Goal: Task Accomplishment & Management: Manage account settings

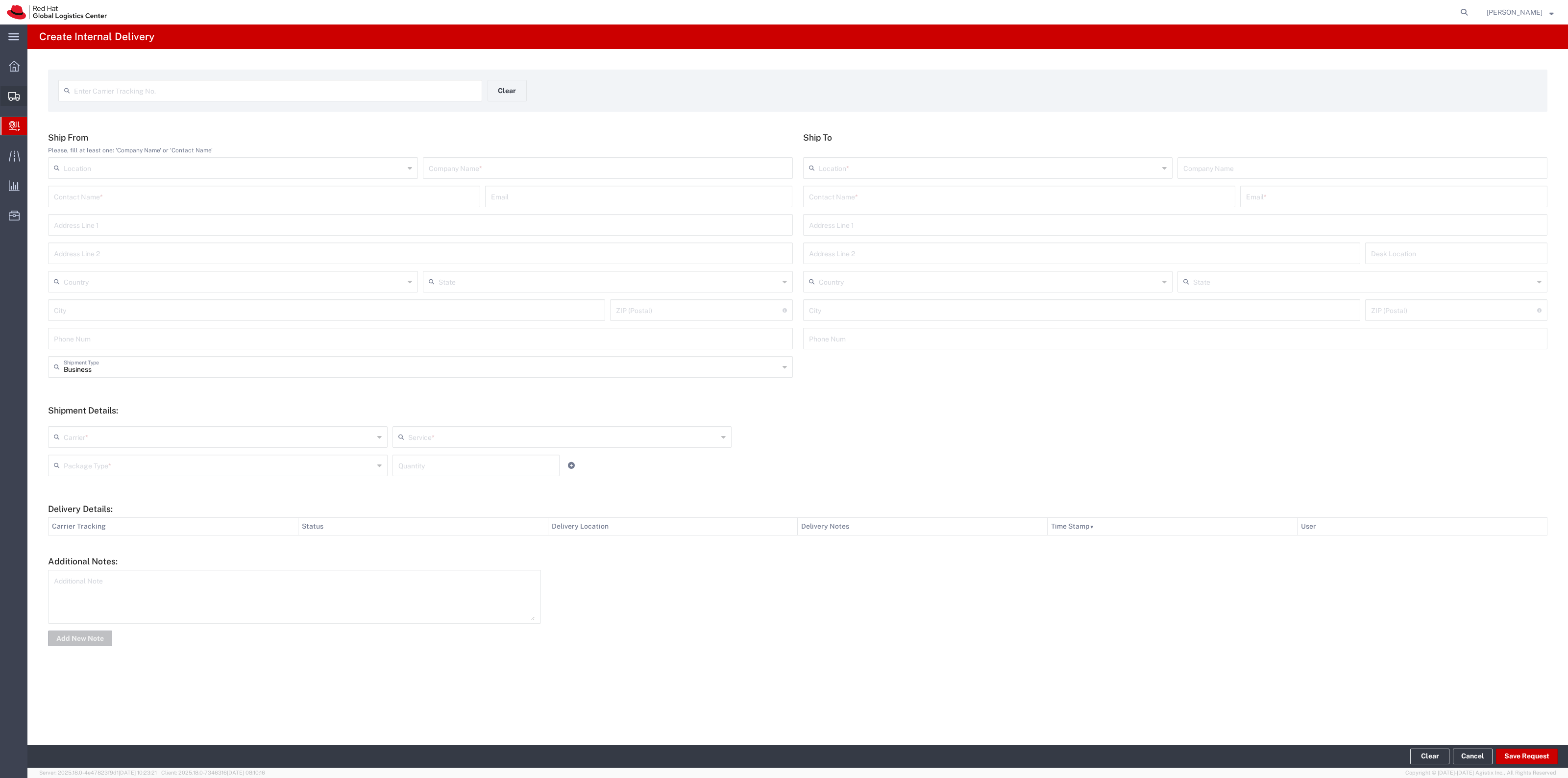
click at [0, 0] on span "Shipment Manager" at bounding box center [0, 0] width 0 height 0
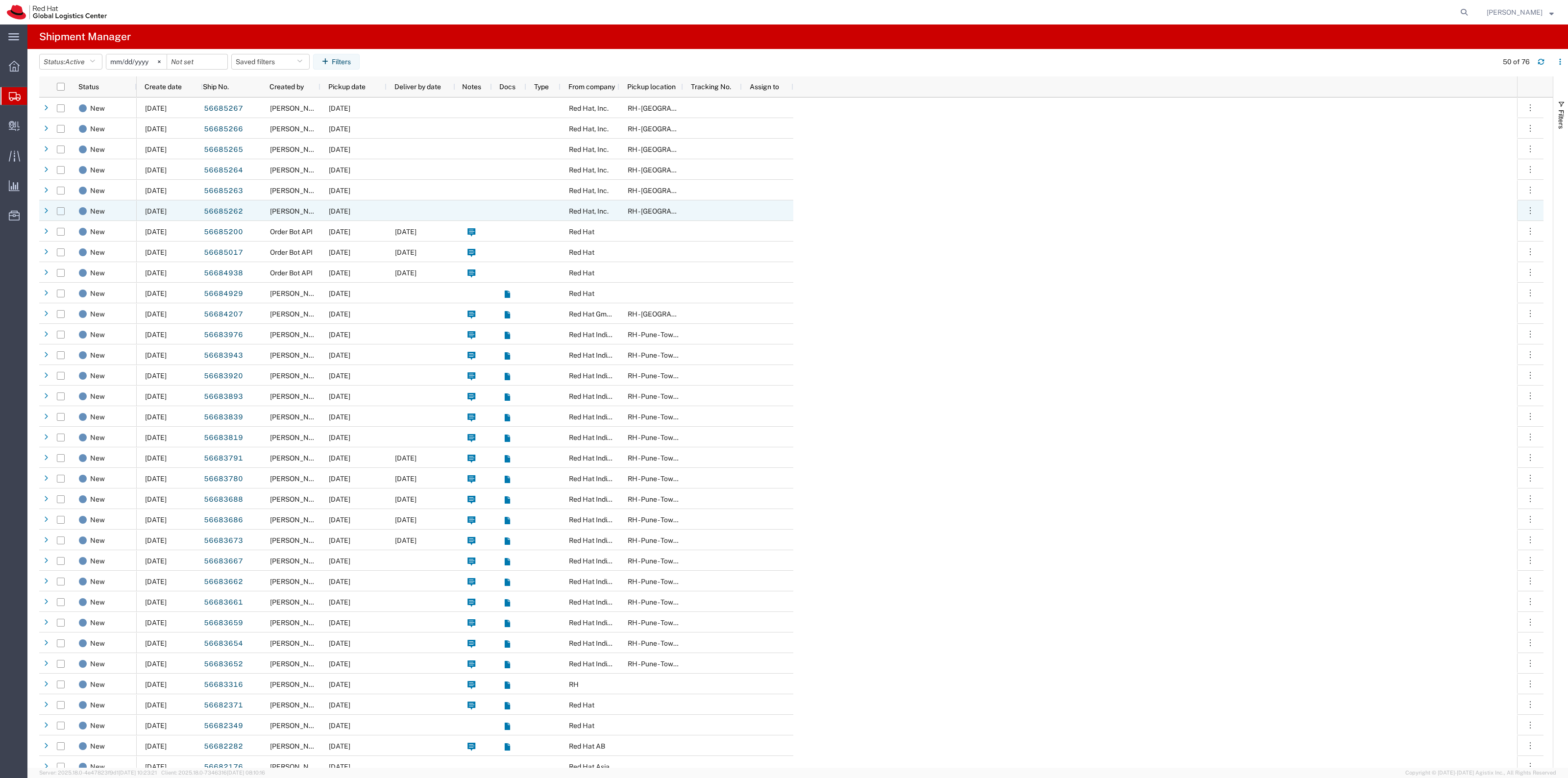
click at [57, 211] on input "Press Space to toggle row selection (unchecked)" at bounding box center [60, 211] width 8 height 8
checkbox input "true"
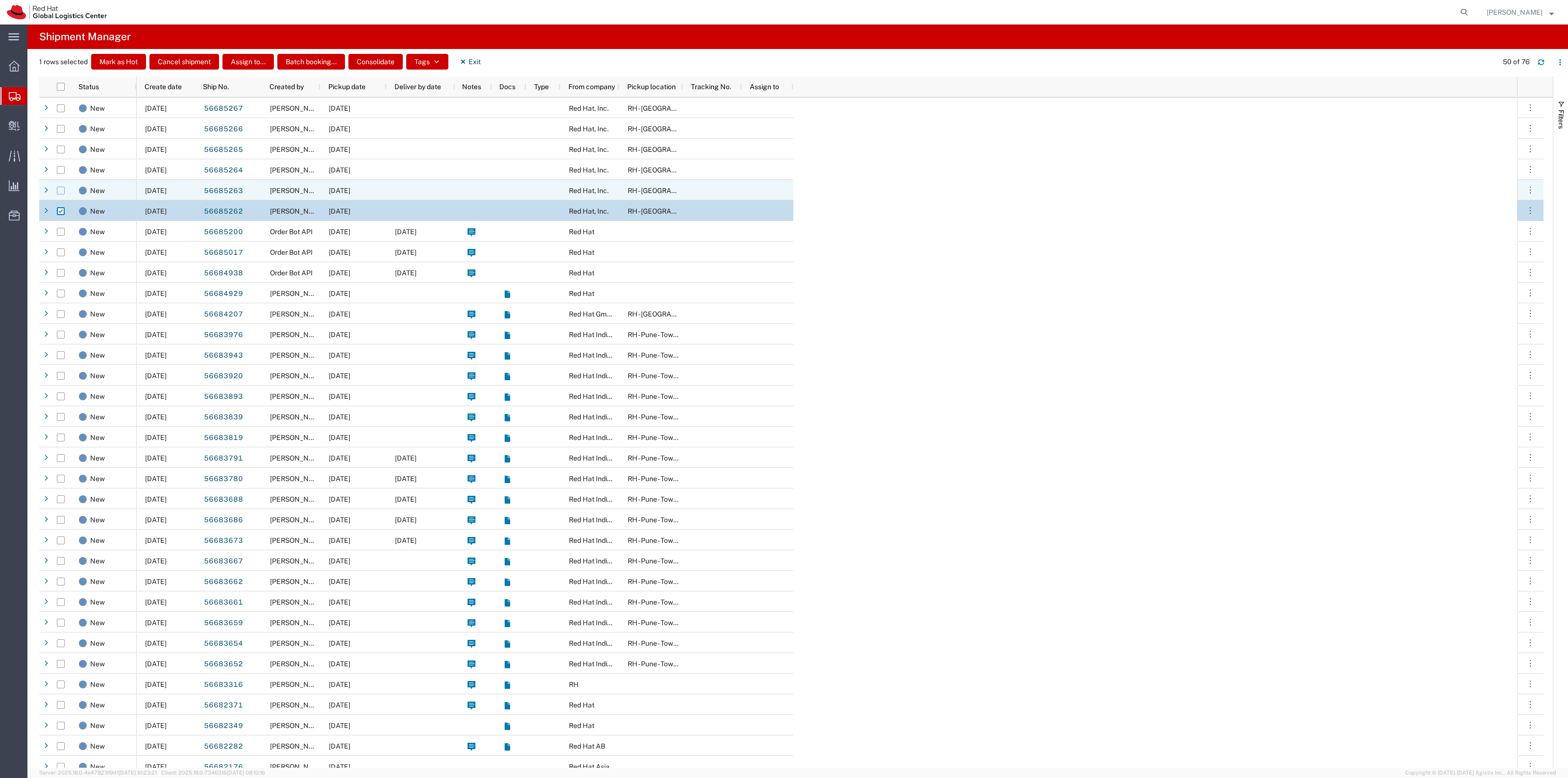
click at [60, 192] on input "Press Space to toggle row selection (unchecked)" at bounding box center [60, 191] width 8 height 8
checkbox input "true"
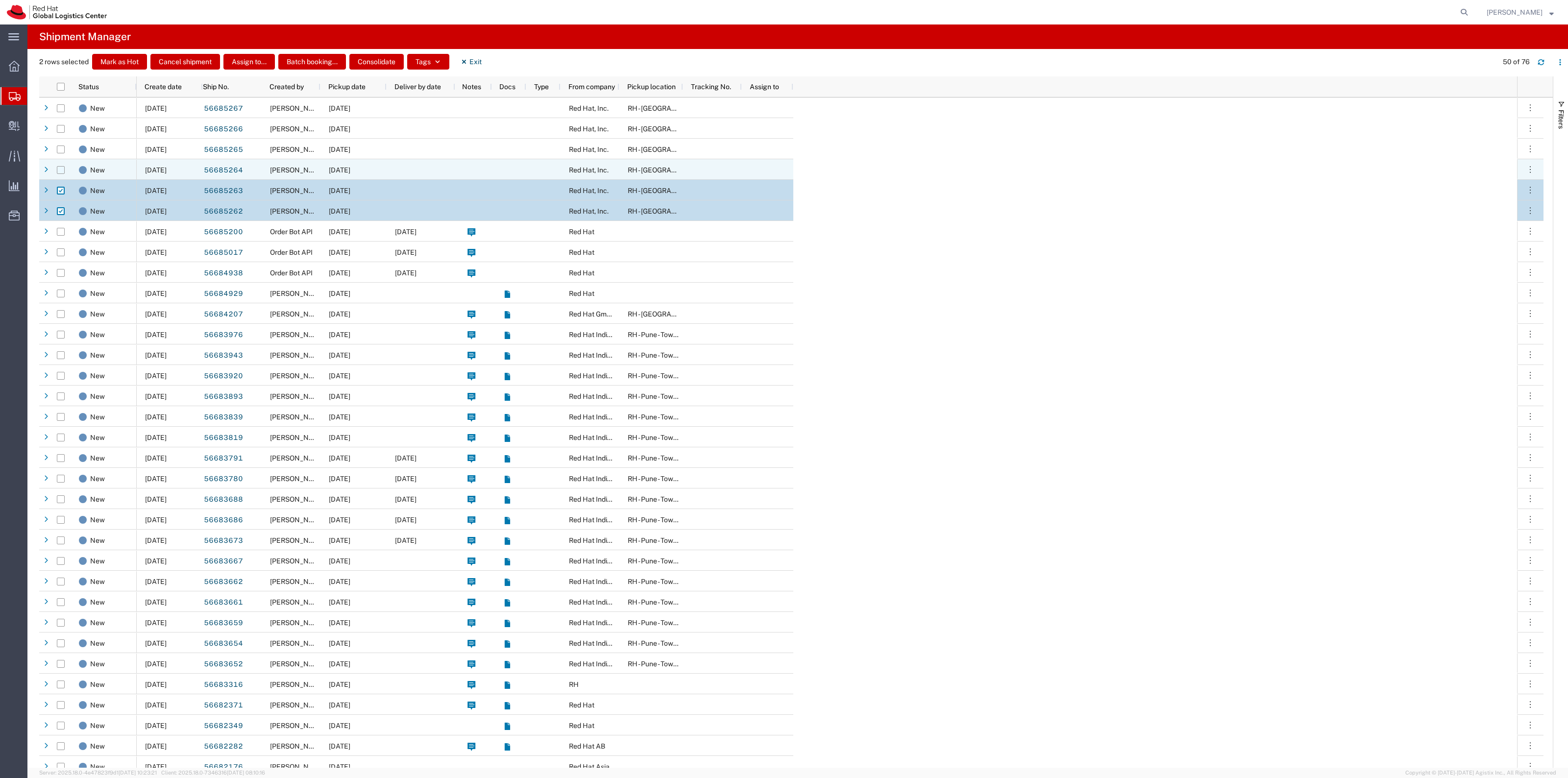
click at [62, 166] on input "Press Space to toggle row selection (unchecked)" at bounding box center [60, 170] width 8 height 8
checkbox input "true"
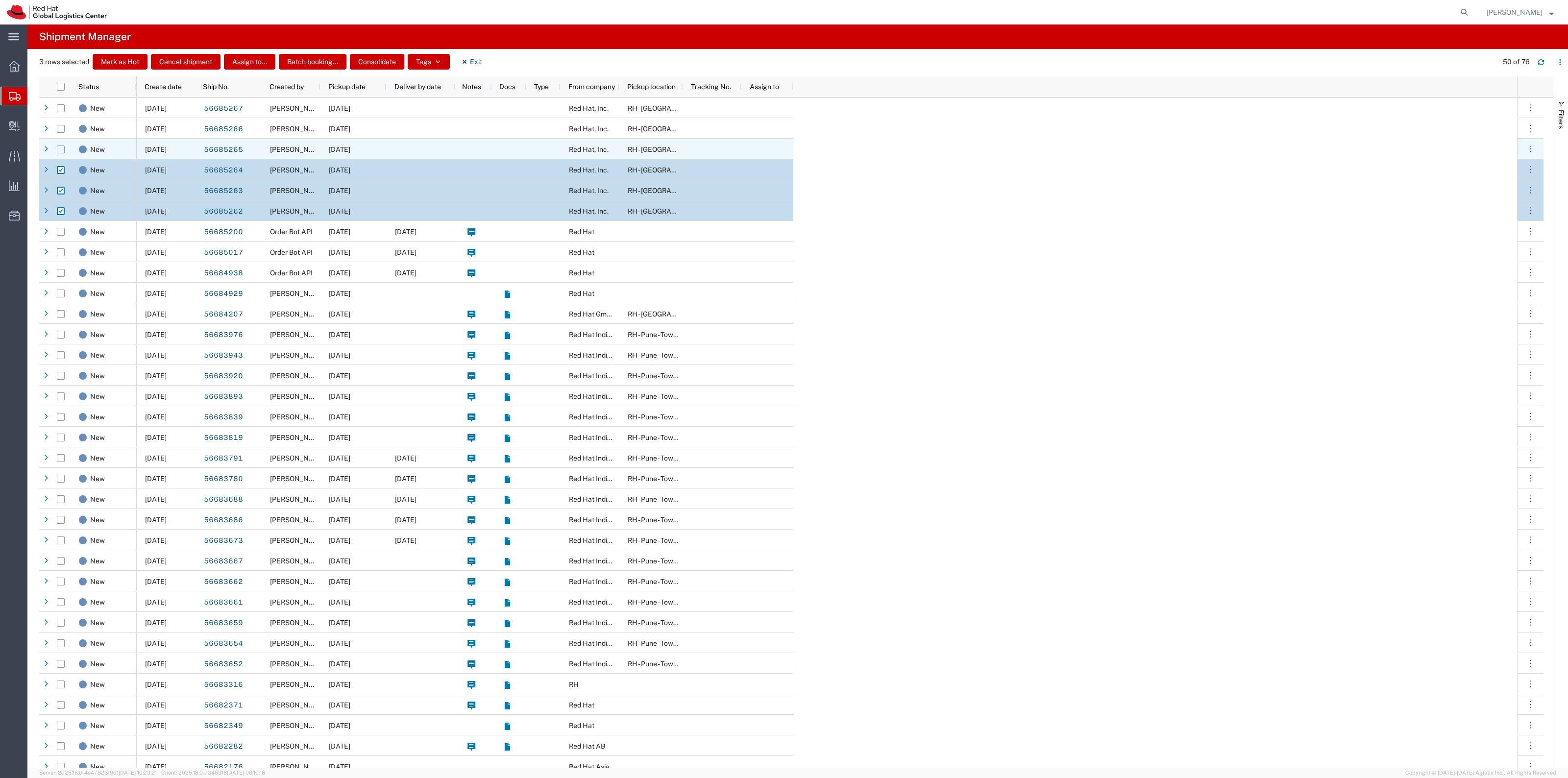
click at [62, 153] on input "Press Space to toggle row selection (unchecked)" at bounding box center [60, 149] width 8 height 8
checkbox input "true"
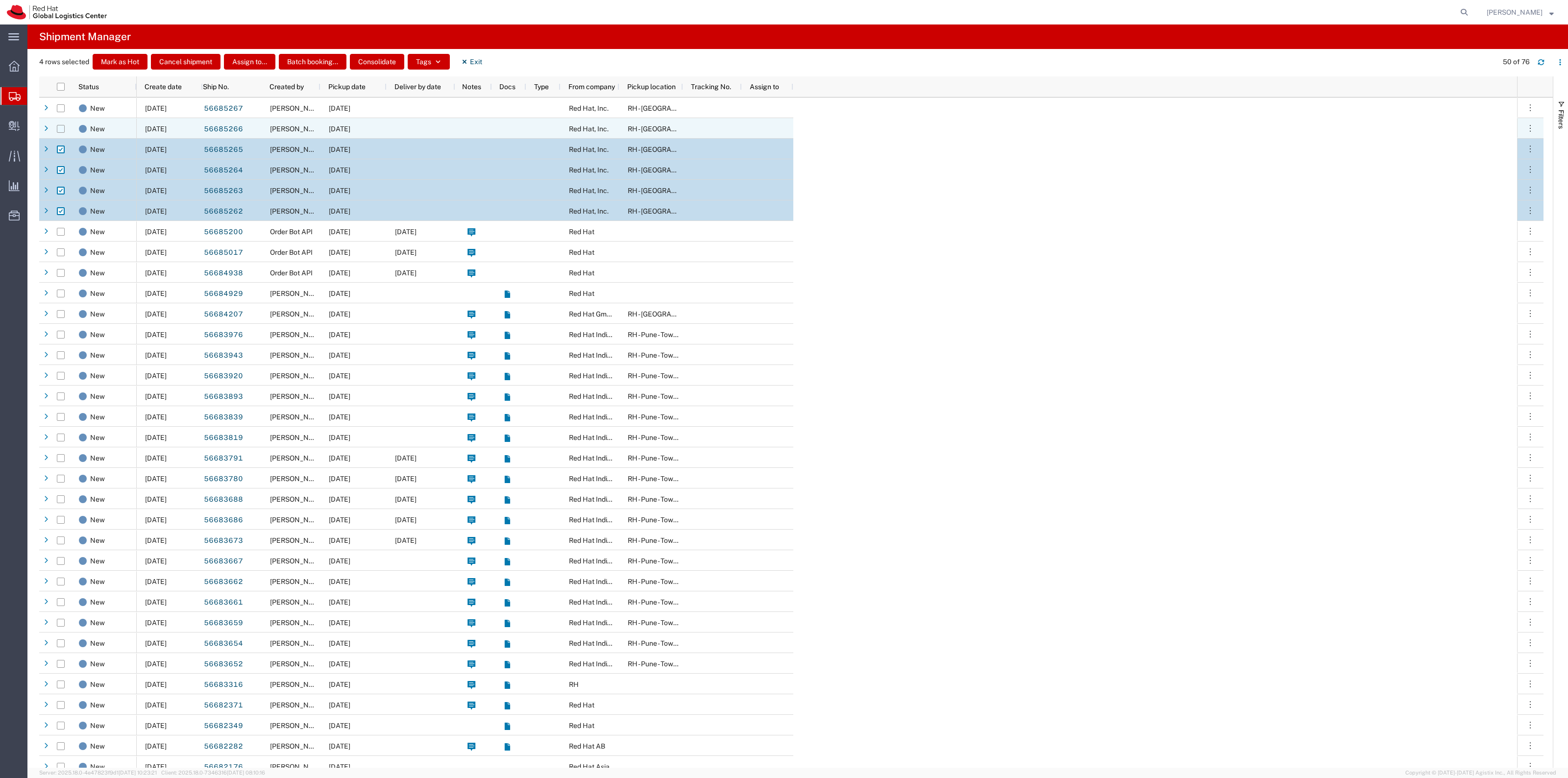
click at [60, 128] on input "Press Space to toggle row selection (unchecked)" at bounding box center [60, 129] width 8 height 8
checkbox input "true"
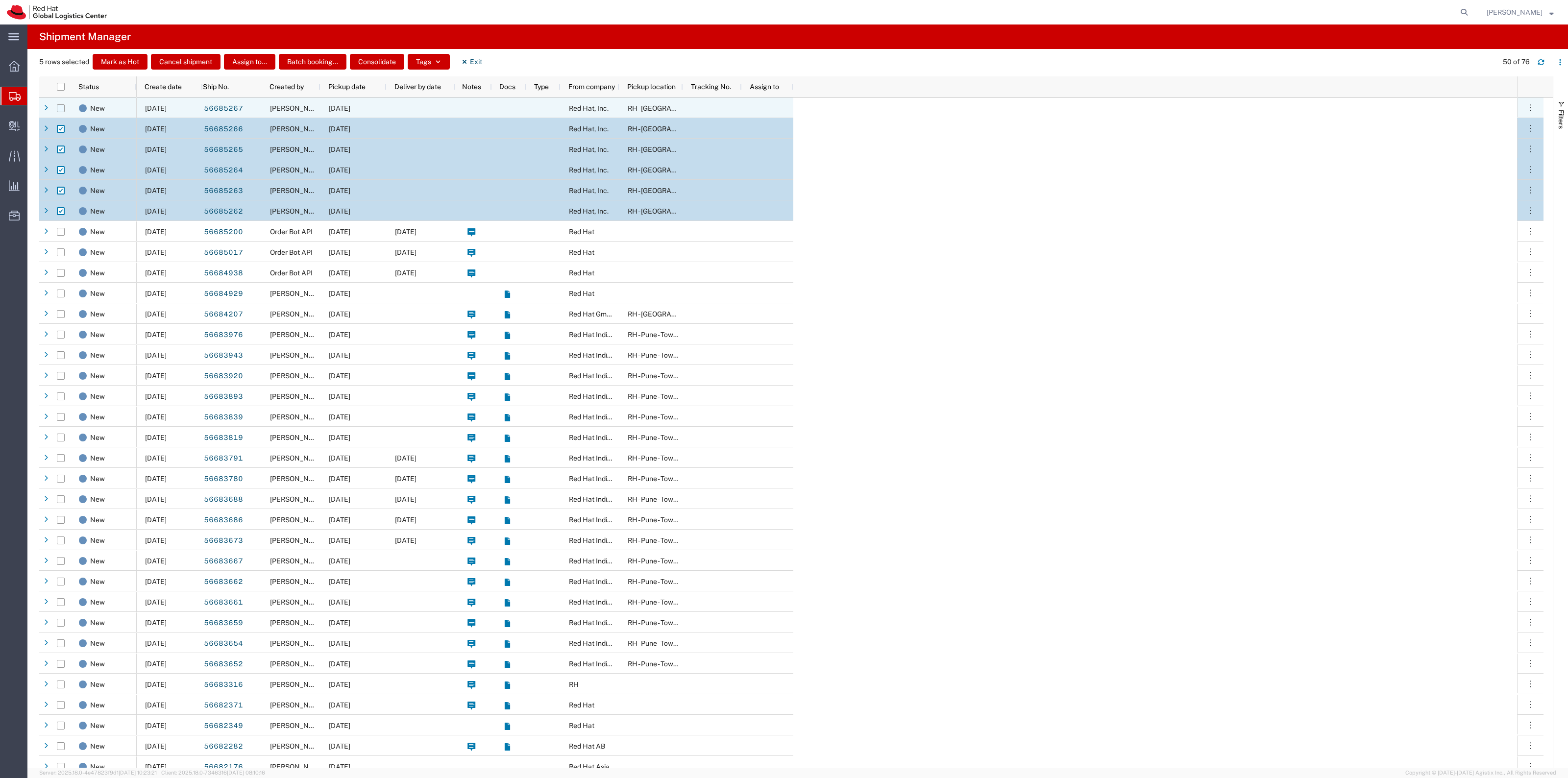
click at [59, 108] on input "Press Space to toggle row selection (unchecked)" at bounding box center [60, 108] width 8 height 8
checkbox input "true"
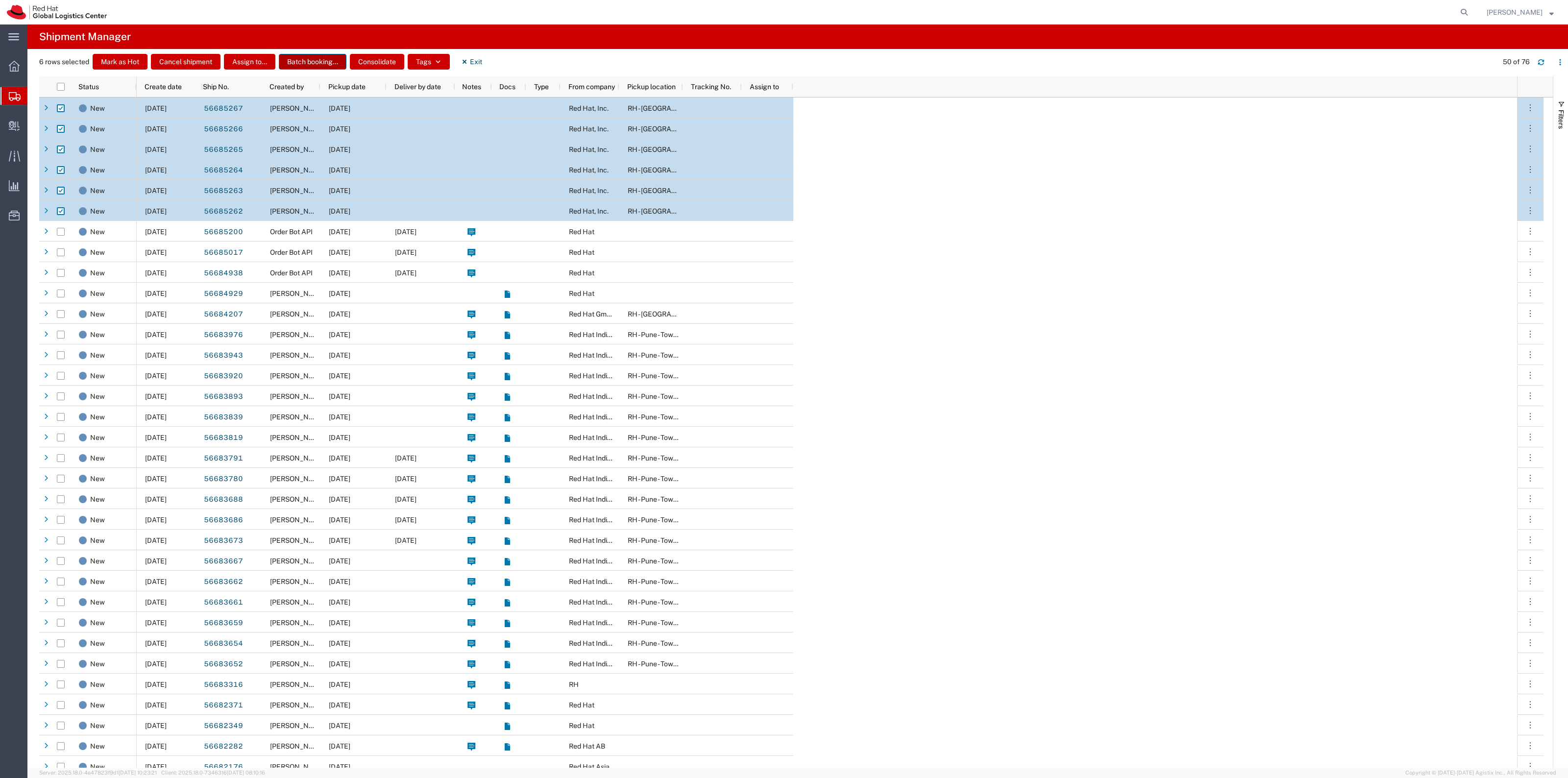
click at [295, 60] on button "Batch booking..." at bounding box center [312, 61] width 68 height 16
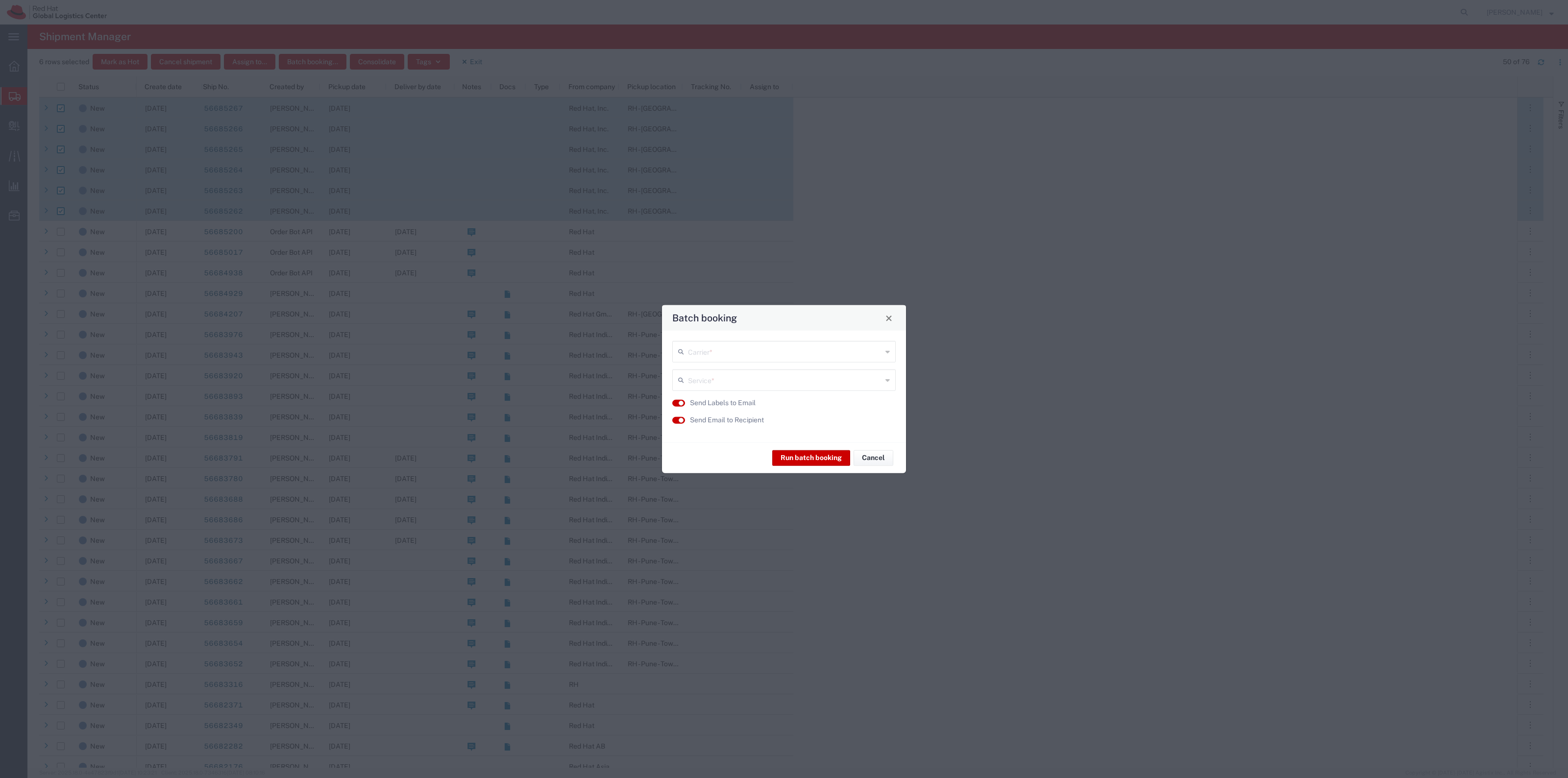
click at [740, 352] on input "text" at bounding box center [785, 351] width 194 height 17
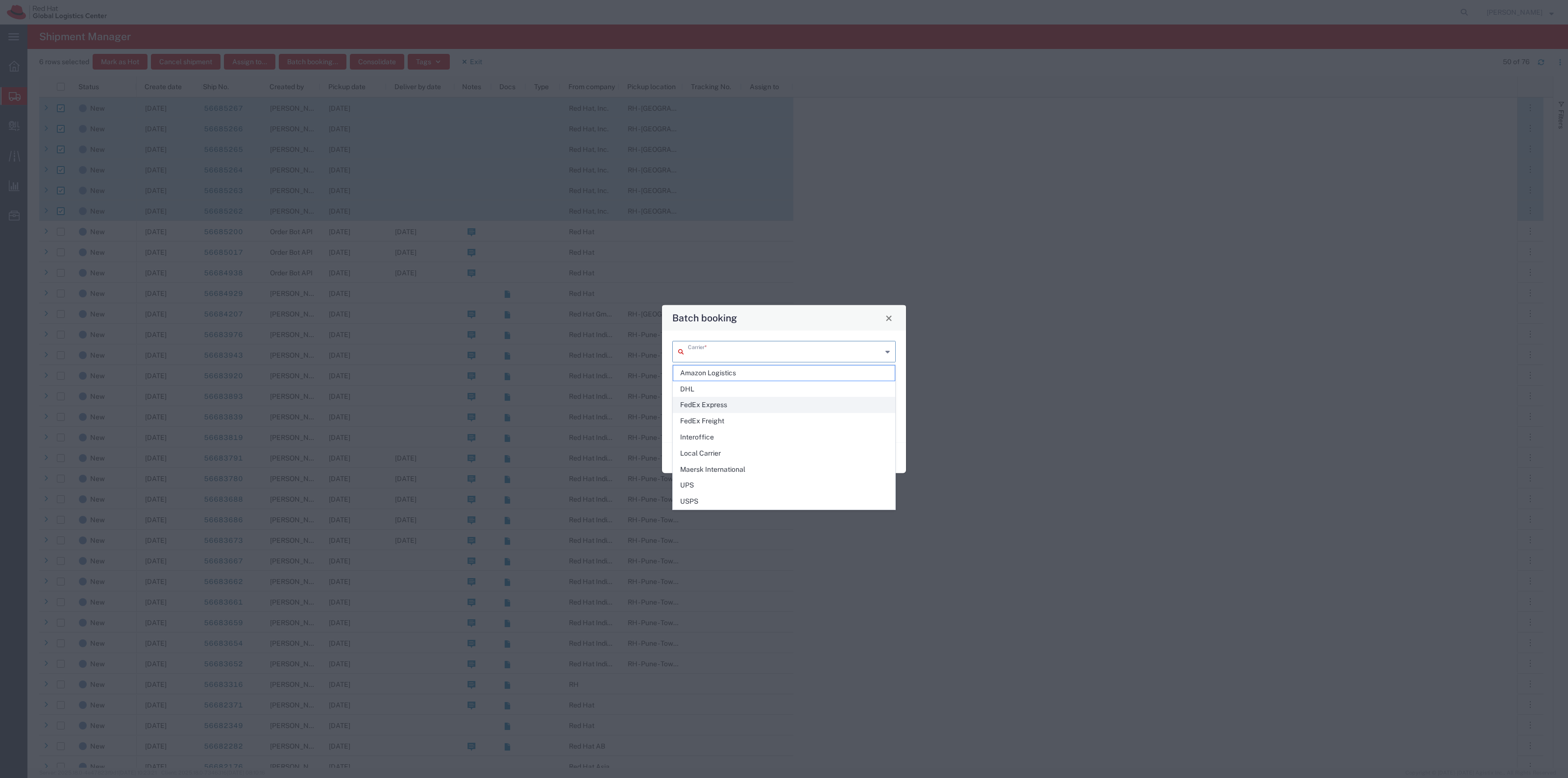
click at [746, 407] on span "FedEx Express" at bounding box center [783, 405] width 221 height 15
type input "FedEx Express"
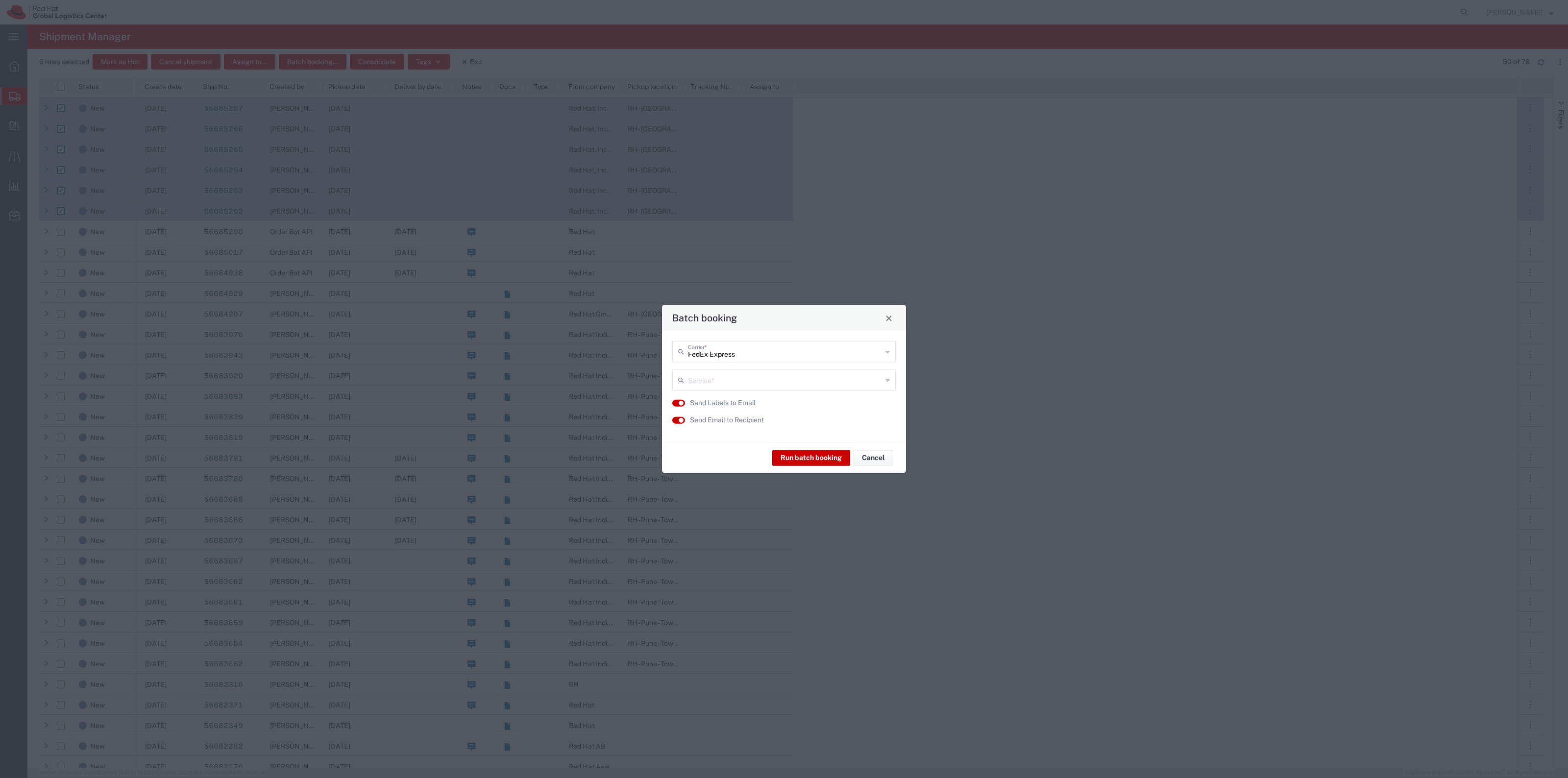
click at [742, 388] on input "text" at bounding box center [785, 379] width 194 height 17
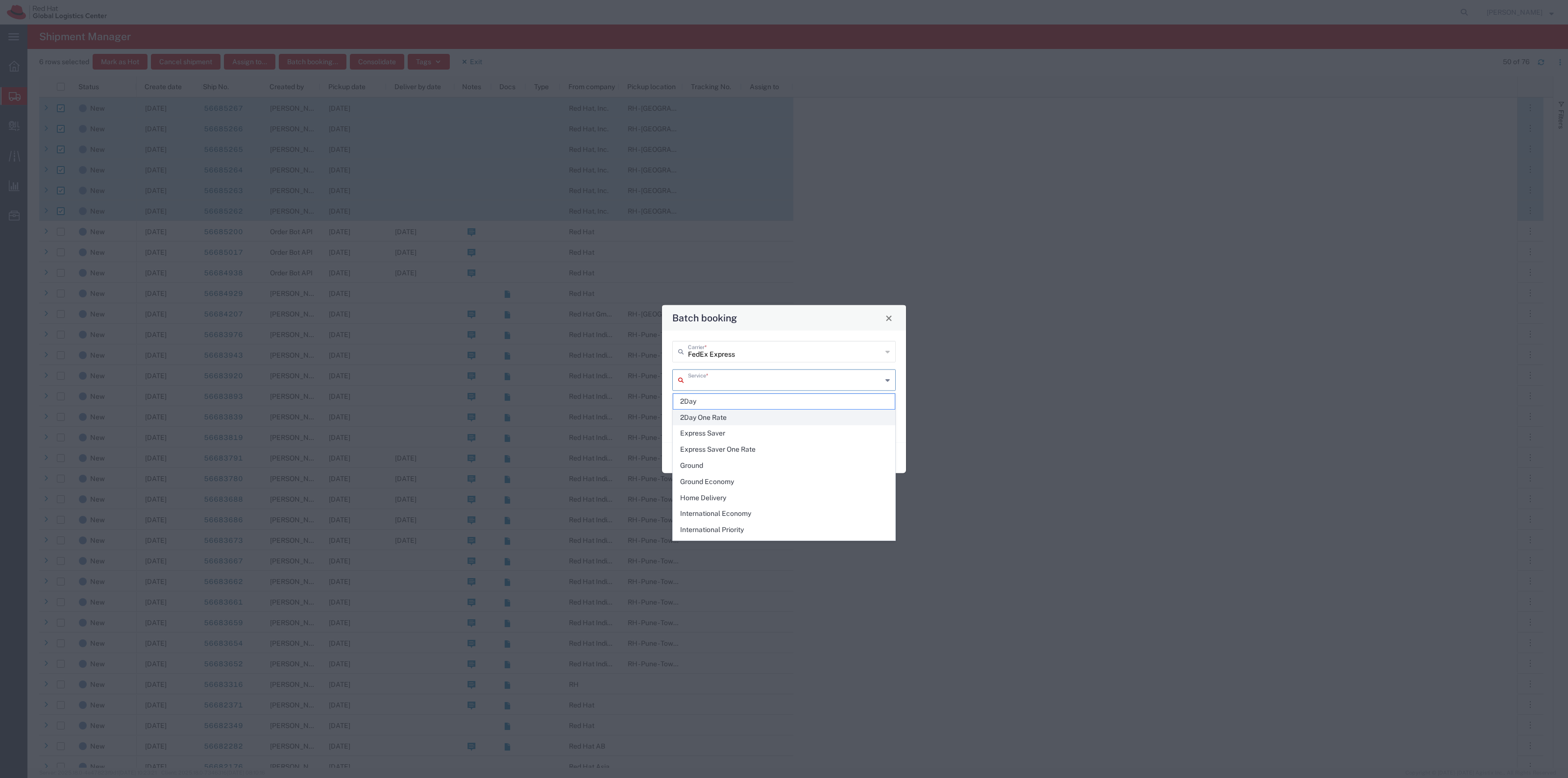
click at [733, 419] on span "2Day One Rate" at bounding box center [783, 418] width 221 height 15
type input "2Day One Rate"
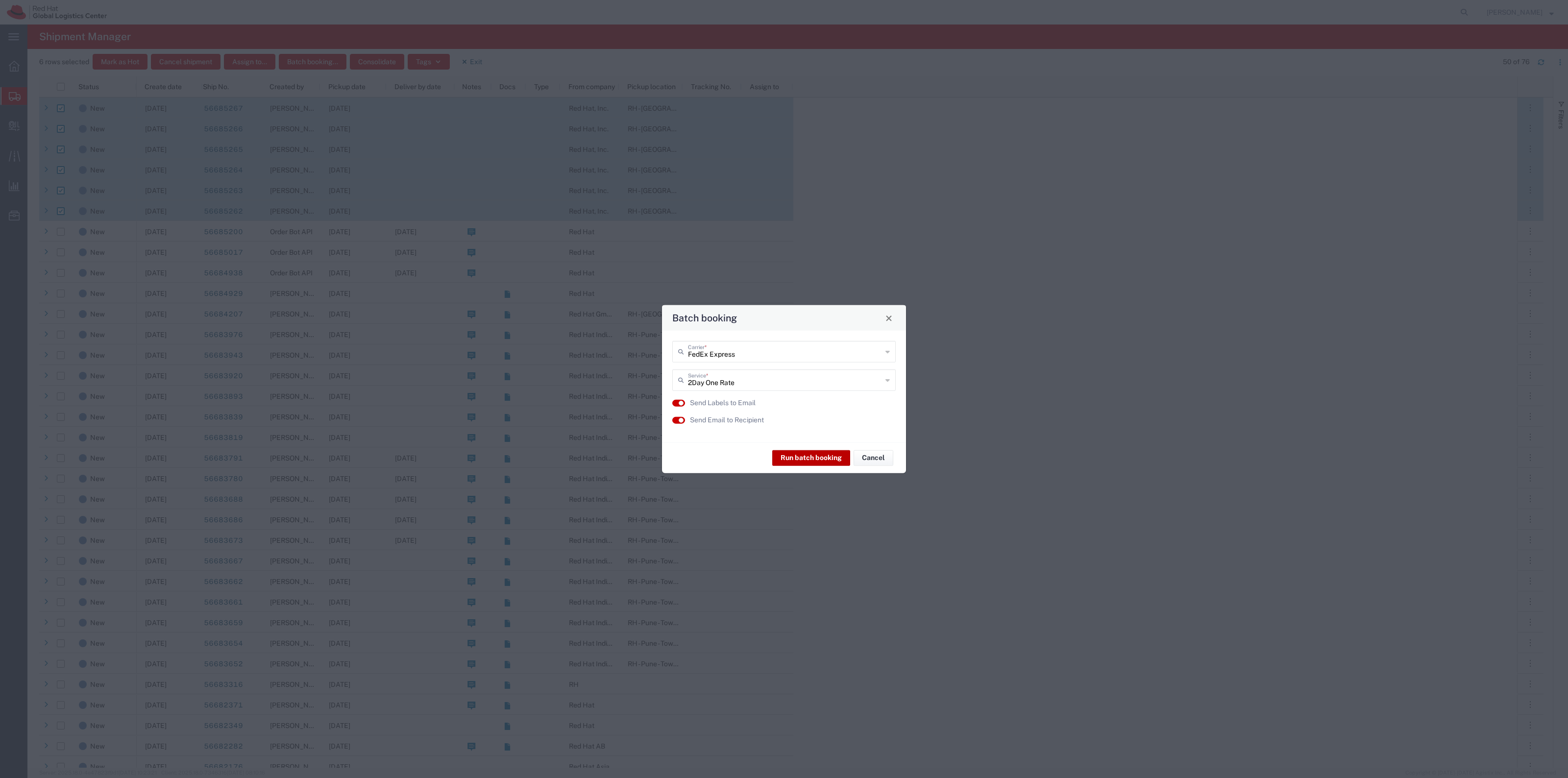
click at [806, 459] on button "Run batch booking" at bounding box center [811, 457] width 78 height 16
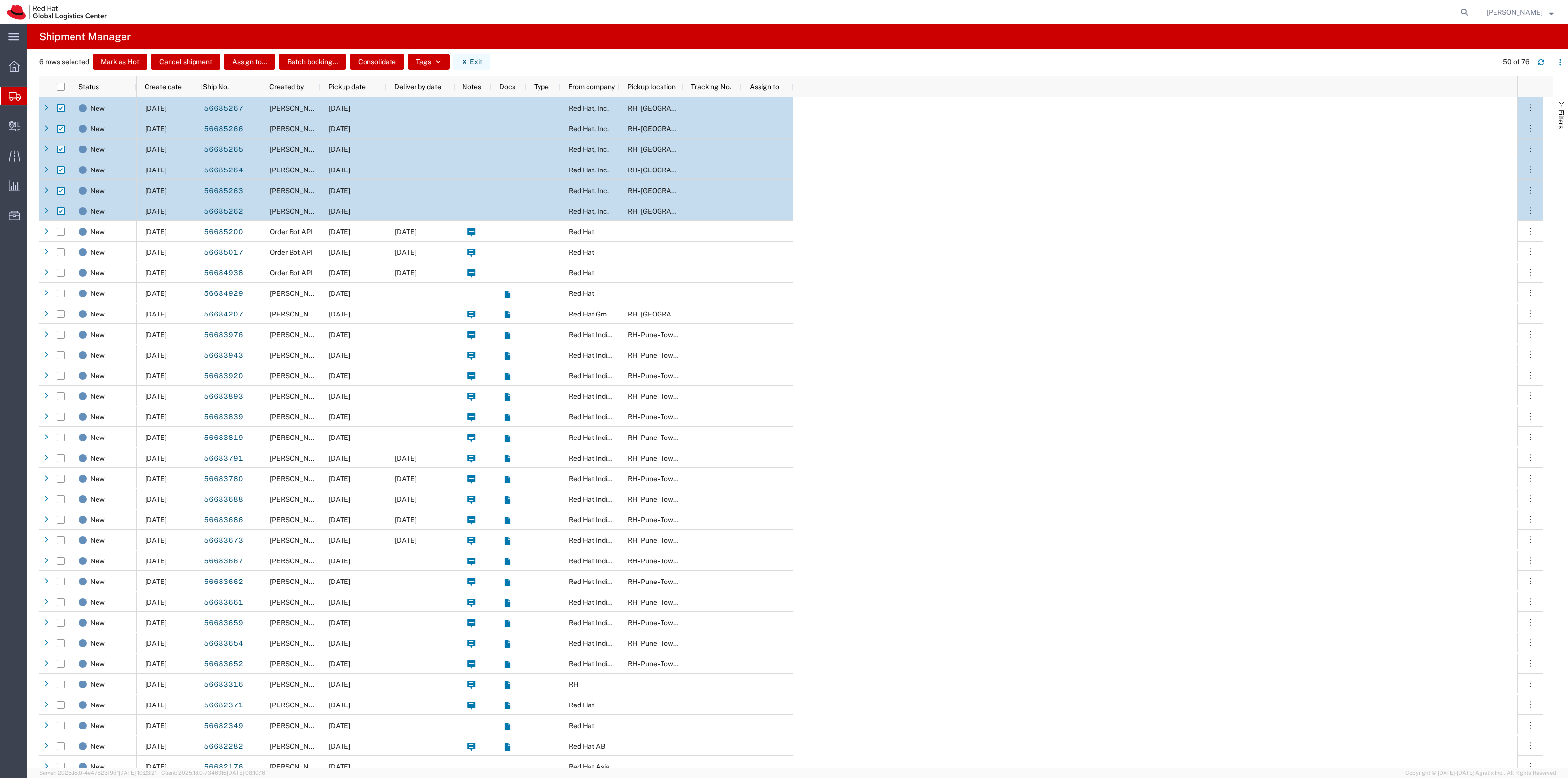
click at [481, 57] on button "Exit" at bounding box center [471, 61] width 36 height 16
checkbox input "false"
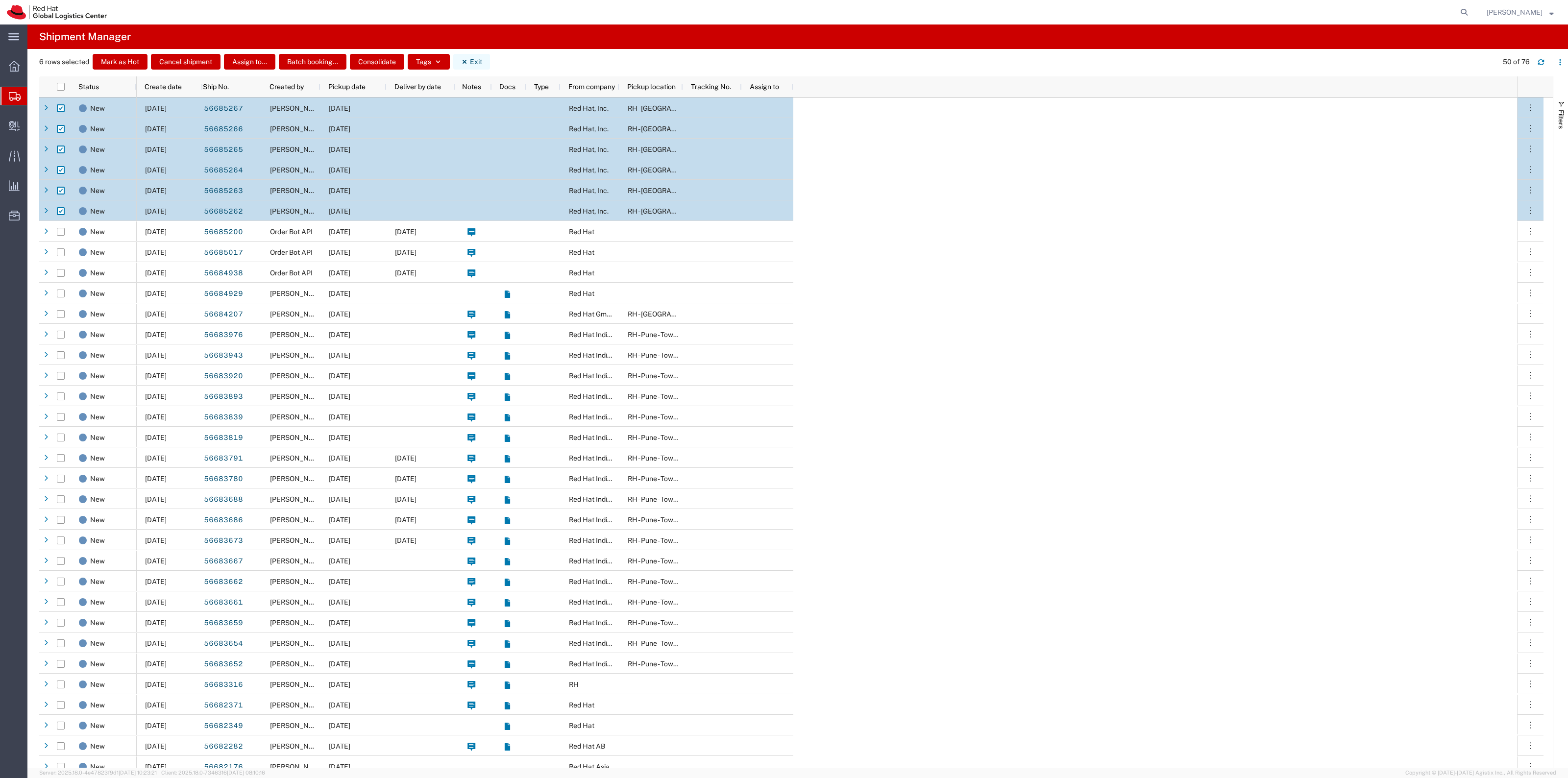
checkbox input "false"
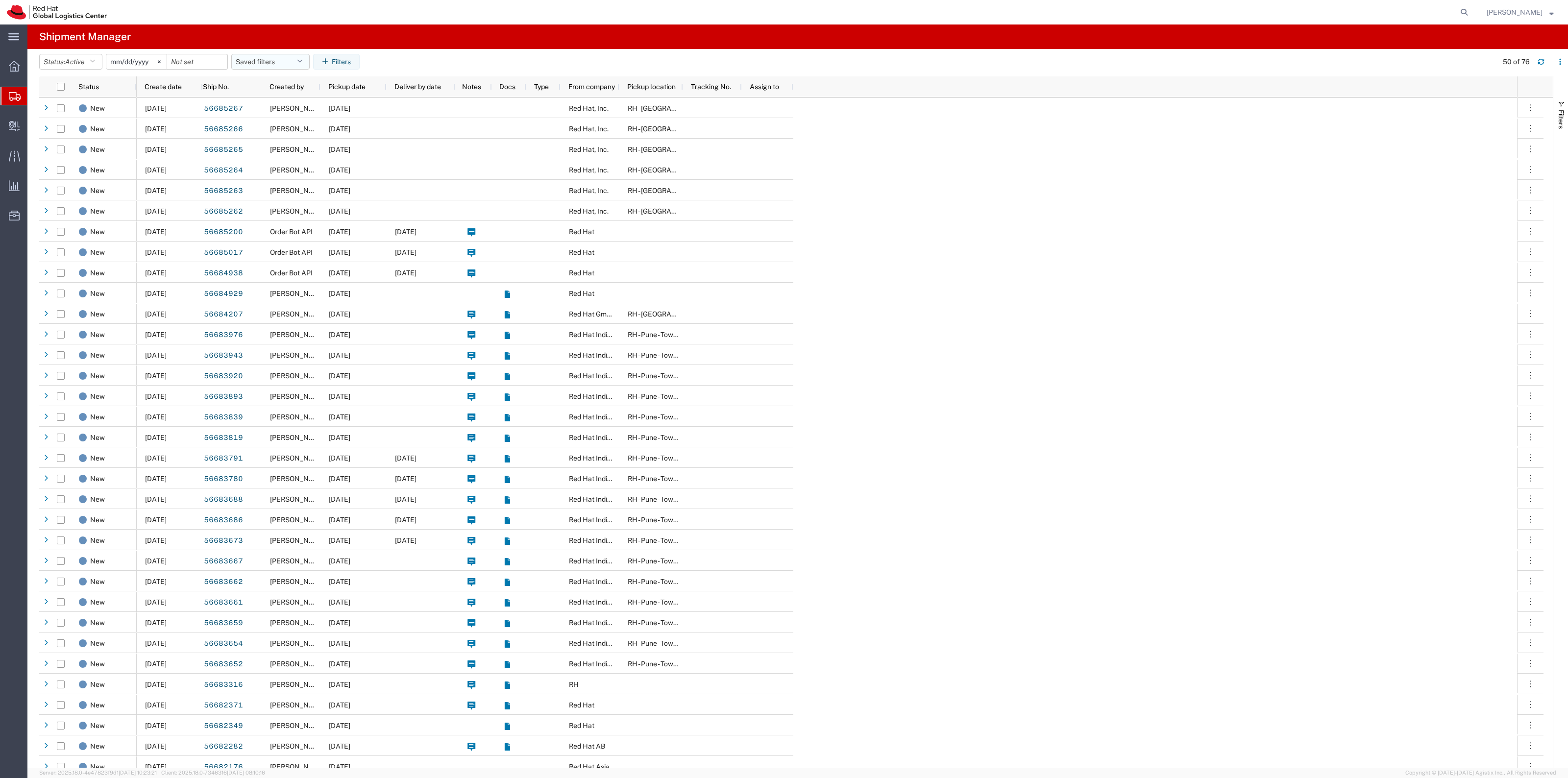
click at [258, 60] on button "Saved filters" at bounding box center [270, 61] width 78 height 16
click at [280, 98] on span "New filter save" at bounding box center [297, 104] width 128 height 18
type input "2022-06-27"
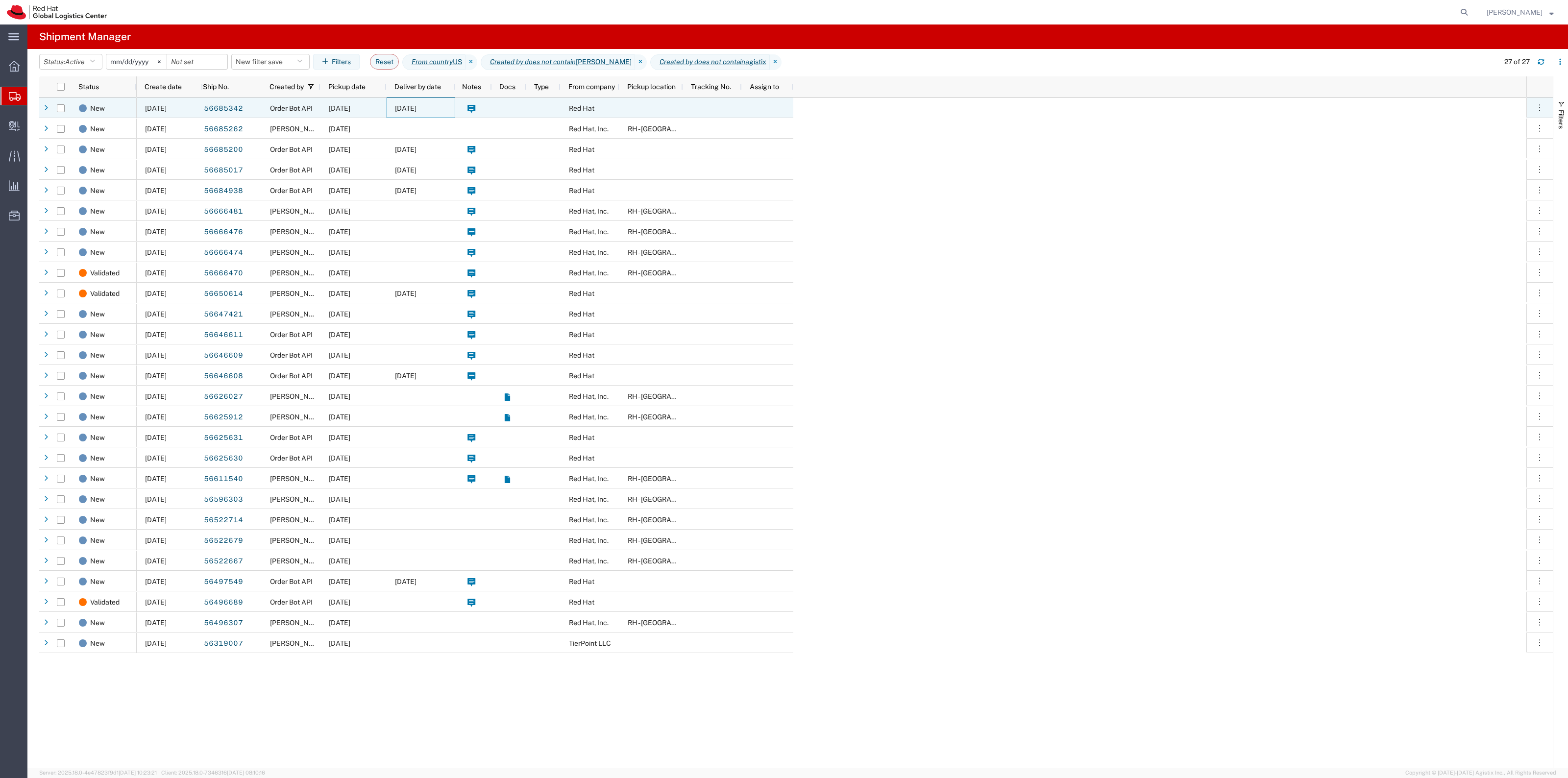
click at [411, 111] on span "09/03/2025" at bounding box center [405, 108] width 22 height 8
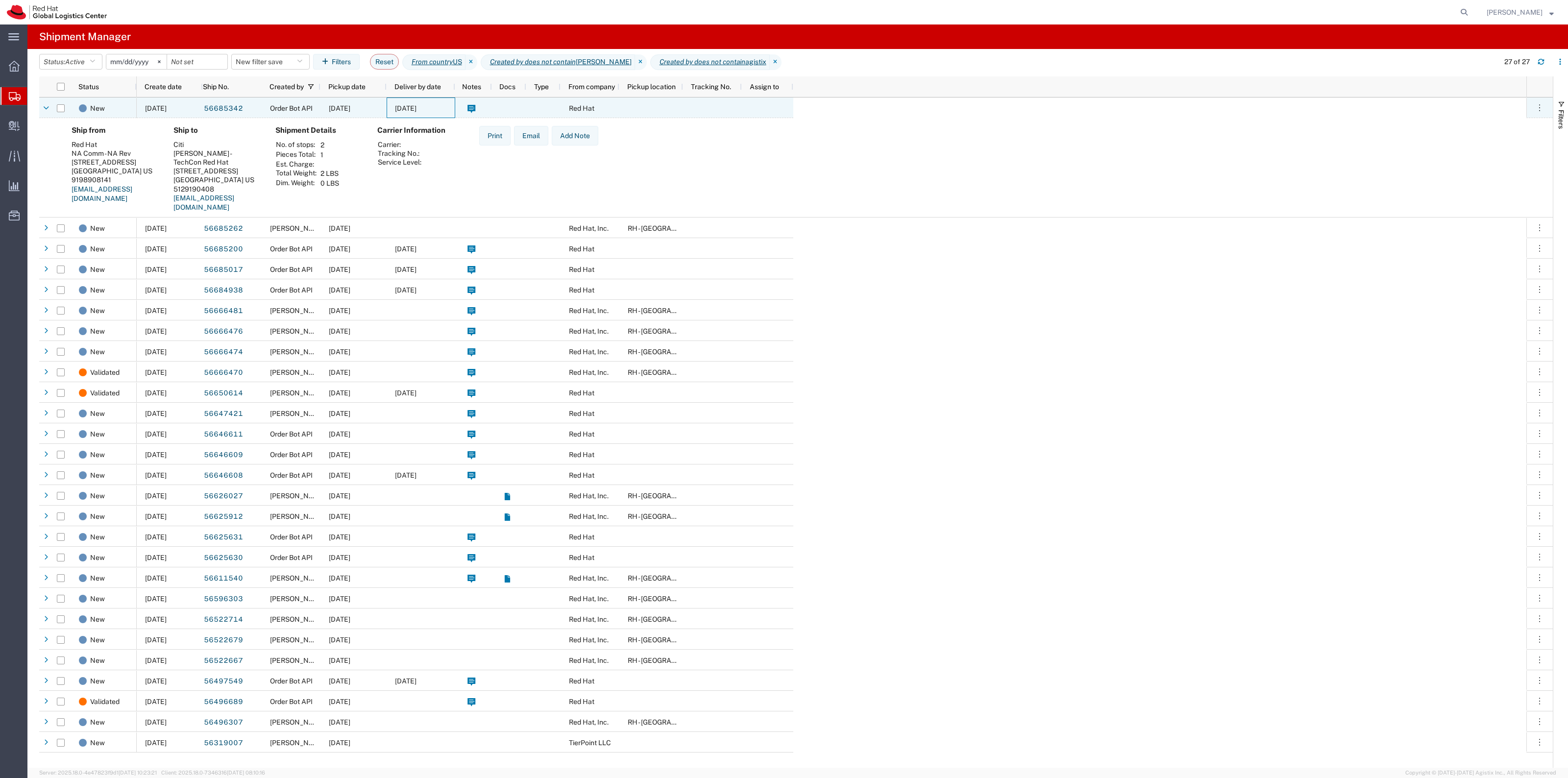
click at [411, 111] on span "09/03/2025" at bounding box center [405, 108] width 22 height 8
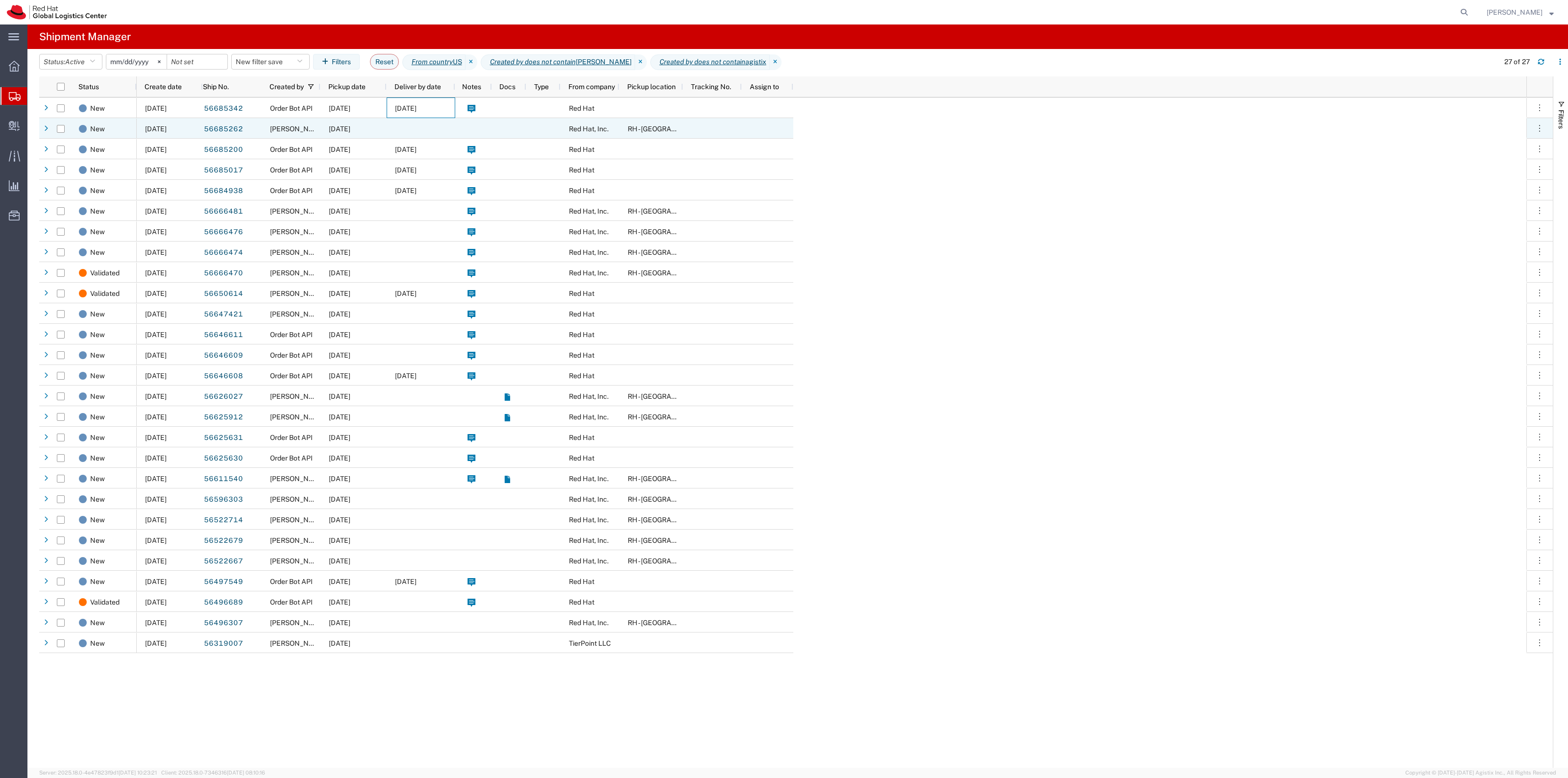
click at [392, 125] on div at bounding box center [421, 129] width 68 height 21
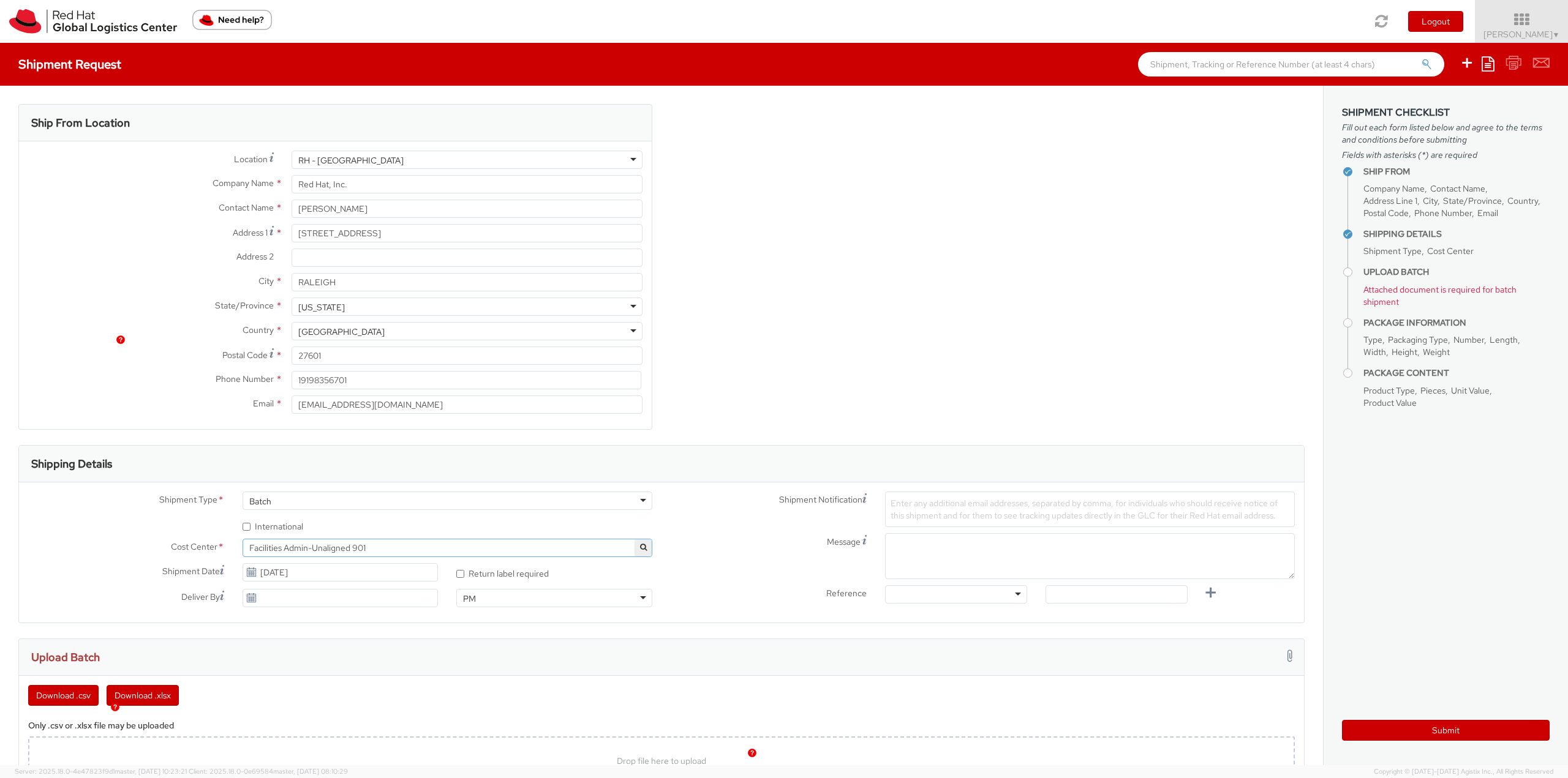
select select
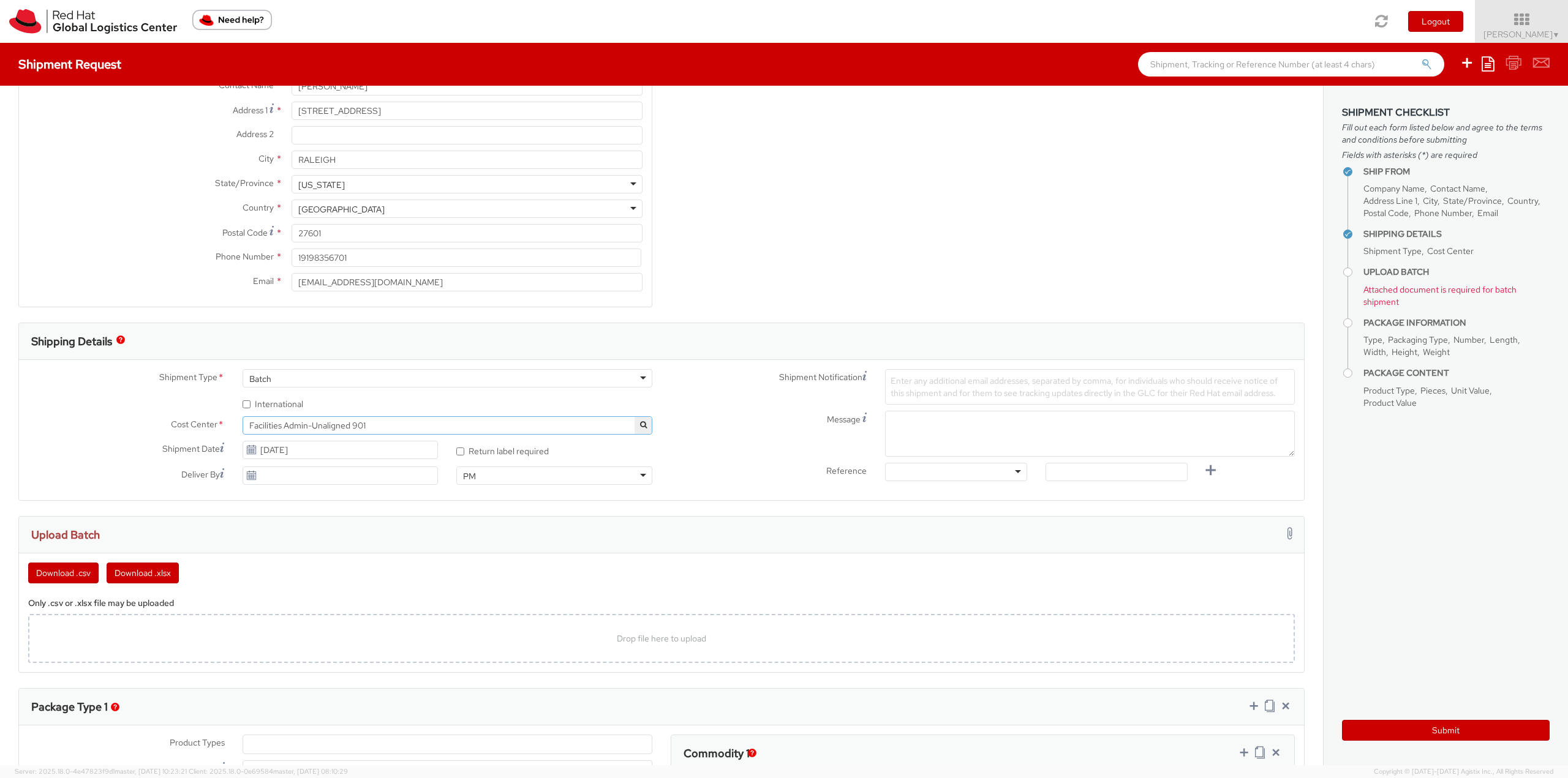
click at [446, 422] on span "Facilities Admin-Unaligned 901" at bounding box center [448, 425] width 396 height 11
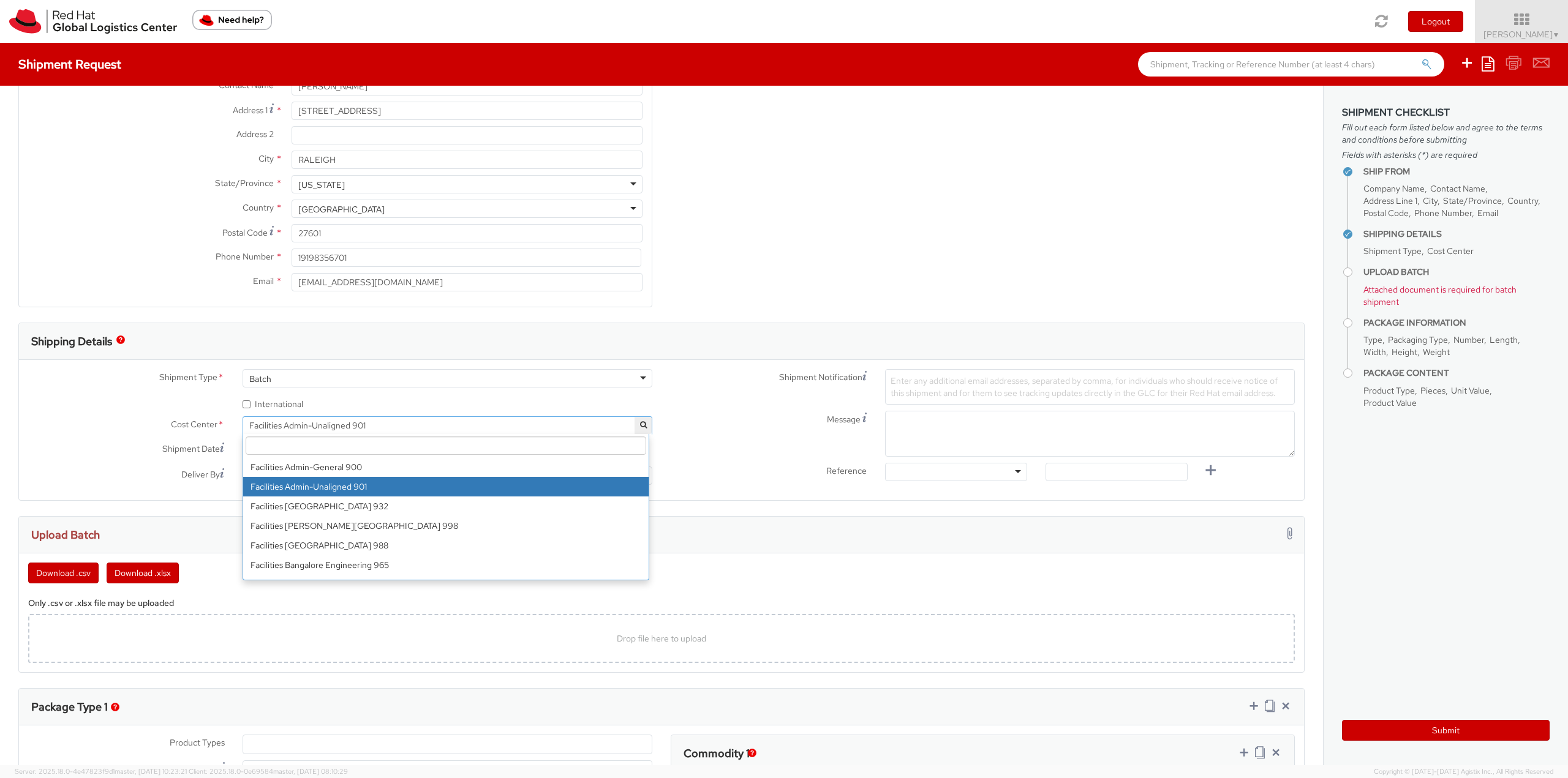
click at [454, 439] on input "search" at bounding box center [446, 446] width 400 height 19
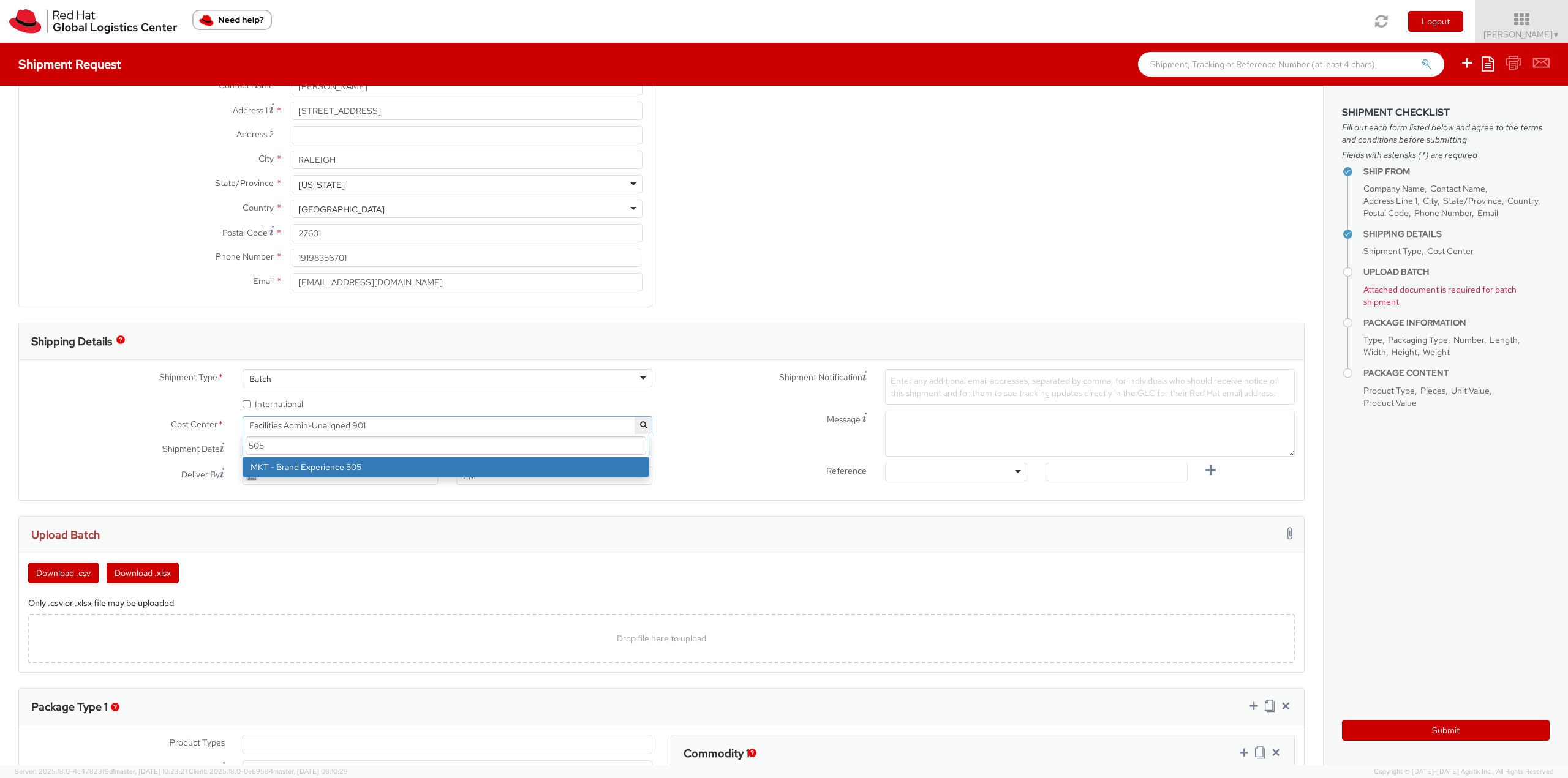
scroll to position [0, 0]
type input "505"
select select "505"
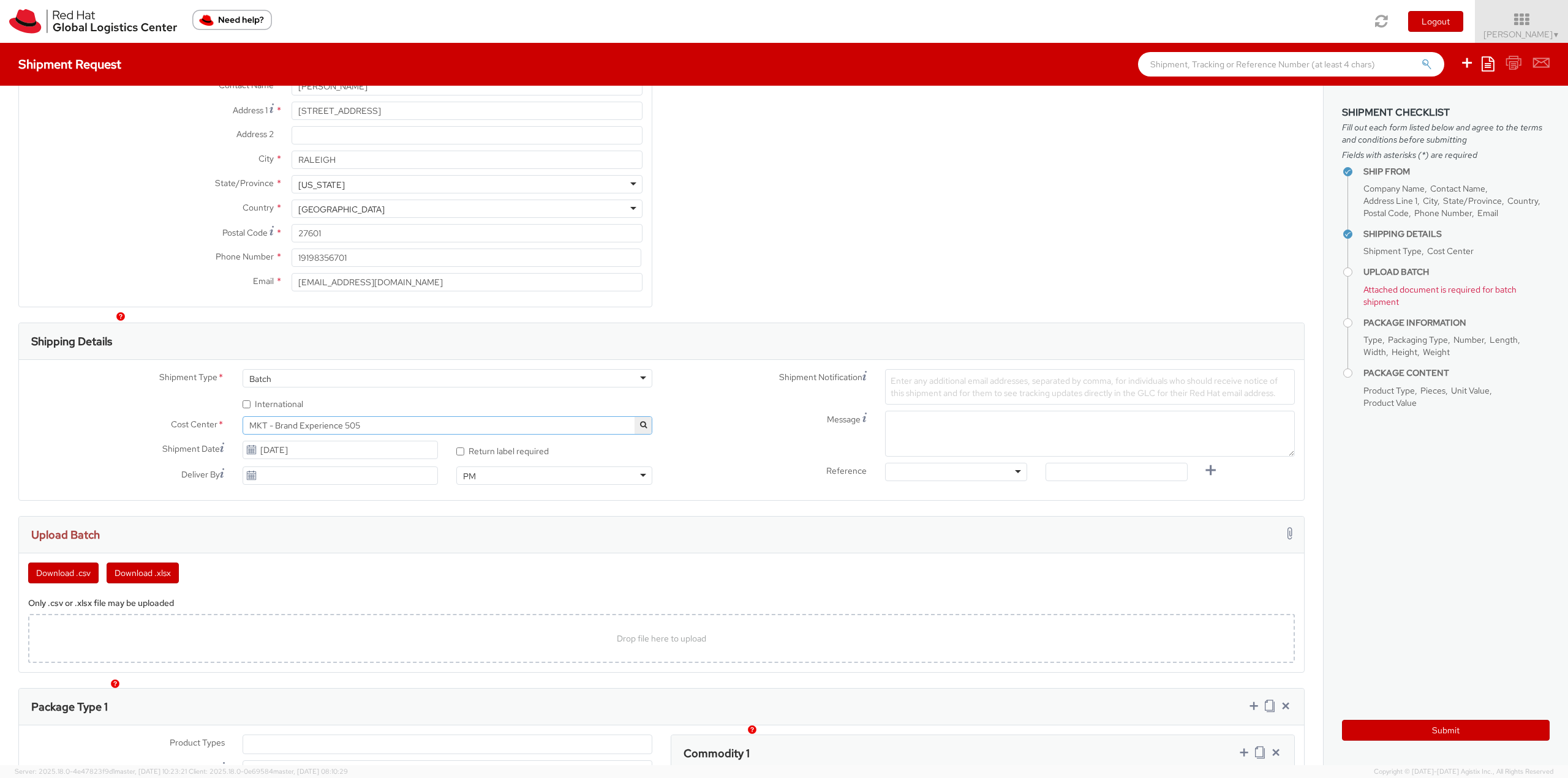
scroll to position [183, 0]
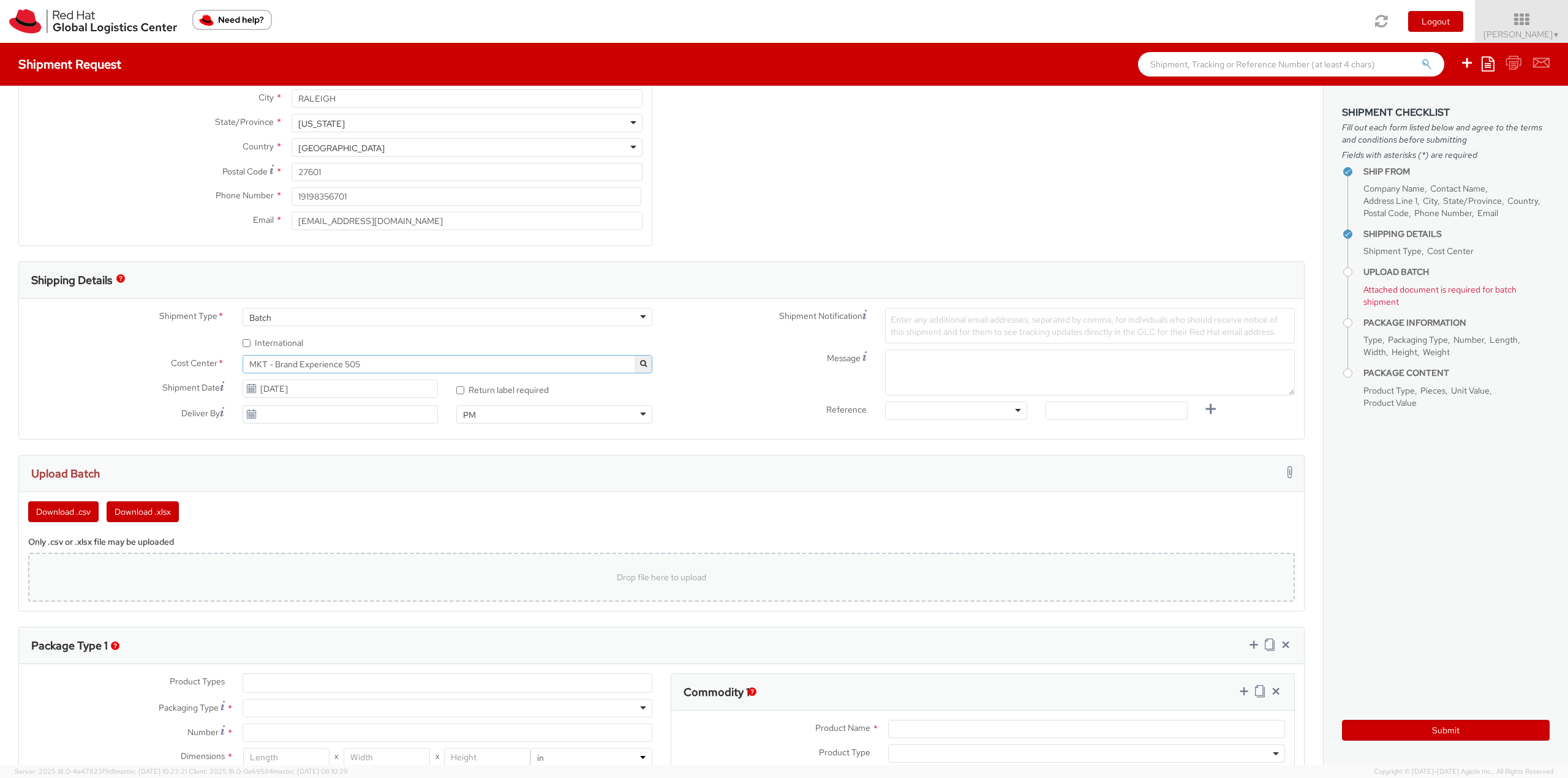
click at [696, 565] on div "Drop file here to upload" at bounding box center [662, 578] width 1247 height 30
type input "C:\fakepath\Troy .csv"
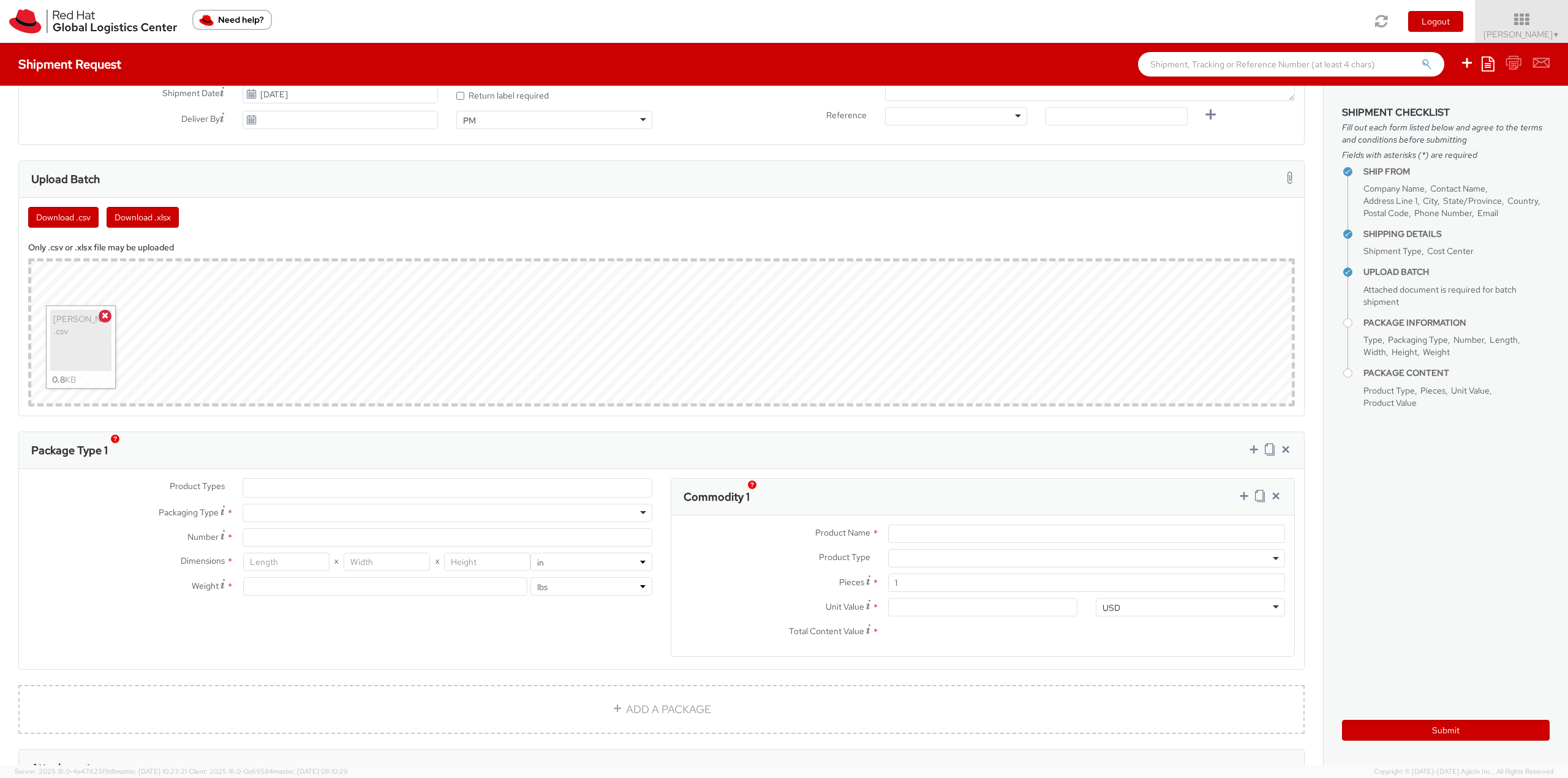
scroll to position [490, 0]
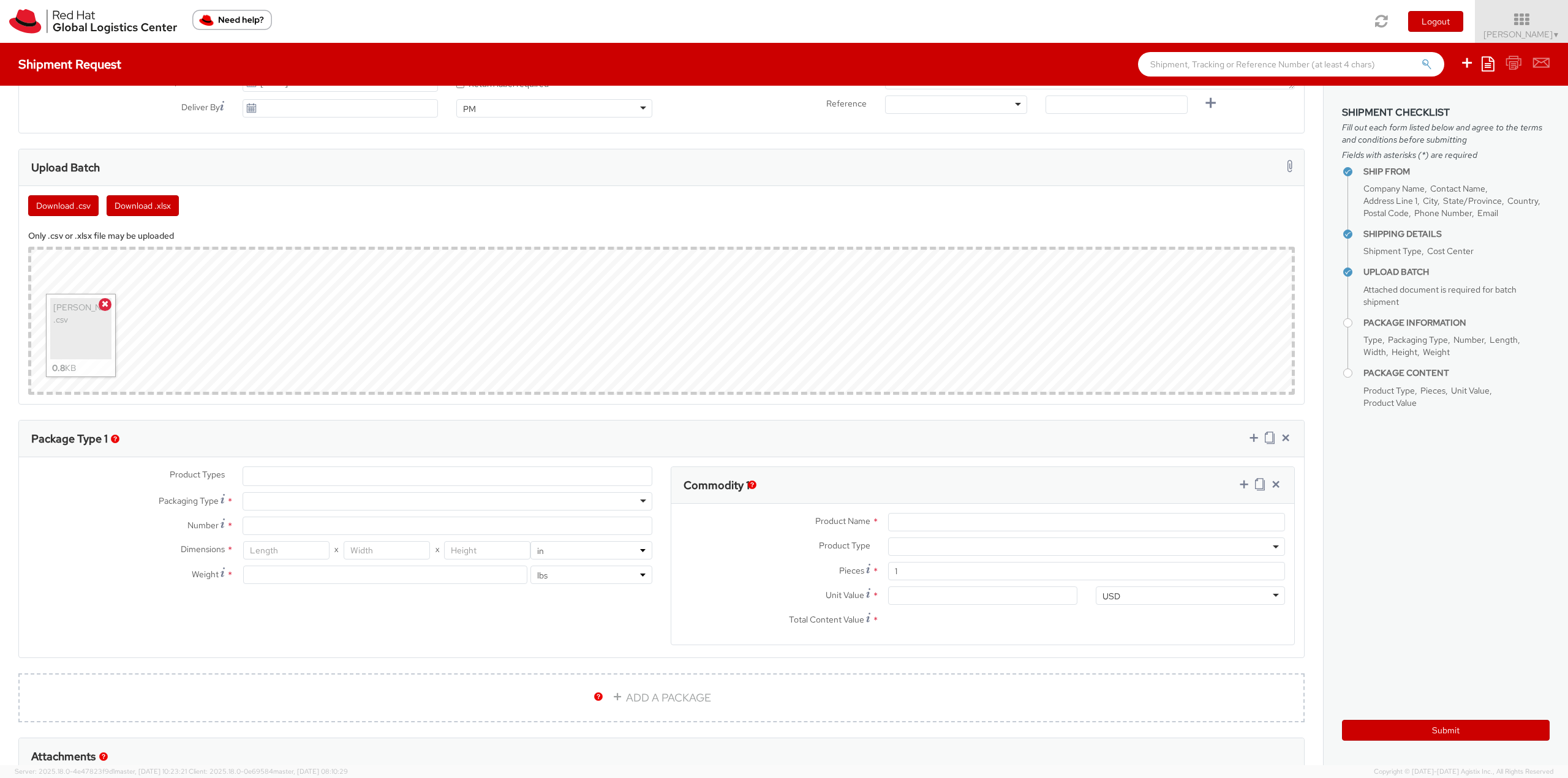
click at [481, 501] on div at bounding box center [448, 502] width 409 height 19
click at [452, 515] on div "Envelope PAK Your Packaging" at bounding box center [446, 540] width 406 height 54
type input "1"
type input "9.5"
type input "12.5"
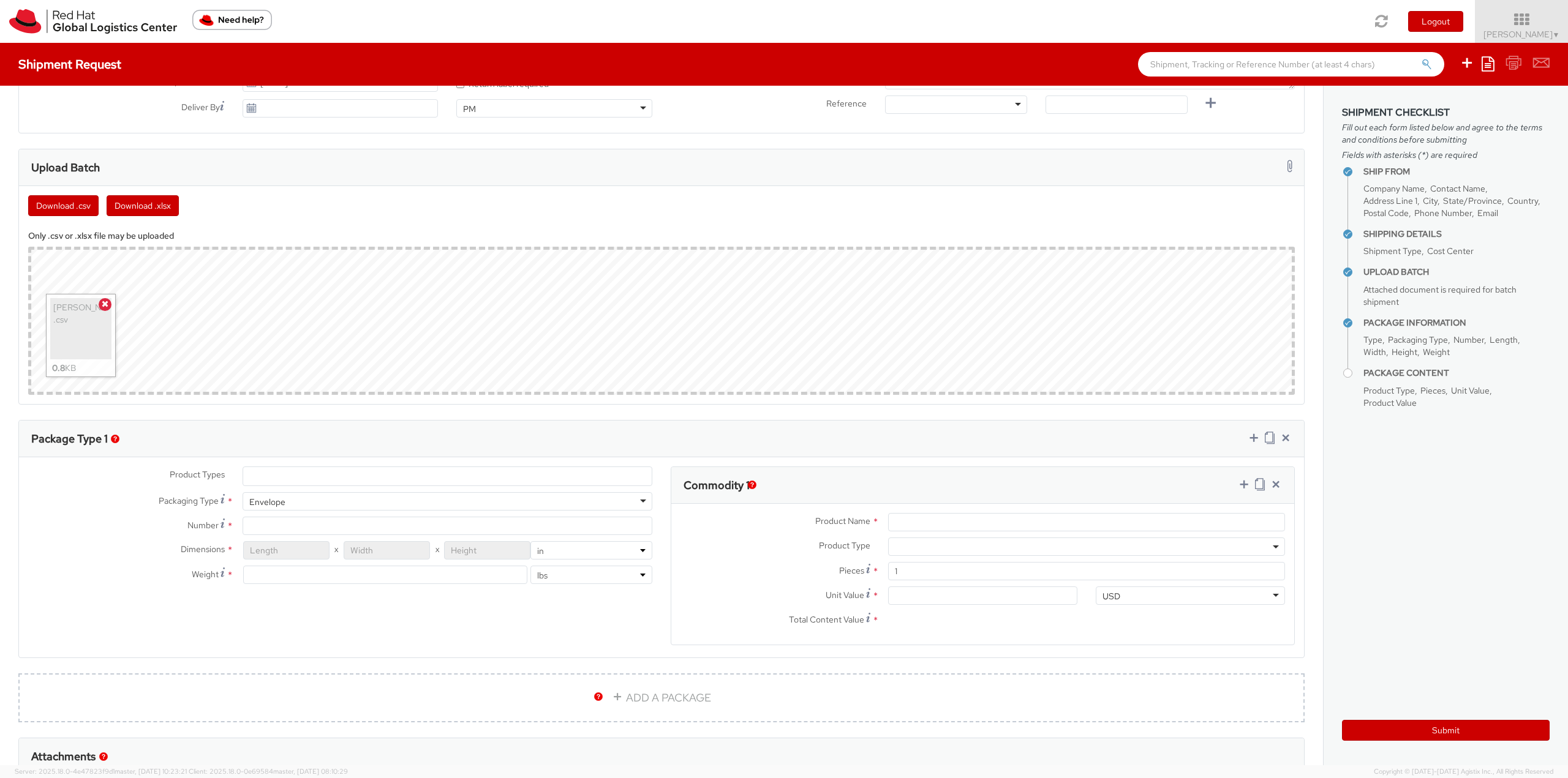
type input "0.25"
type input "1"
click at [905, 511] on div "Product Name * Product Type * Documents Docking Station Laptop Monitor Other Ha…" at bounding box center [982, 574] width 623 height 141
click at [913, 515] on input "Product Name *" at bounding box center [1086, 523] width 396 height 19
type input "T-Shirt"
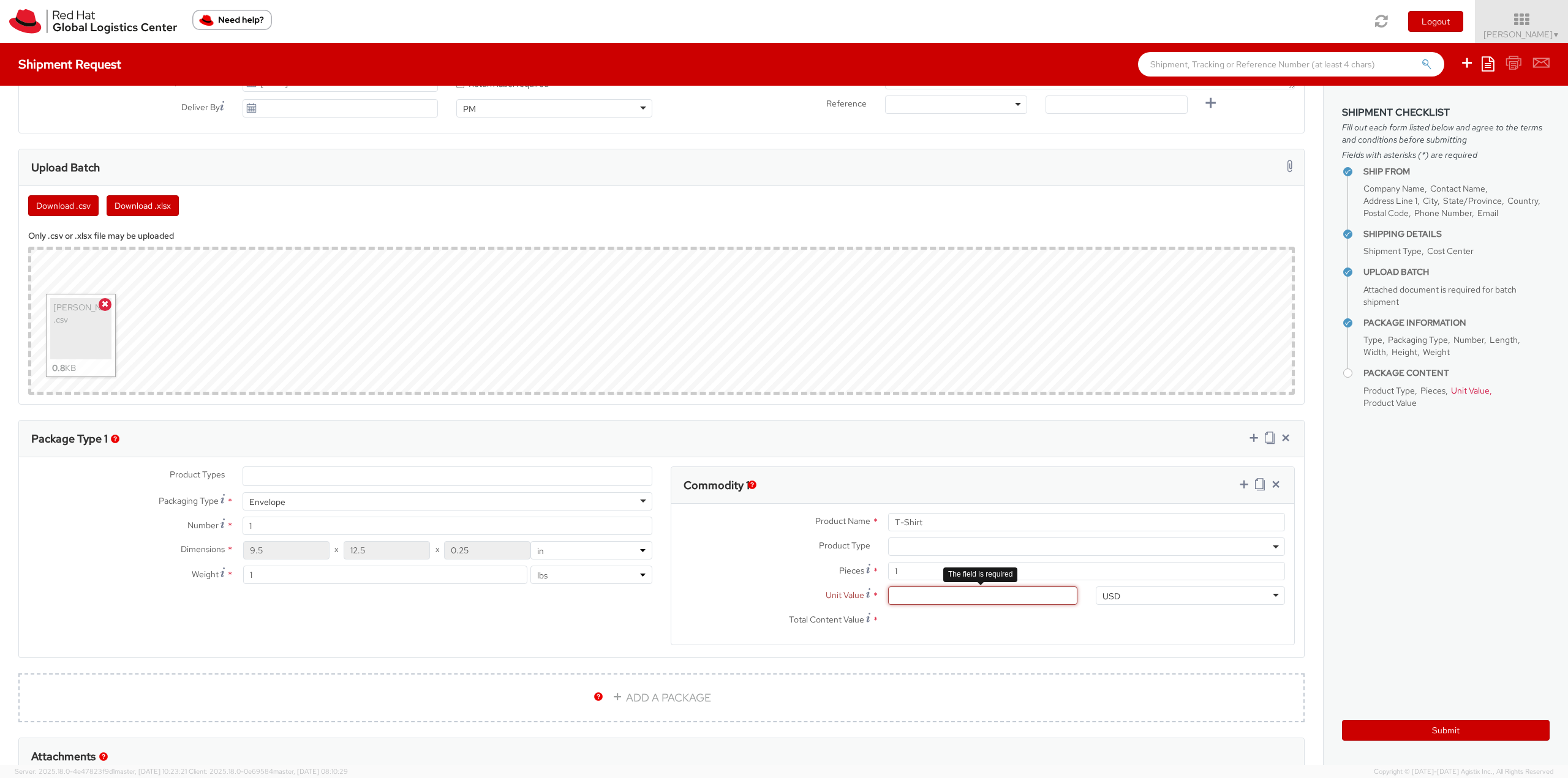
click at [1024, 599] on input "Unit Value *" at bounding box center [982, 596] width 189 height 19
type input "11.65"
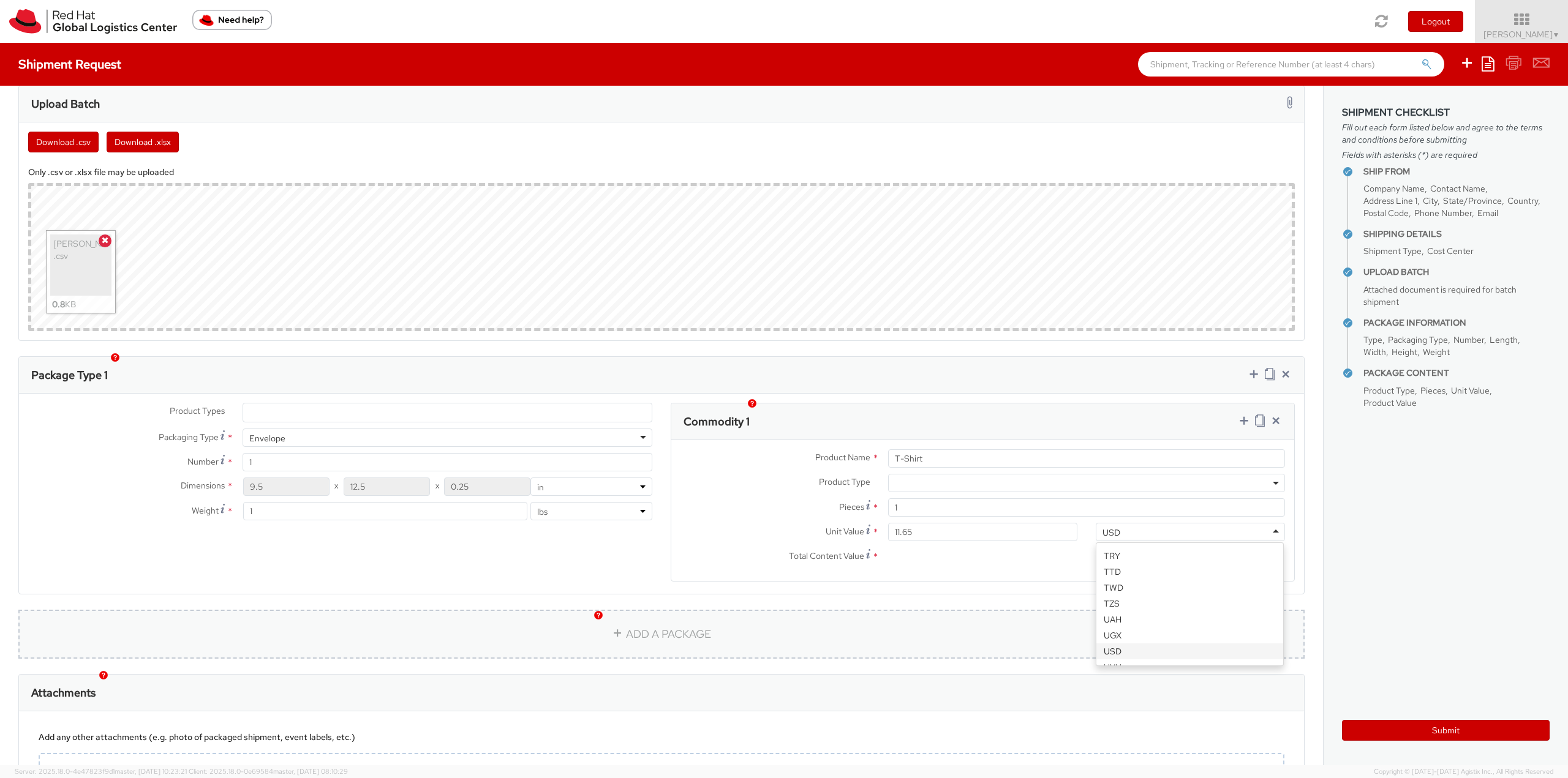
scroll to position [612, 0]
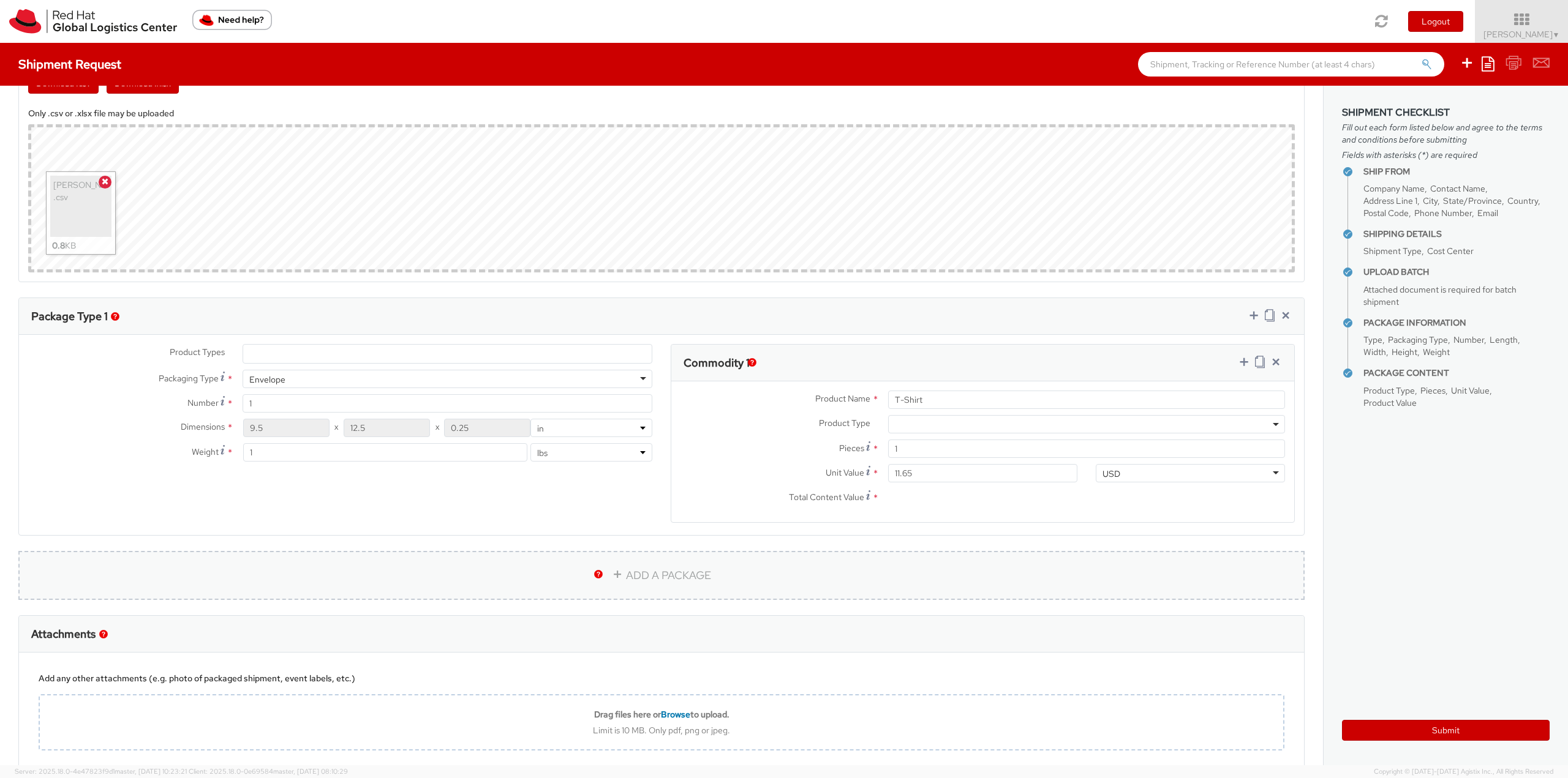
click at [753, 555] on link "ADD A PACKAGE" at bounding box center [662, 575] width 1286 height 49
select select
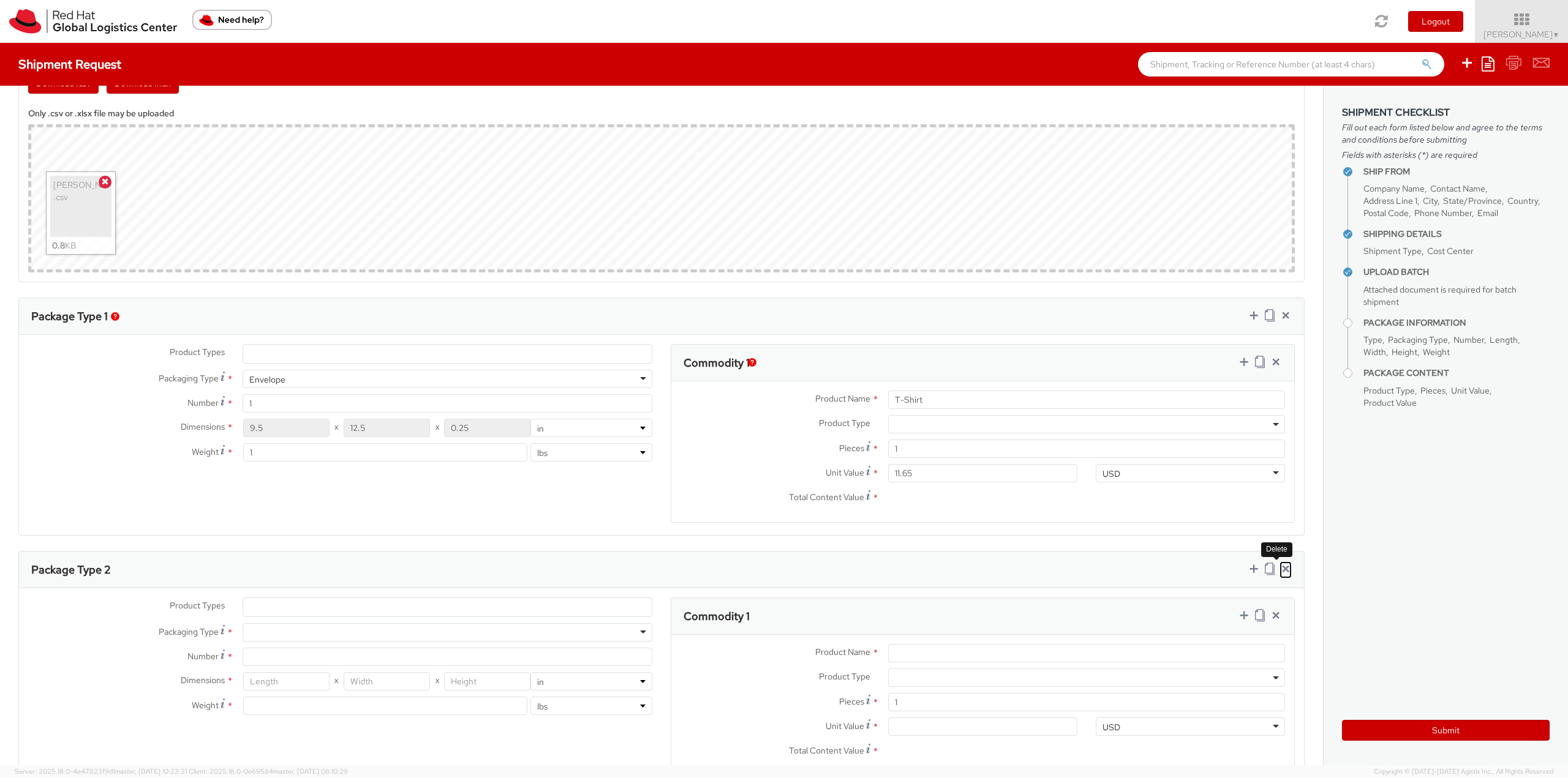
click at [1280, 569] on icon at bounding box center [1285, 569] width 12 height 12
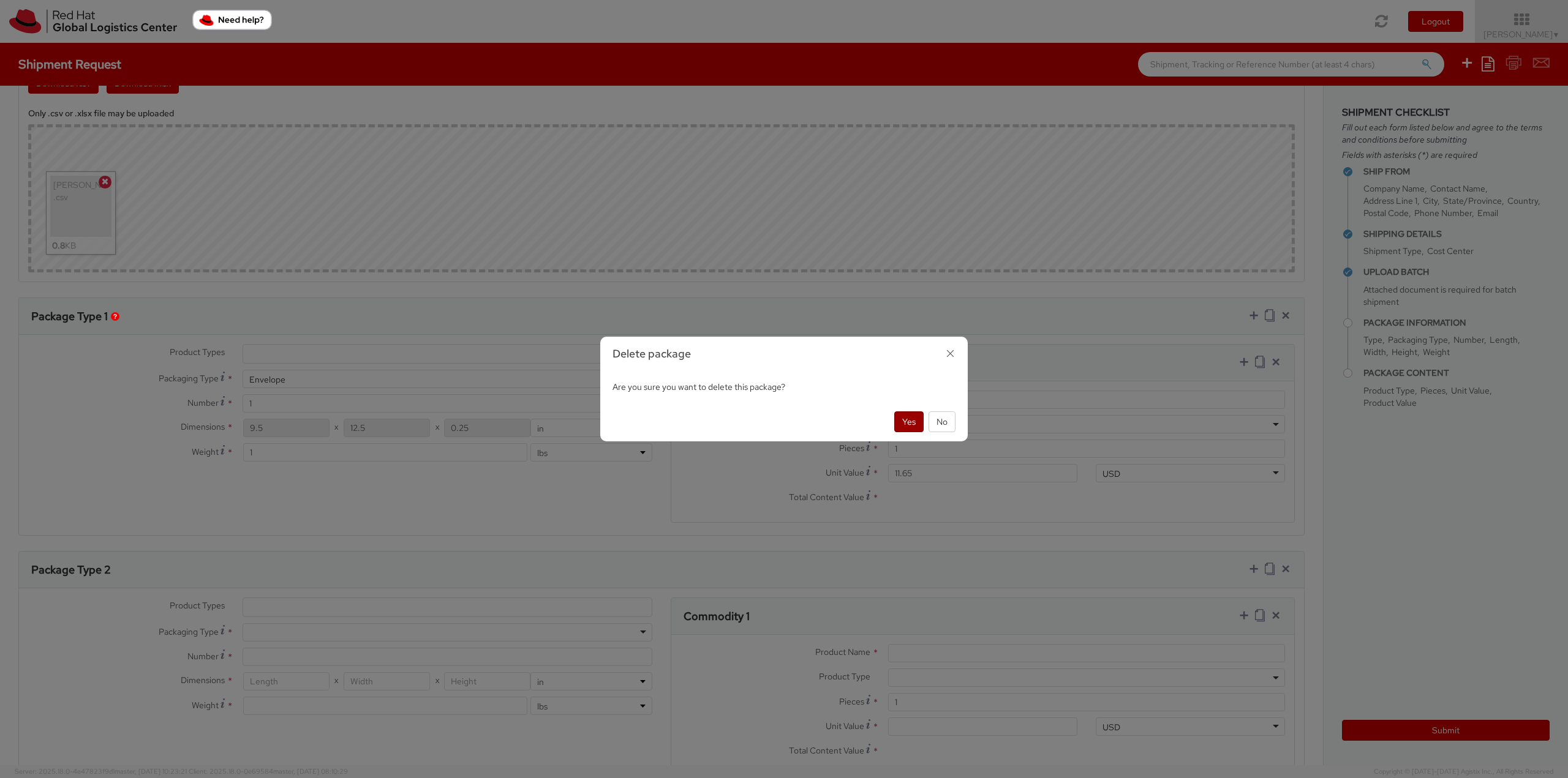
click at [896, 429] on button "Yes" at bounding box center [909, 422] width 30 height 20
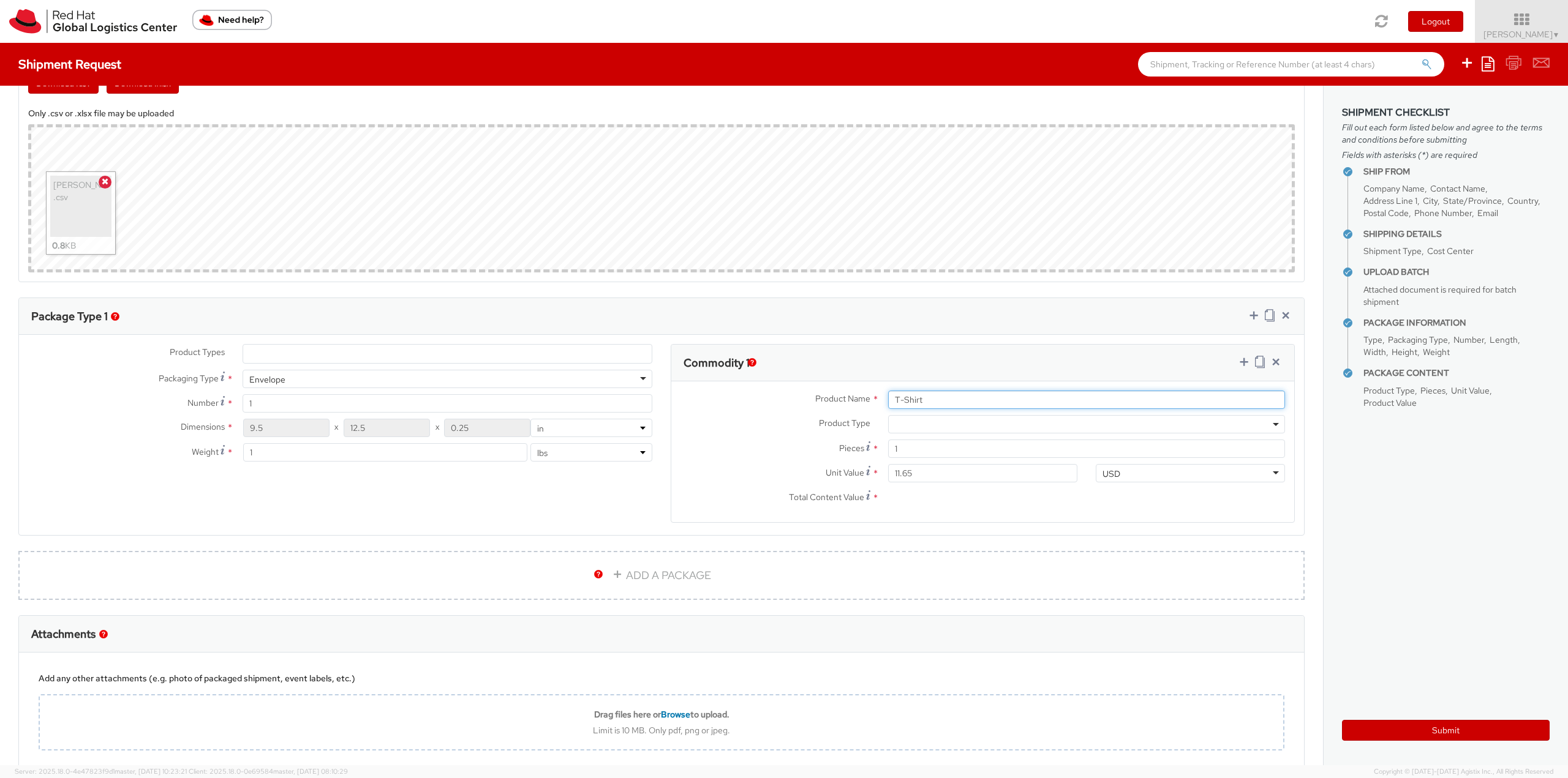
click at [928, 402] on input "T-Shirt" at bounding box center [1086, 400] width 396 height 19
type input "T-Shirt & Play cards"
drag, startPoint x: 930, startPoint y: 442, endPoint x: 872, endPoint y: 436, distance: 58.3
click at [874, 436] on div "Product Name * T-Shirt & Play cards Product Type * Documents Docking Station La…" at bounding box center [982, 451] width 623 height 141
type input "2"
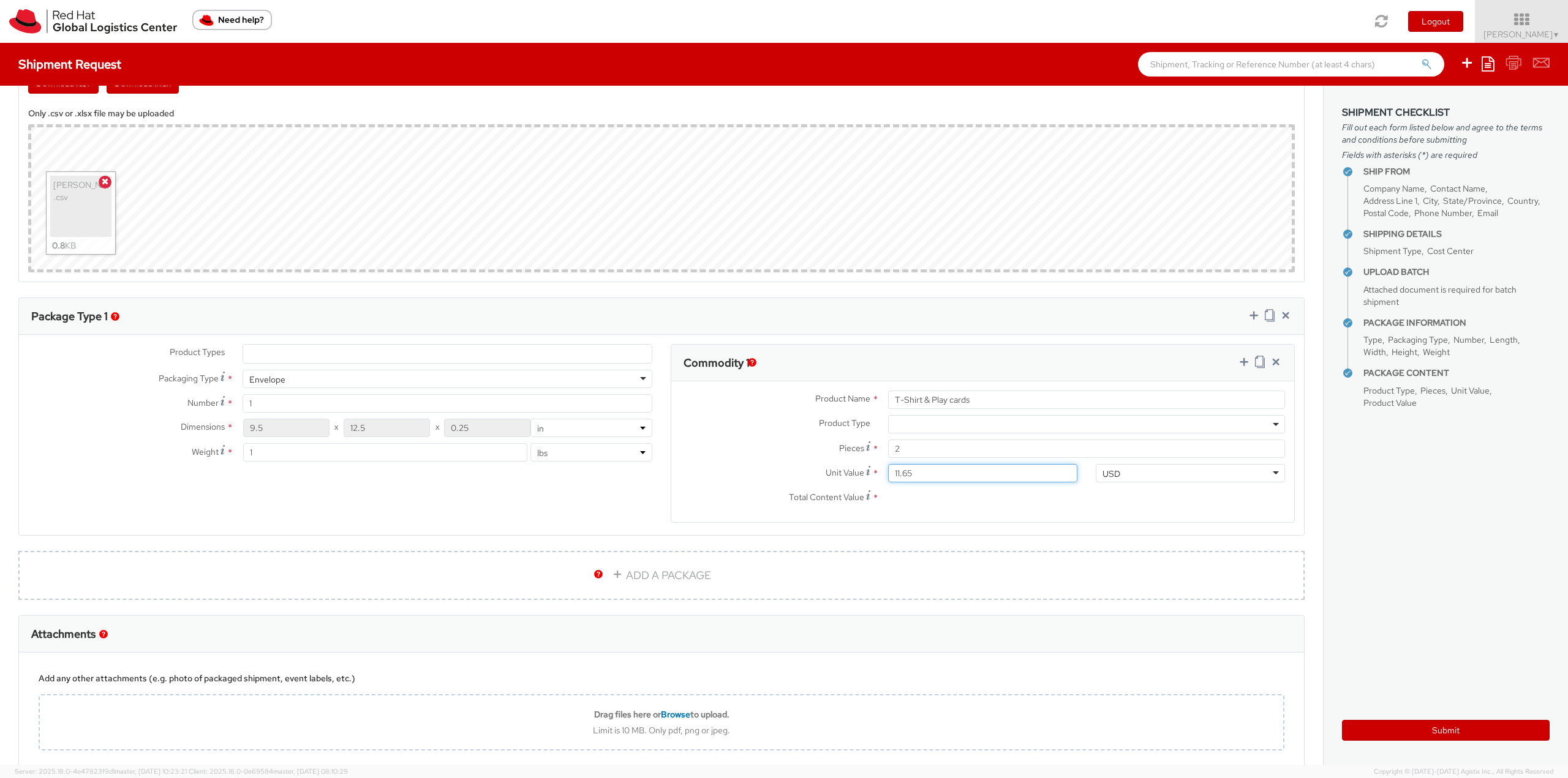
drag, startPoint x: 937, startPoint y: 474, endPoint x: 887, endPoint y: 474, distance: 50.0
click at [888, 474] on input "11.65" at bounding box center [982, 474] width 189 height 19
type input "14.45"
click at [955, 474] on input "14.45" at bounding box center [982, 474] width 189 height 19
click at [967, 444] on input "2" at bounding box center [1086, 449] width 396 height 19
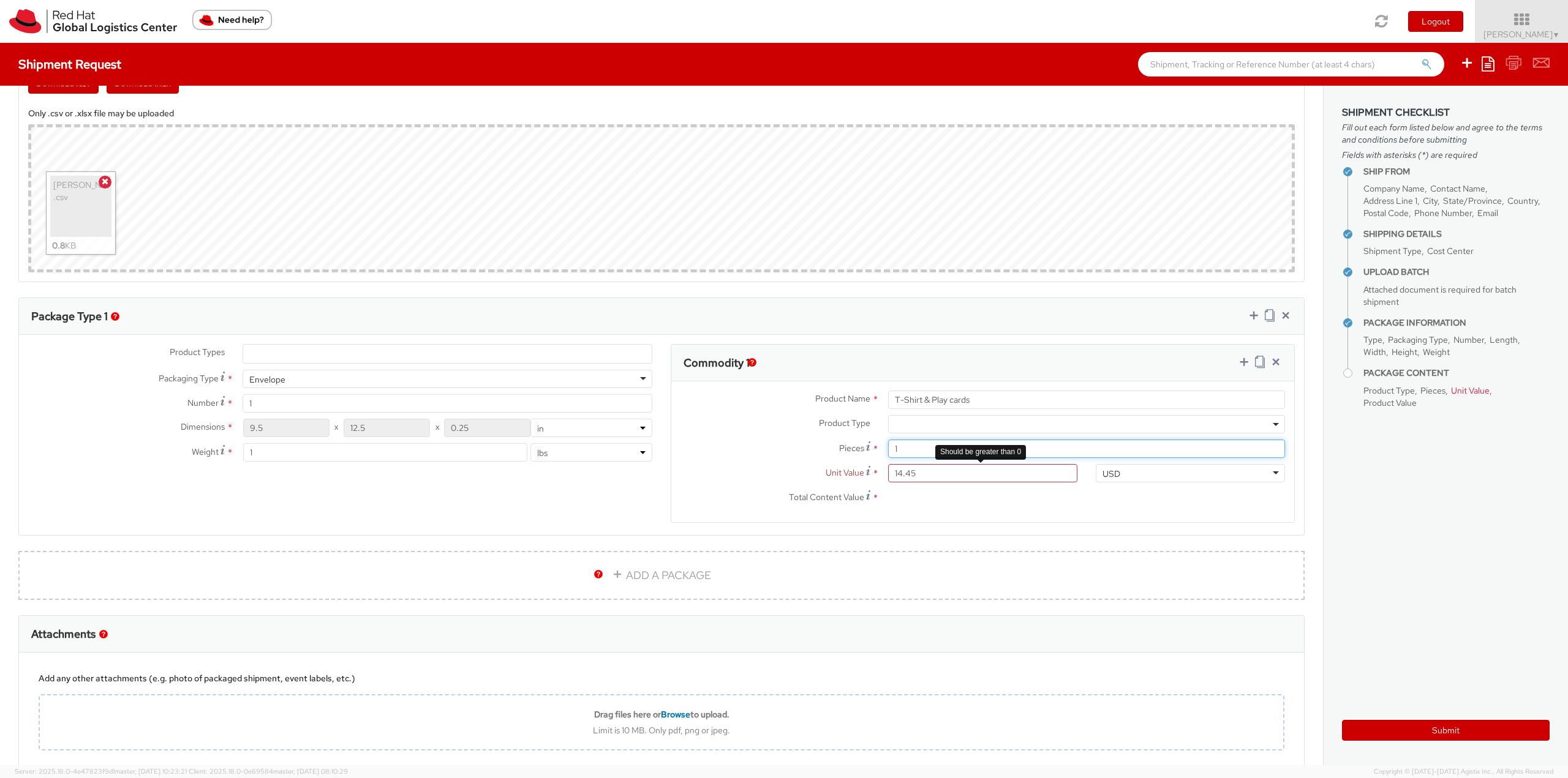
type input "1"
click at [963, 467] on input "14.45" at bounding box center [982, 474] width 189 height 19
type input "14.45"
click at [789, 445] on label "Pieces *" at bounding box center [774, 449] width 208 height 17
click at [888, 445] on input "1" at bounding box center [1086, 449] width 396 height 19
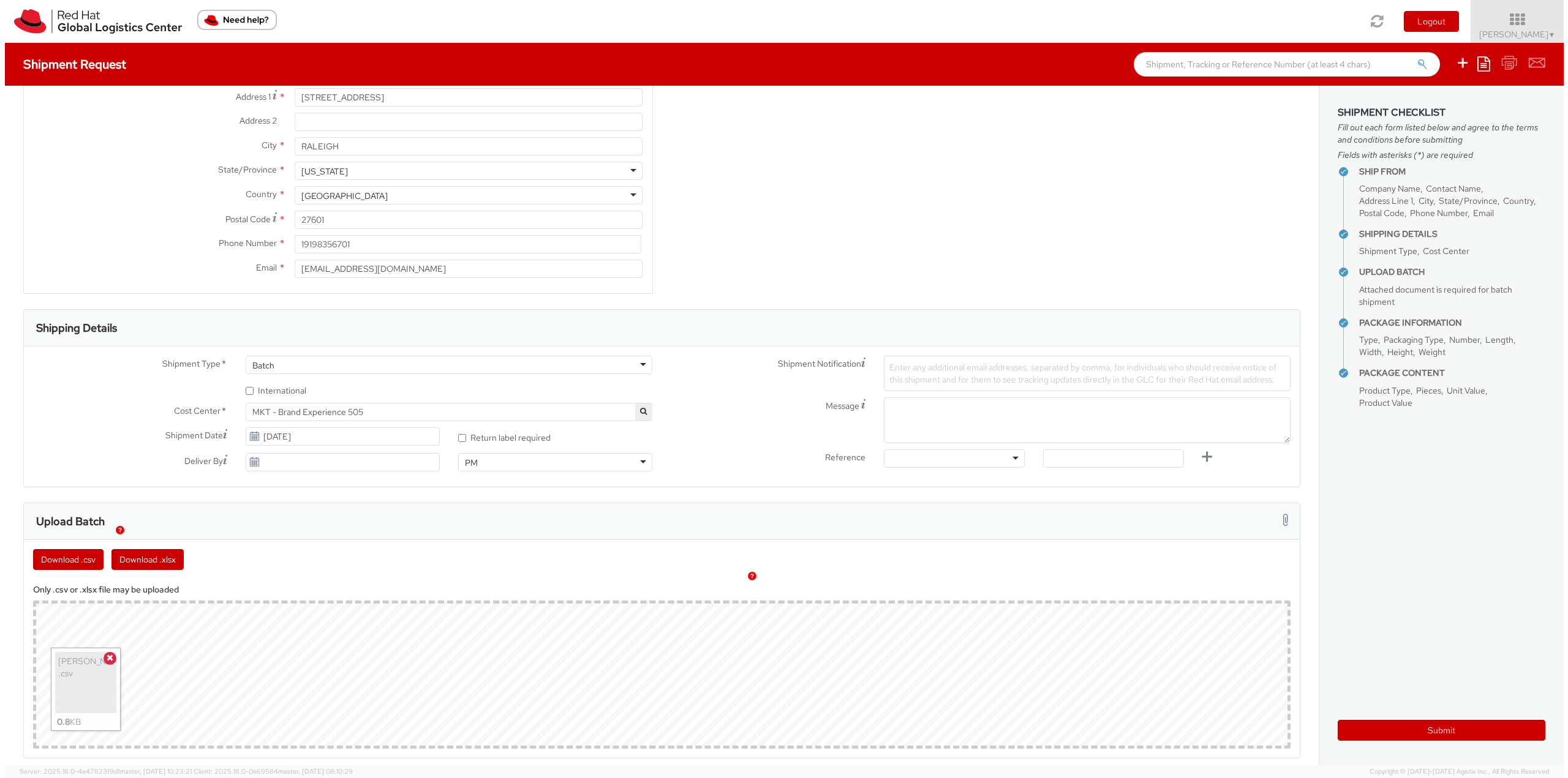
scroll to position [123, 0]
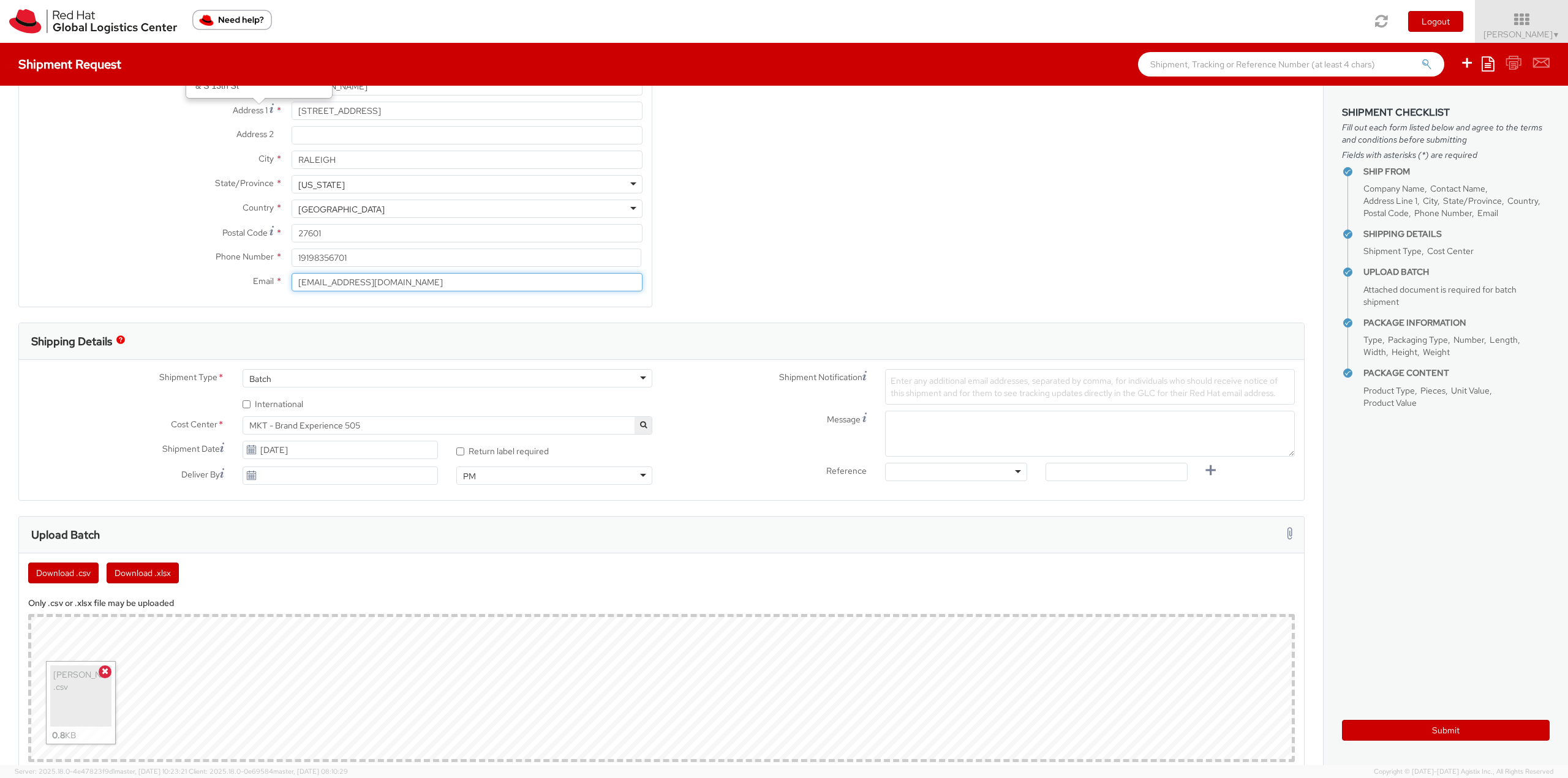
drag, startPoint x: 380, startPoint y: 281, endPoint x: 221, endPoint y: 285, distance: 159.1
click at [221, 285] on div "Email * rlomax@redhat.com" at bounding box center [335, 283] width 633 height 19
paste input "tmcnish"
type input "[EMAIL_ADDRESS][DOMAIN_NAME]"
click at [1361, 719] on div "Submit" at bounding box center [1445, 726] width 208 height 30
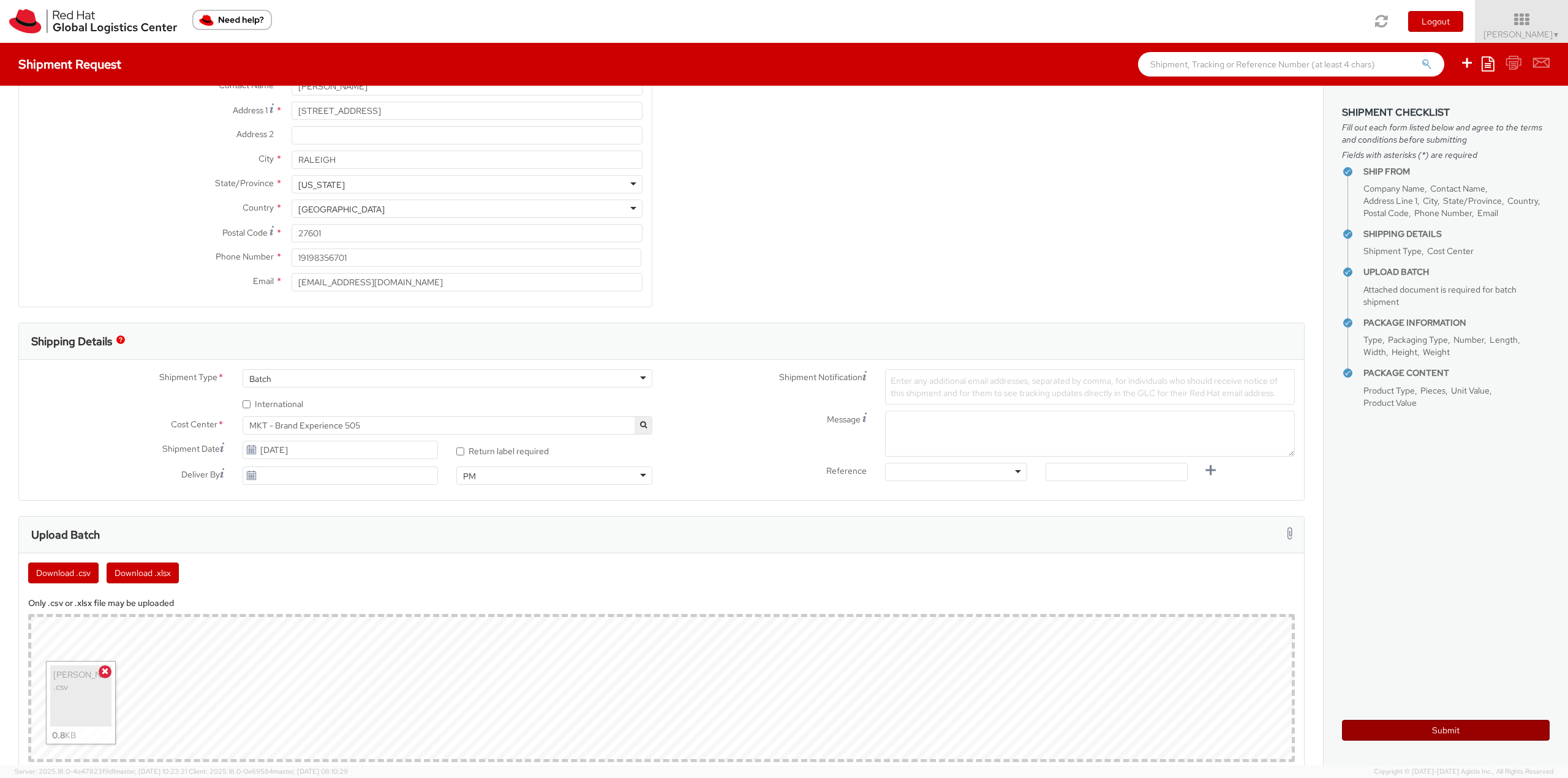
click at [1377, 726] on button "Submit" at bounding box center [1445, 731] width 208 height 20
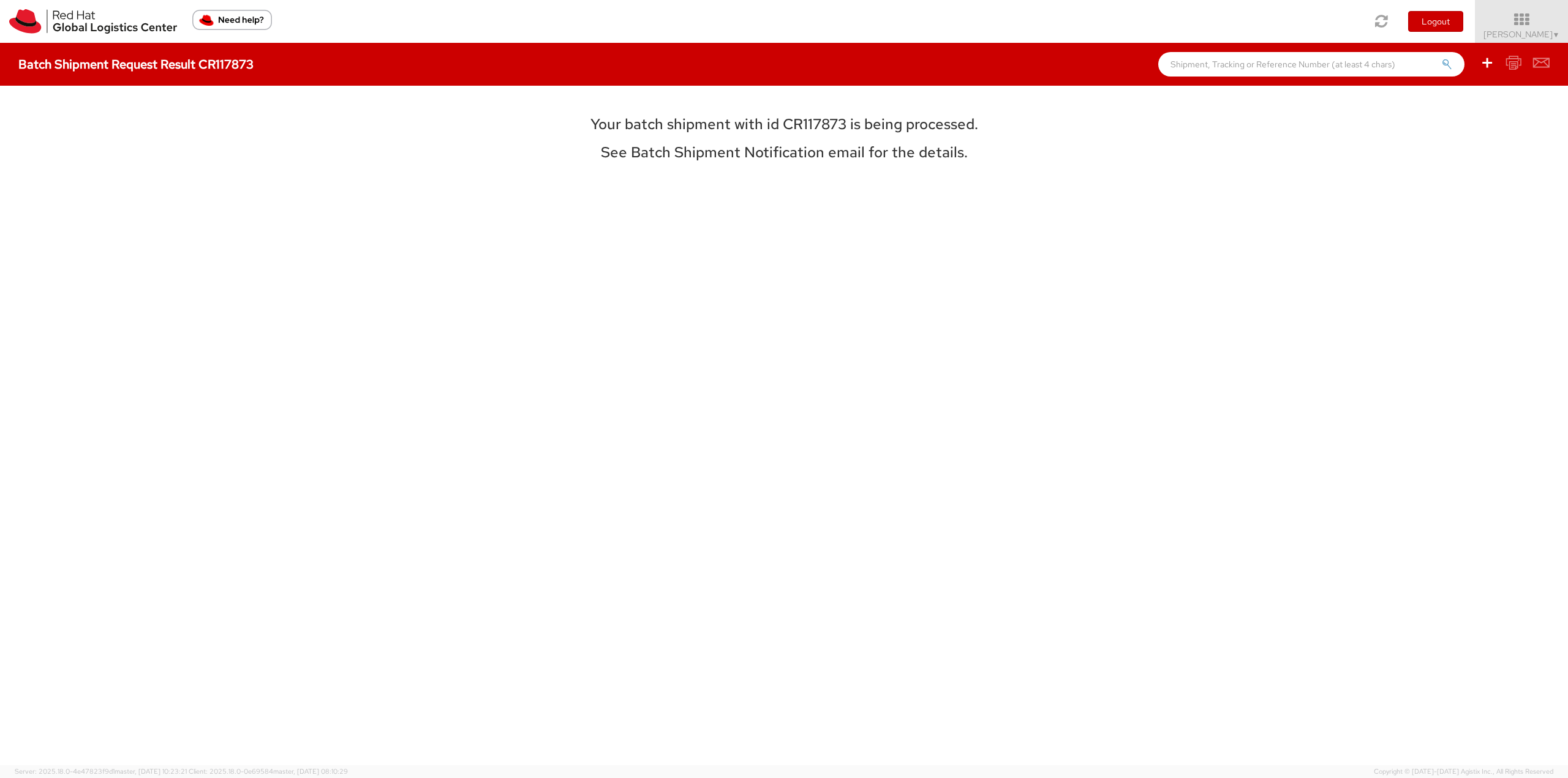
click at [809, 125] on h3 "Your batch shipment with id CR117873 is being processed." at bounding box center [784, 124] width 547 height 16
click at [826, 123] on h3 "Your batch shipment with id CR117873 is being processed." at bounding box center [784, 124] width 547 height 16
click at [845, 125] on h3 "Your batch shipment with id CR117873 is being processed." at bounding box center [784, 124] width 547 height 16
drag, startPoint x: 848, startPoint y: 123, endPoint x: 819, endPoint y: 124, distance: 29.0
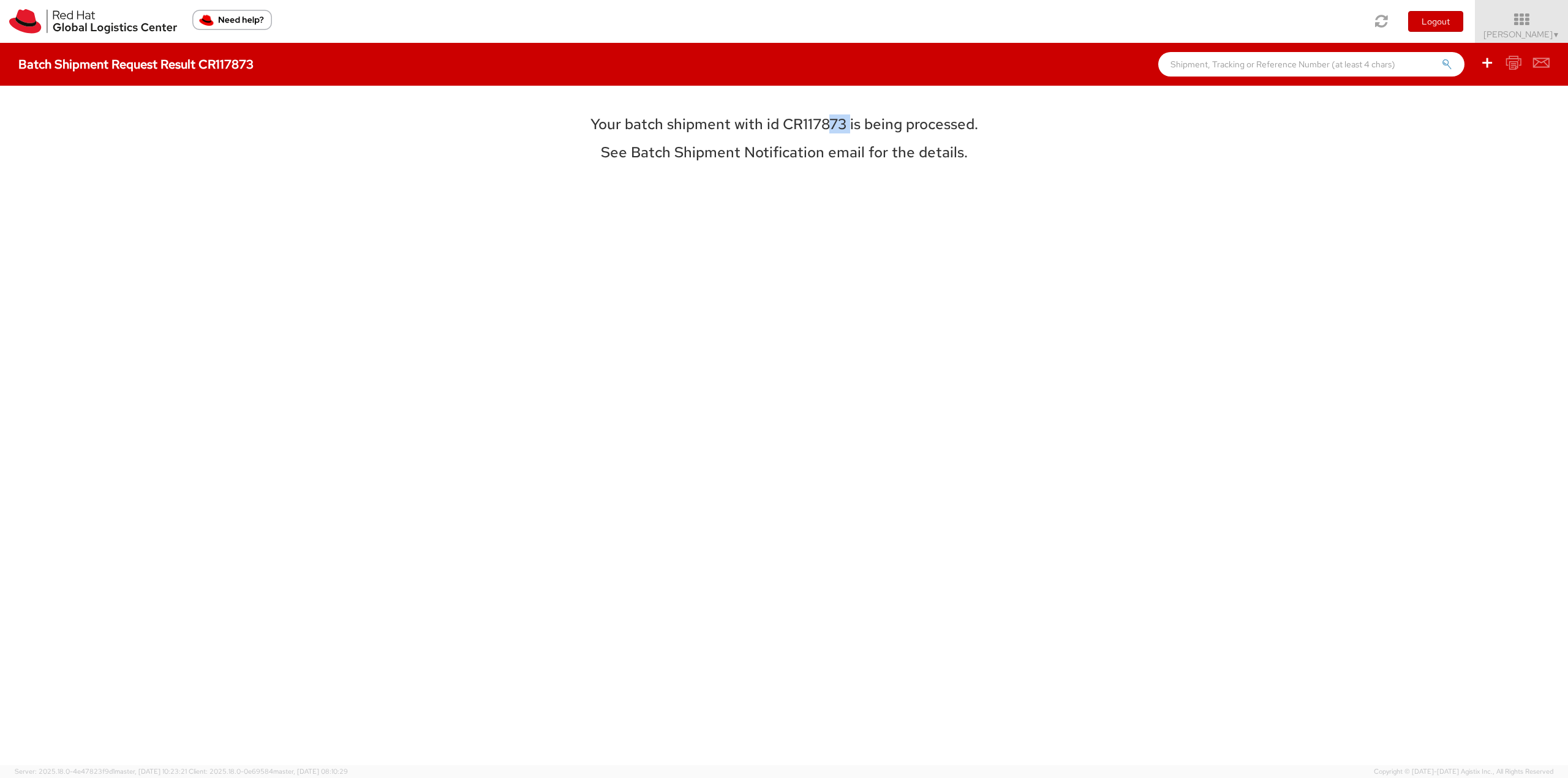
click at [831, 124] on h3 "Your batch shipment with id CR117873 is being processed." at bounding box center [784, 124] width 547 height 16
click at [799, 123] on h3 "Your batch shipment with id CR117873 is being processed." at bounding box center [784, 124] width 547 height 16
drag, startPoint x: 779, startPoint y: 124, endPoint x: 844, endPoint y: 125, distance: 65.0
click at [844, 125] on h3 "Your batch shipment with id CR117873 is being processed." at bounding box center [784, 124] width 547 height 16
copy h3 "CR117873"
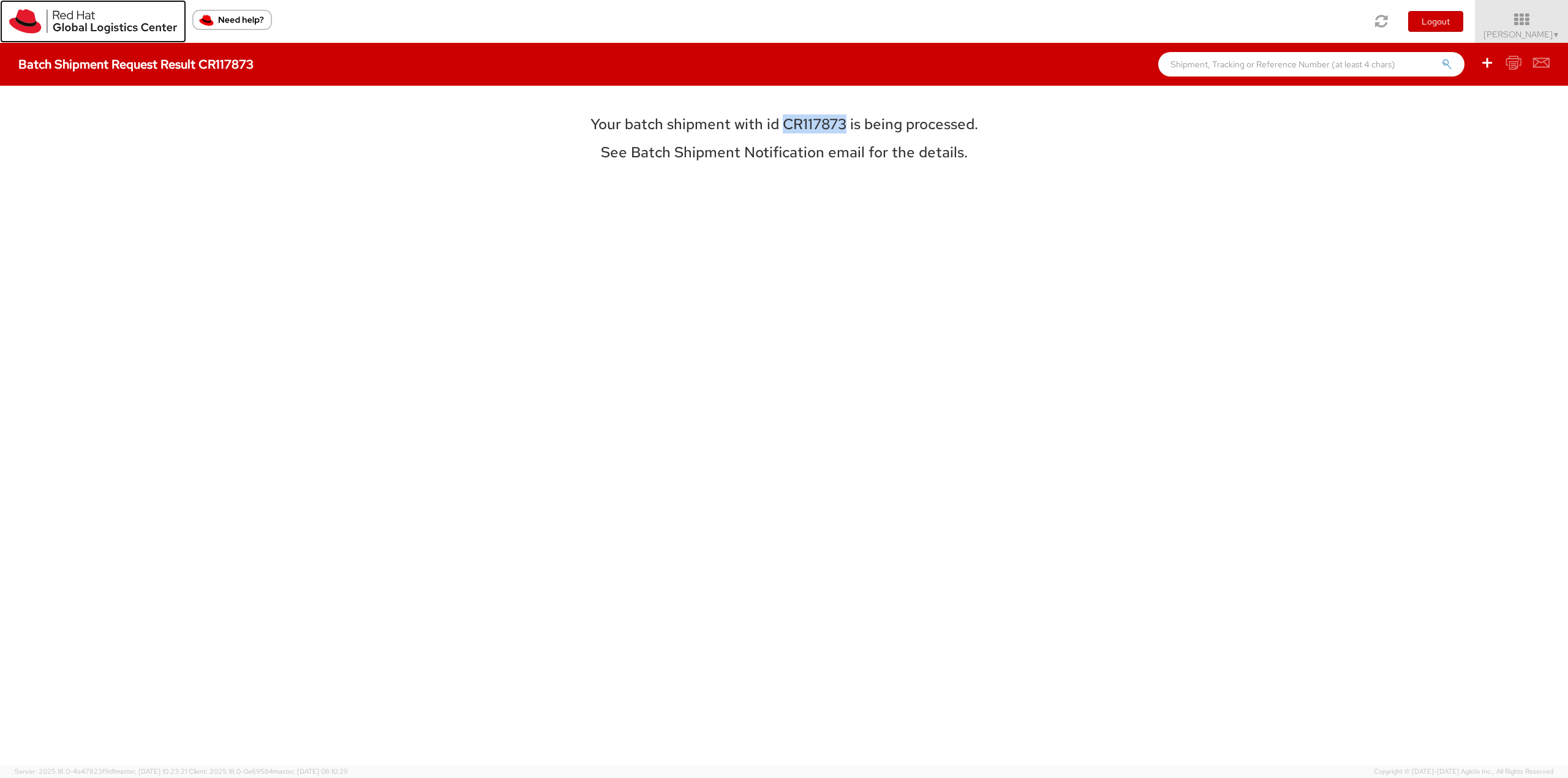
click at [84, 34] on img at bounding box center [93, 21] width 168 height 24
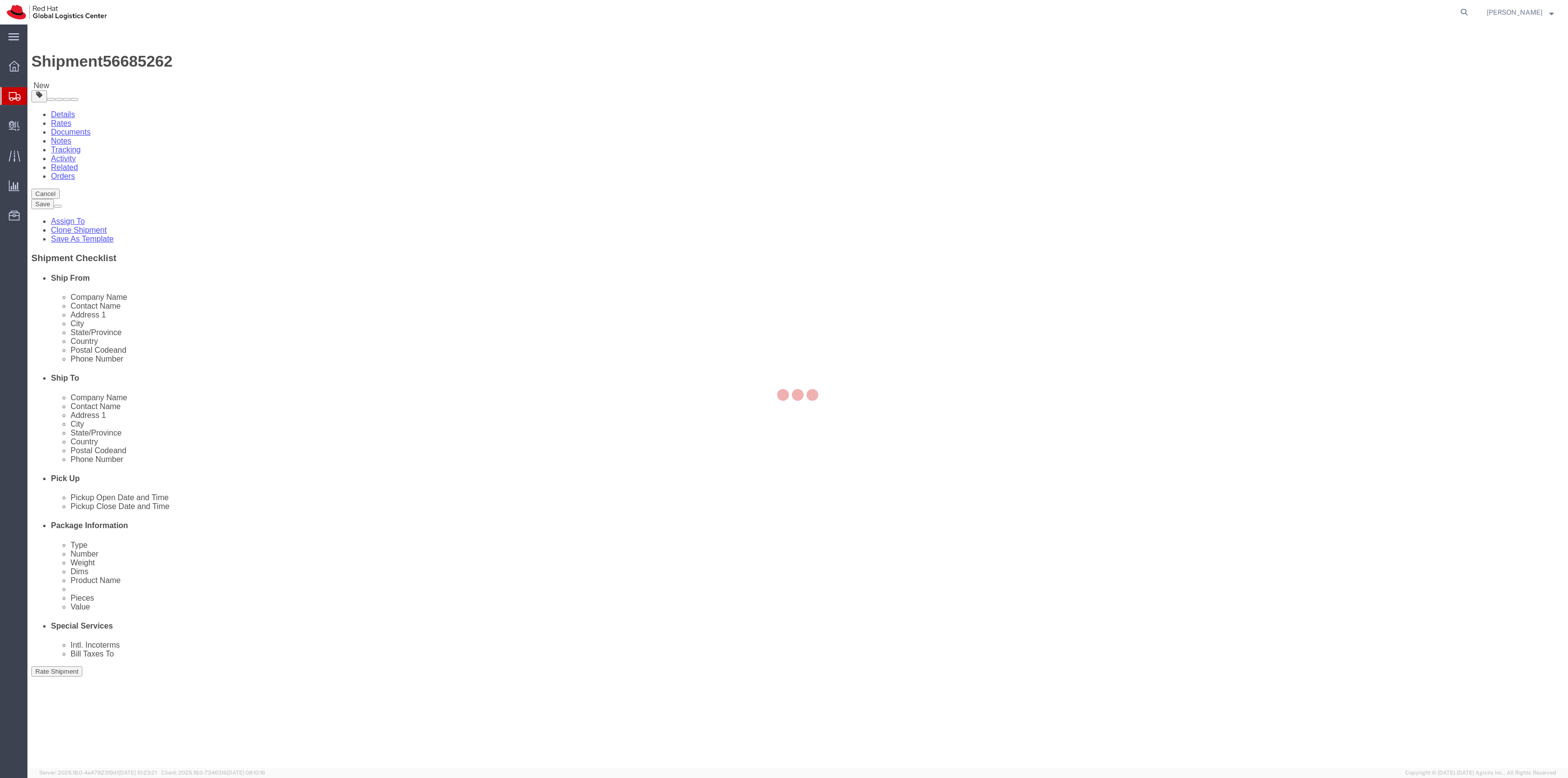
select select "38014"
select select
click li "Package Information"
click link "Package Information"
click button "Rate Shipment"
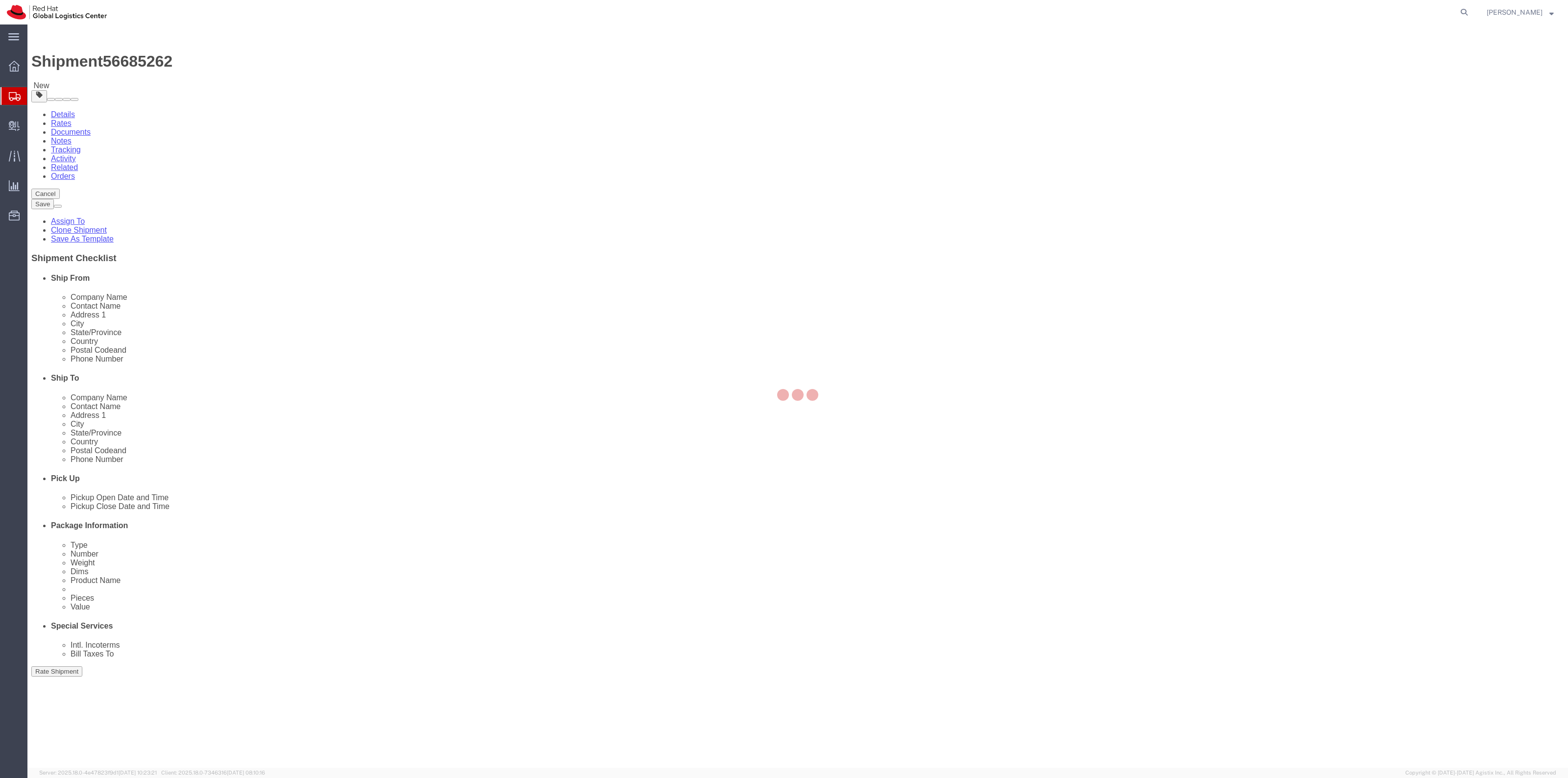
select select "38014"
click input "2451"
type input "02451"
click button "Rate Shipment"
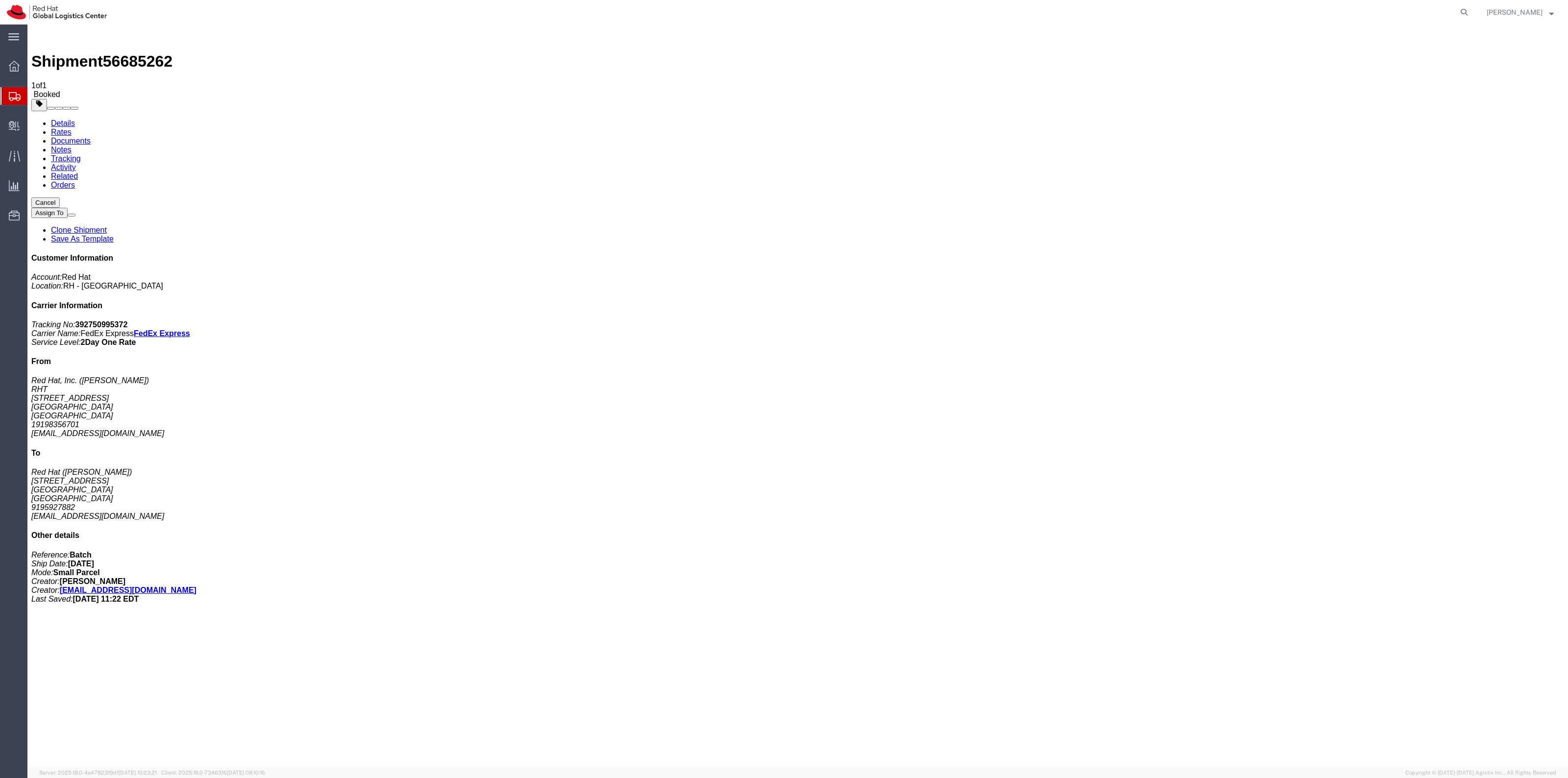
click at [0, 0] on span "Shipment Manager" at bounding box center [0, 0] width 0 height 0
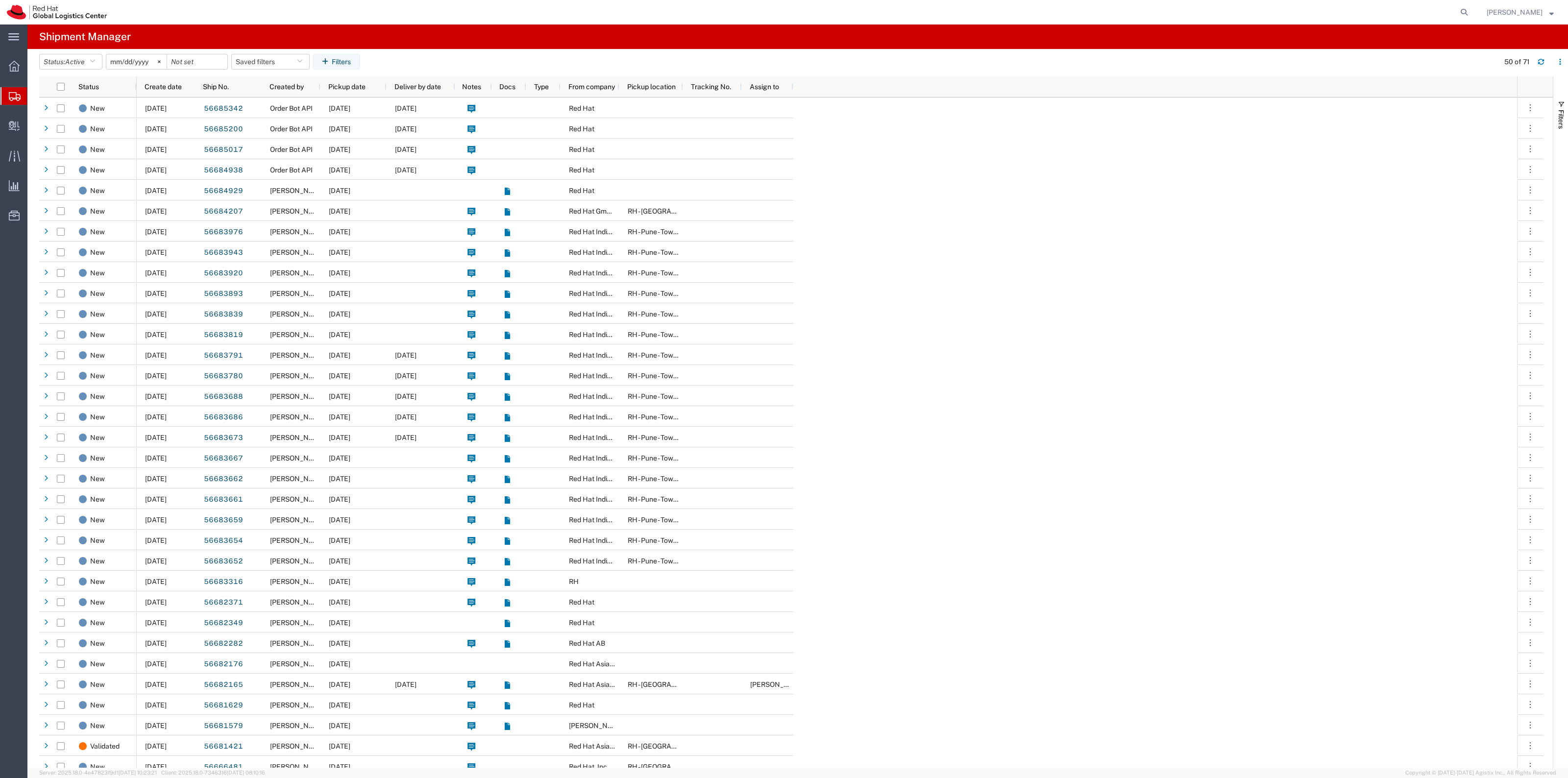
click at [0, 0] on span "Shipment Manager" at bounding box center [0, 0] width 0 height 0
click at [99, 61] on button "Status: Active" at bounding box center [71, 61] width 63 height 16
click at [83, 145] on span "Booked" at bounding box center [96, 143] width 114 height 15
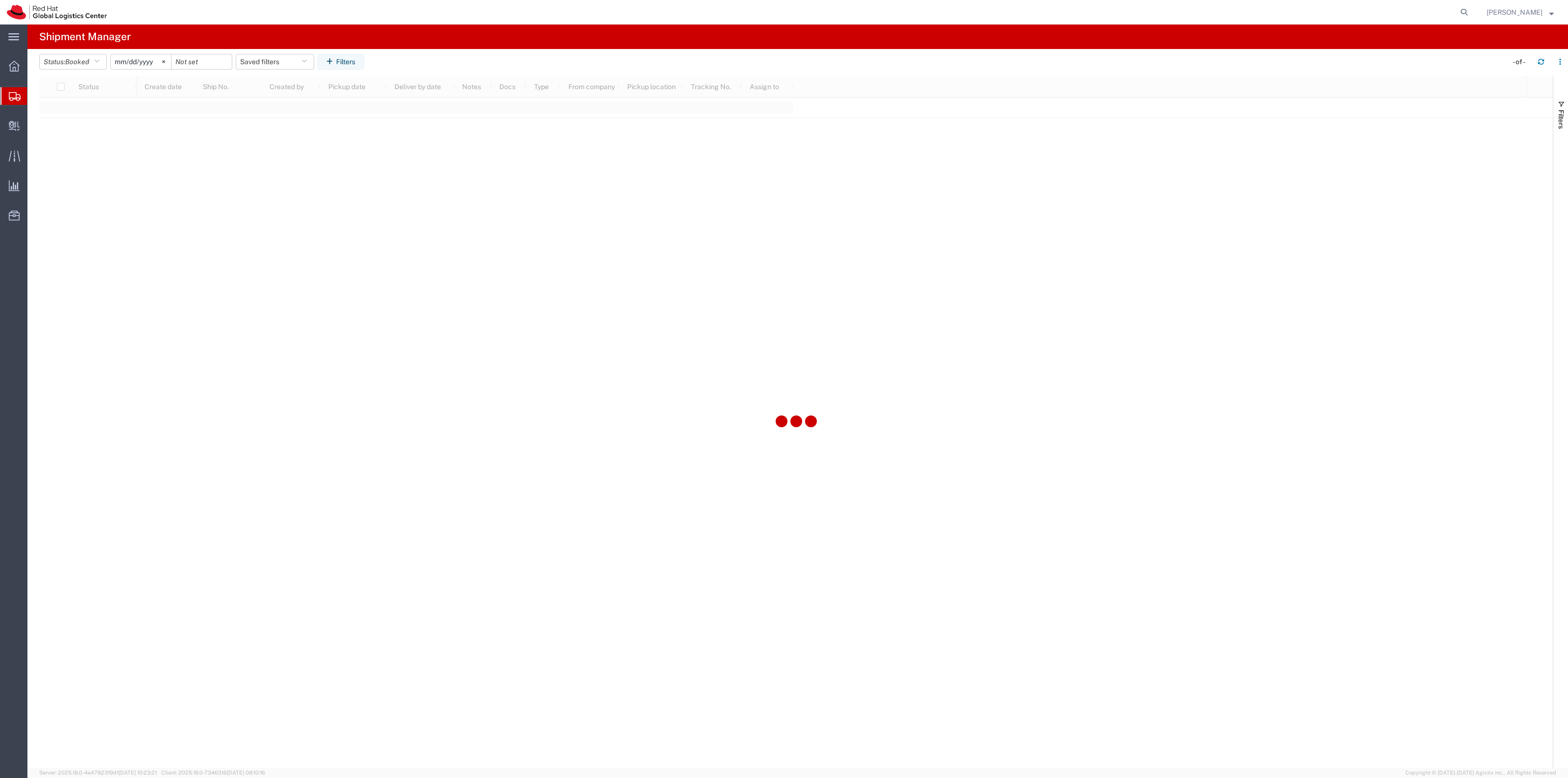
click at [125, 60] on input "2025-08-02" at bounding box center [141, 62] width 60 height 15
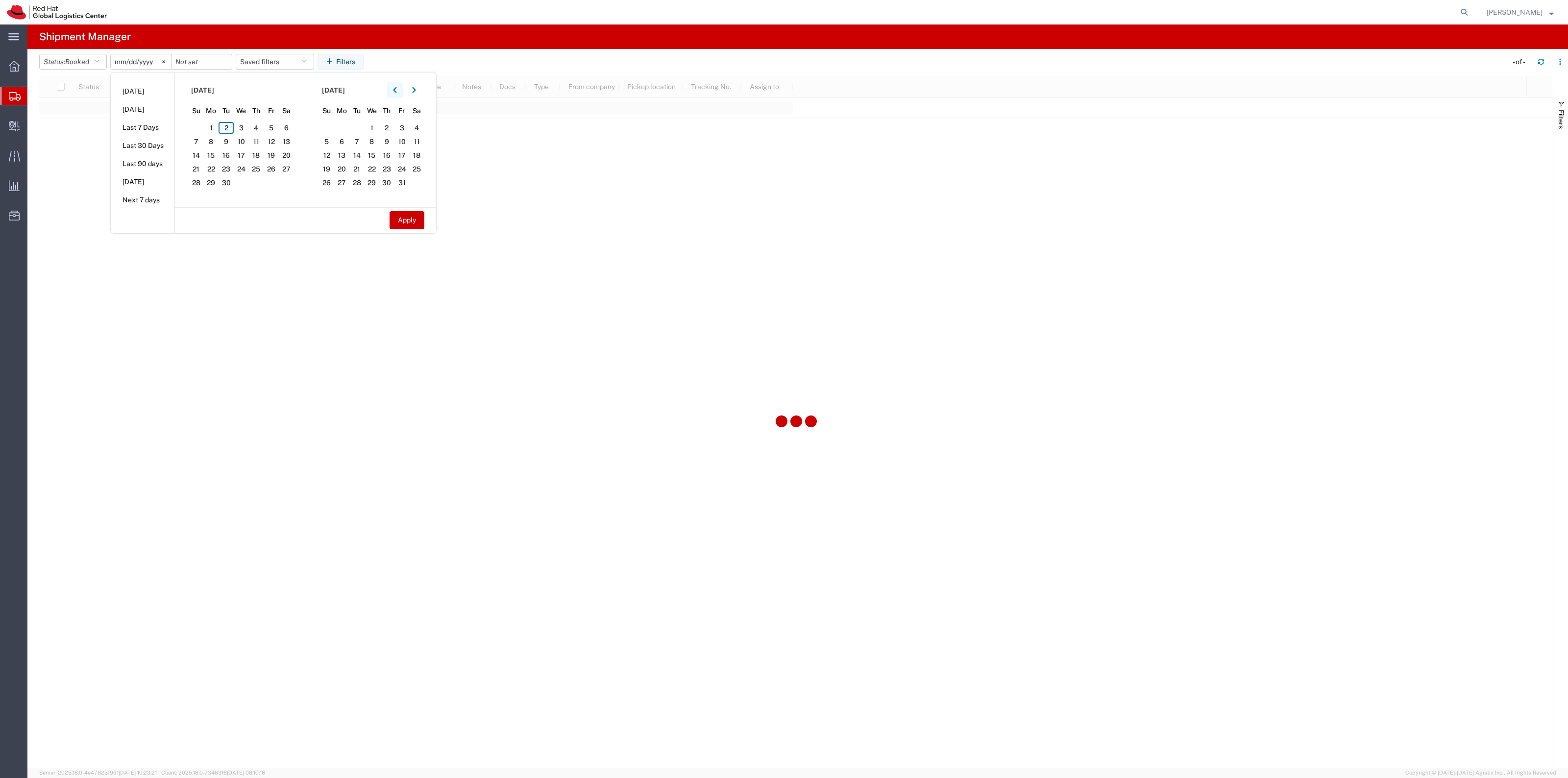
click at [395, 91] on icon "button" at bounding box center [395, 89] width 4 height 7
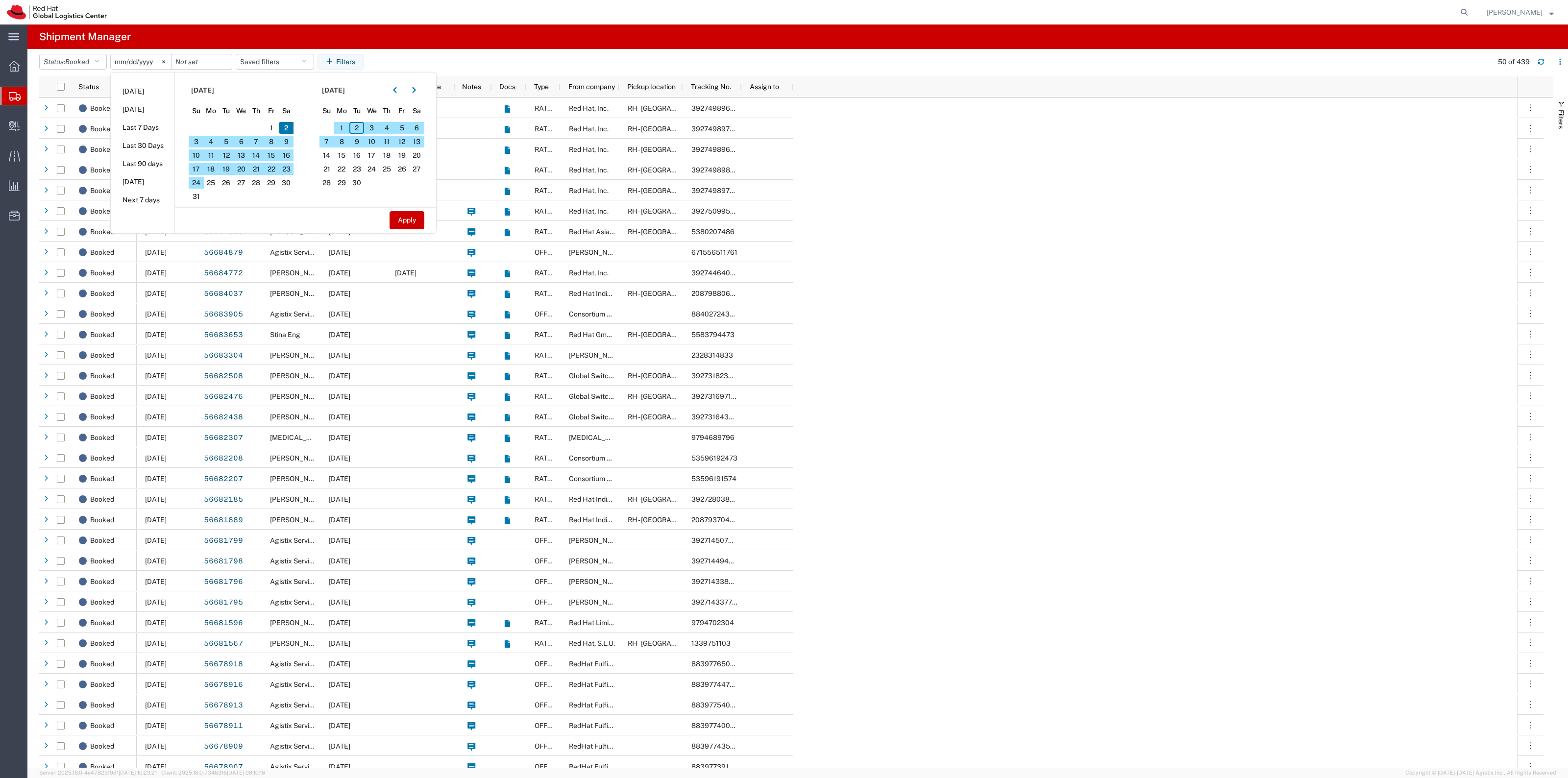
click at [214, 189] on section "August 2025 Su Mo Tu We Th Fr Sa 27 28 29 30 31 1 2 3 4 5 6 7 8 9 10 11 12 13 1…" at bounding box center [240, 139] width 131 height 135
click at [214, 180] on span "25" at bounding box center [211, 183] width 15 height 12
click at [419, 221] on button "Apply" at bounding box center [407, 220] width 35 height 18
type input "2025-08-25"
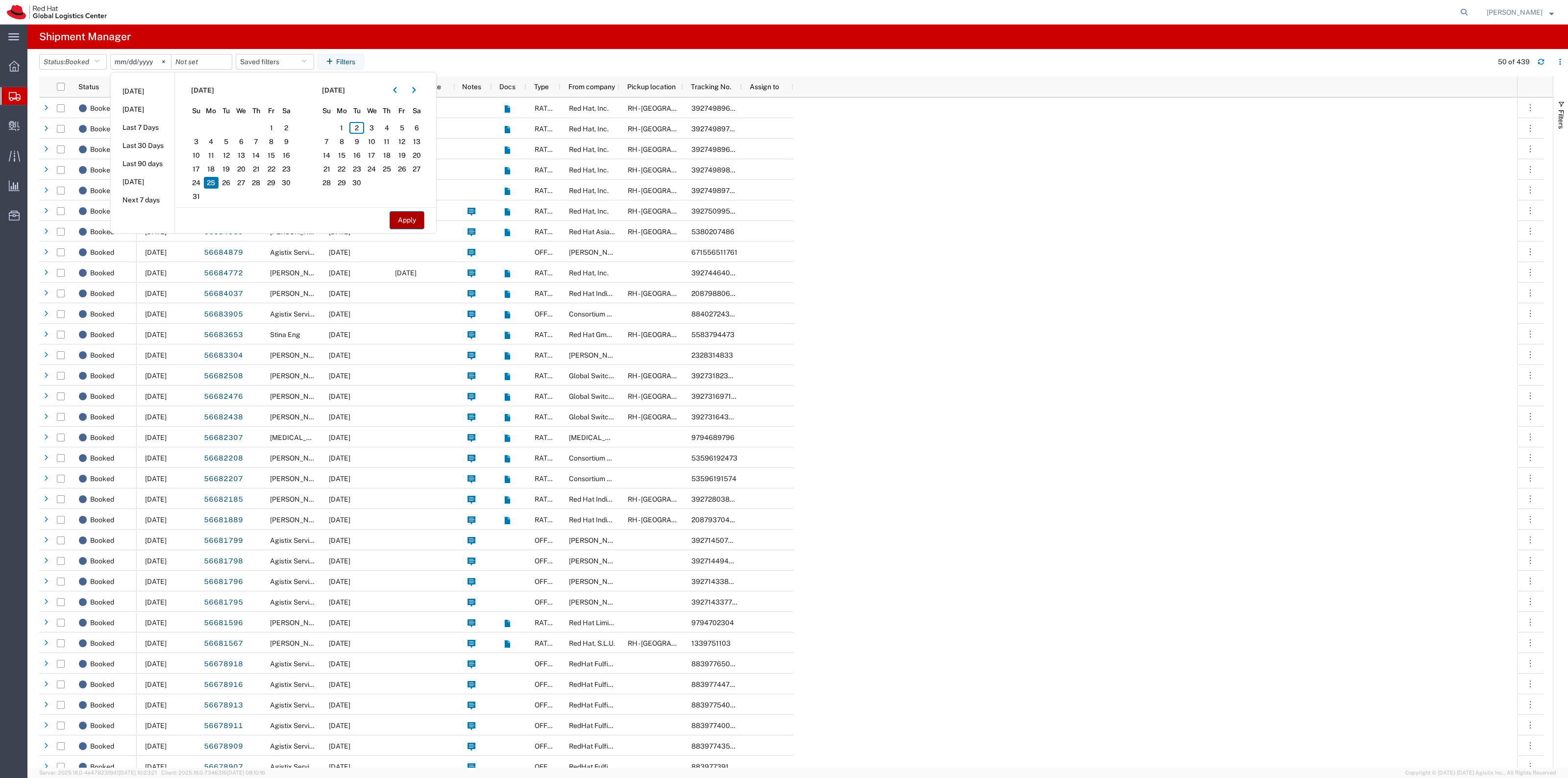
type input "2025-08-25"
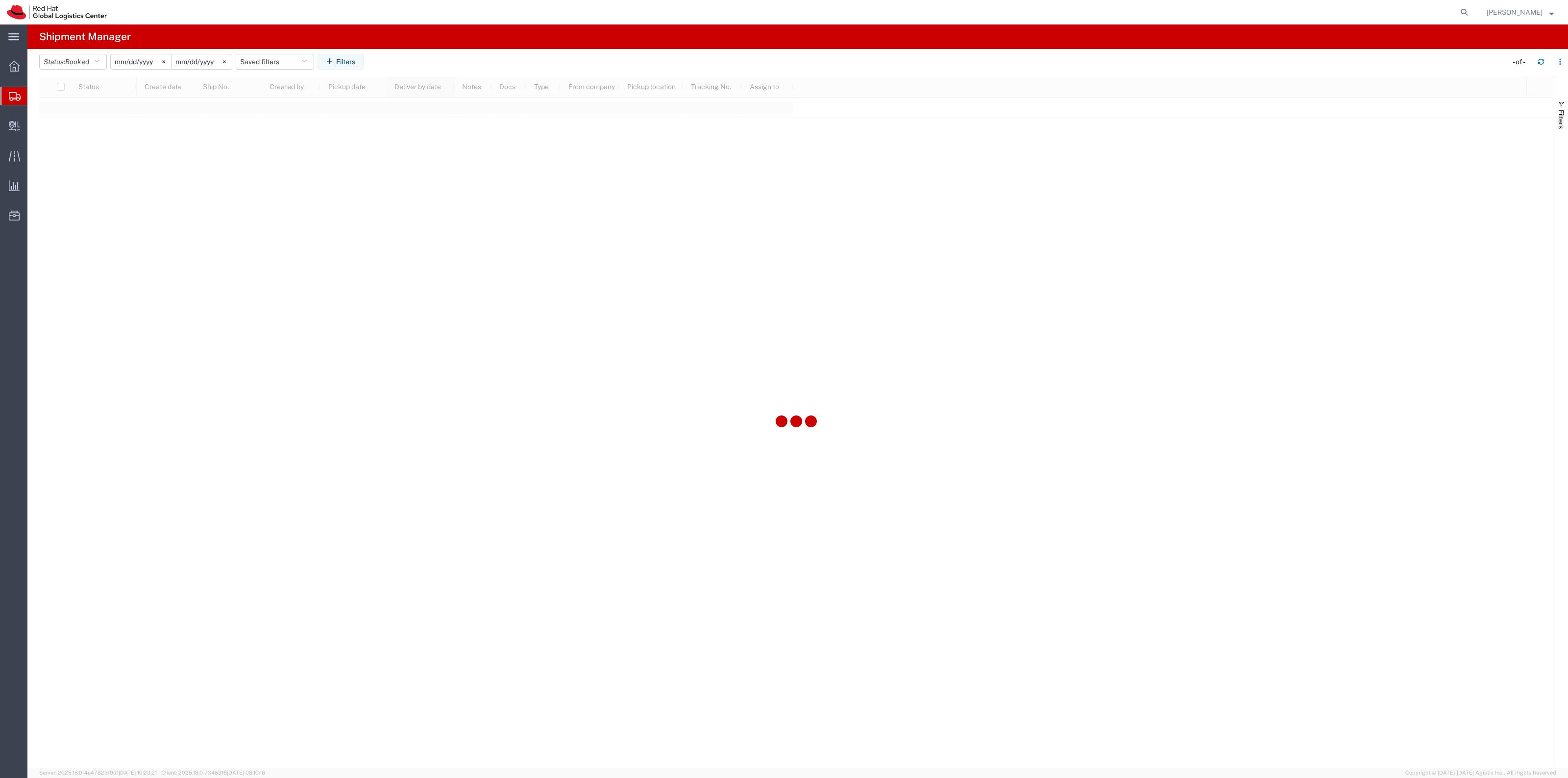
click at [356, 63] on button "Filters" at bounding box center [340, 61] width 47 height 16
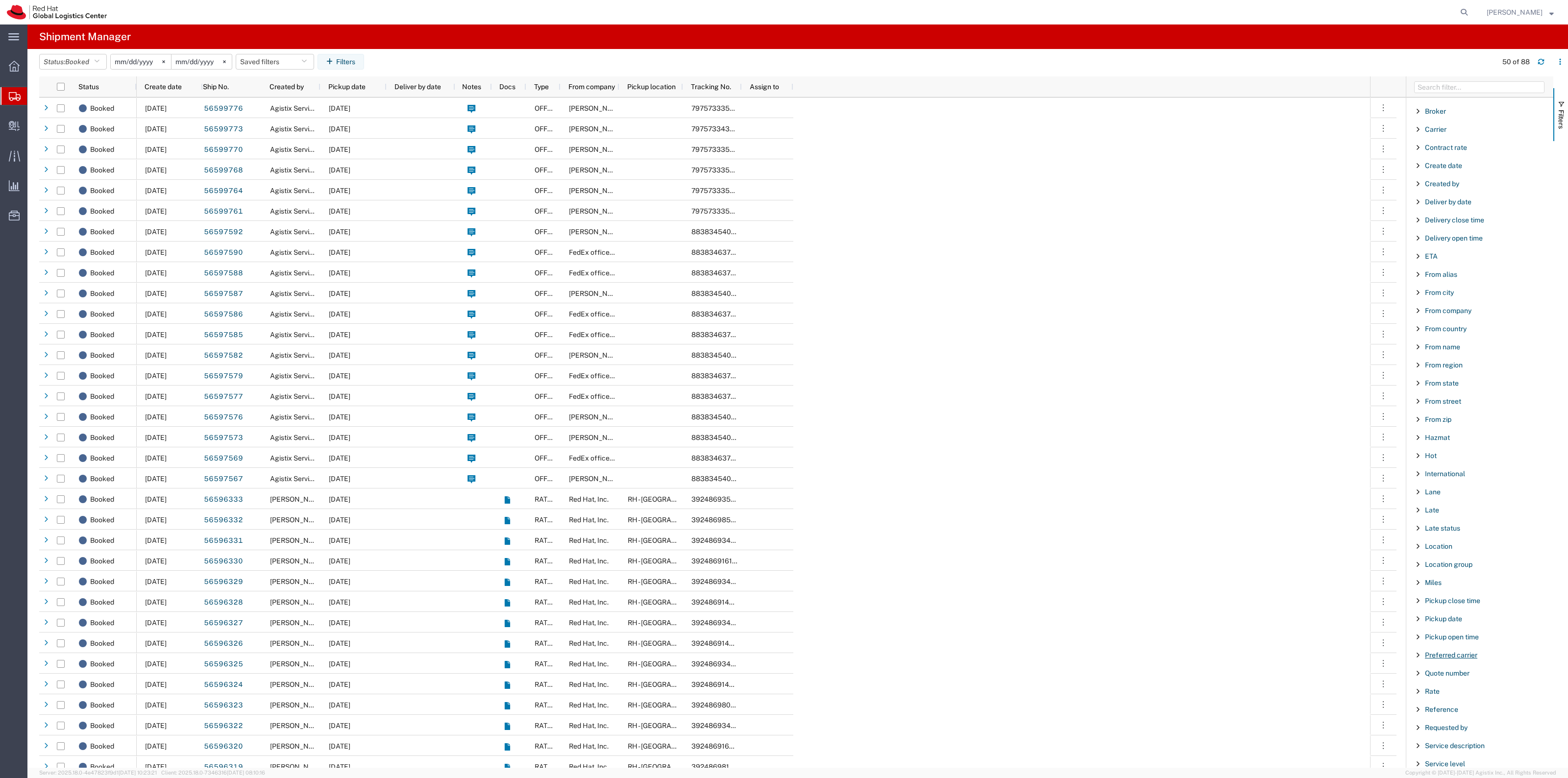
scroll to position [184, 0]
click at [1441, 652] on span "Reference" at bounding box center [1441, 648] width 34 height 8
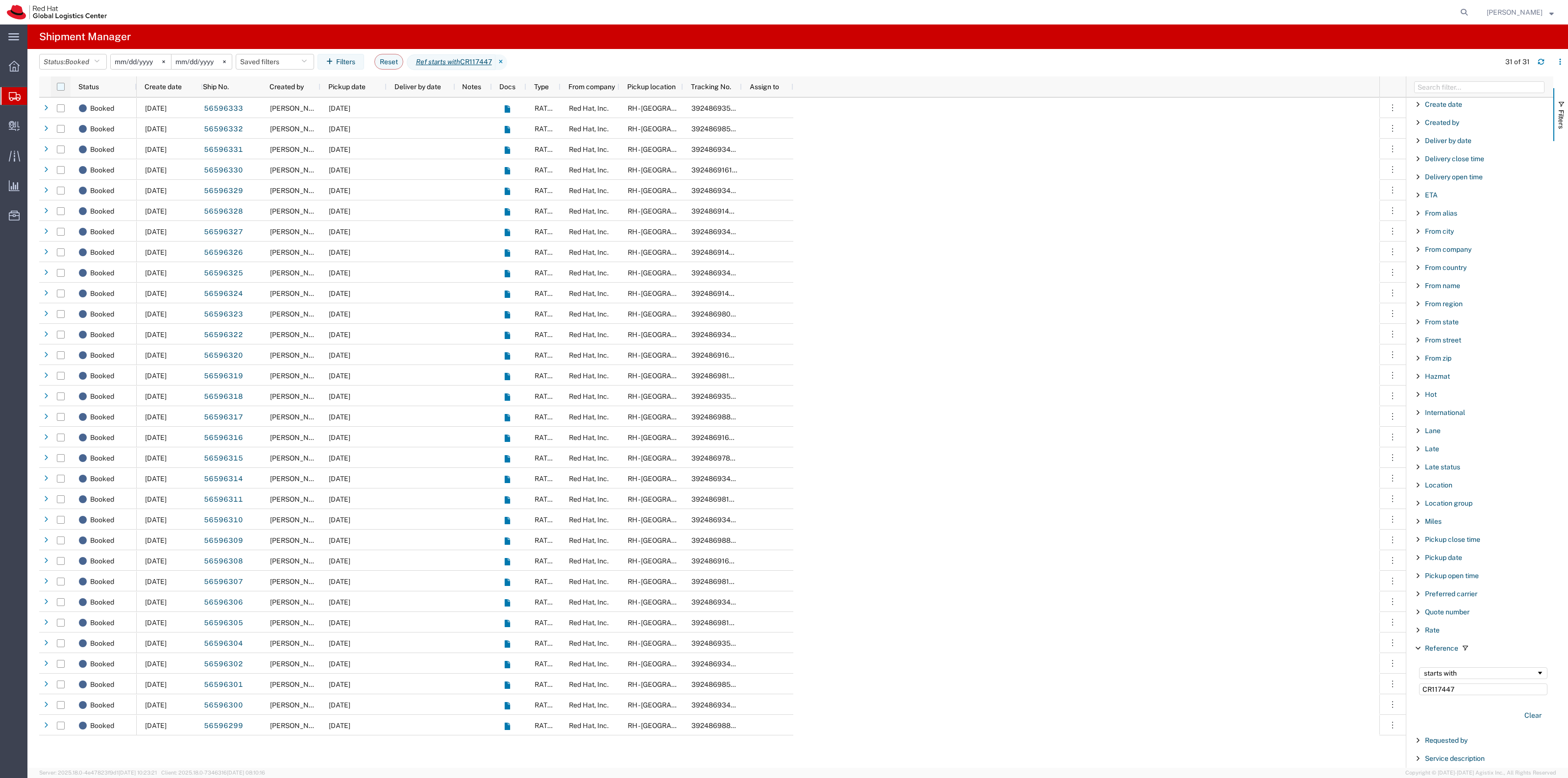
type input "CR117447"
click at [62, 89] on input "checkbox" at bounding box center [60, 86] width 8 height 8
checkbox input "true"
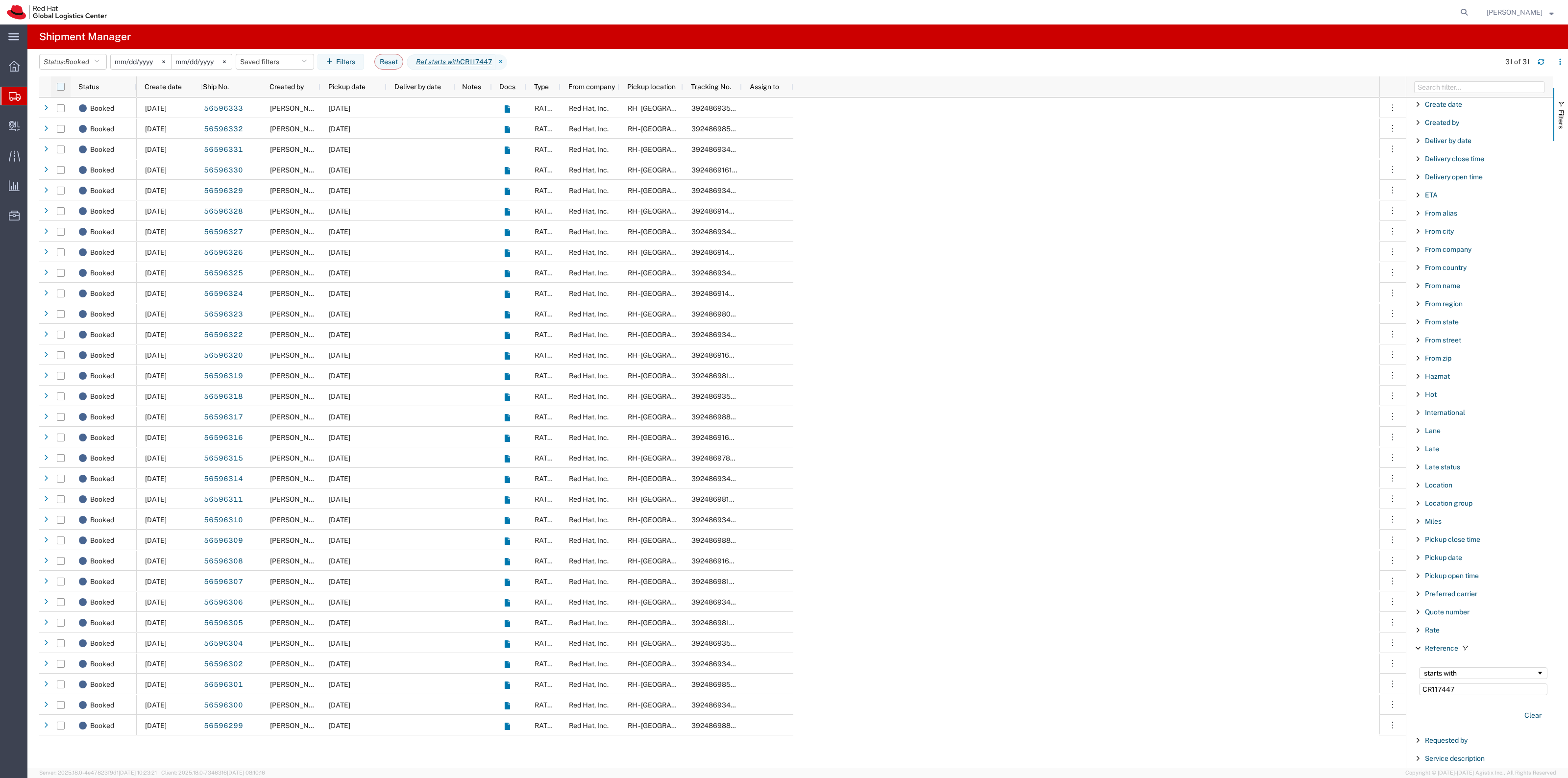
checkbox input "true"
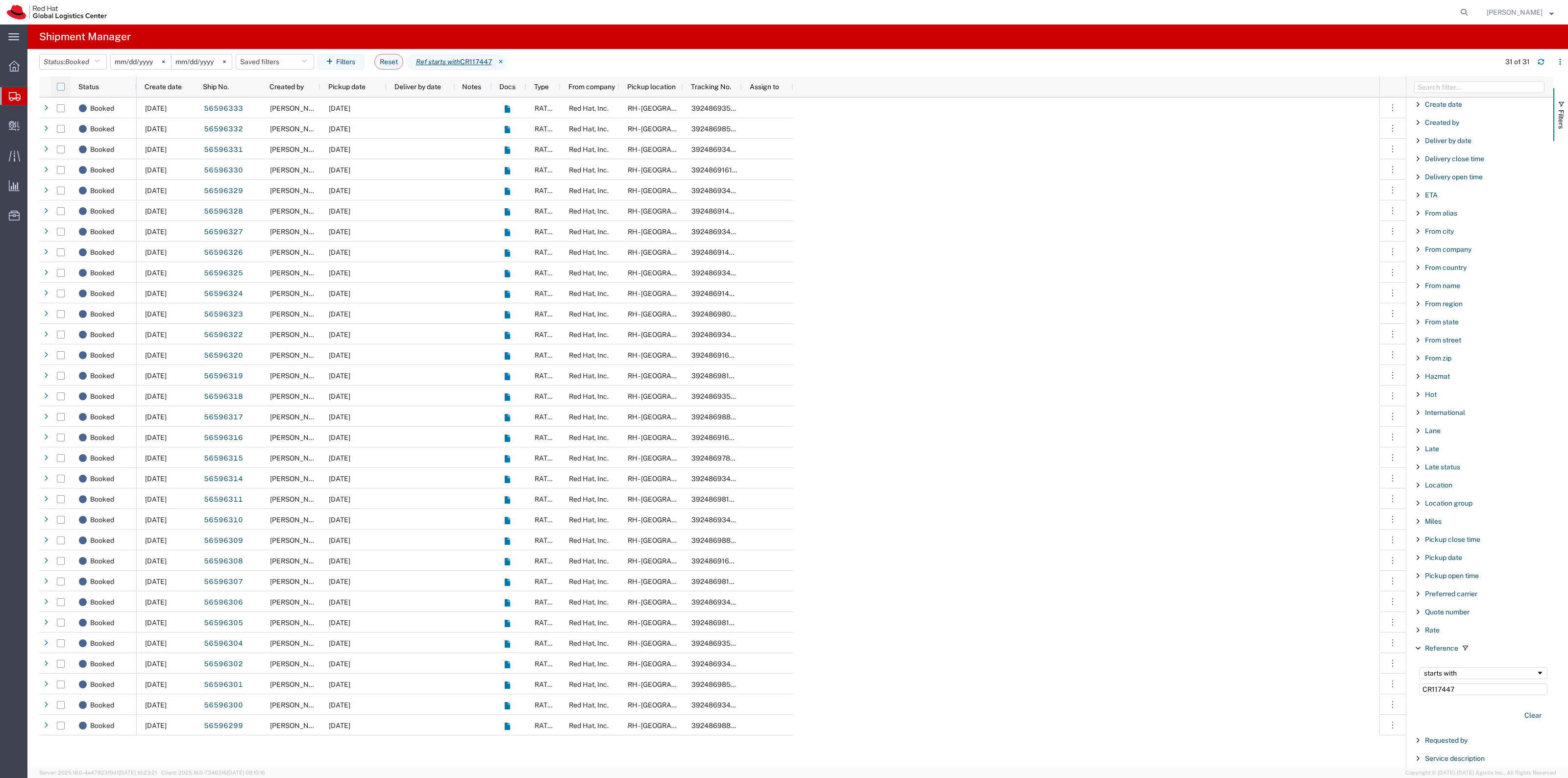
checkbox input "true"
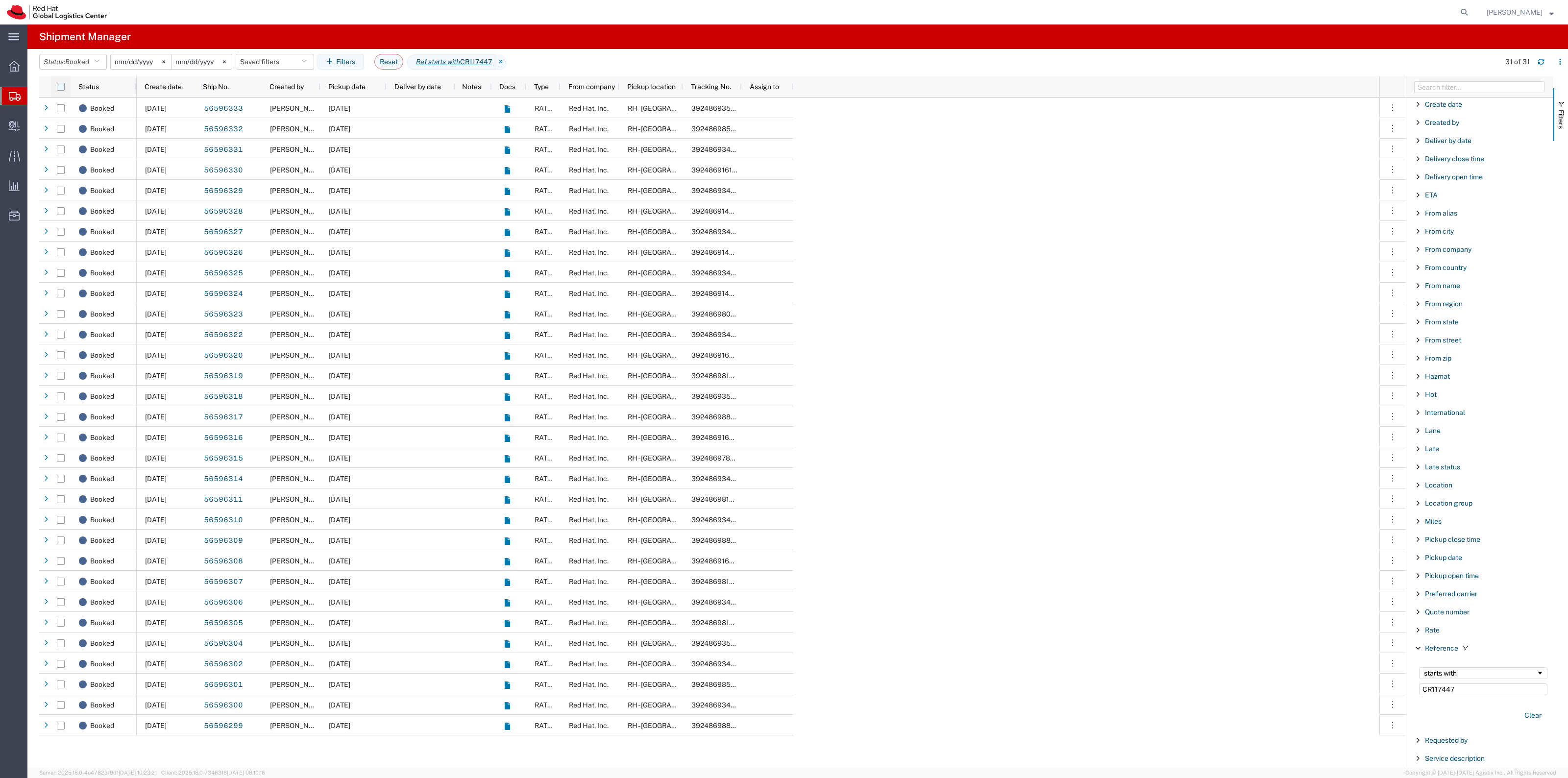
checkbox input "true"
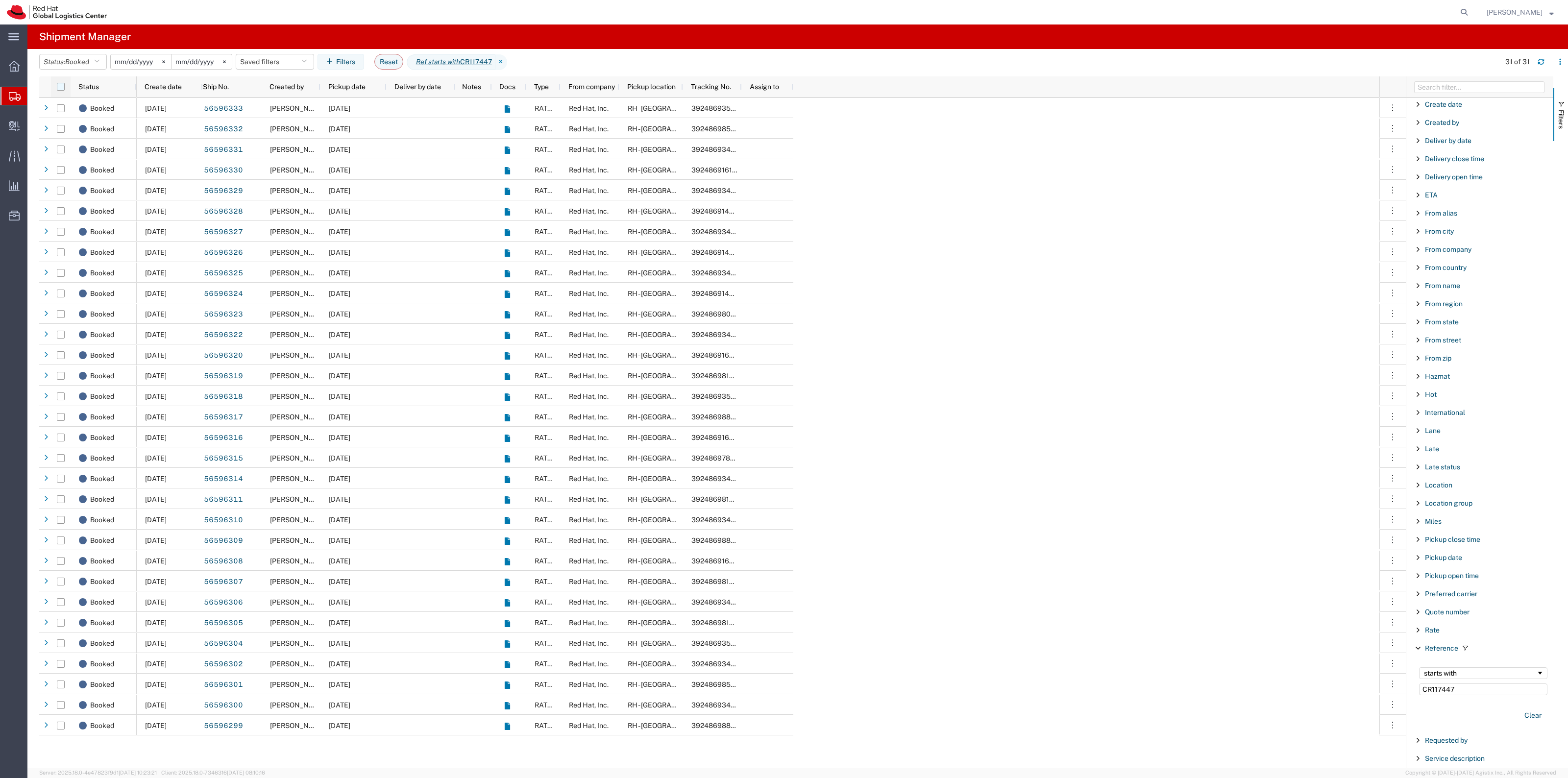
checkbox input "true"
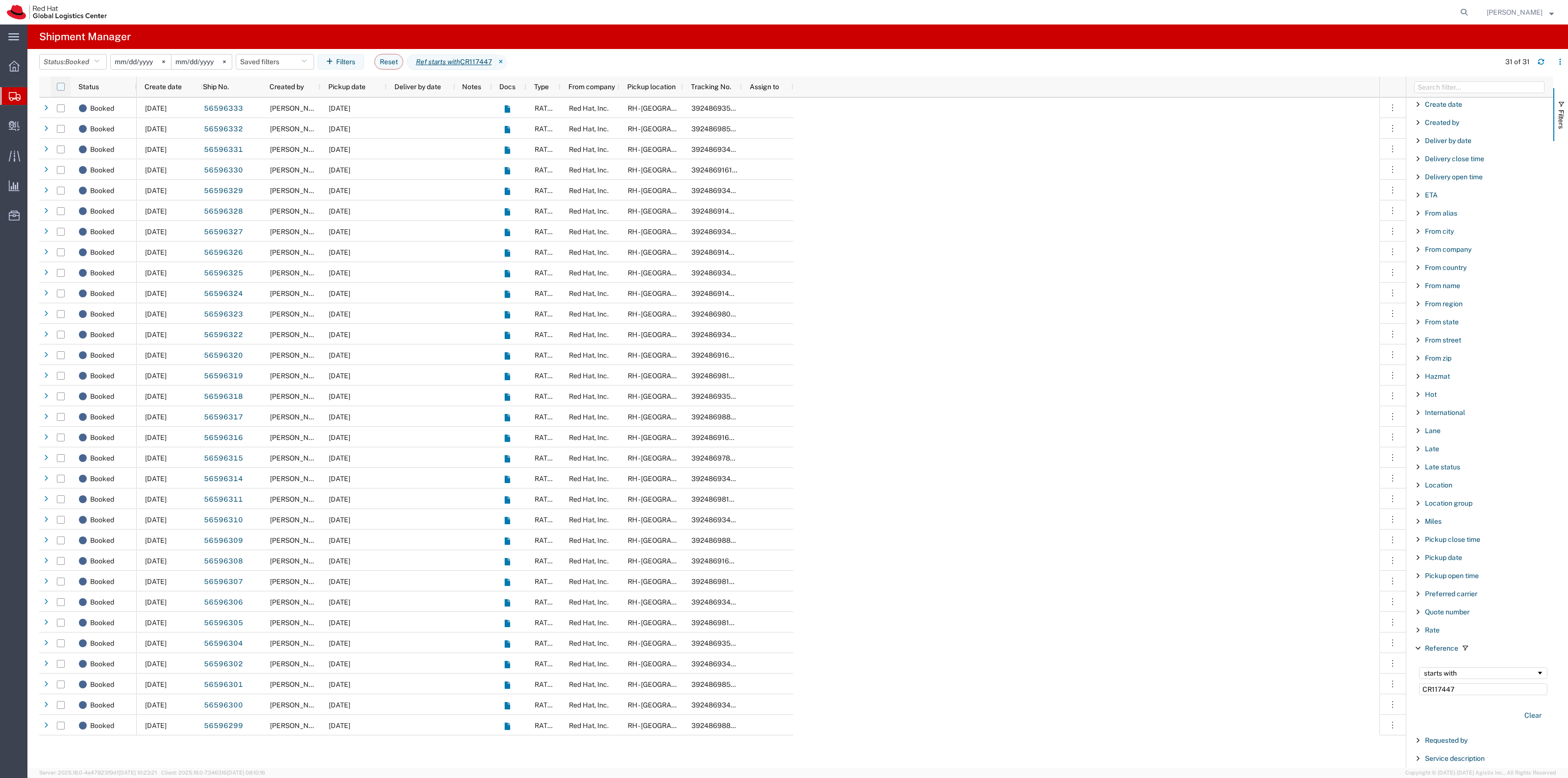
checkbox input "true"
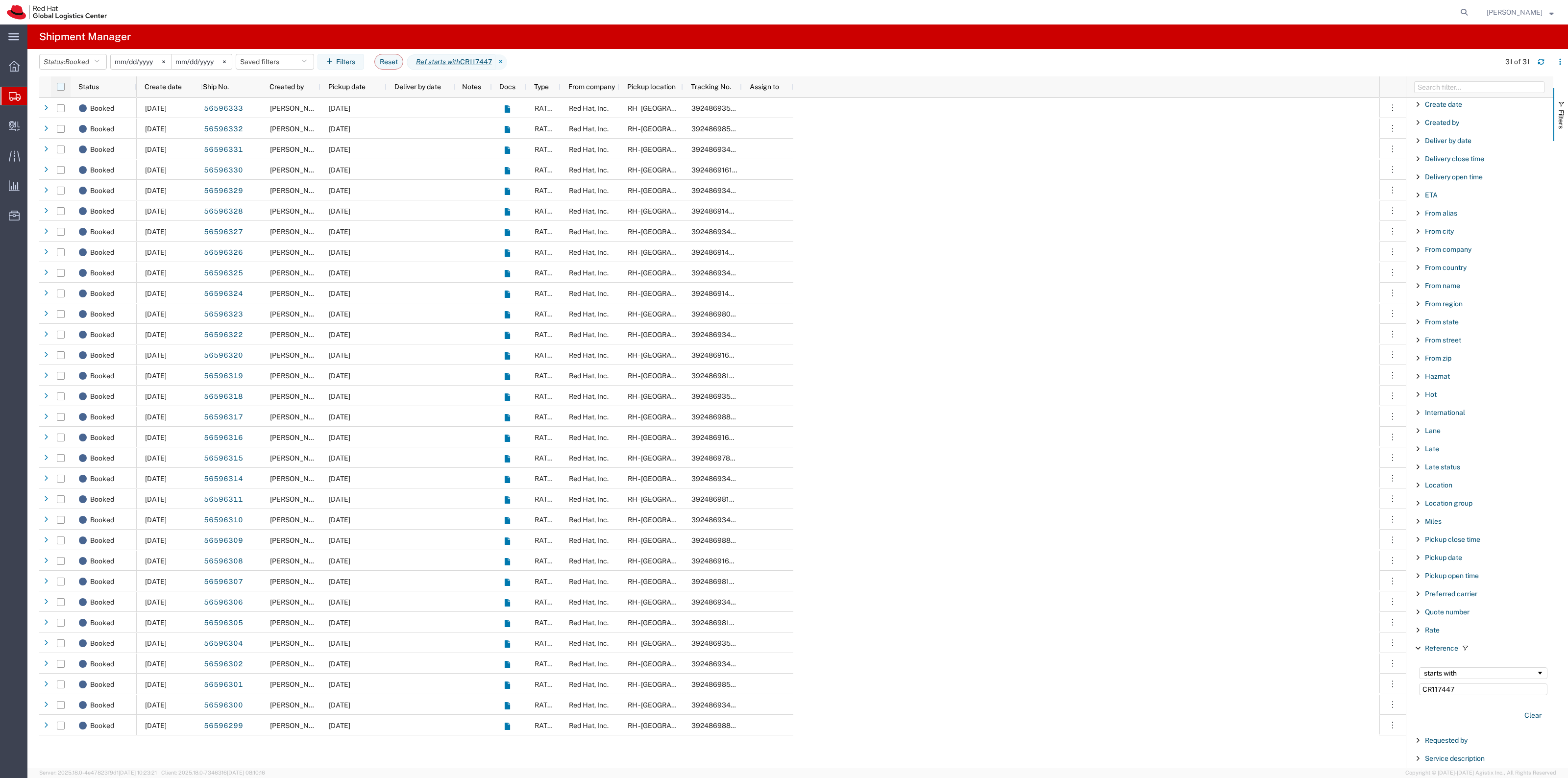
checkbox input "true"
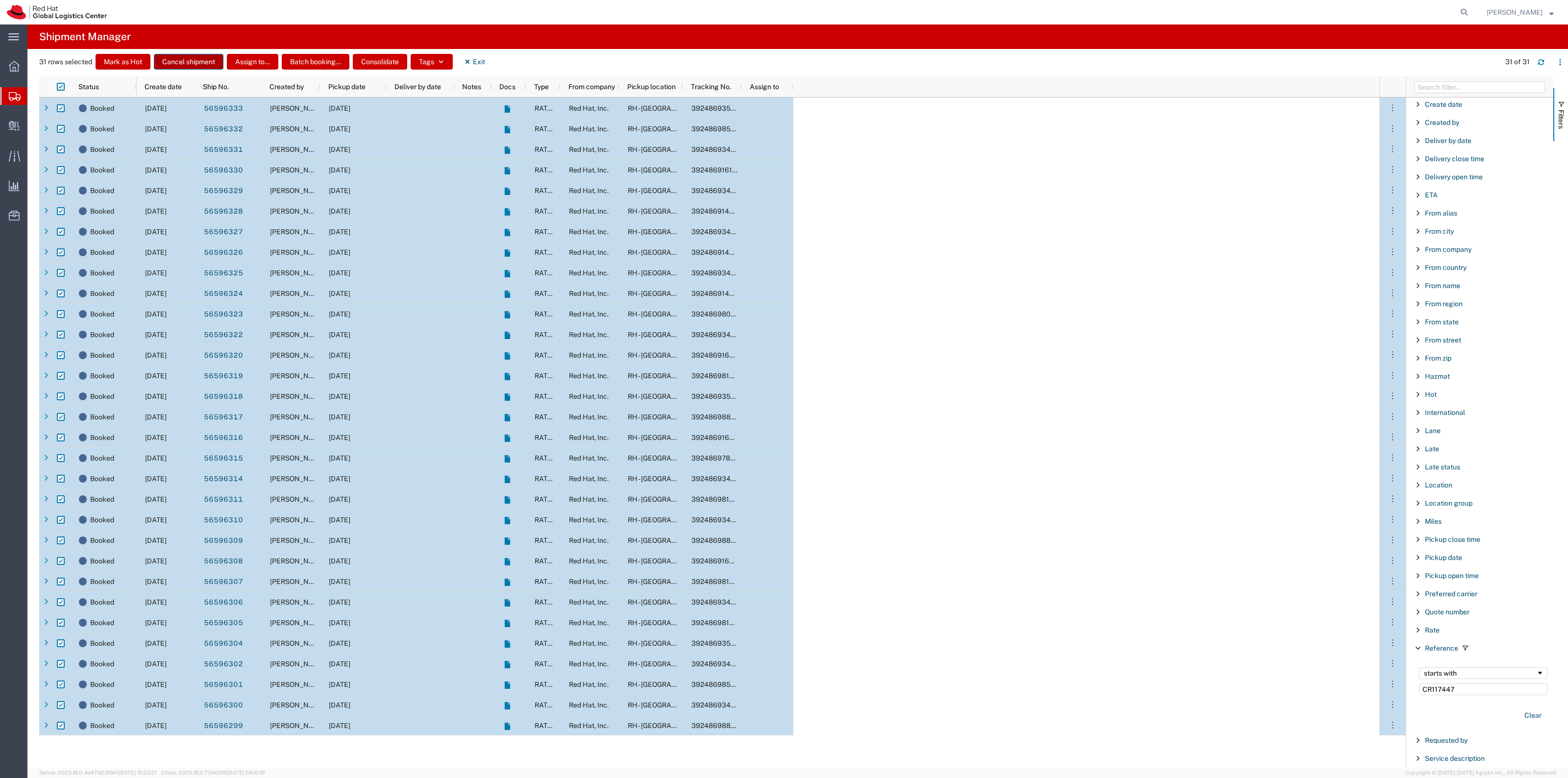
click at [178, 57] on button "Cancel shipment" at bounding box center [188, 61] width 69 height 16
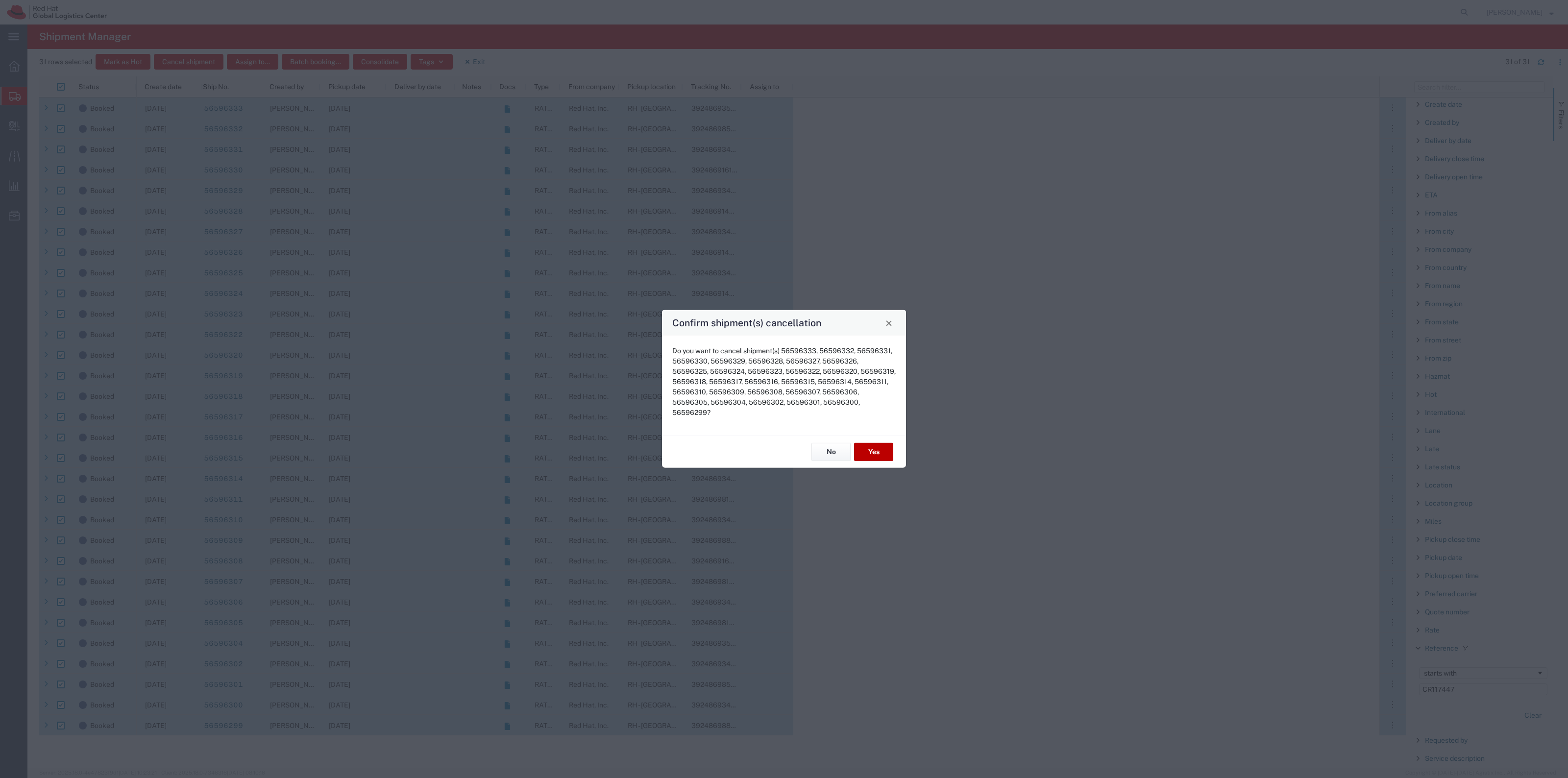
click at [890, 443] on button "Yes" at bounding box center [873, 452] width 39 height 18
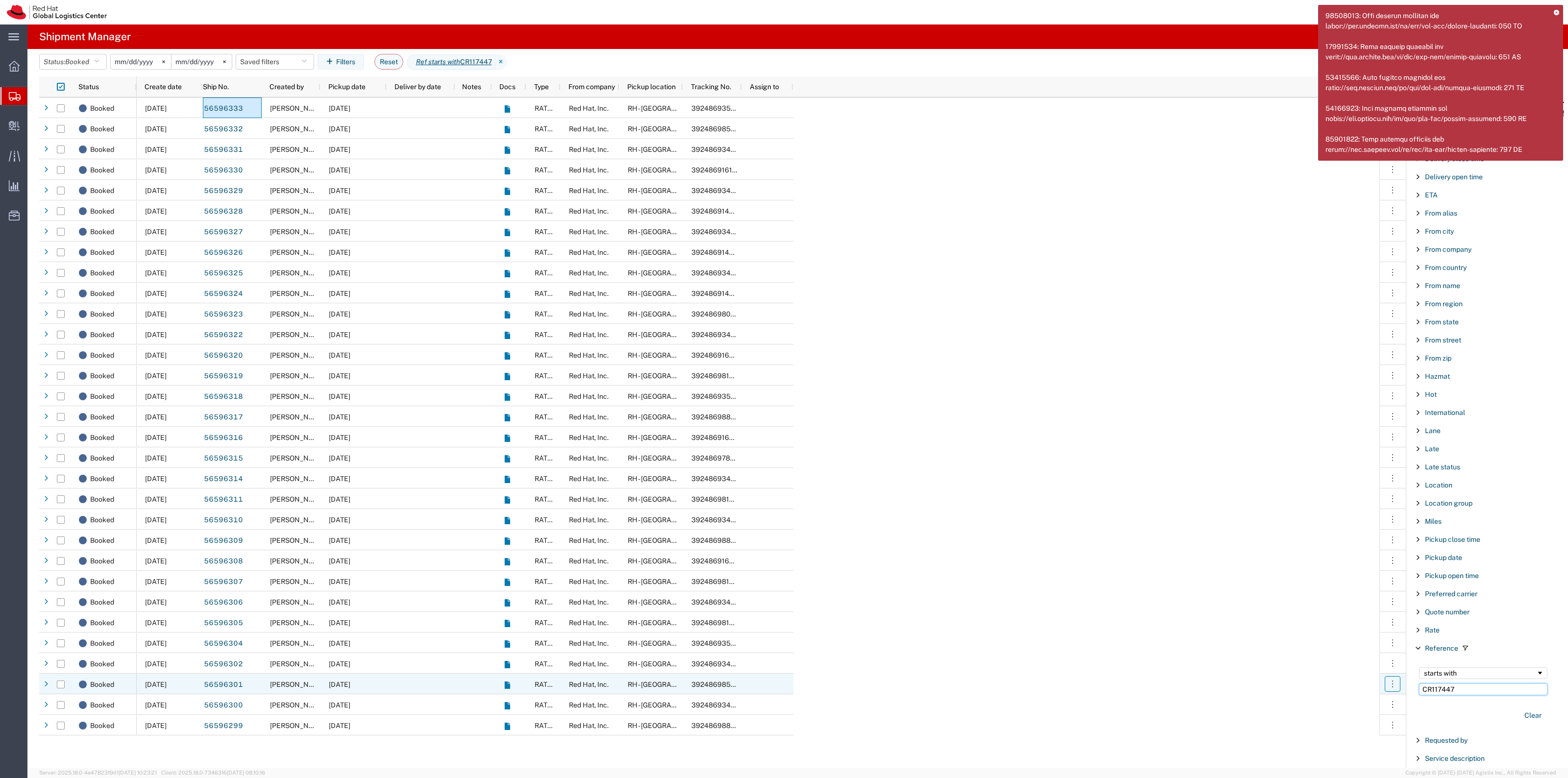
drag, startPoint x: 1459, startPoint y: 695, endPoint x: 1387, endPoint y: 692, distance: 72.1
click at [1388, 692] on div "Status Create date Ship No. Created by Pickup date Deliver by date Notes Docs T…" at bounding box center [803, 422] width 1529 height 692
click at [1532, 717] on button "Clear" at bounding box center [1532, 715] width 29 height 16
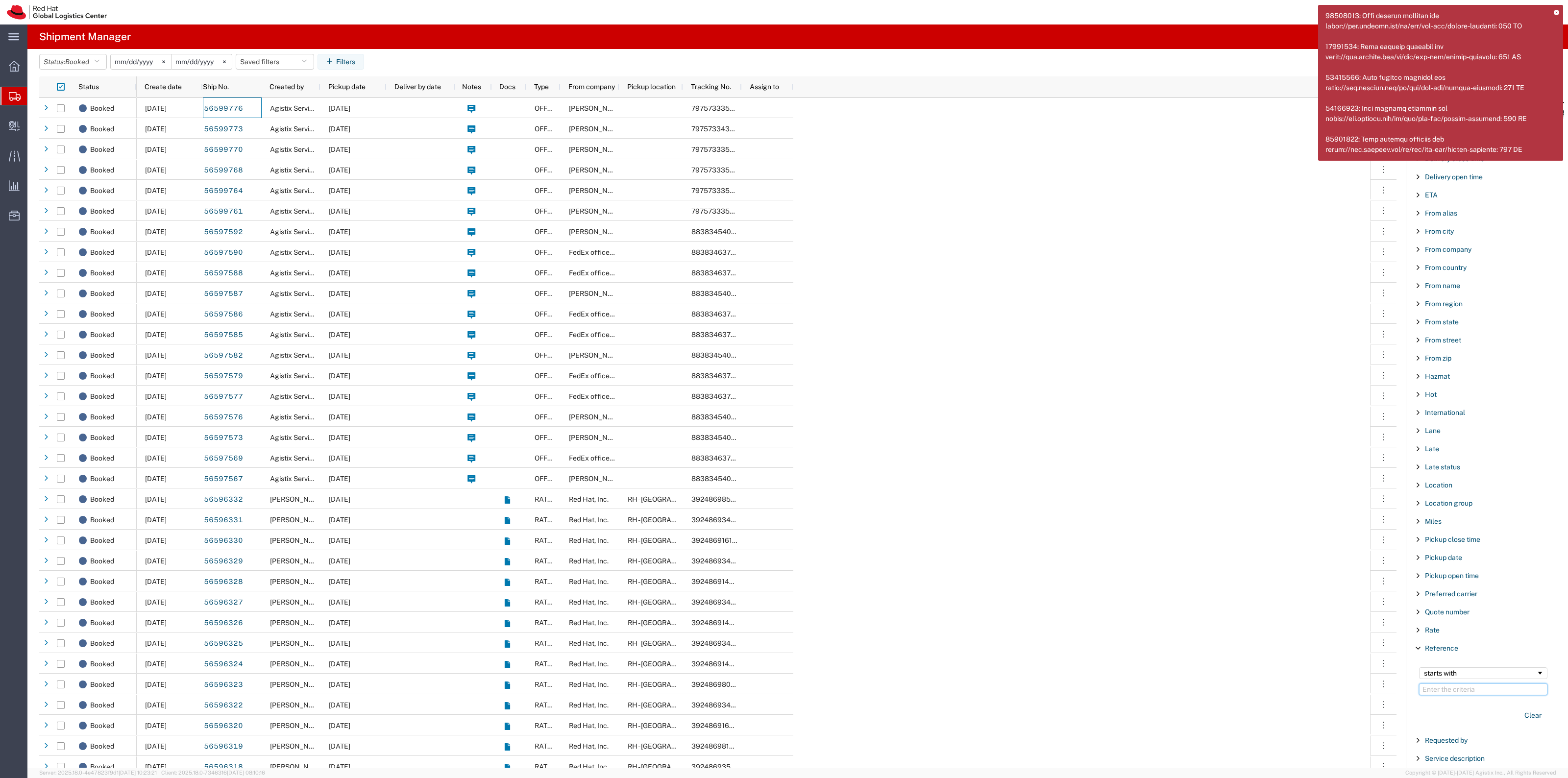
click at [1465, 694] on input "Filter Value" at bounding box center [1483, 689] width 128 height 12
paste input "CR117447"
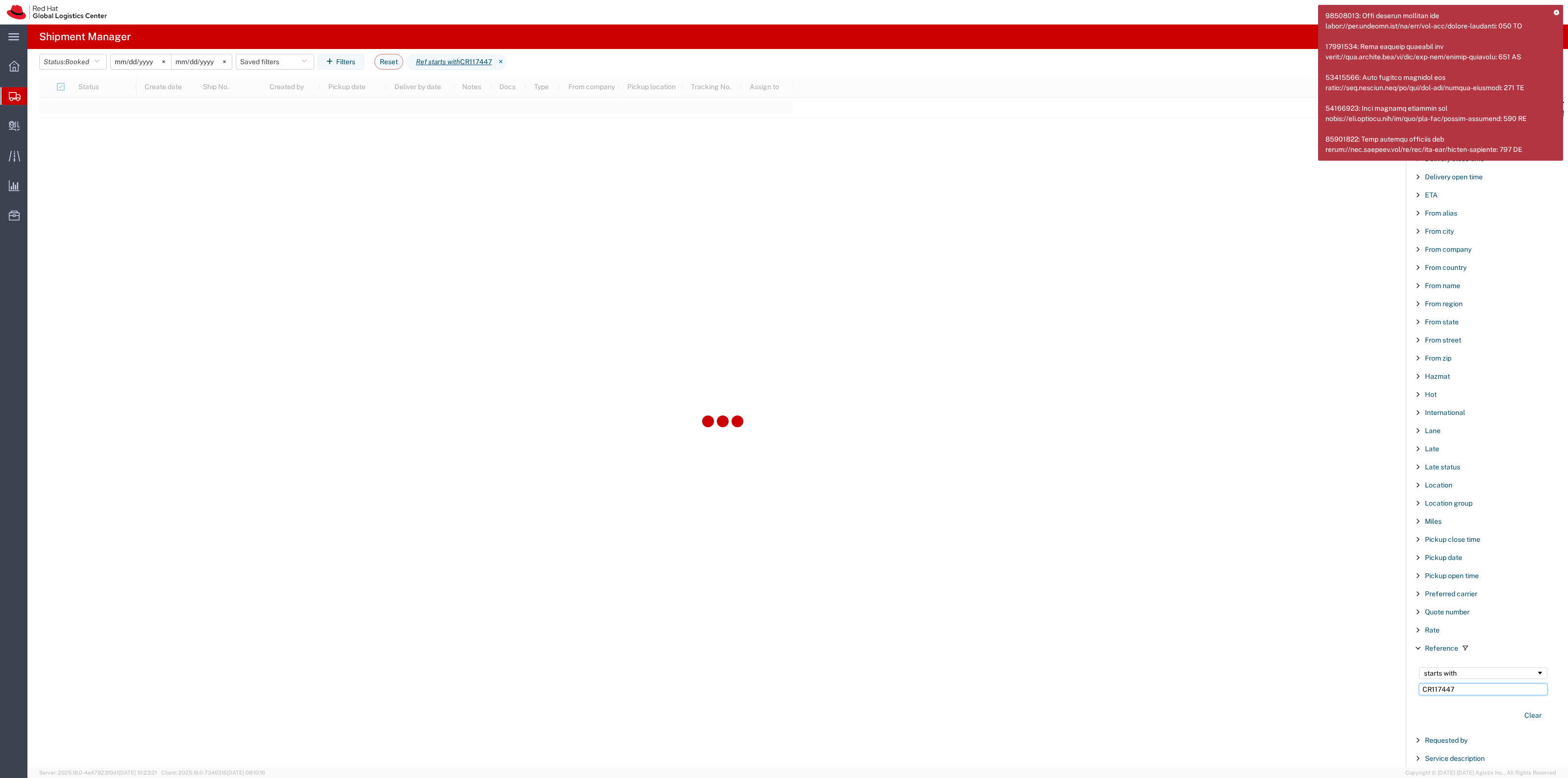
type input "CR117447"
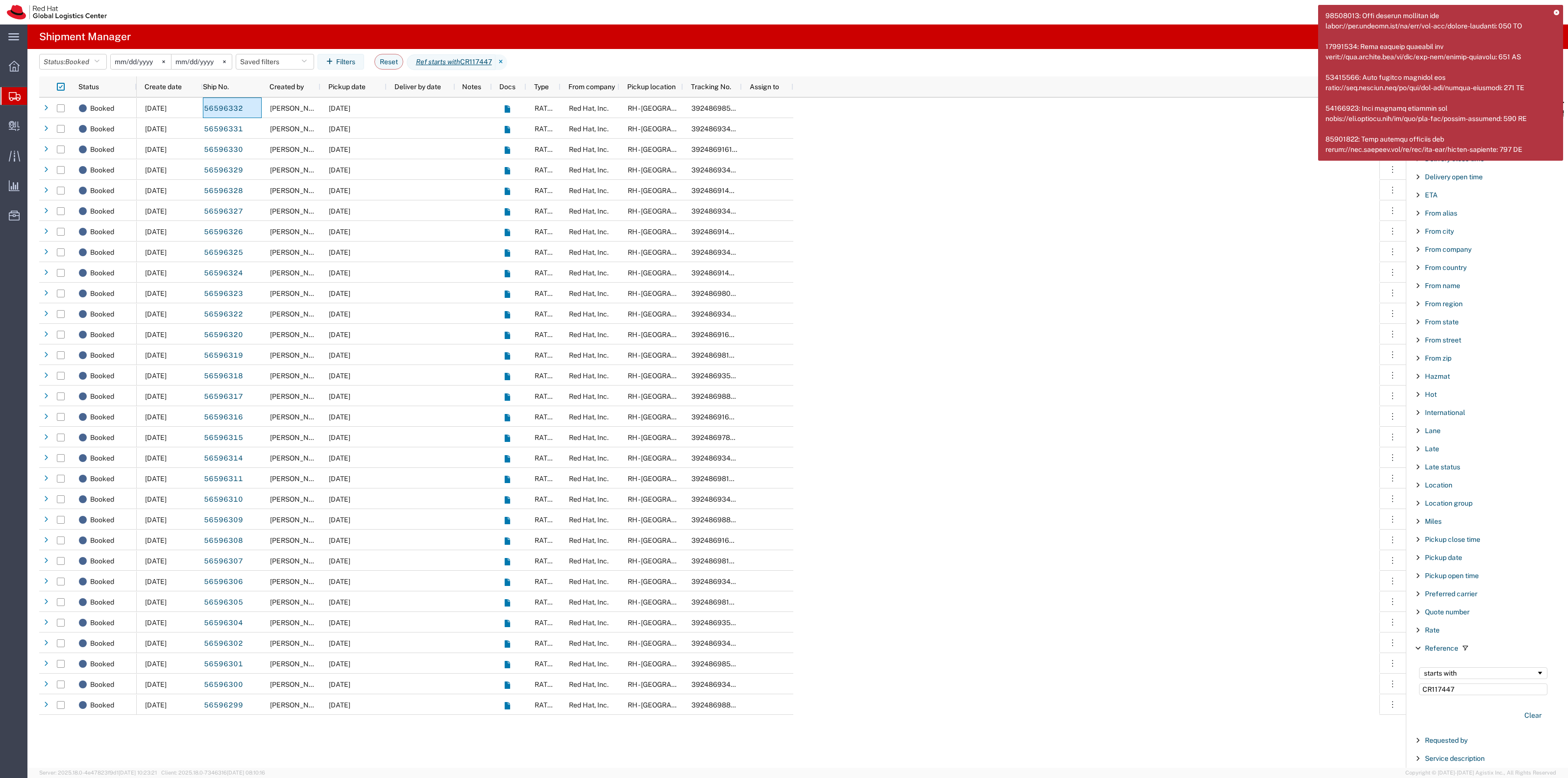
click at [1554, 10] on icon at bounding box center [1556, 13] width 5 height 5
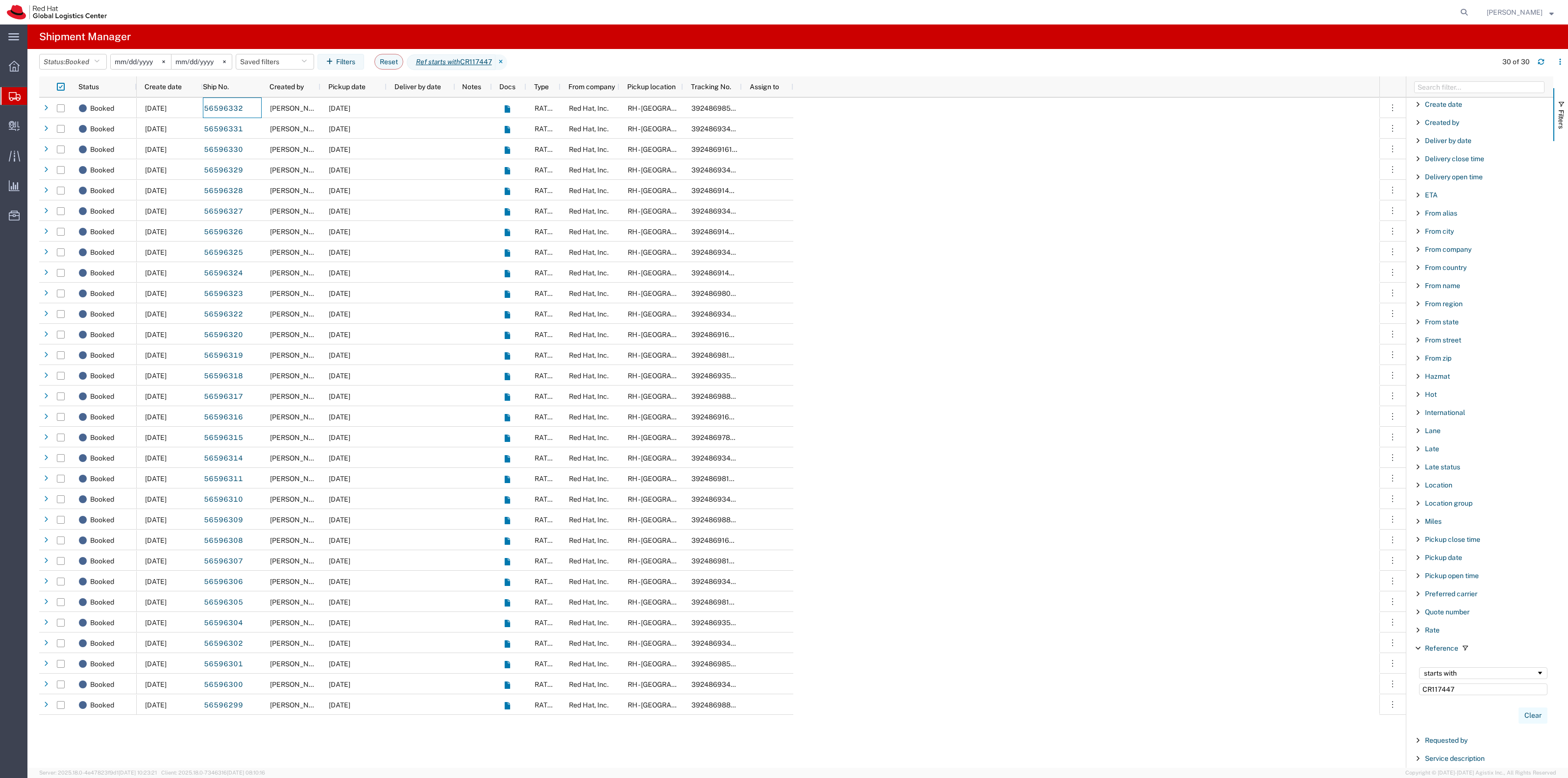
click at [1520, 715] on button "Clear" at bounding box center [1532, 715] width 29 height 16
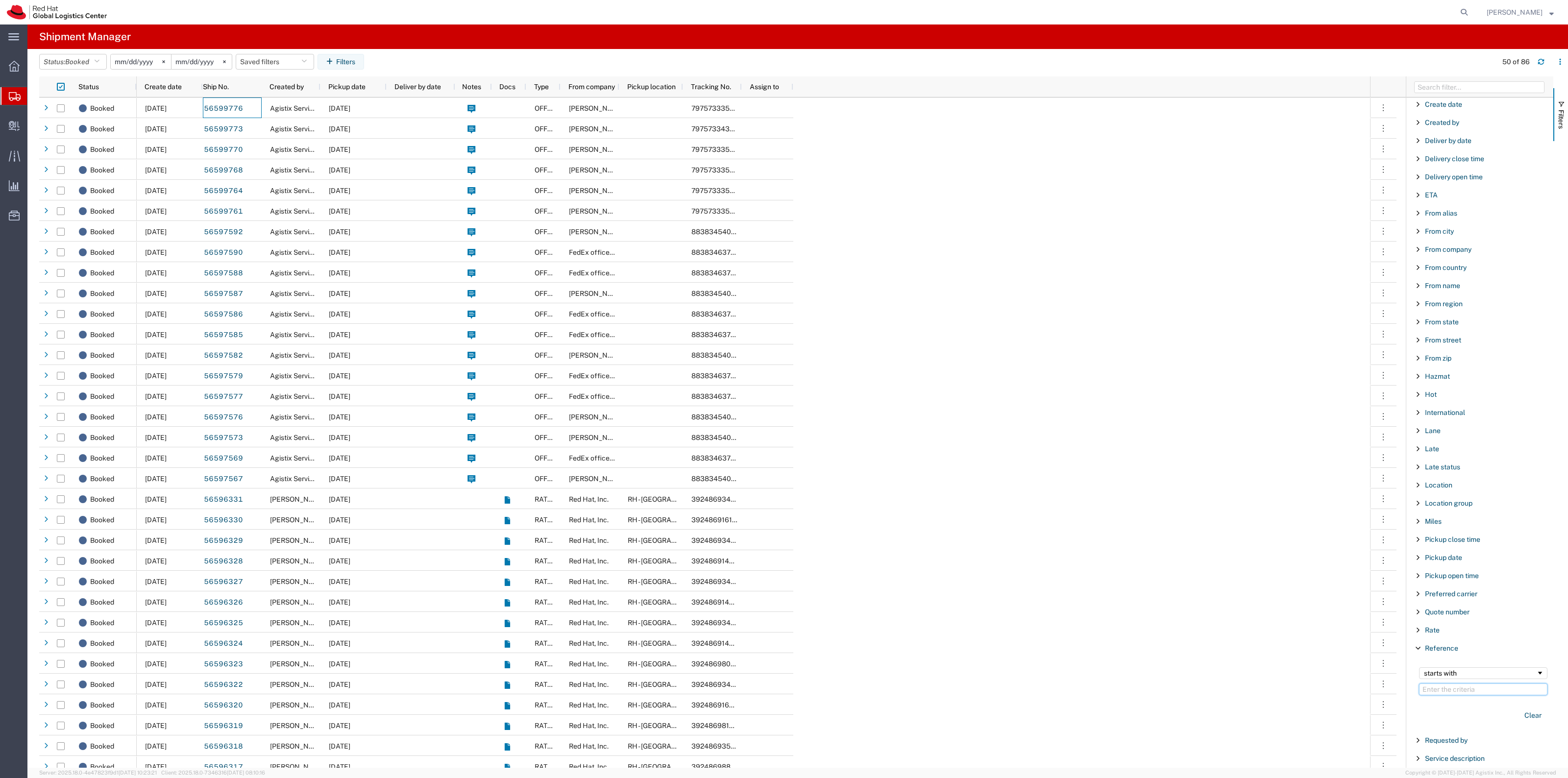
click at [1490, 695] on input "Filter Value" at bounding box center [1483, 689] width 128 height 12
paste input "CR117447"
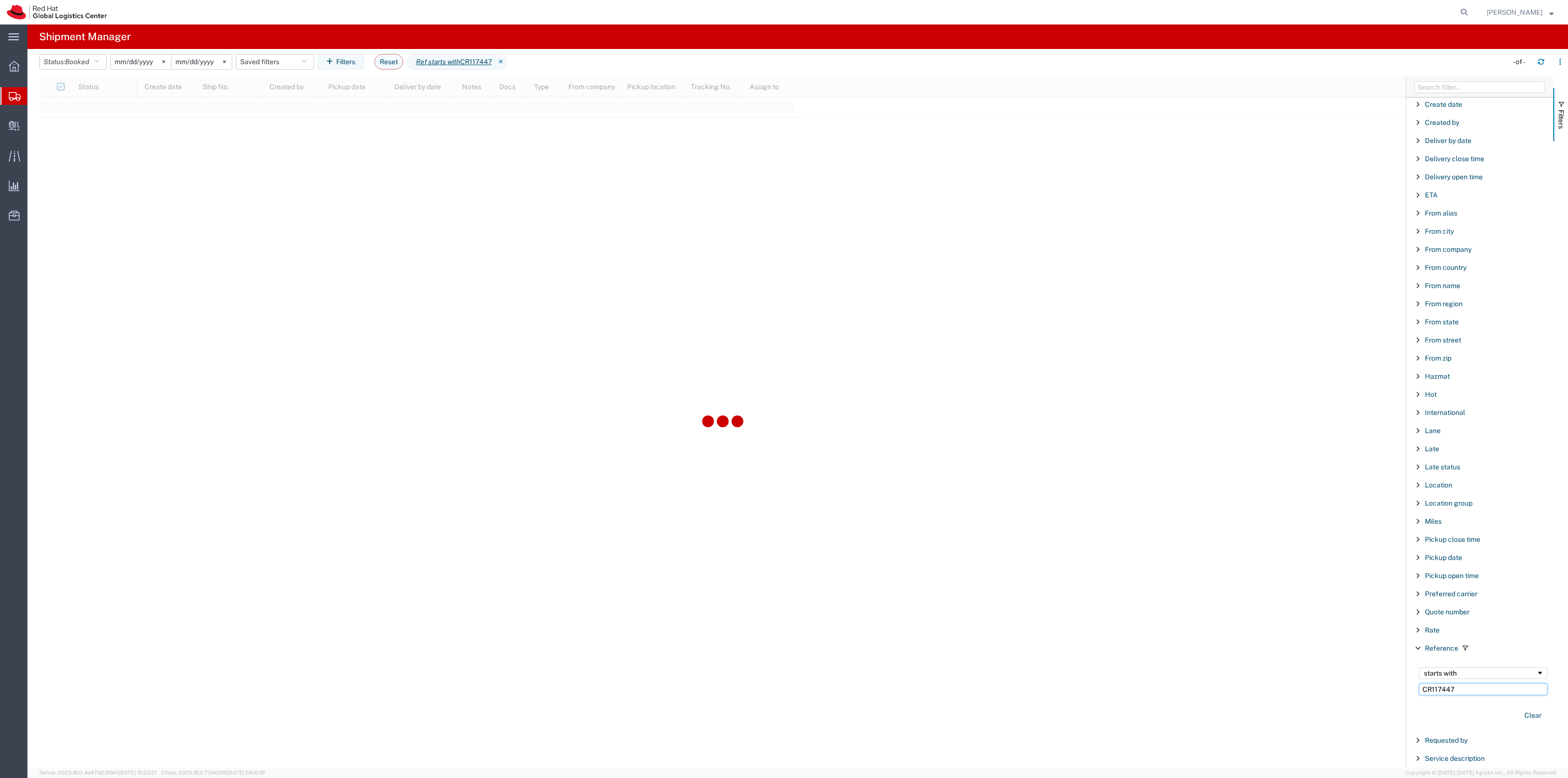
type input "CR117447"
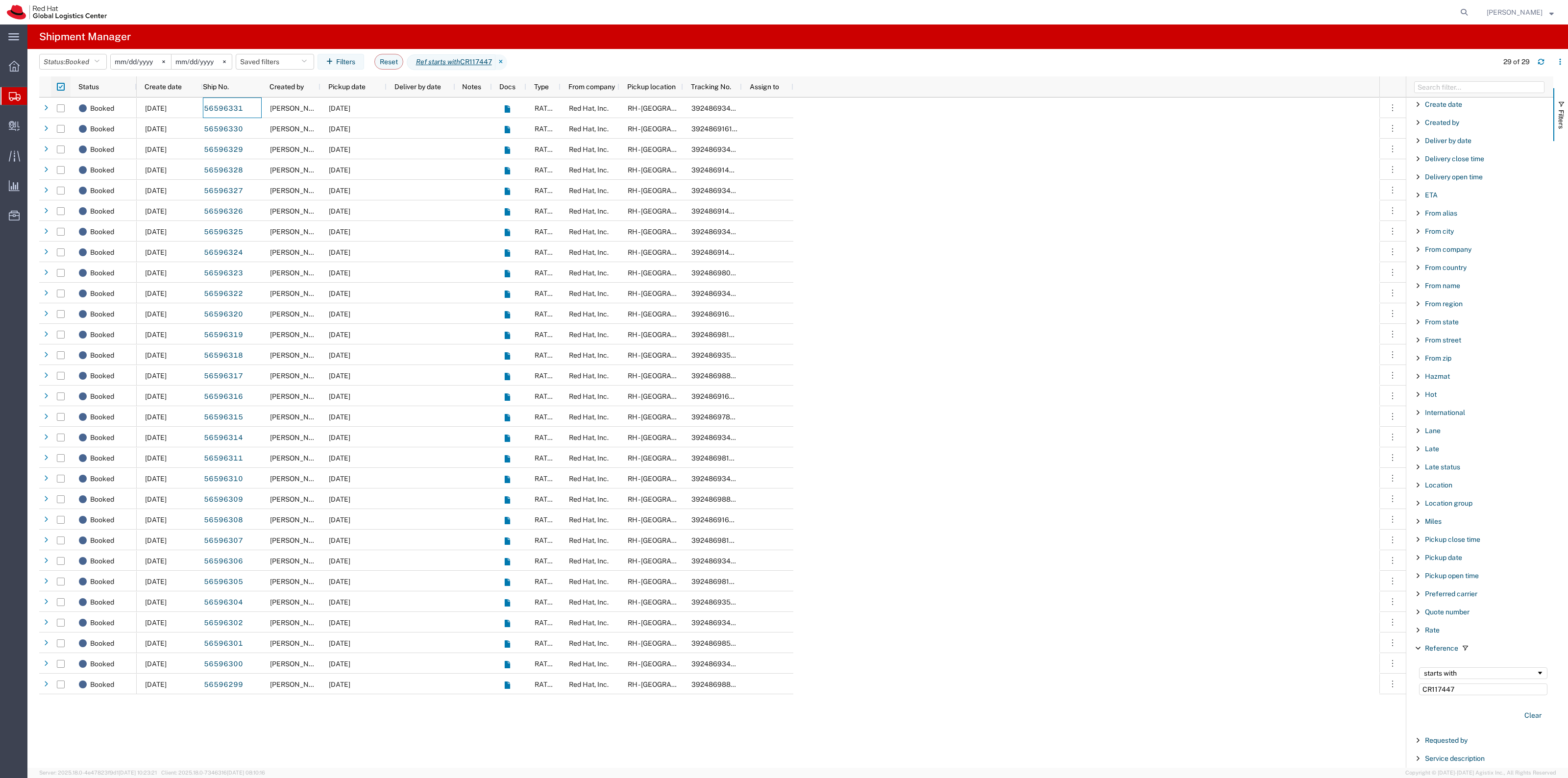
click at [63, 86] on input "checkbox" at bounding box center [60, 86] width 8 height 8
checkbox input "false"
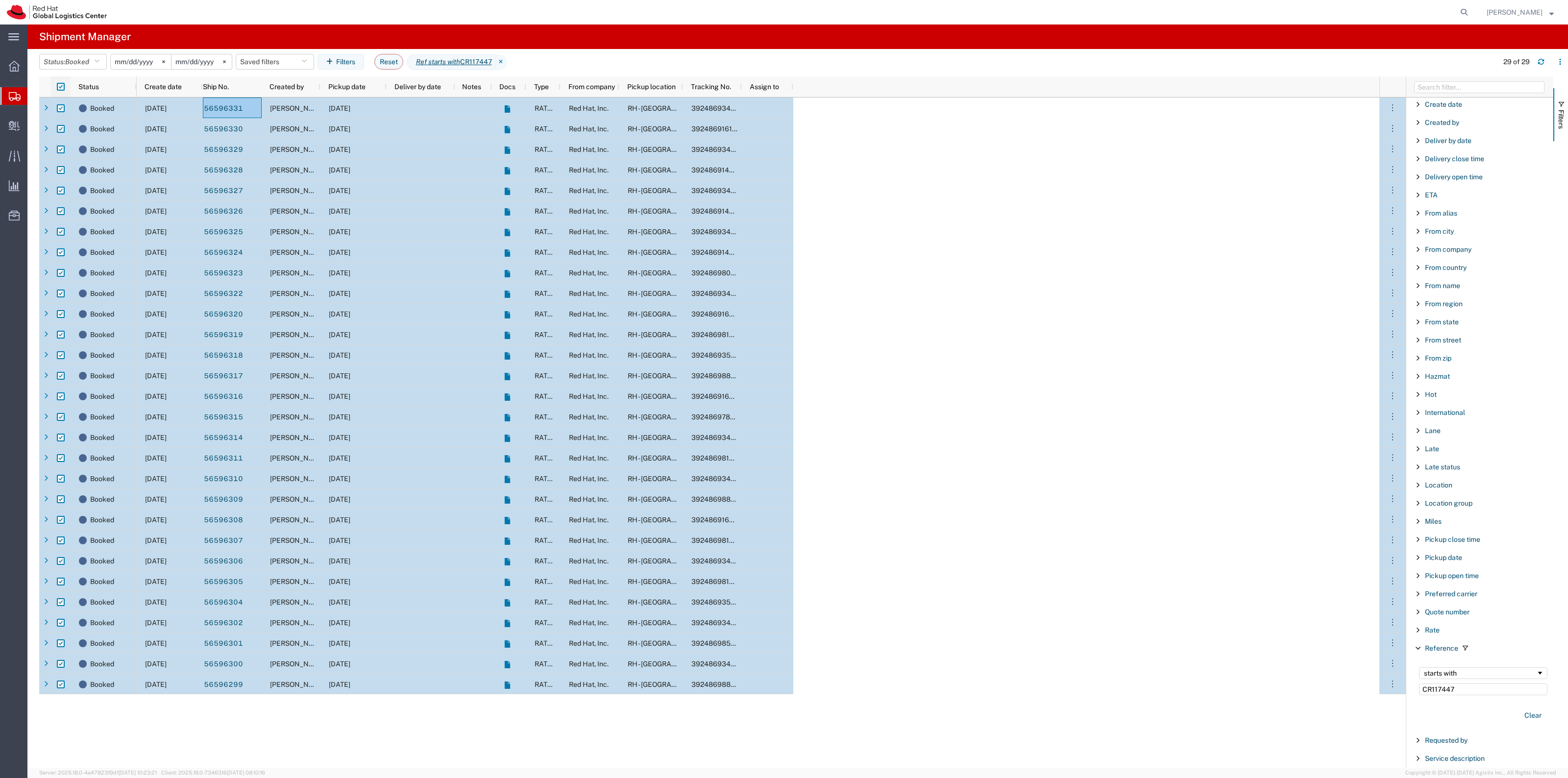
checkbox input "true"
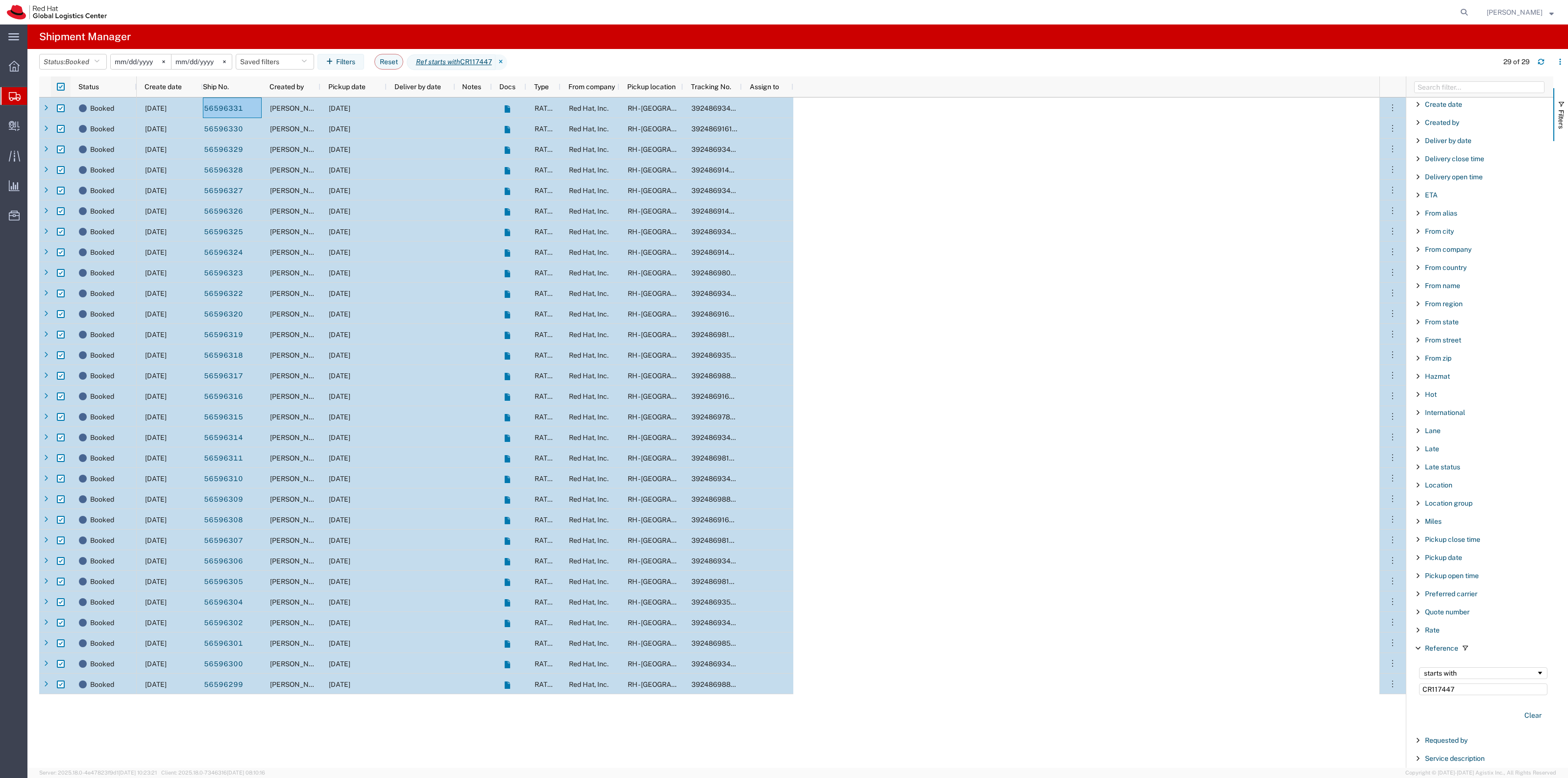
checkbox input "true"
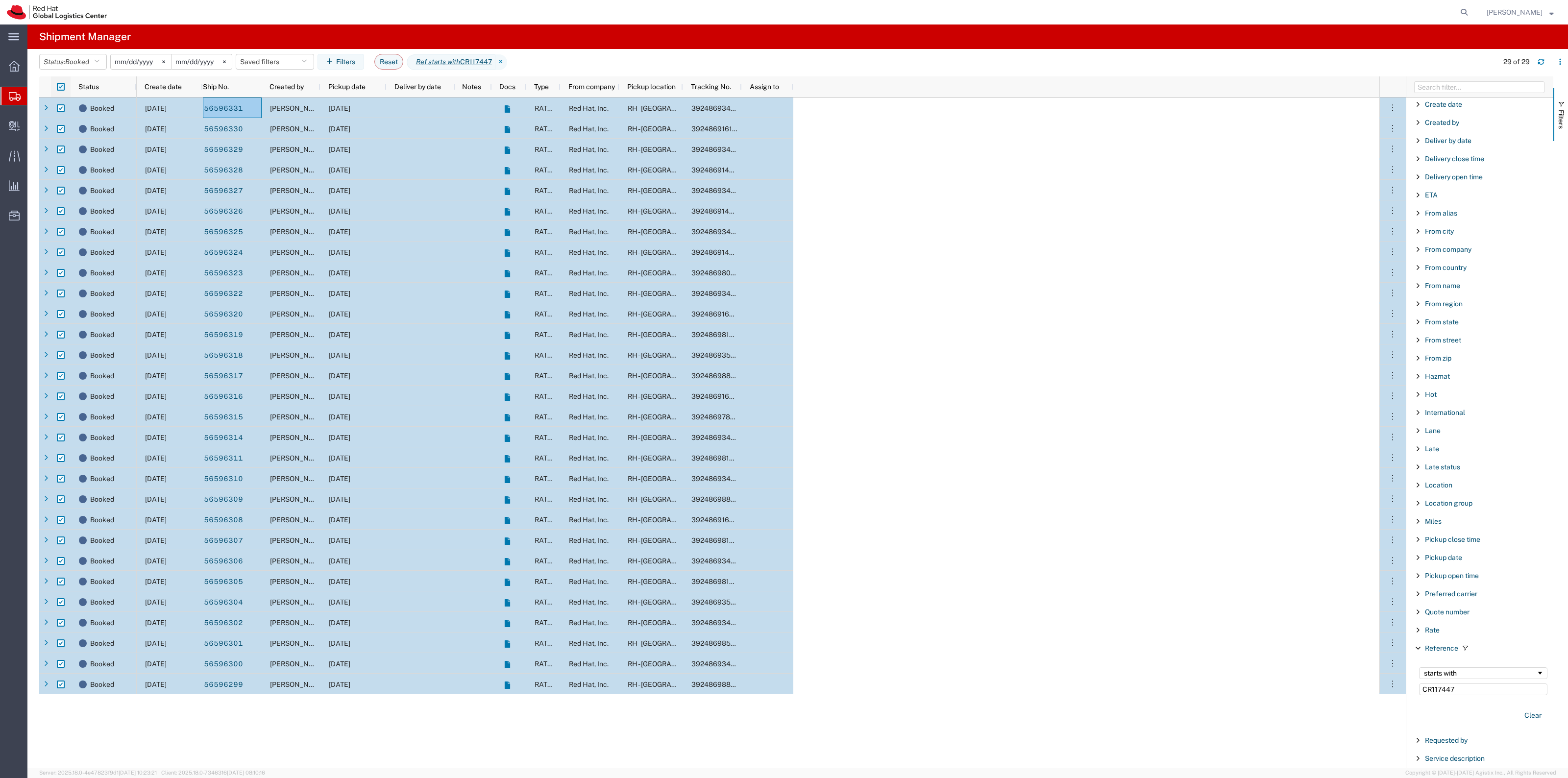
checkbox input "true"
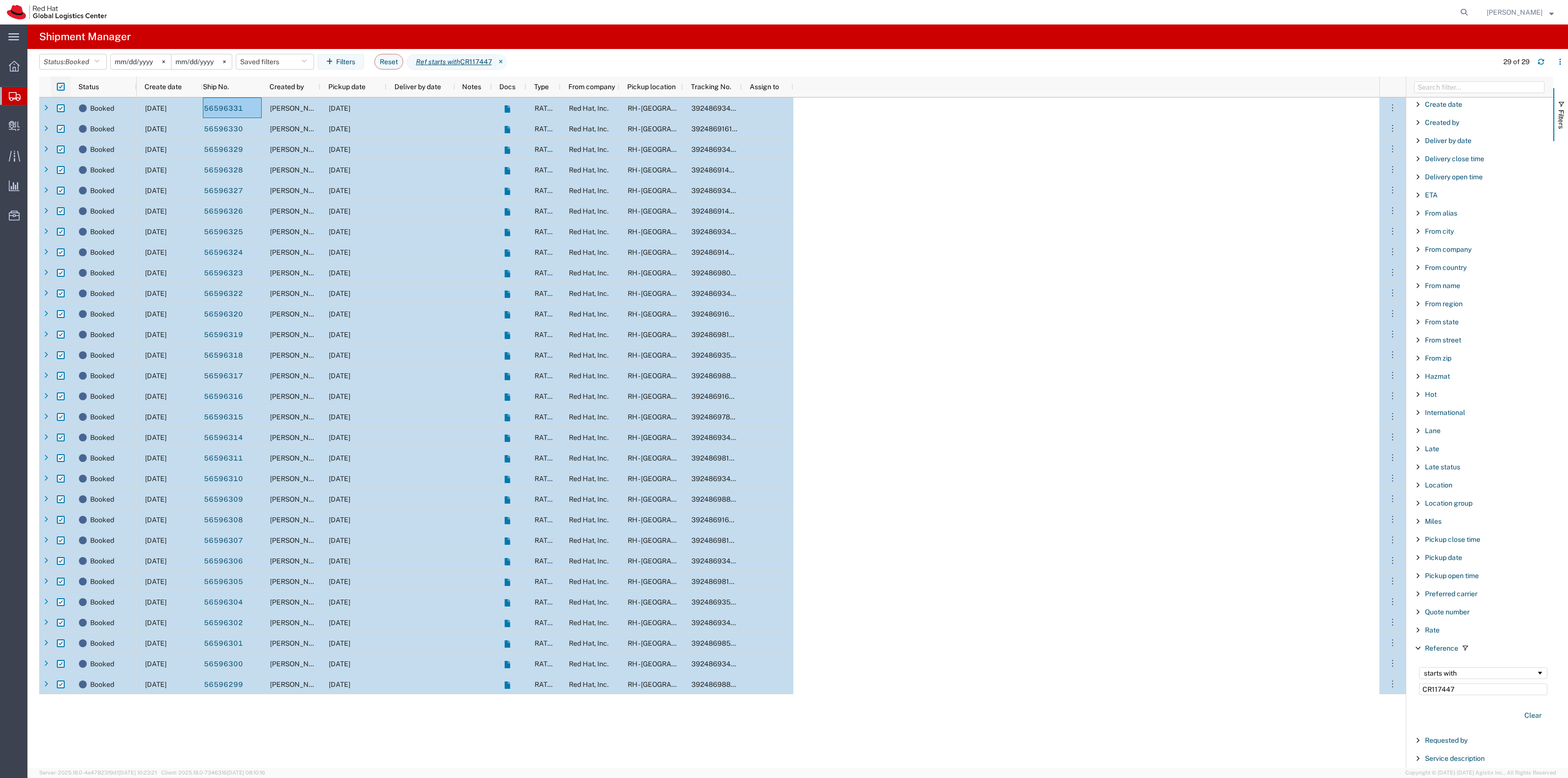
checkbox input "true"
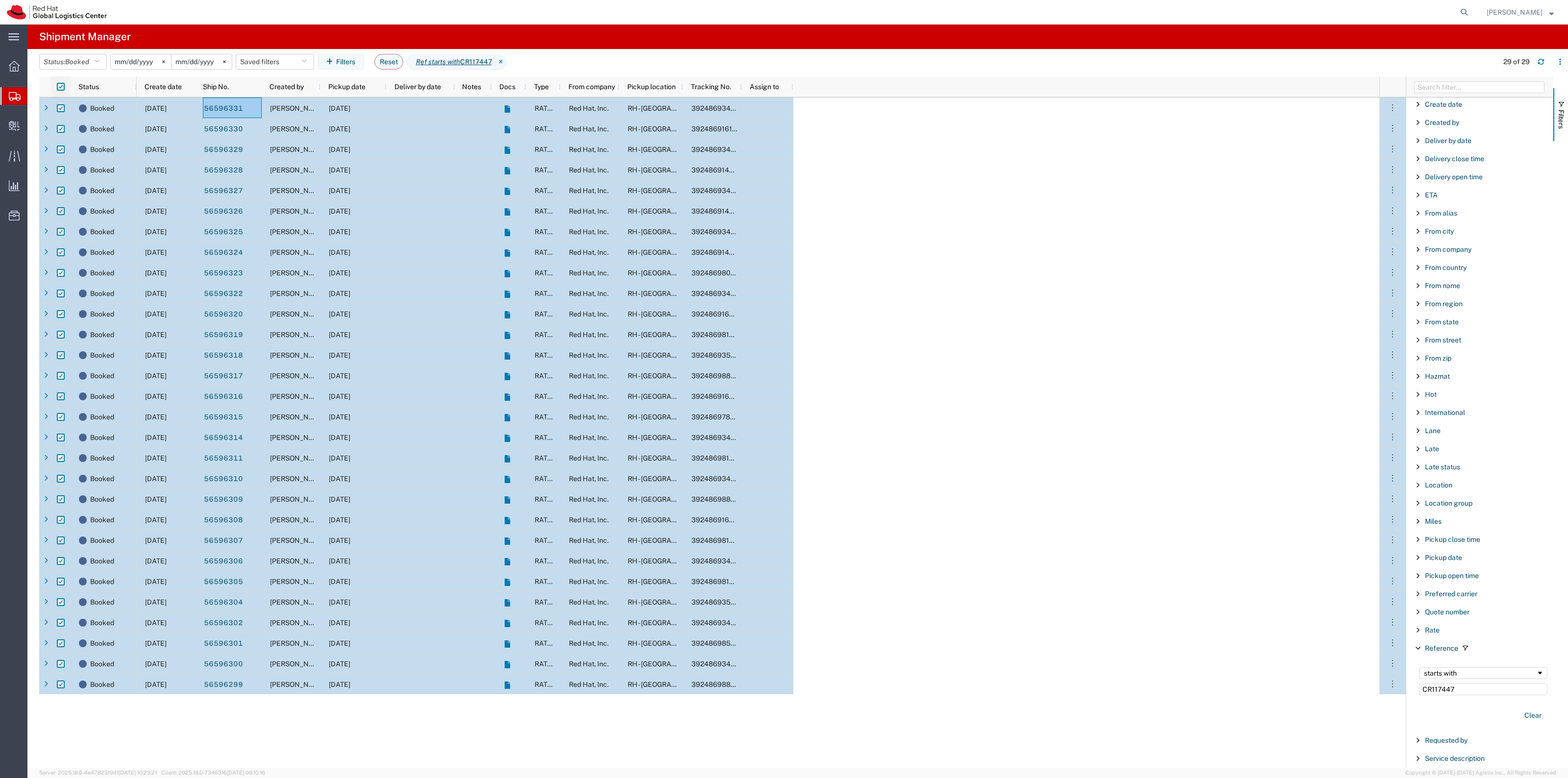
checkbox input "true"
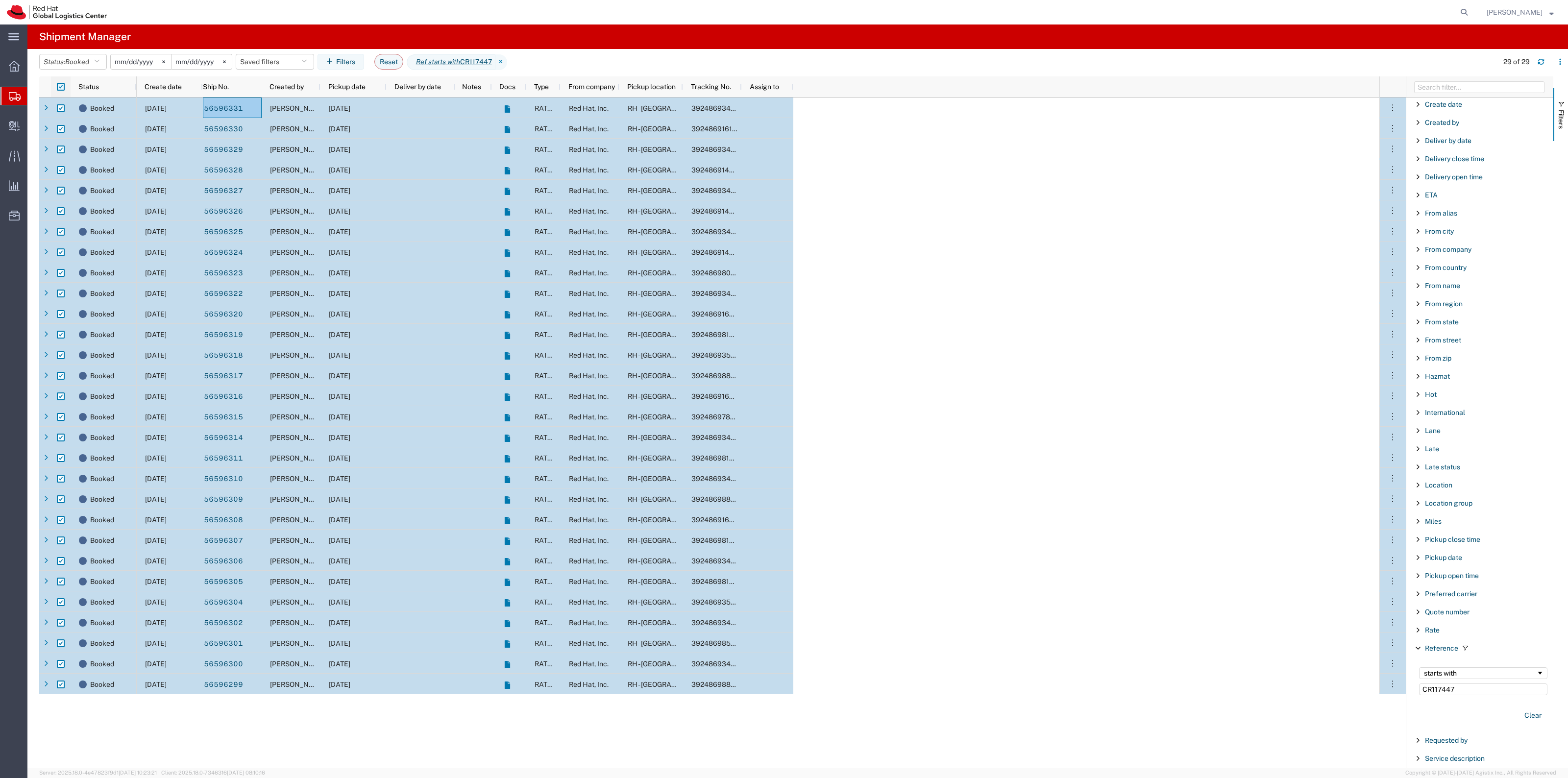
checkbox input "true"
click at [199, 60] on button "Cancel shipment" at bounding box center [189, 61] width 69 height 16
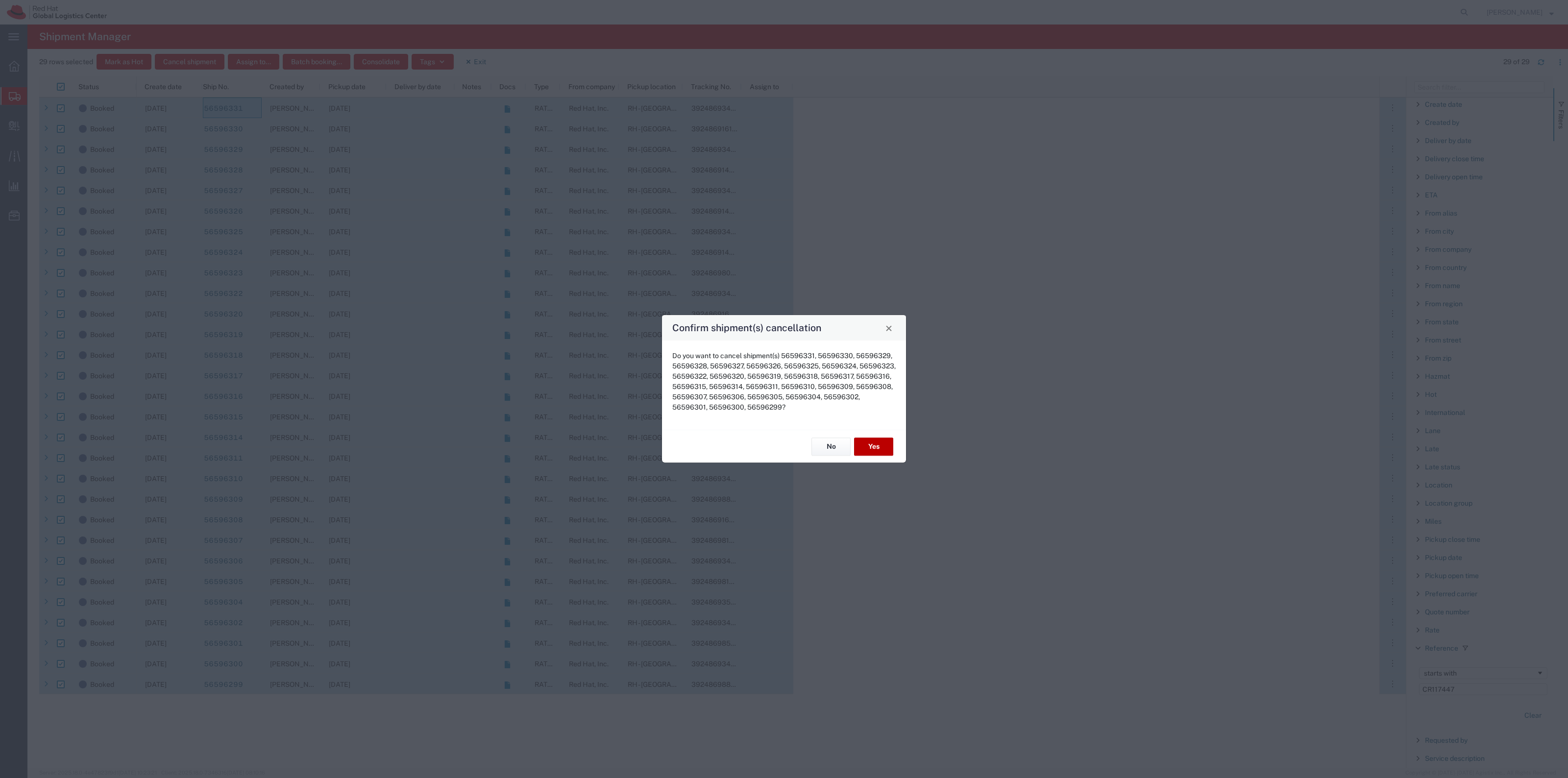
click at [870, 446] on button "Yes" at bounding box center [873, 447] width 39 height 18
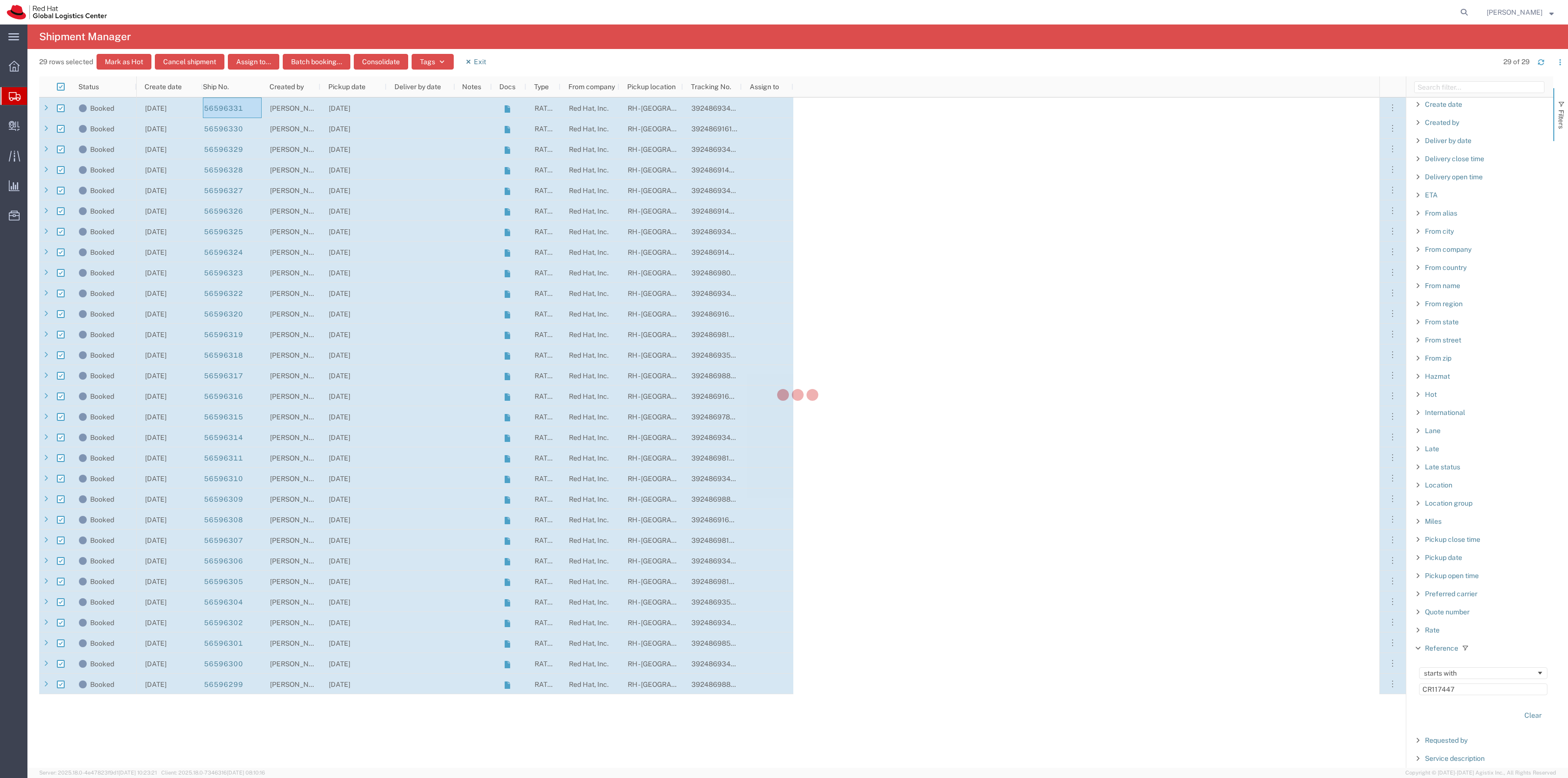
checkbox input "false"
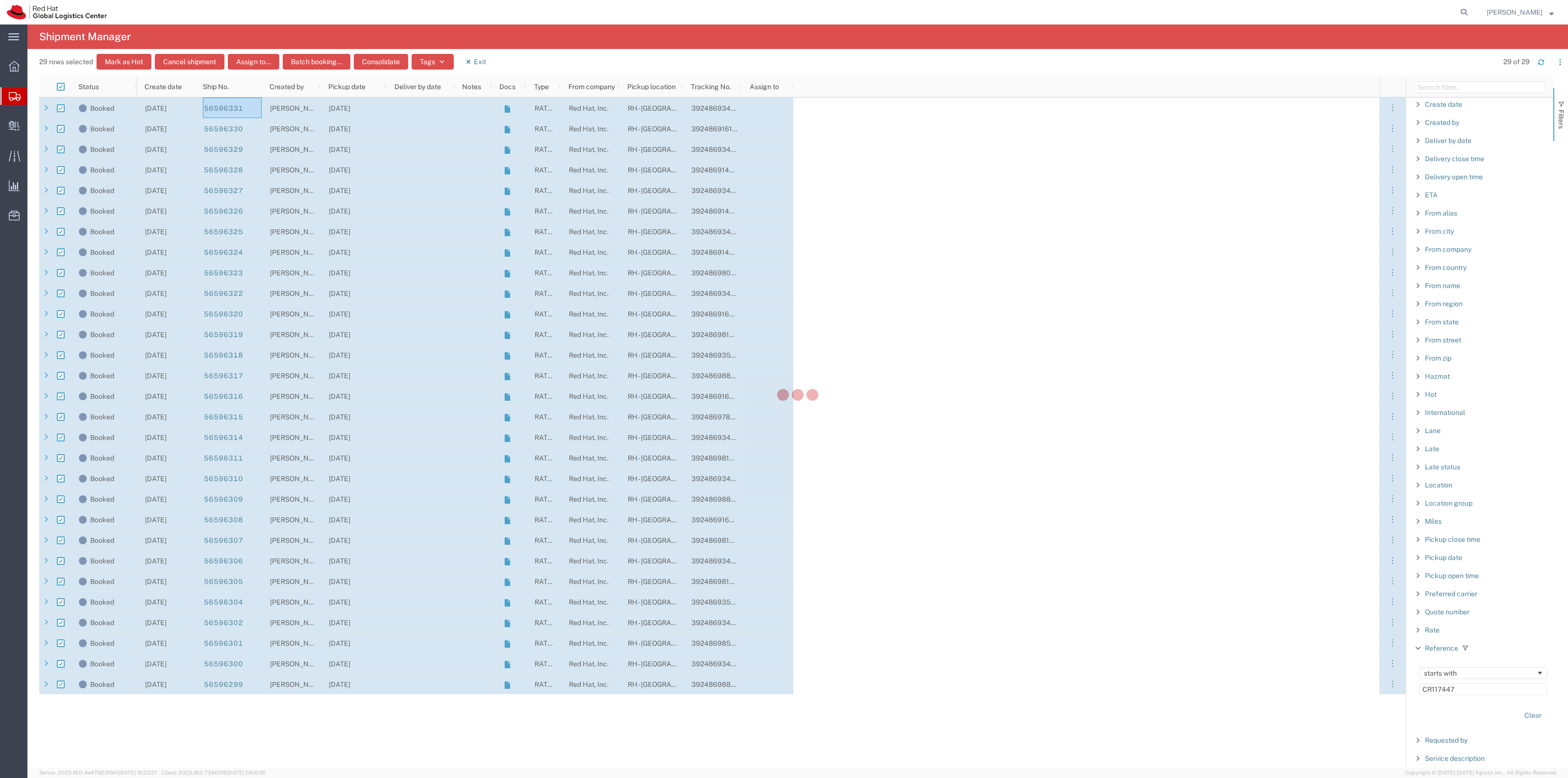
checkbox input "false"
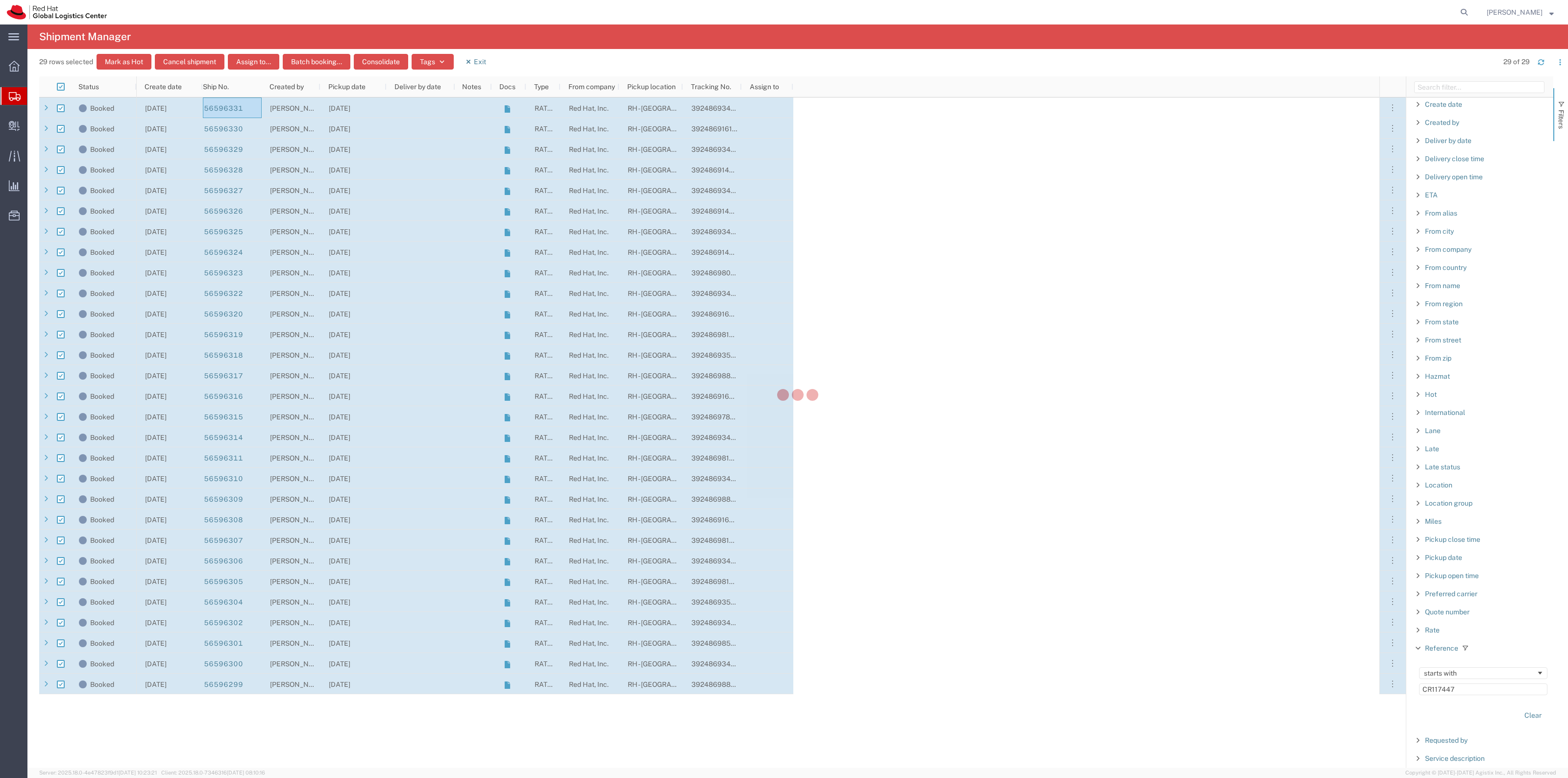
checkbox input "false"
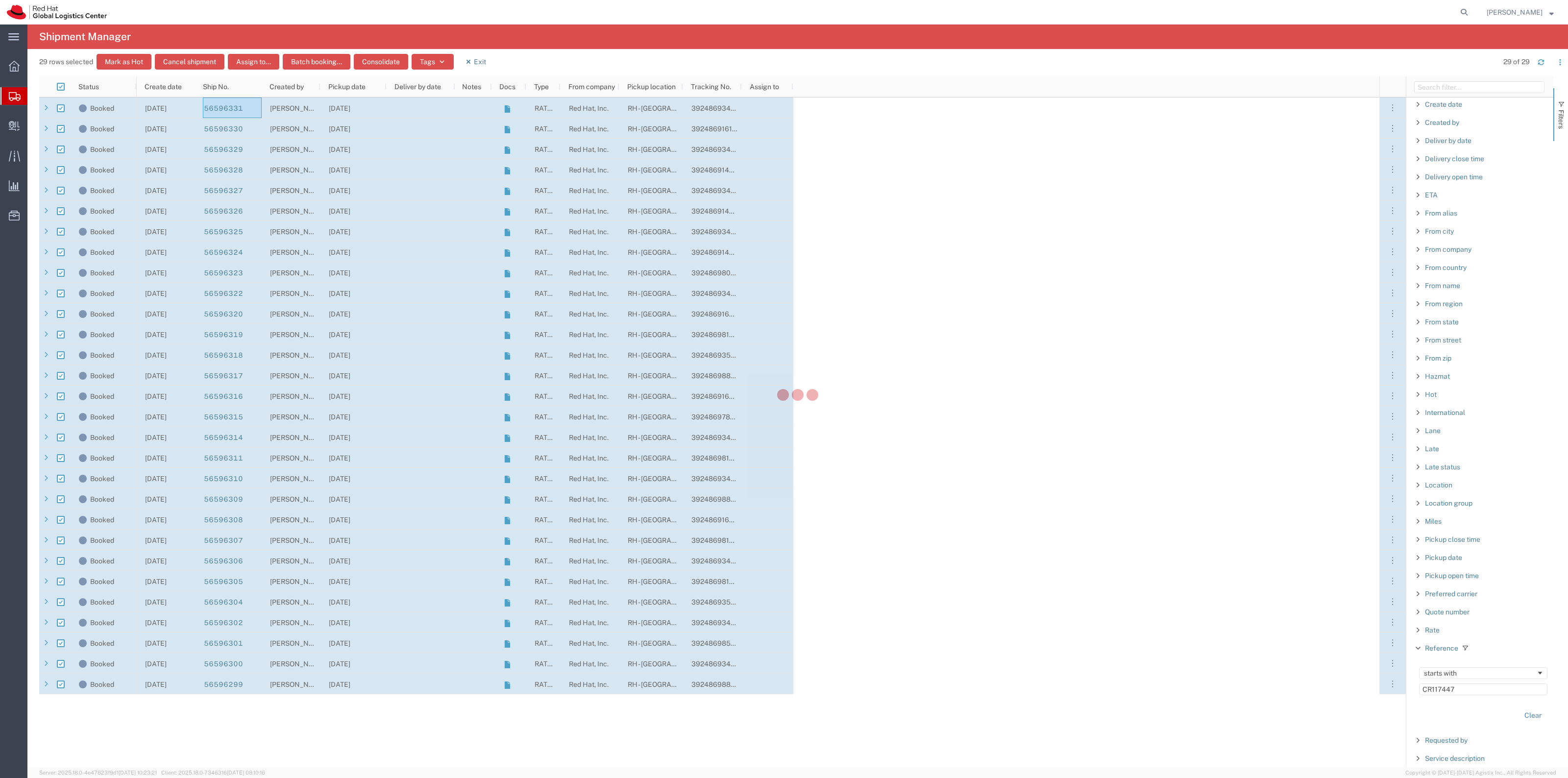
checkbox input "false"
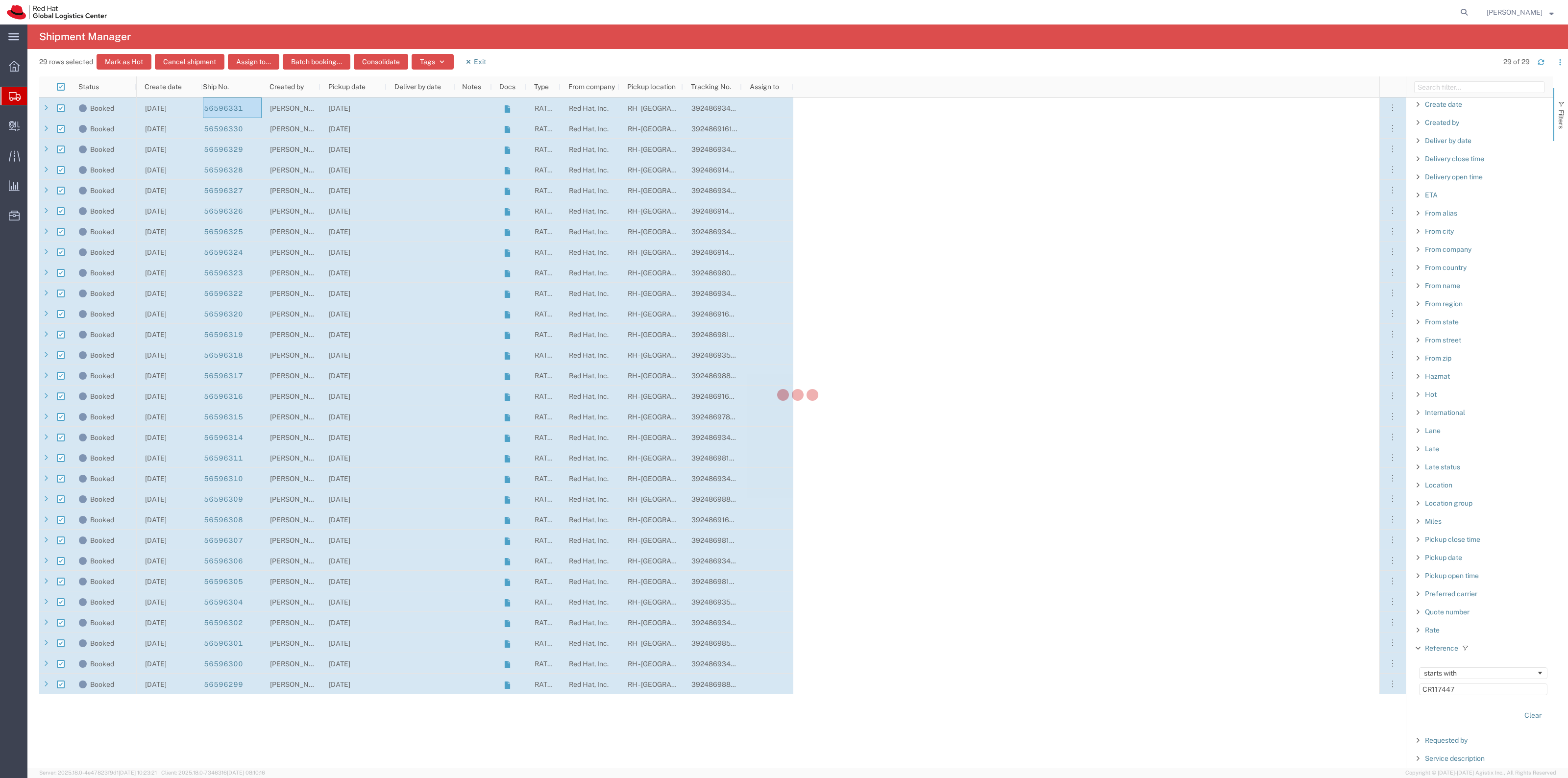
checkbox input "false"
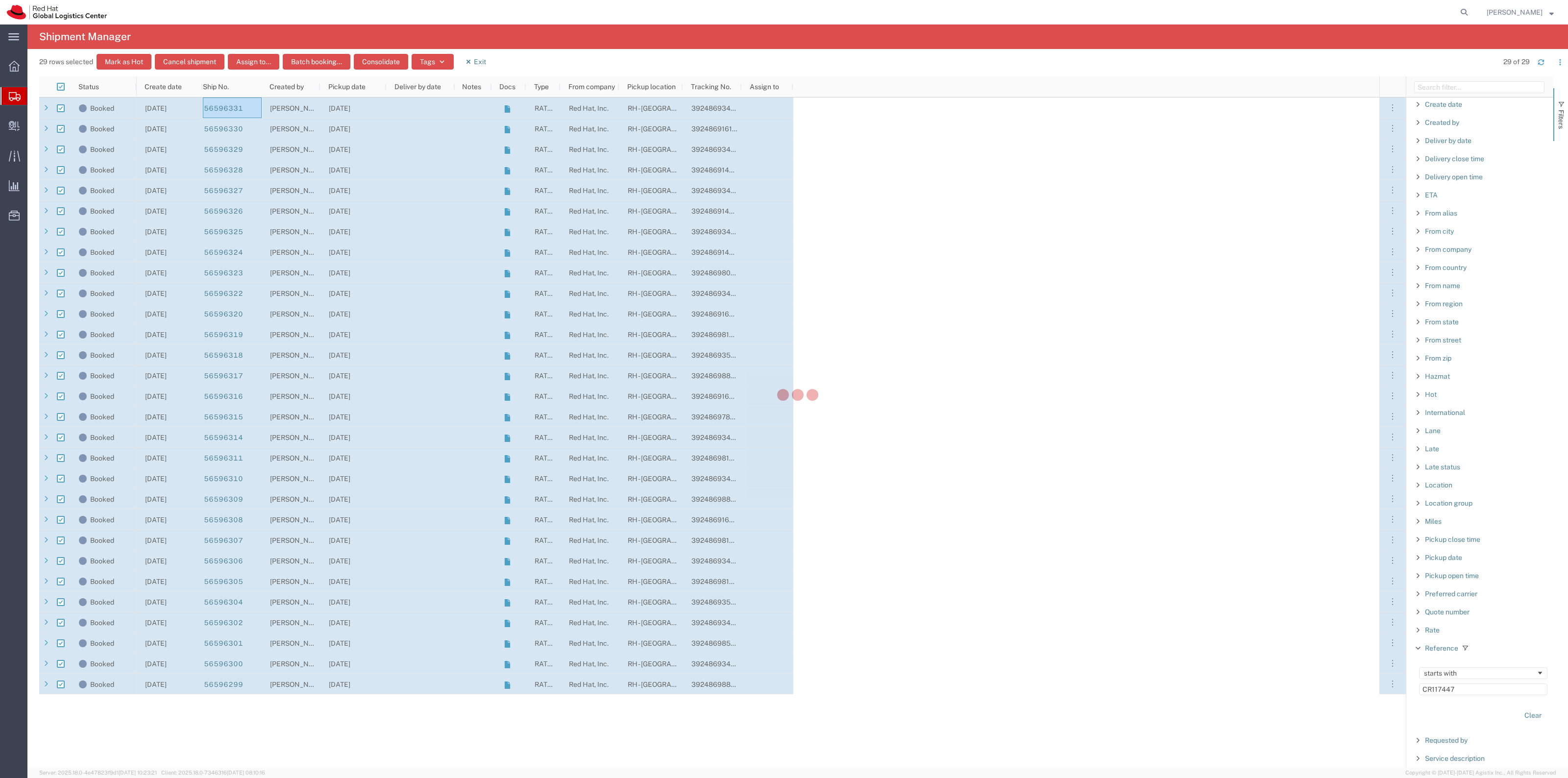
checkbox input "false"
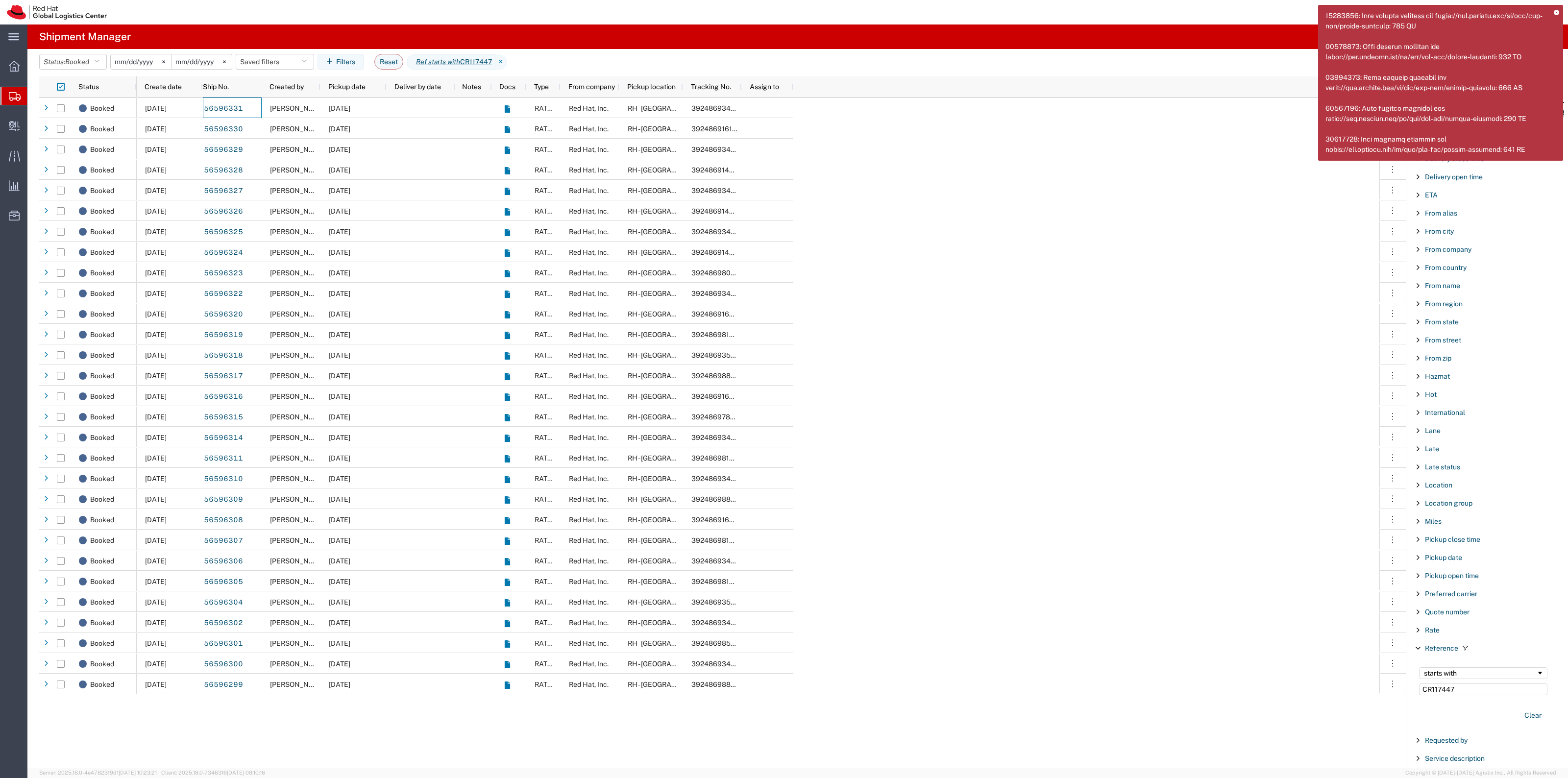
click at [1554, 10] on icon at bounding box center [1556, 13] width 5 height 5
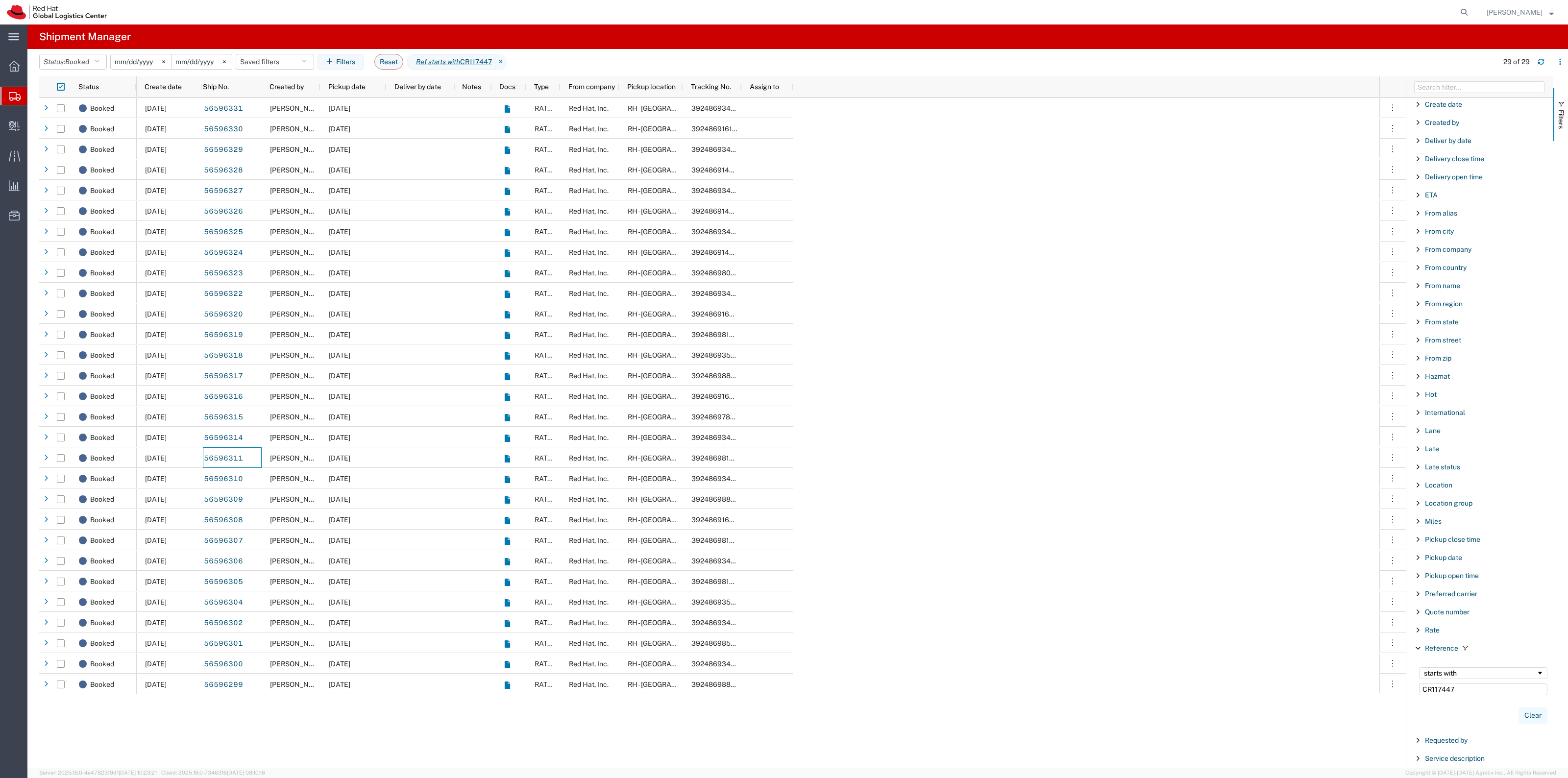
click at [1521, 716] on button "Clear" at bounding box center [1532, 715] width 29 height 16
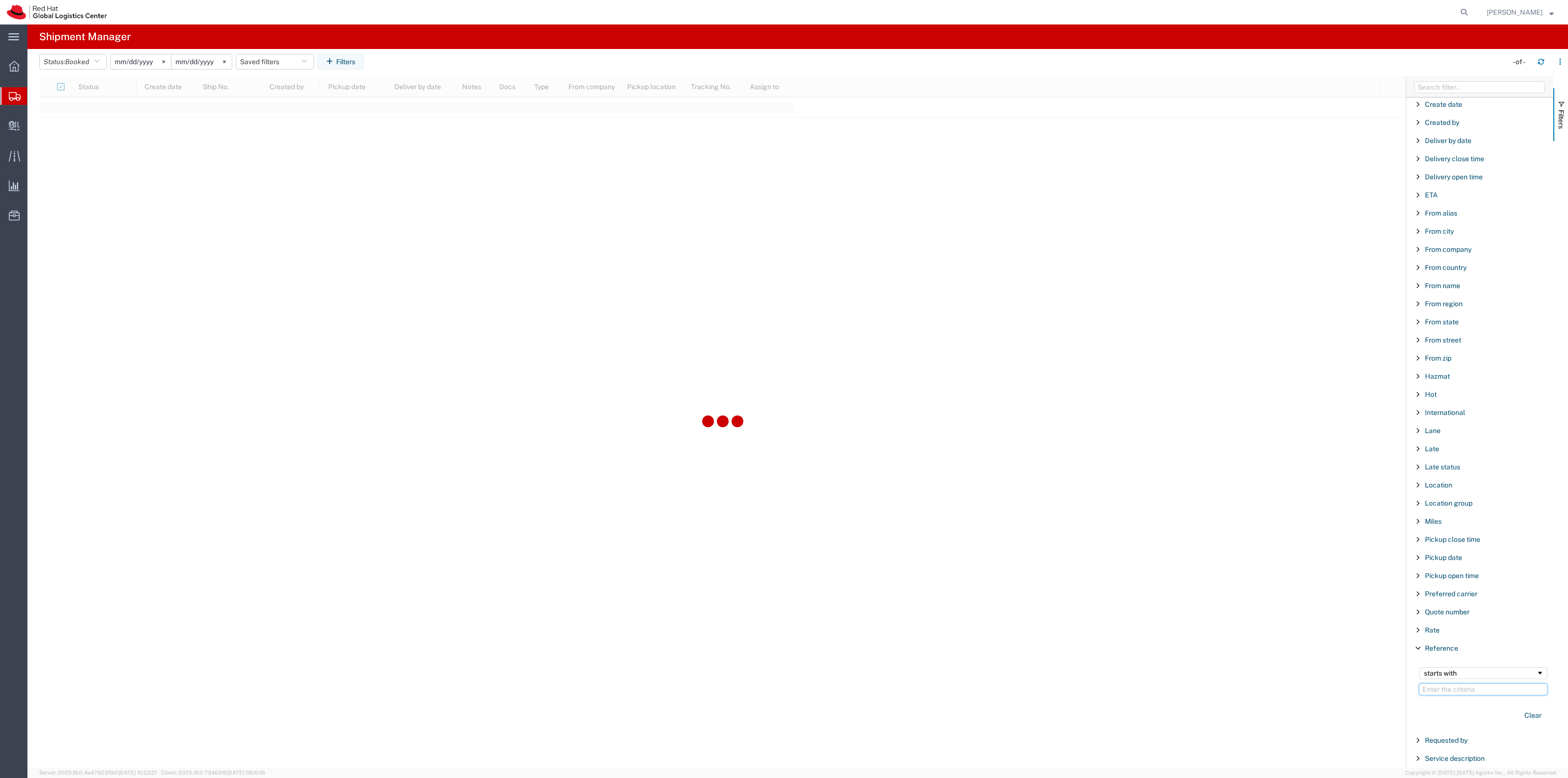
click at [1465, 695] on input "Filter Value" at bounding box center [1483, 689] width 128 height 12
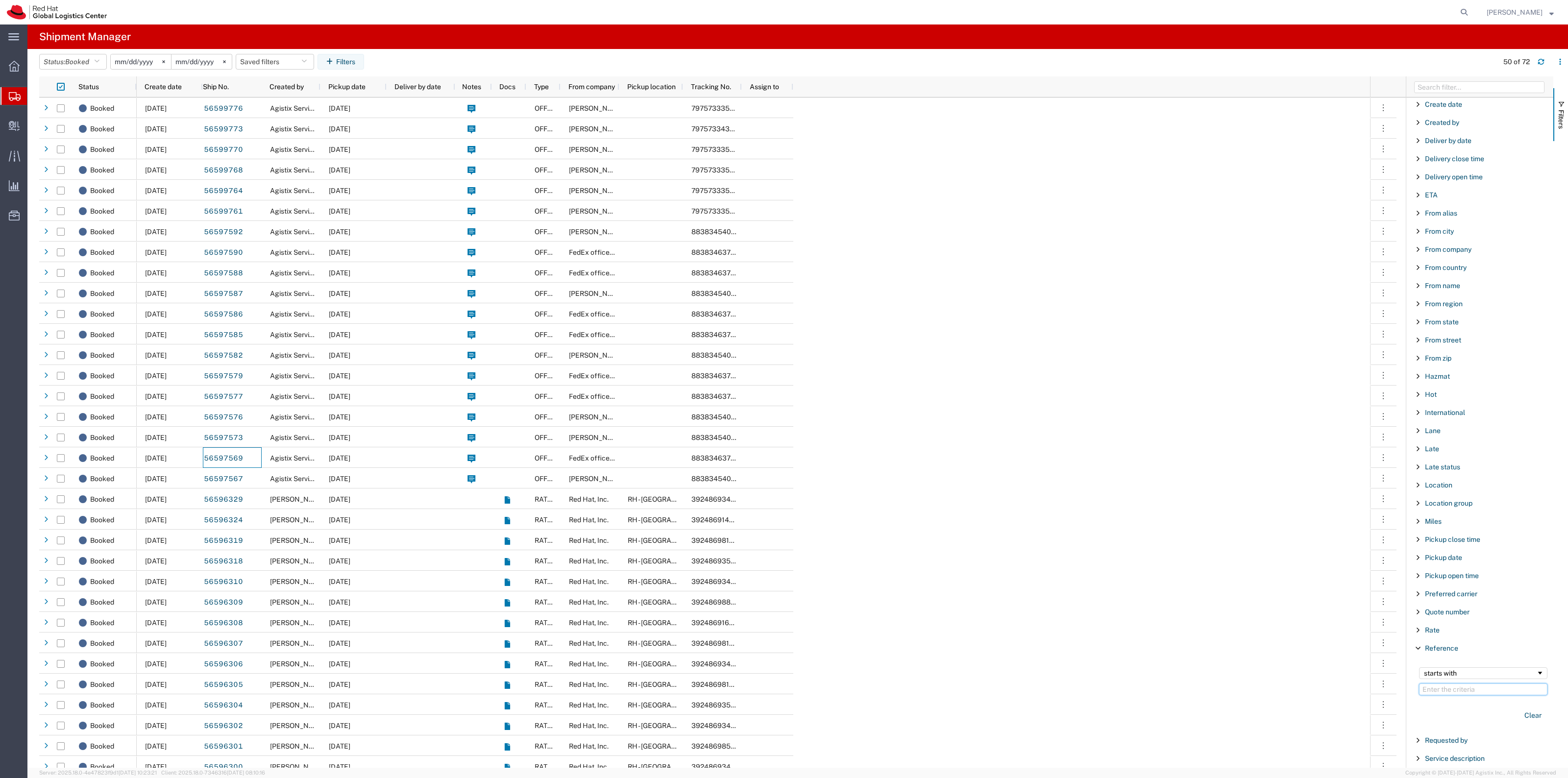
click at [1466, 695] on input "Filter Value" at bounding box center [1483, 689] width 128 height 12
paste input "CR117447"
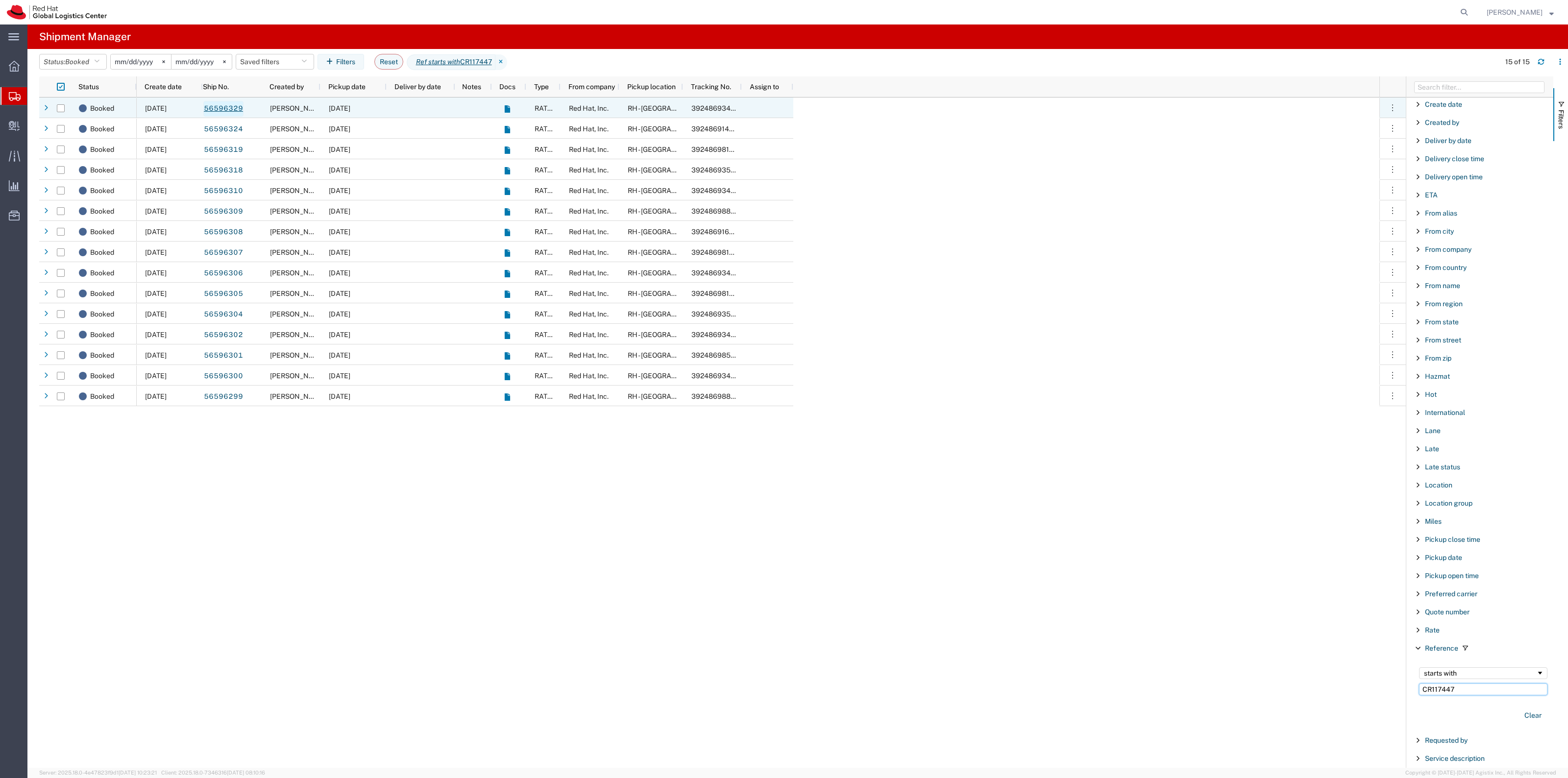
type input "CR117447"
click at [1518, 715] on button "Clear" at bounding box center [1532, 715] width 29 height 16
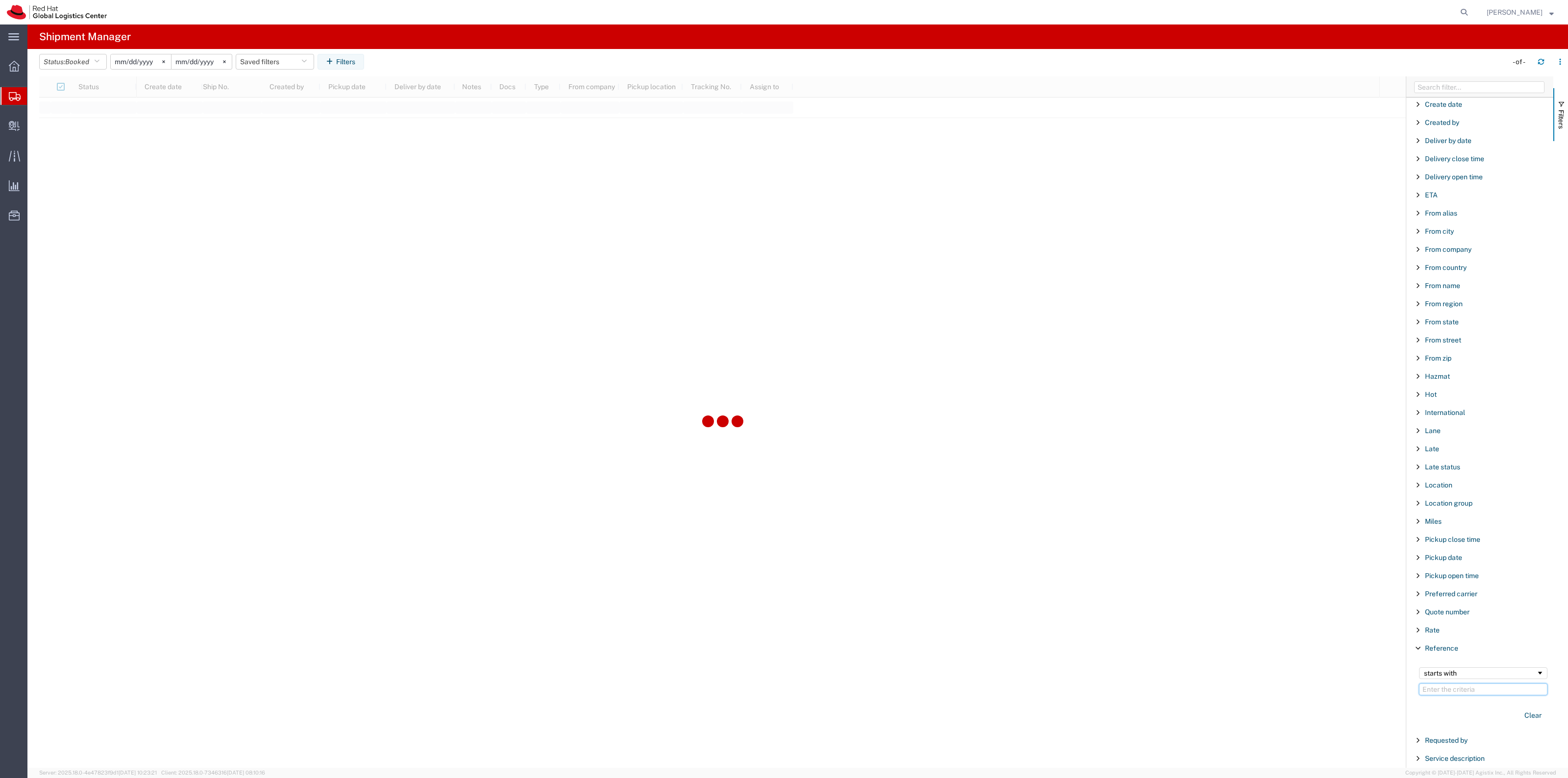
click at [1461, 695] on input "Filter Value" at bounding box center [1483, 689] width 128 height 12
paste input "CR117447"
type input "CR117447"
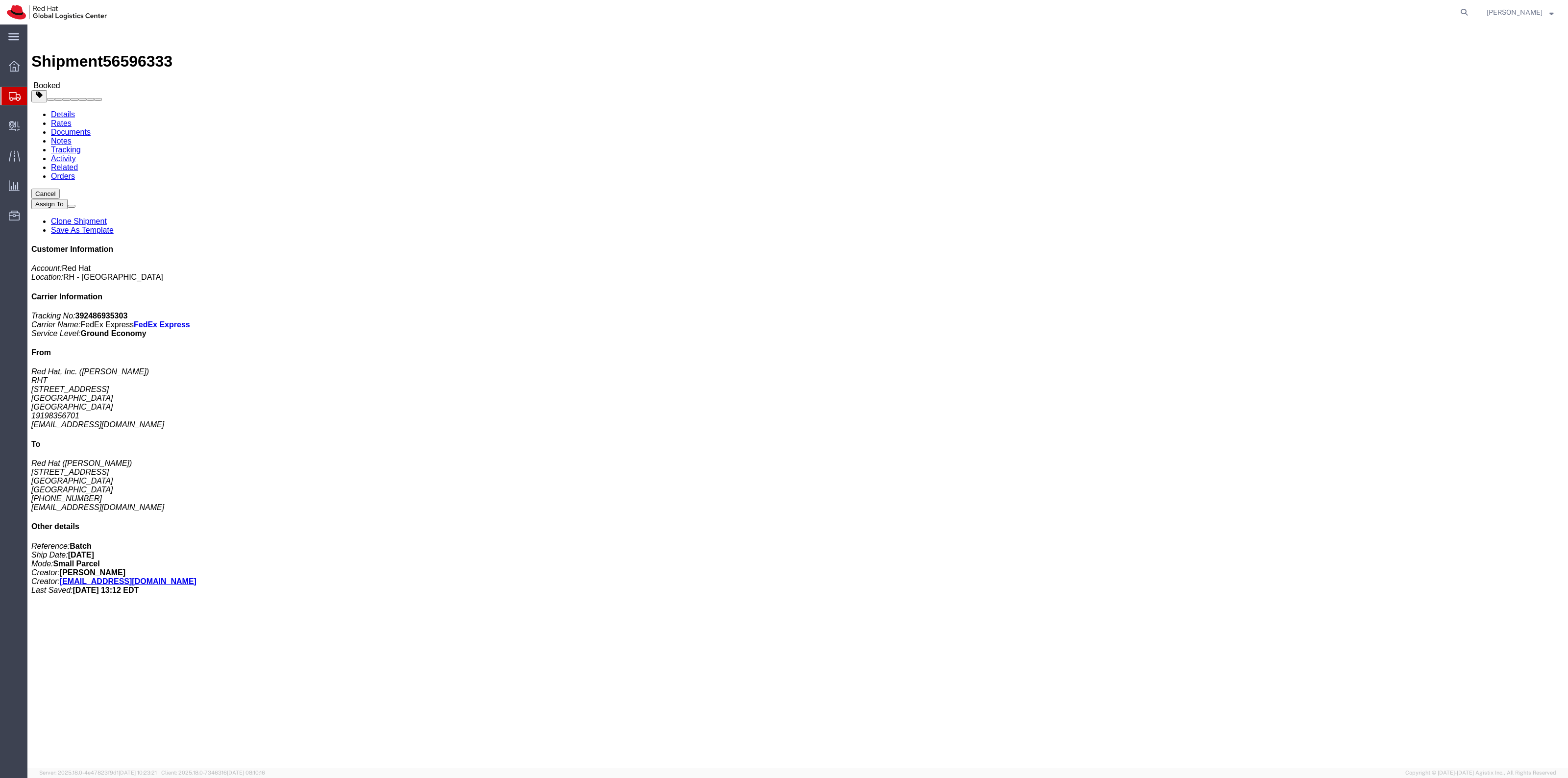
click button "Cancel"
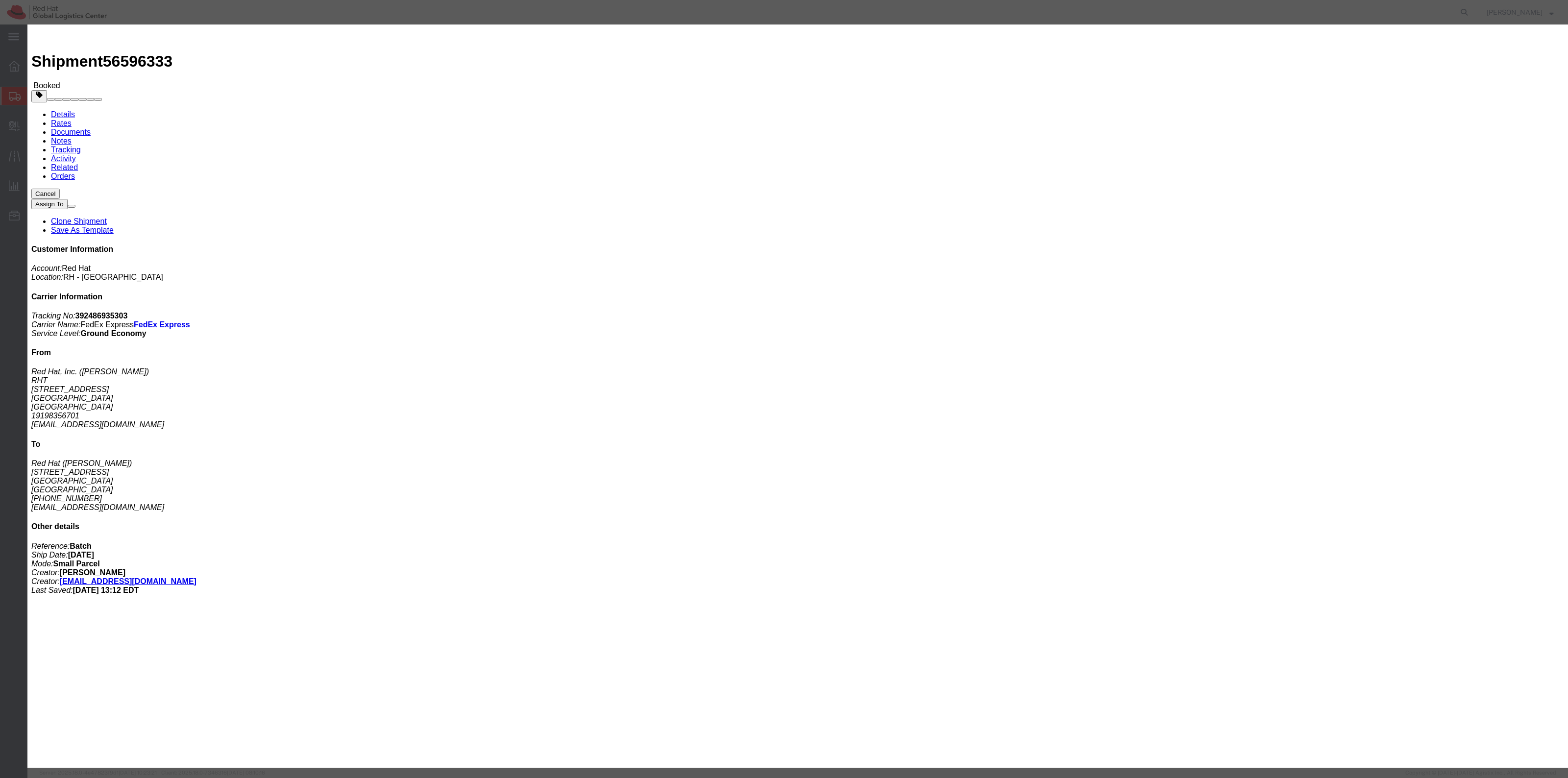
click button "Yes"
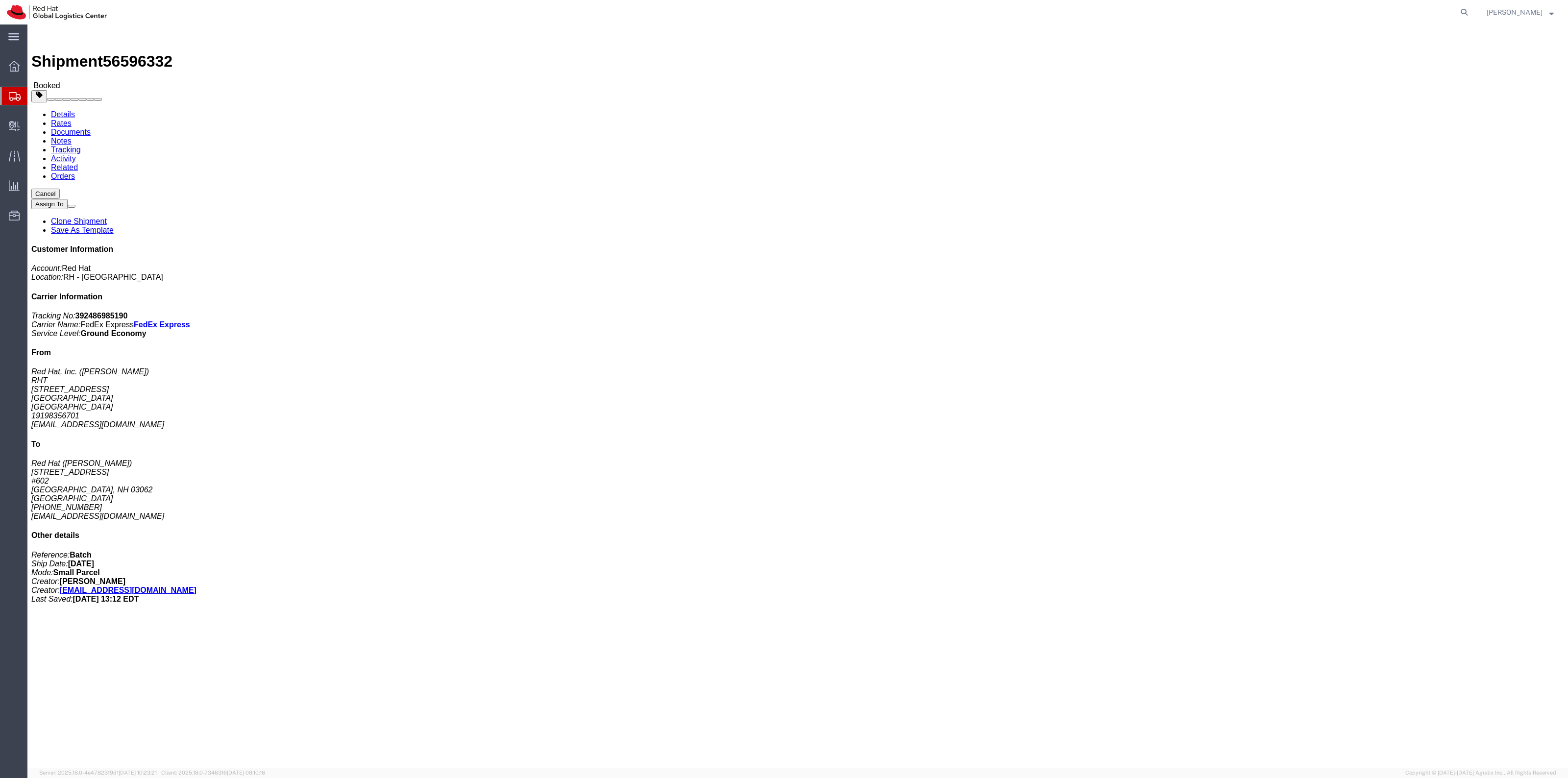
click button "Cancel"
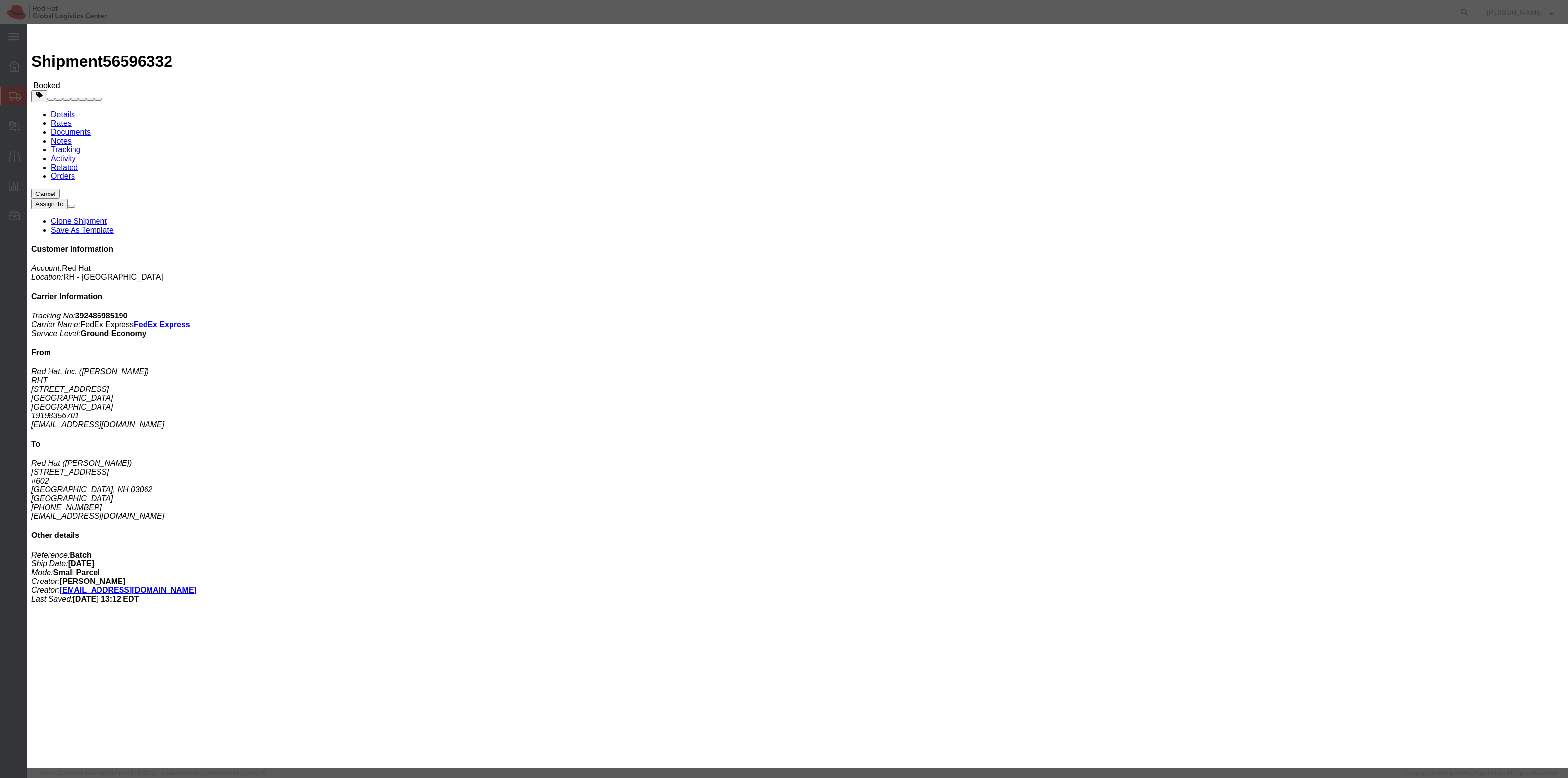
click button "Yes"
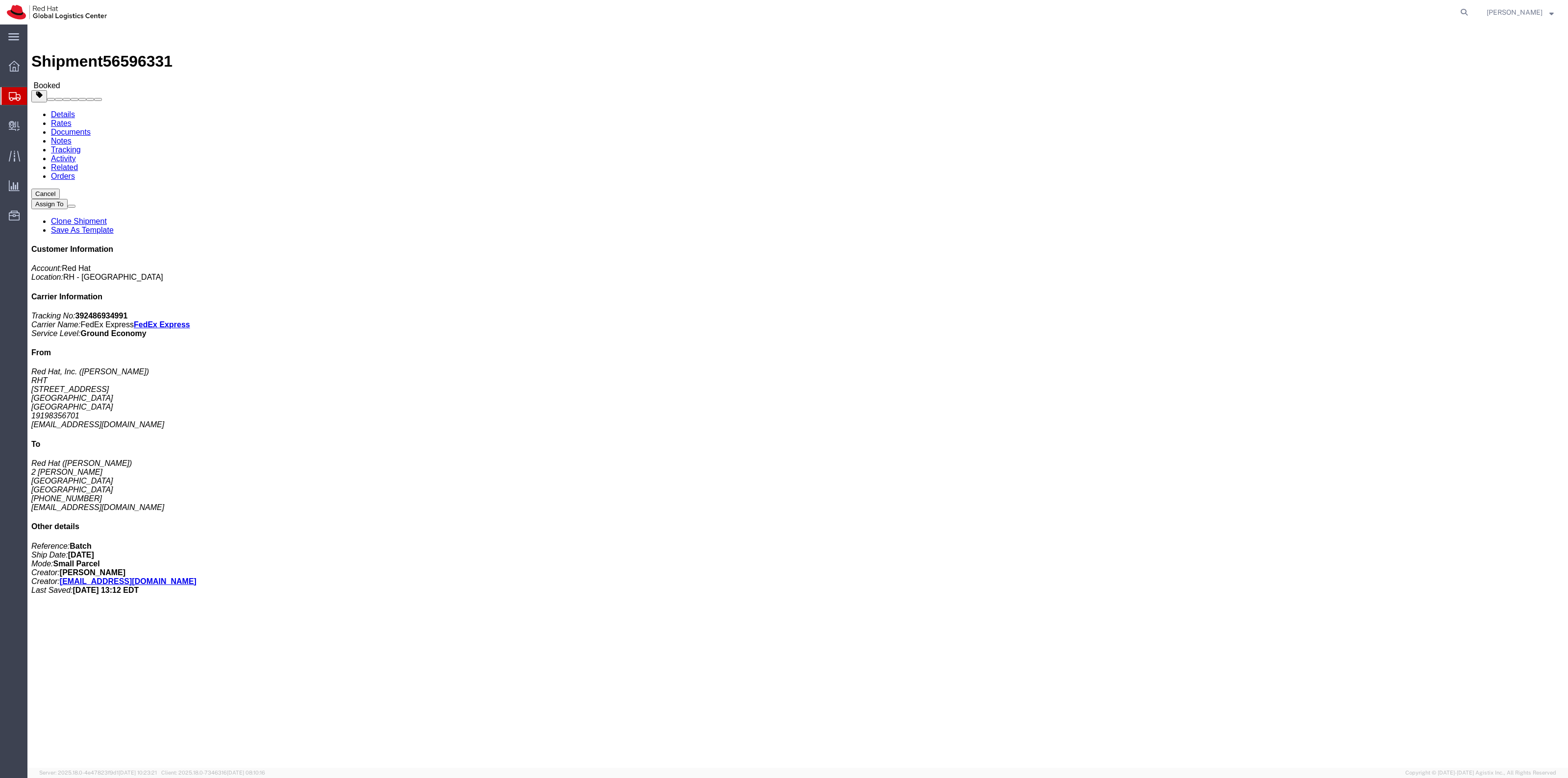
click button "Cancel"
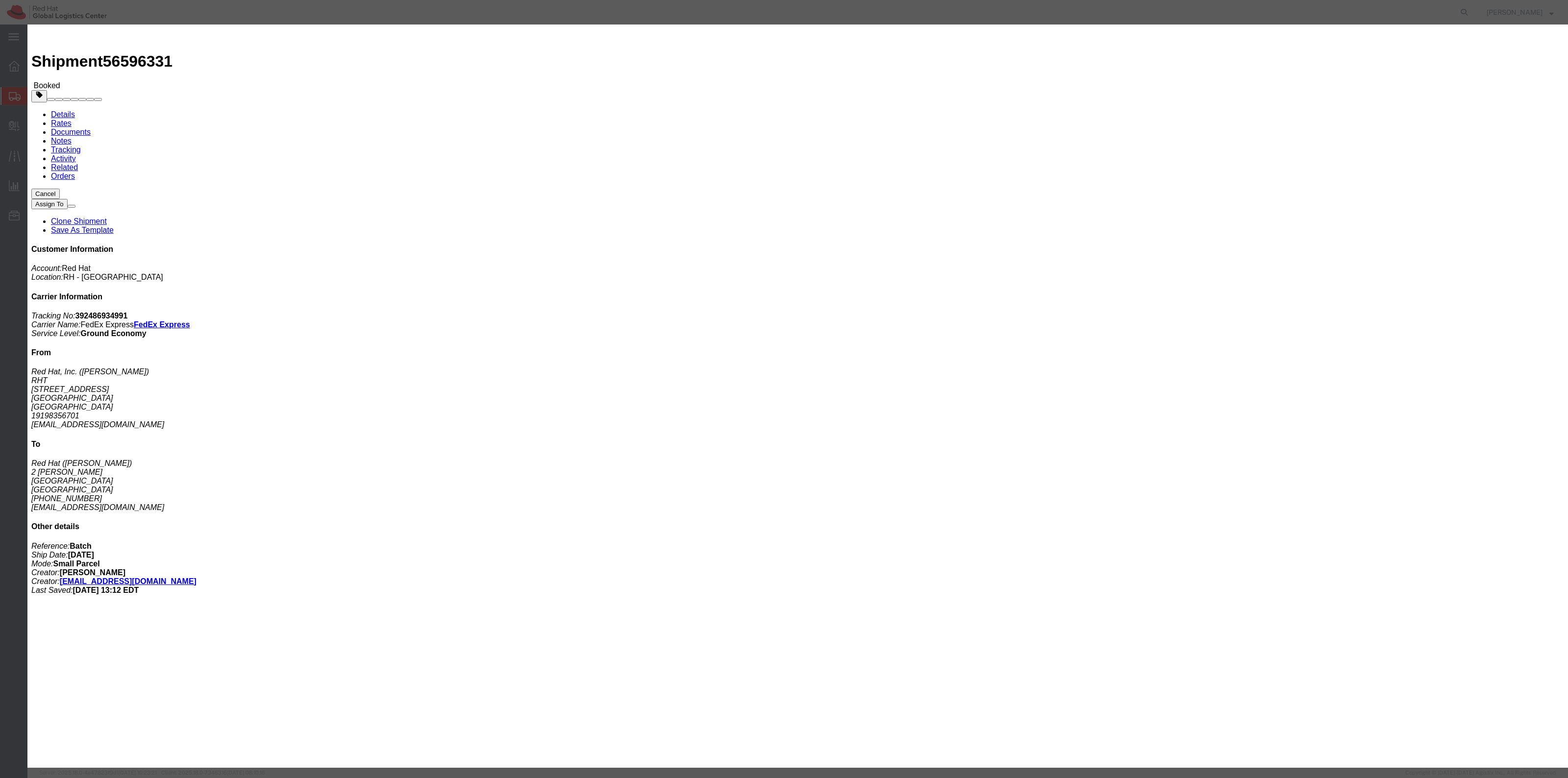
click button "Yes"
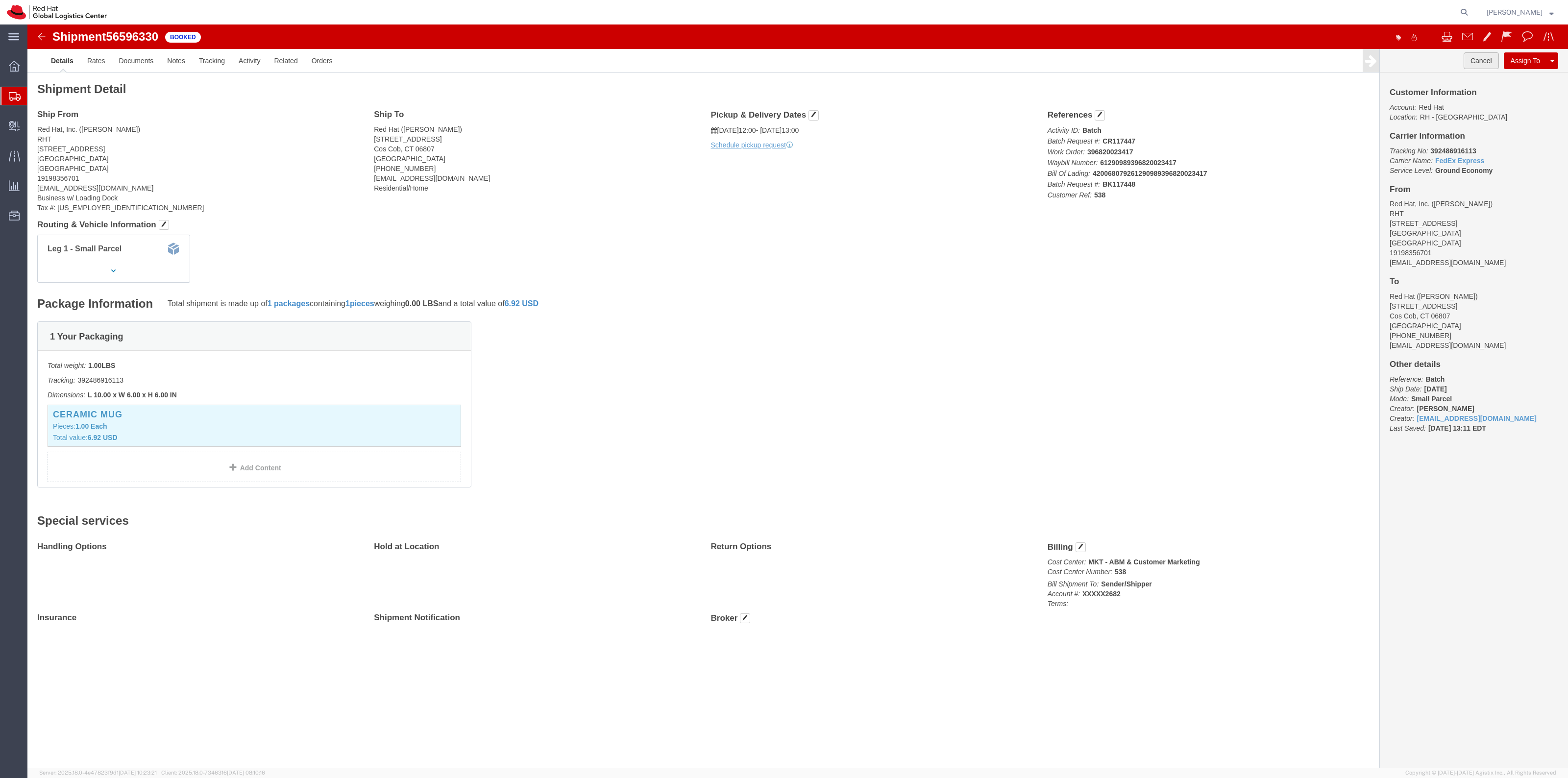
drag, startPoint x: 1459, startPoint y: 41, endPoint x: 1428, endPoint y: 54, distance: 33.6
click button "Cancel"
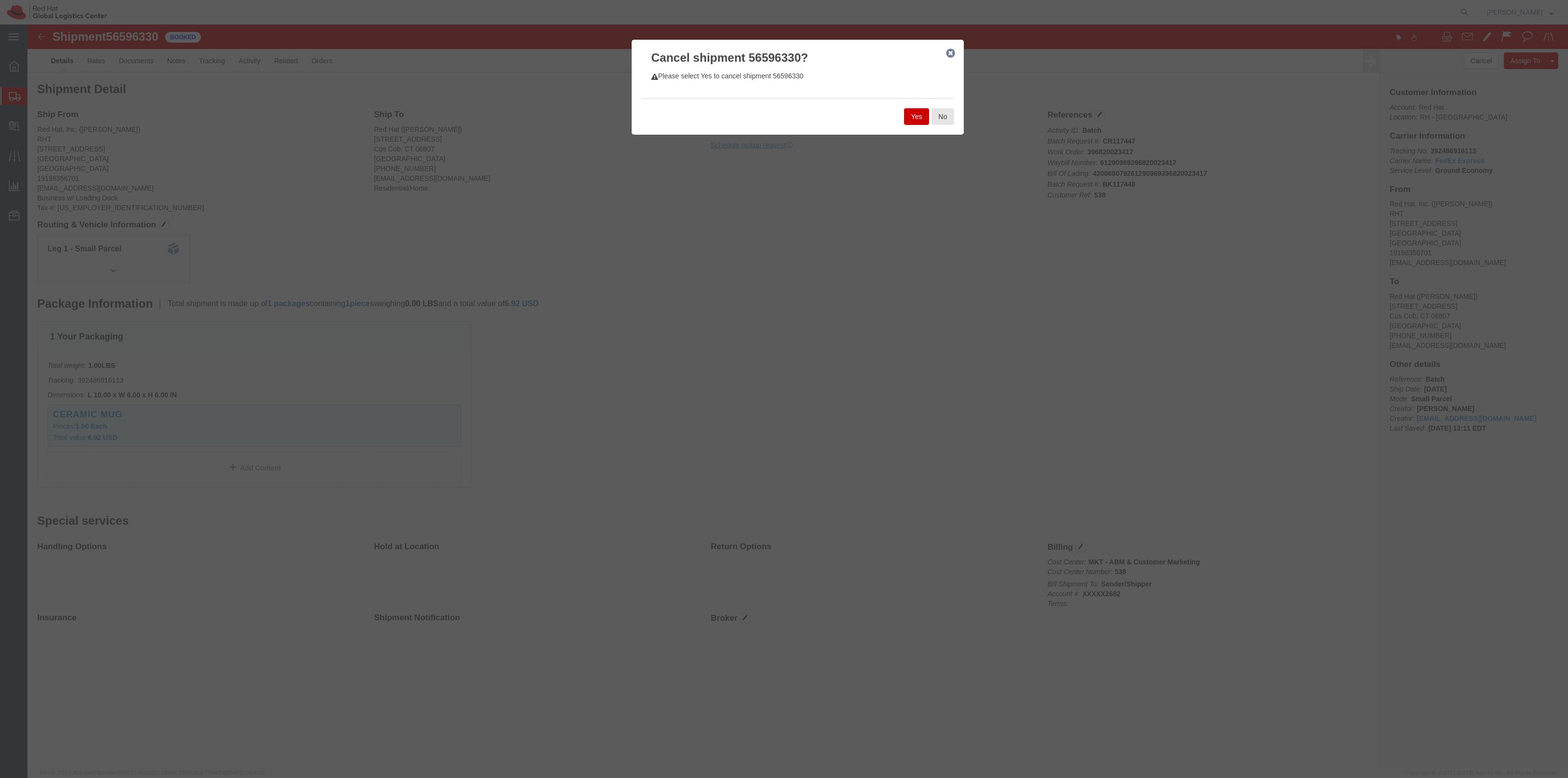
click button "Yes"
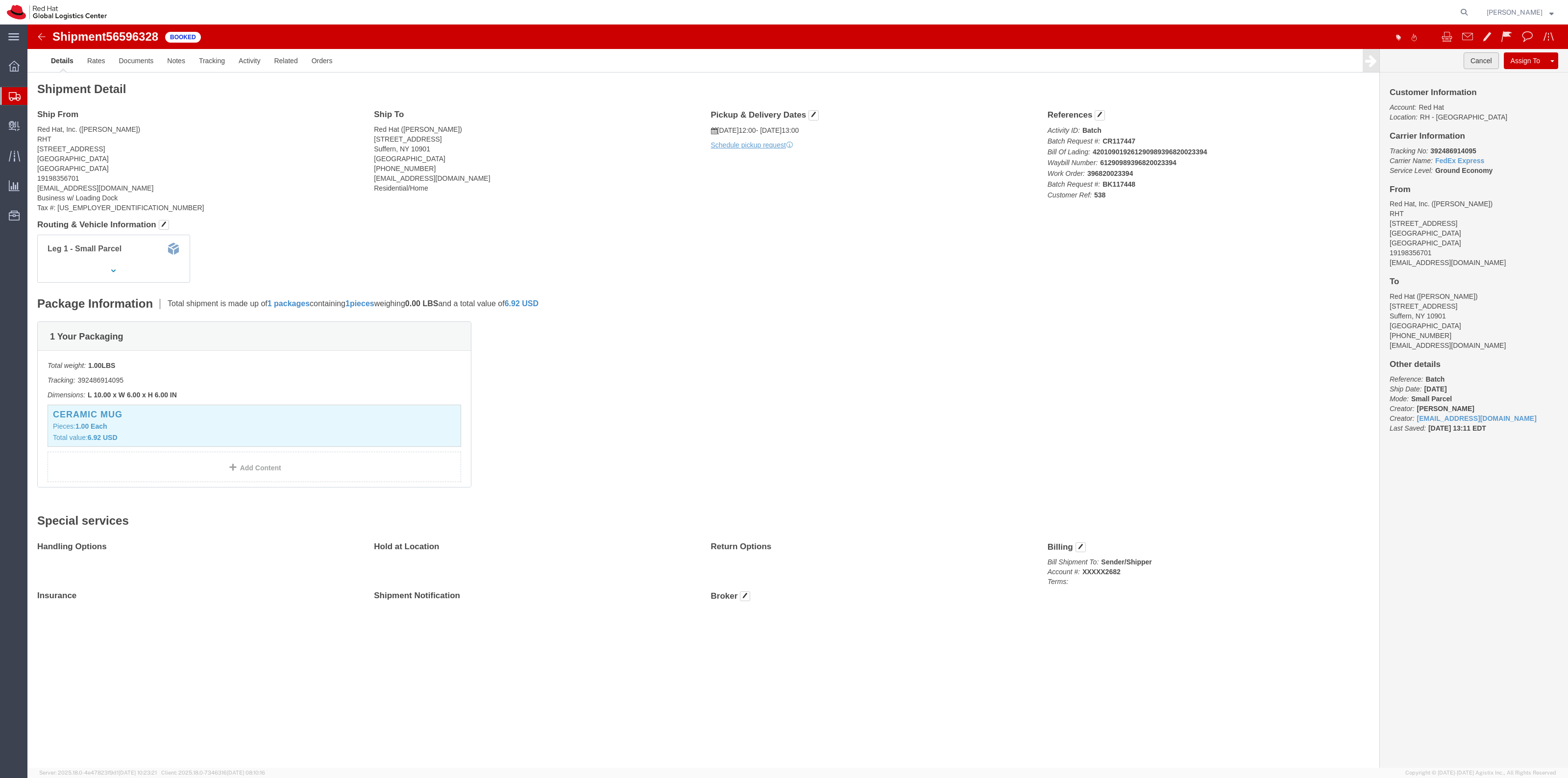
click button "Cancel"
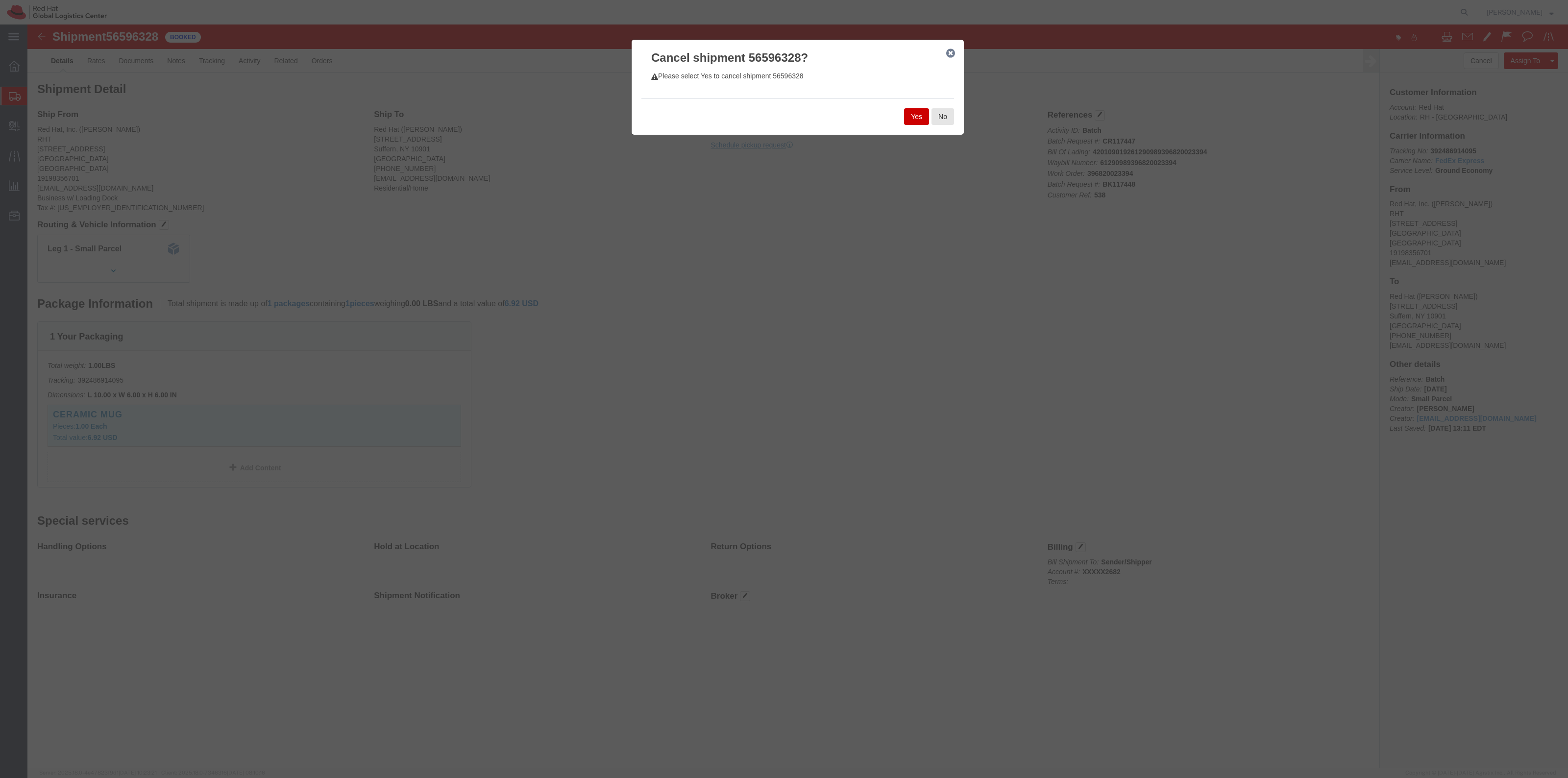
click button "Yes"
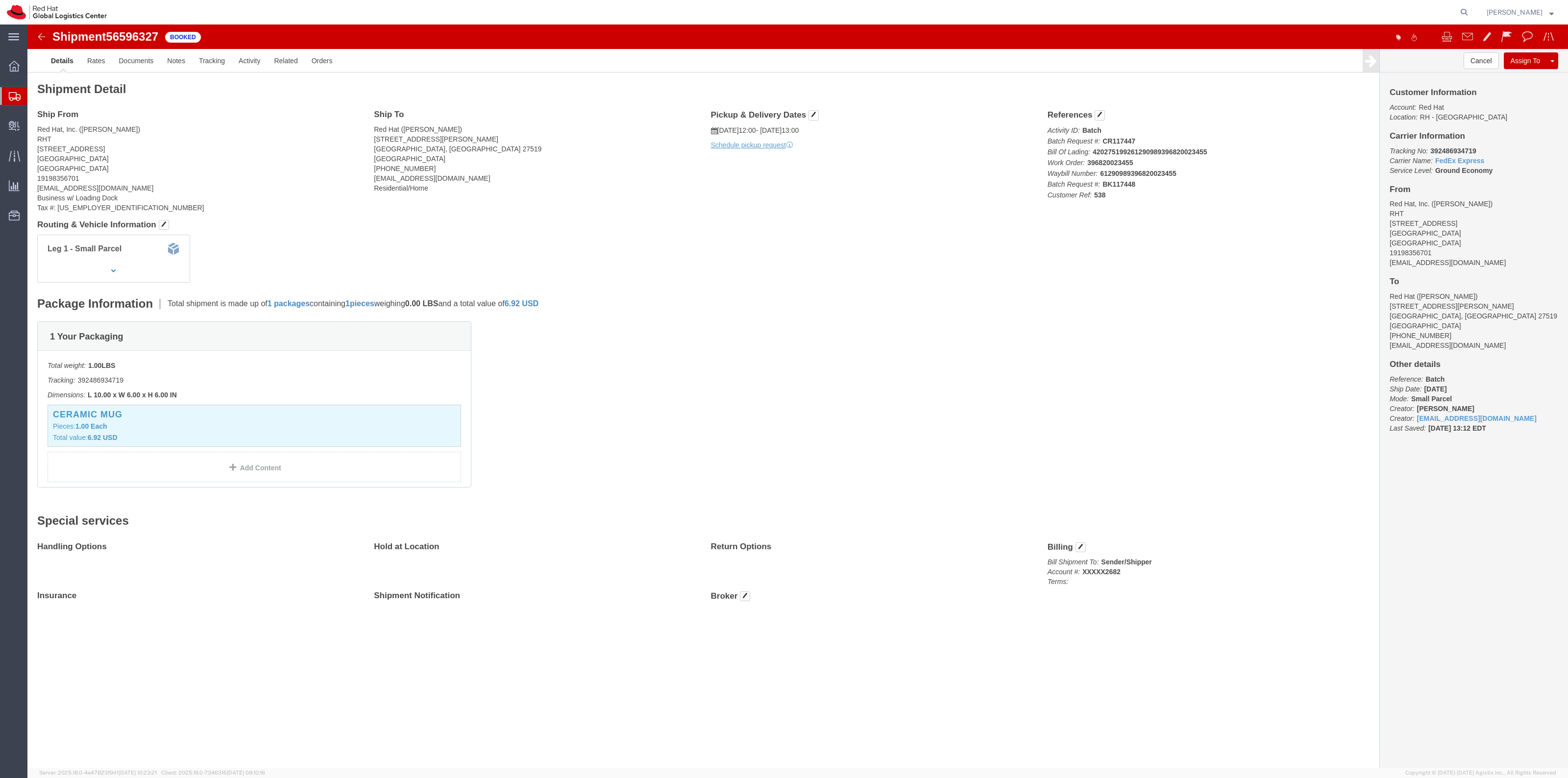
click div "Cancel Assign To Clone Shipment Save As Template"
click button "Cancel"
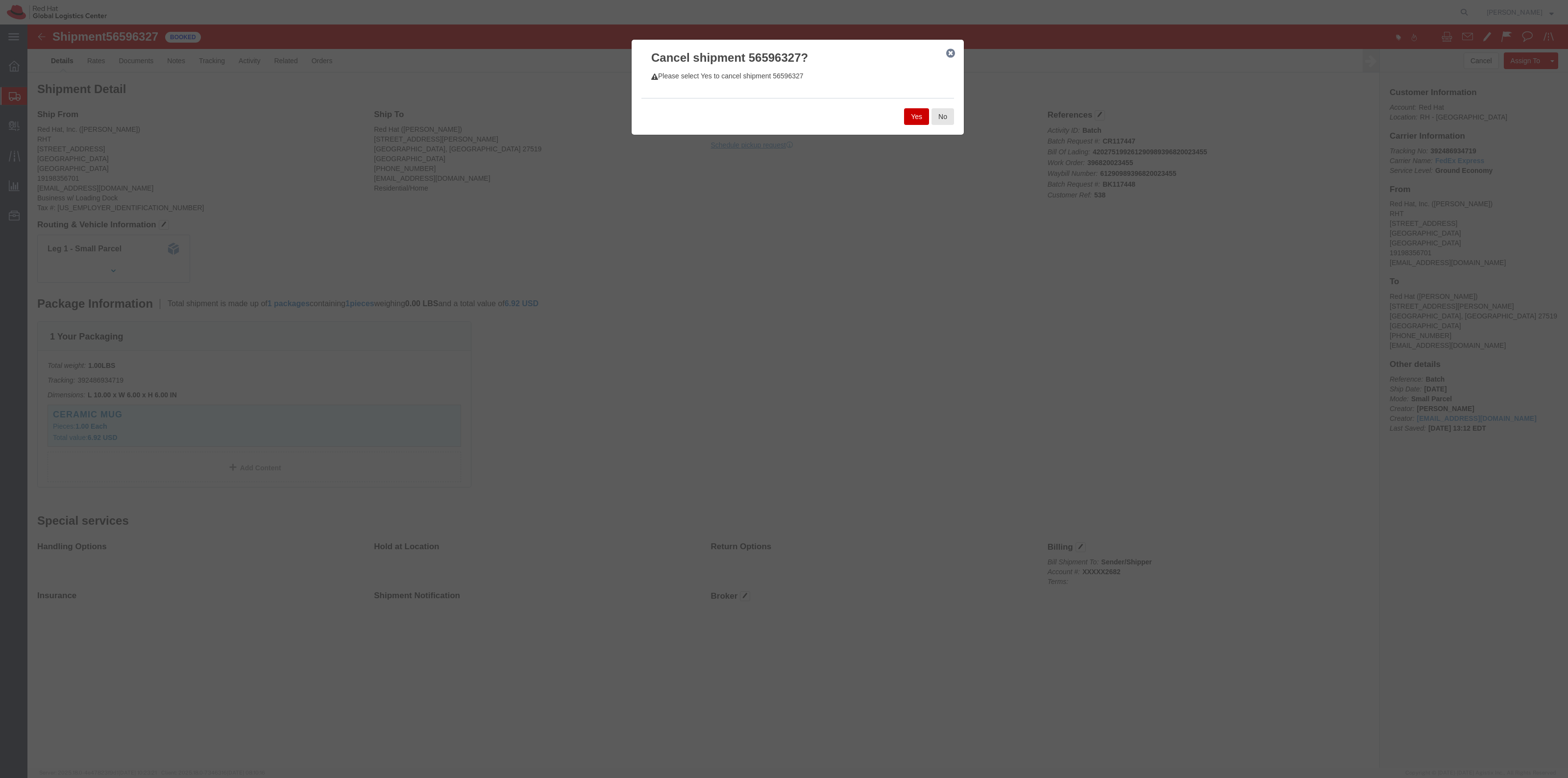
click button "Yes"
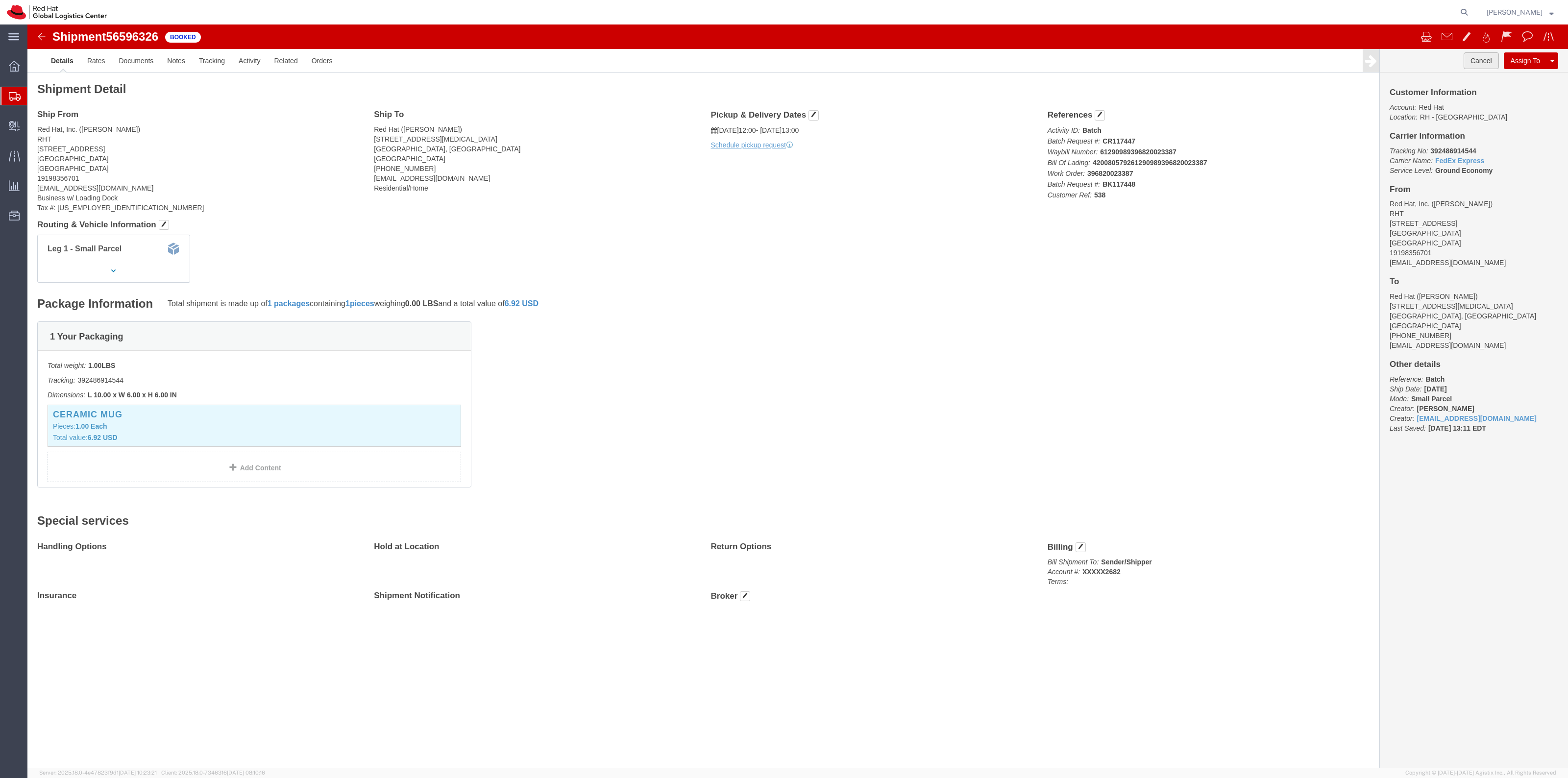
click button "Cancel"
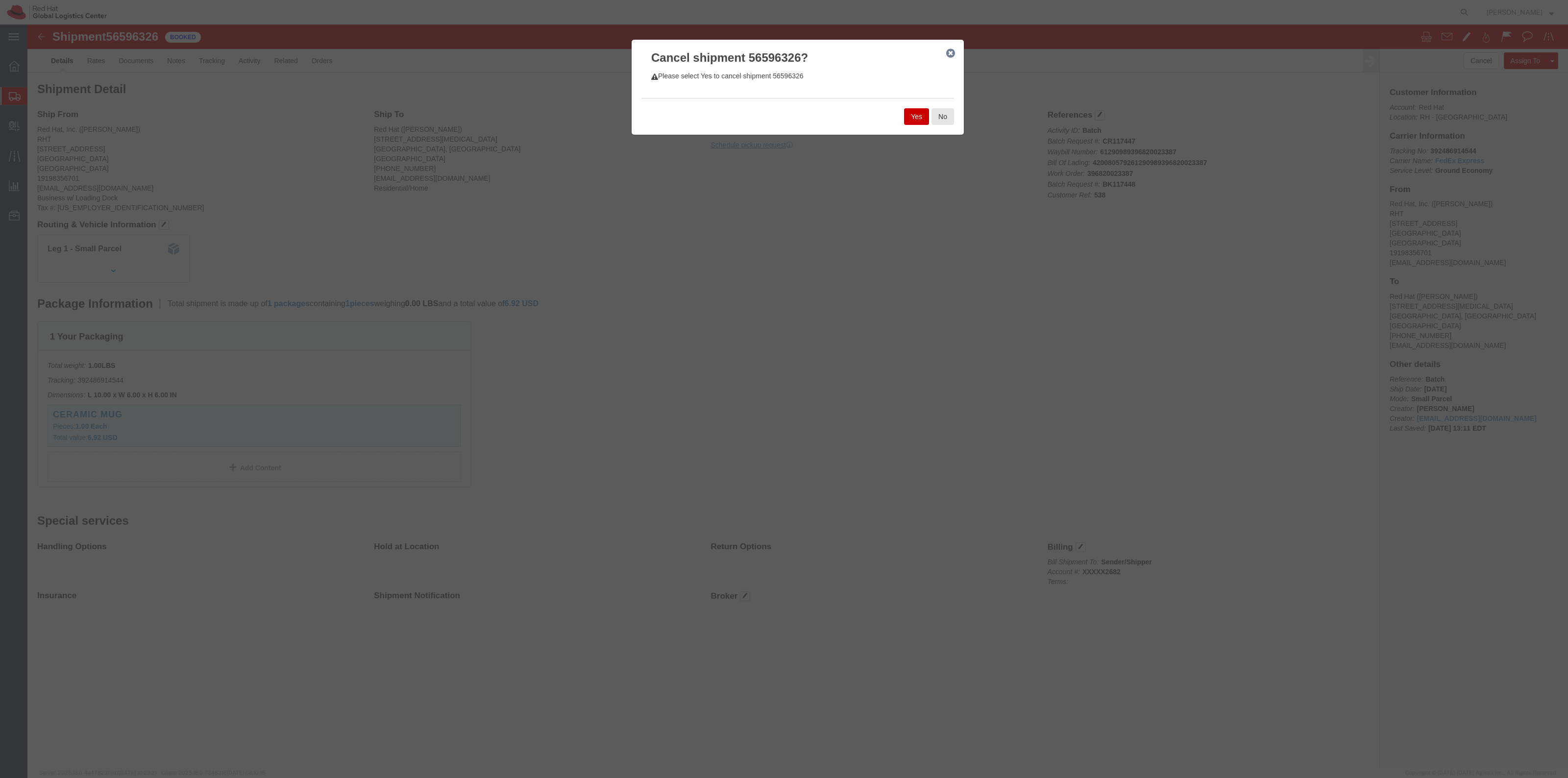
click button "Yes"
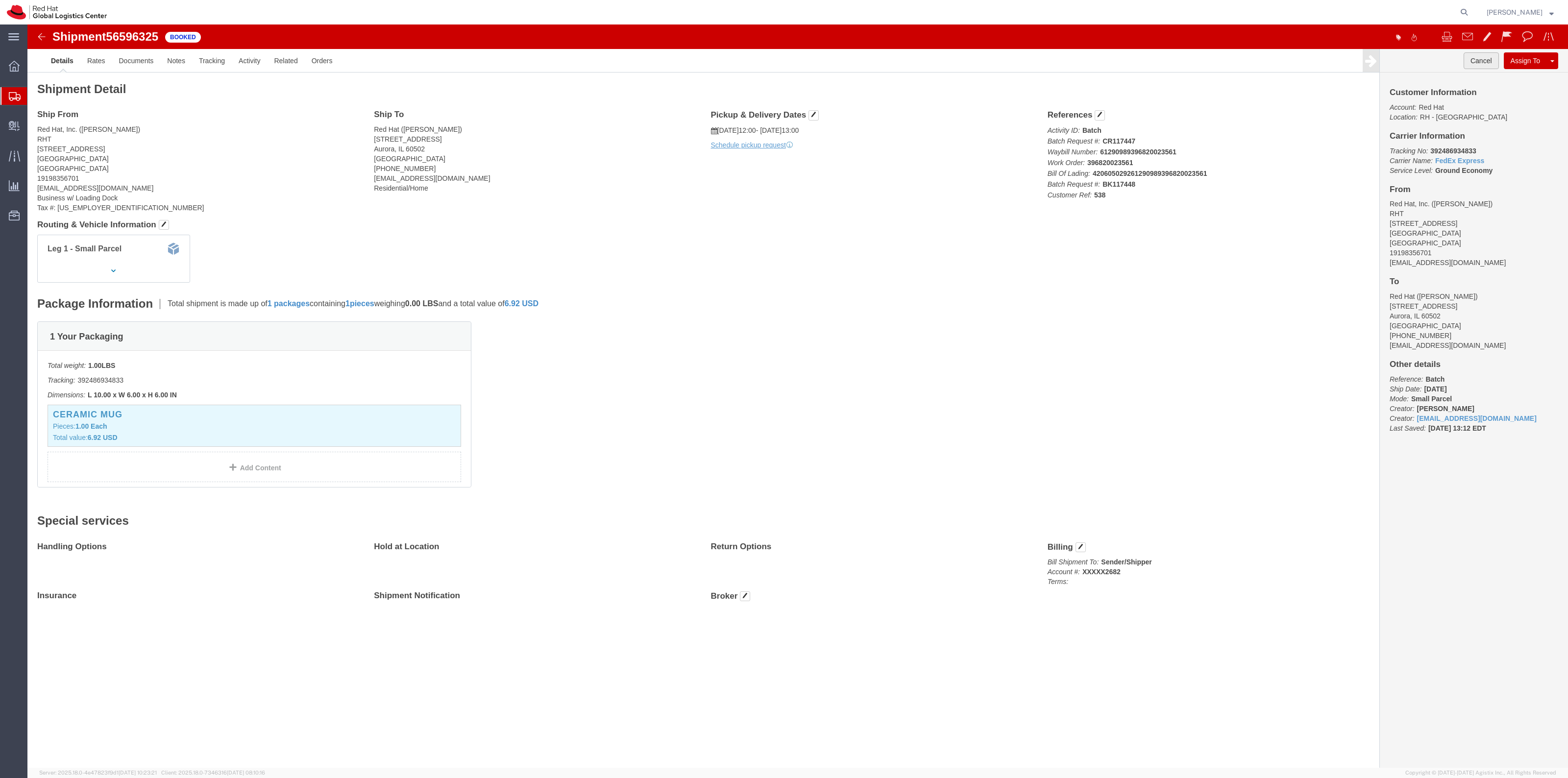
click button "Cancel"
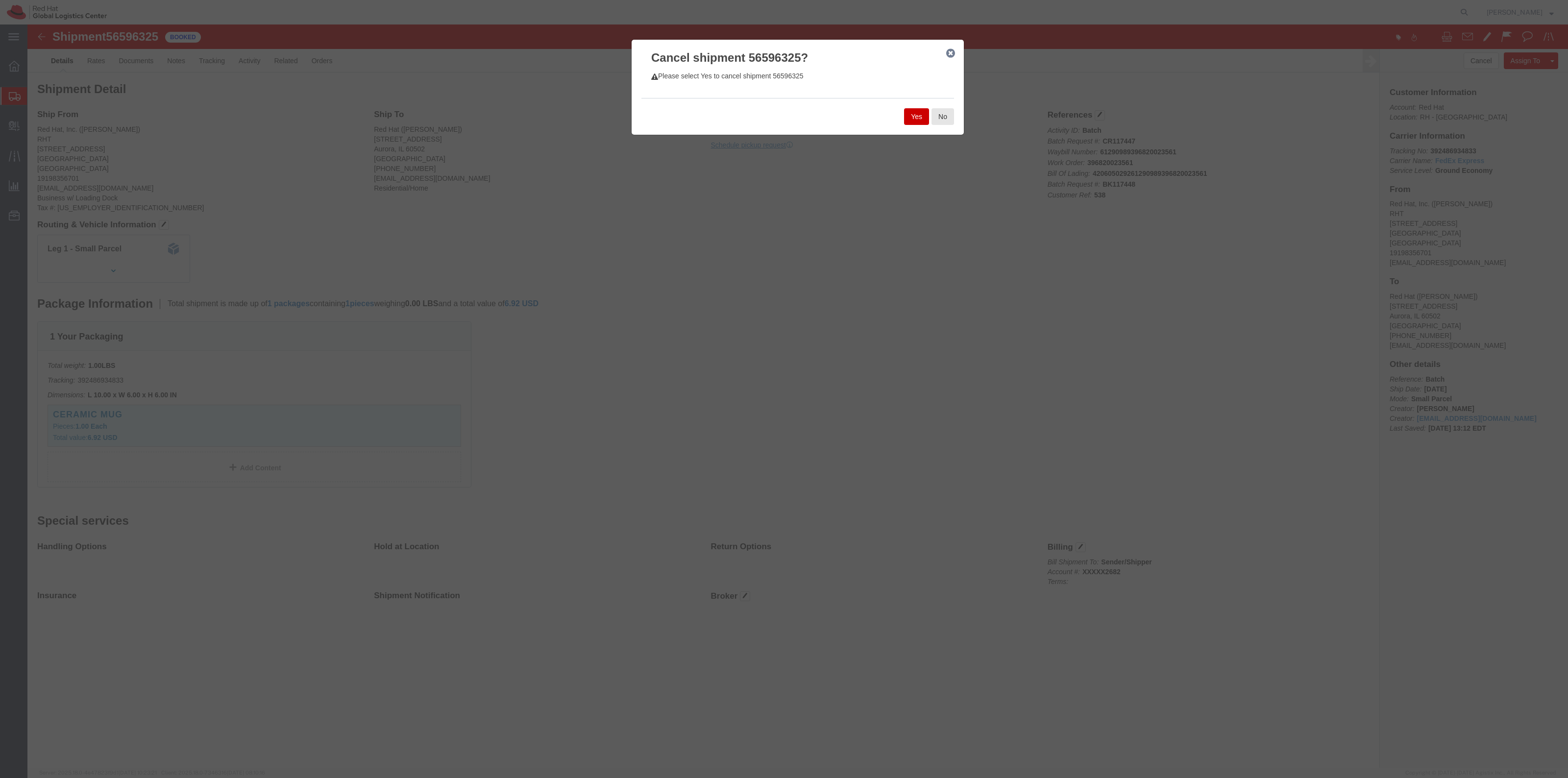
click div "Yes No"
click button "Yes"
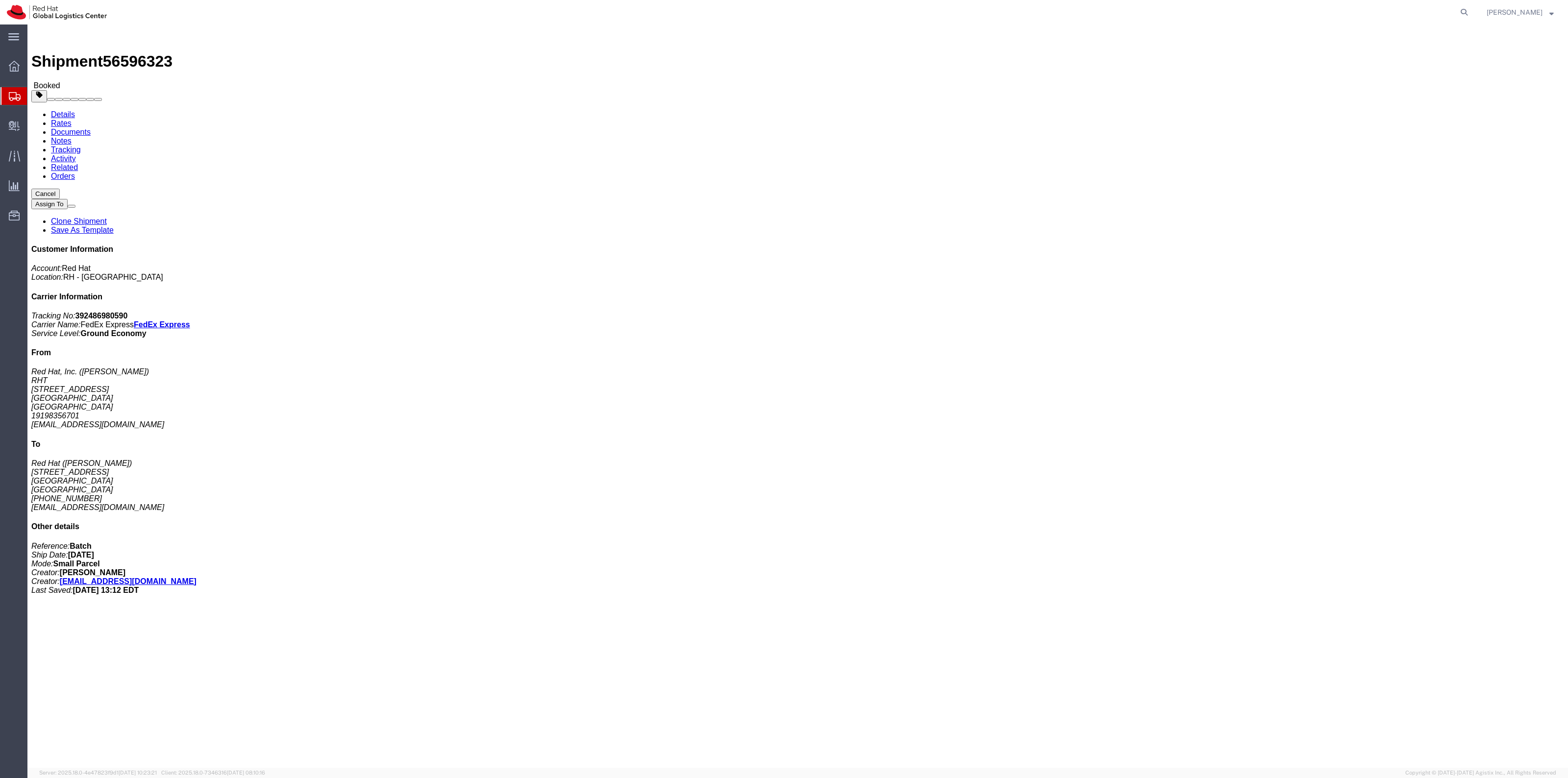
click button "Cancel"
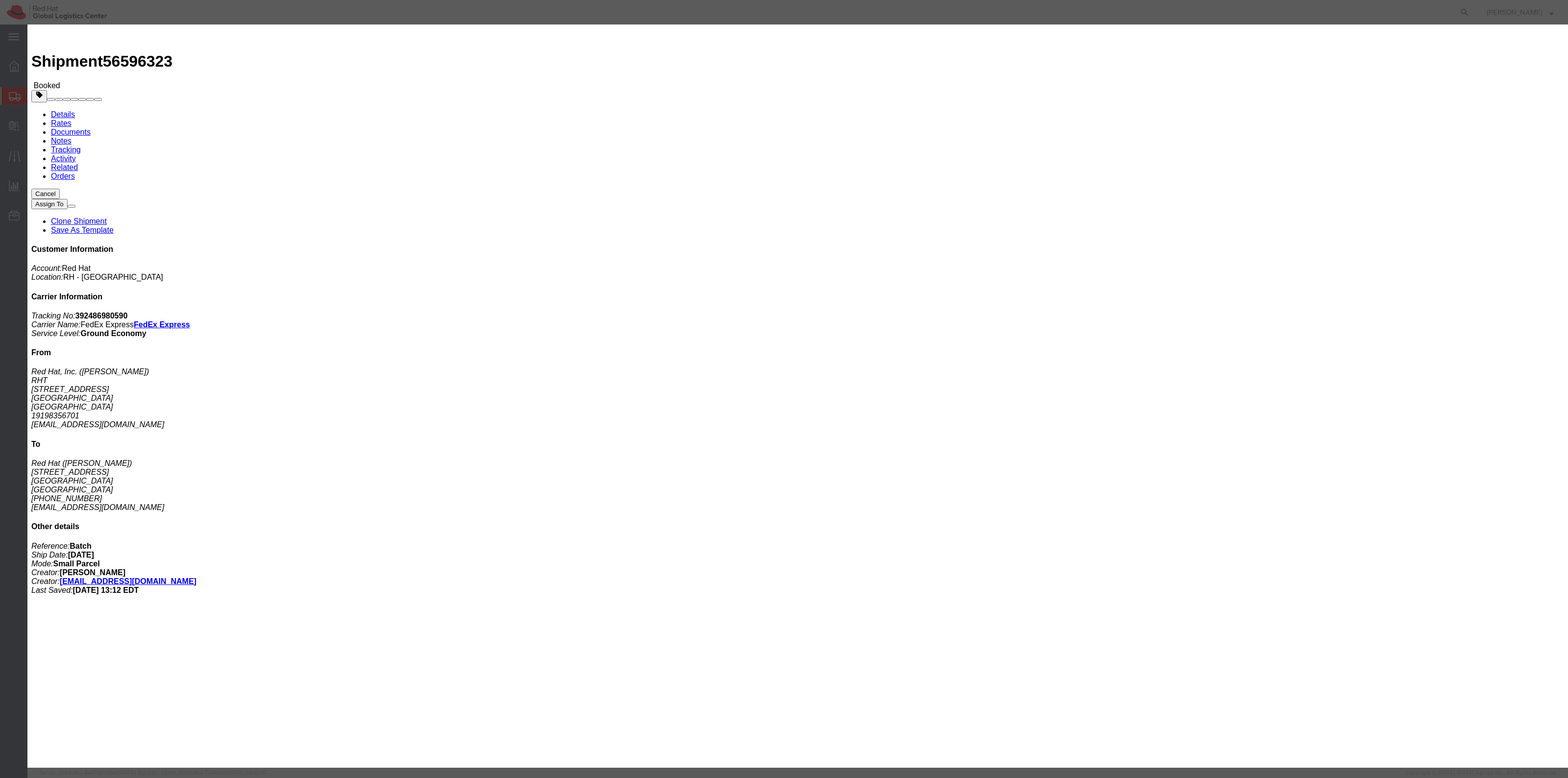
click button "Yes"
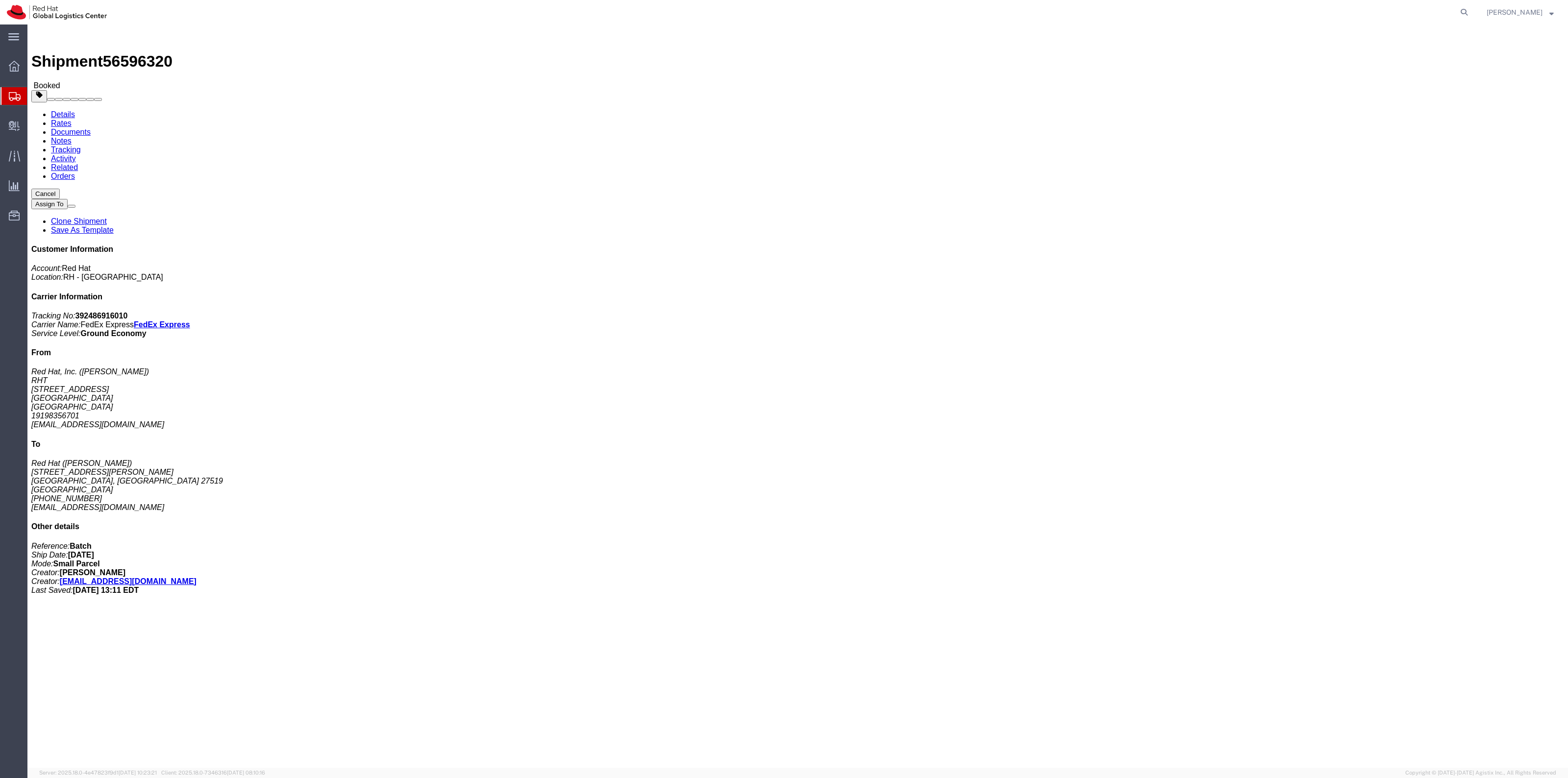
click button "Cancel"
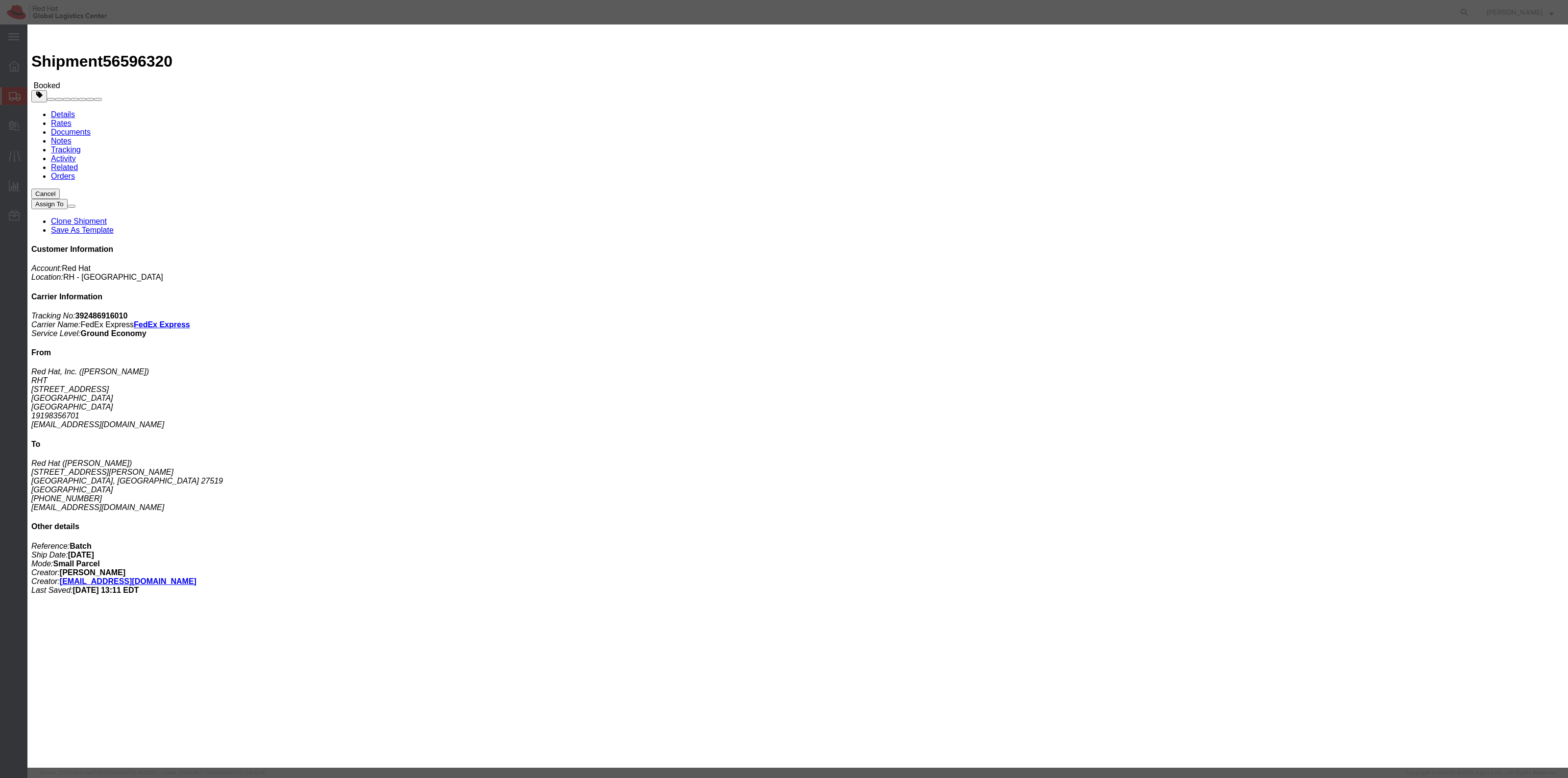
click button "Yes"
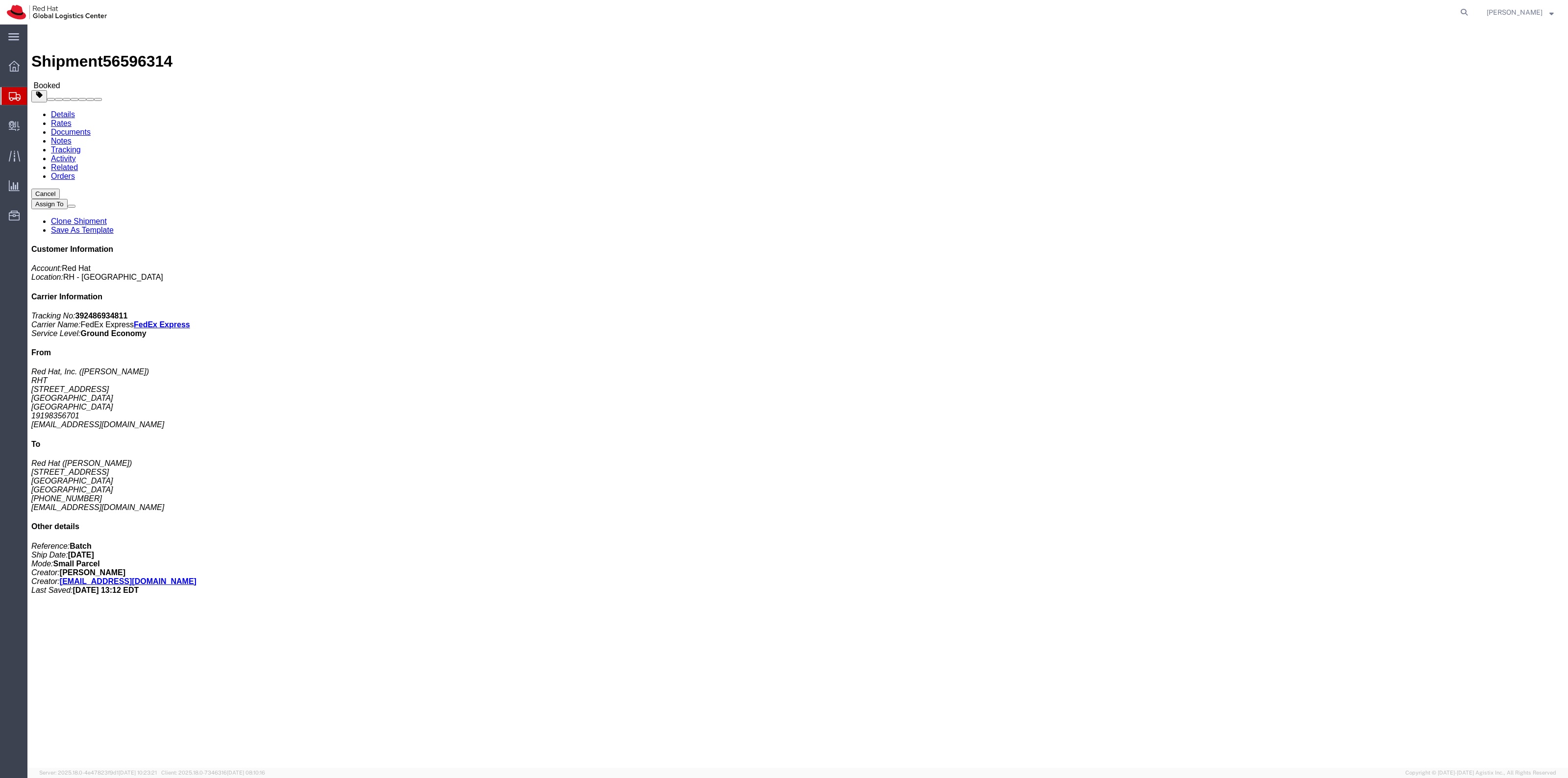
click button "Cancel"
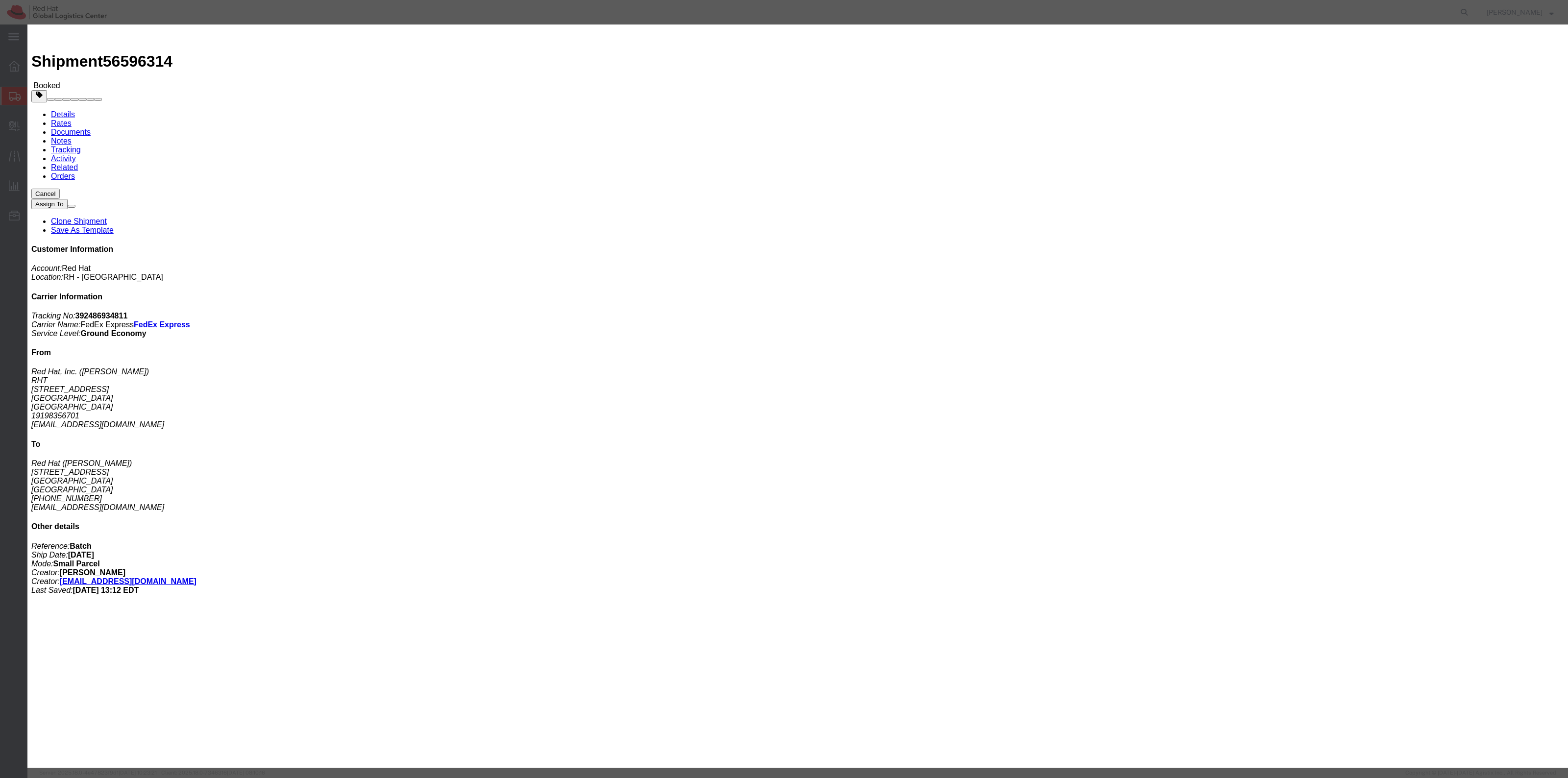
click div "Yes No"
click button "Yes"
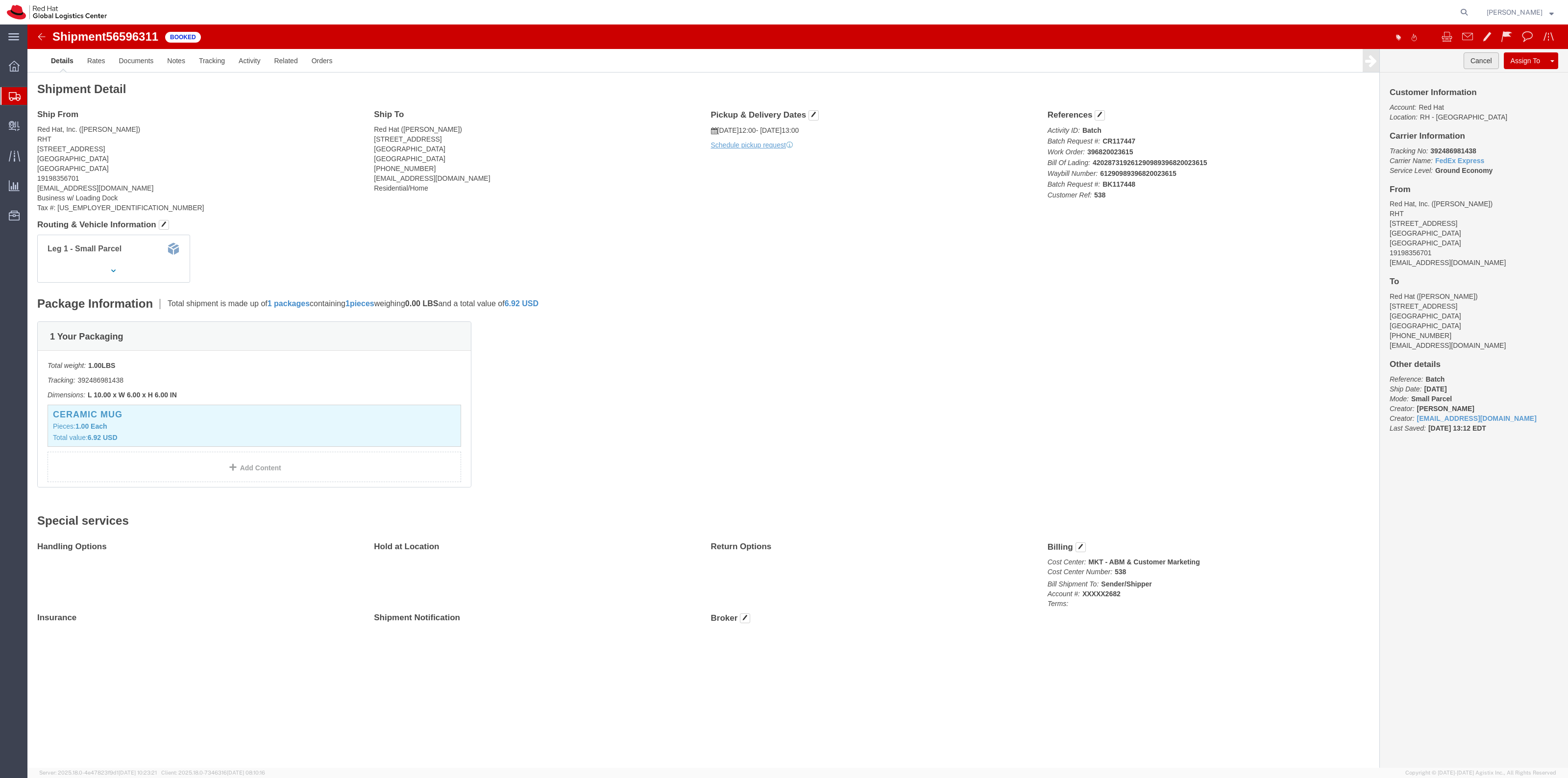
drag, startPoint x: 1445, startPoint y: 34, endPoint x: 1429, endPoint y: 38, distance: 16.5
click button "Cancel"
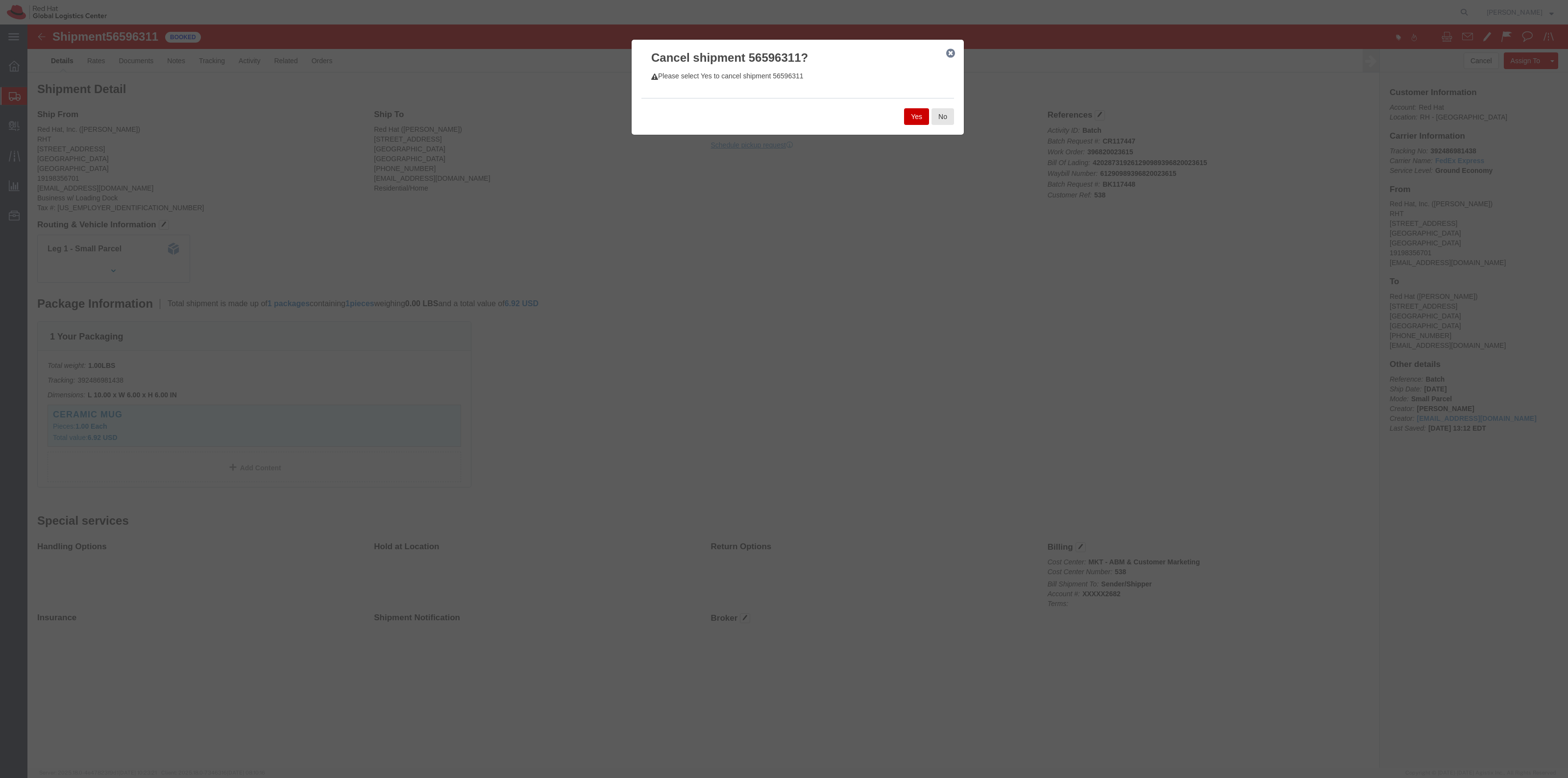
click button "Yes"
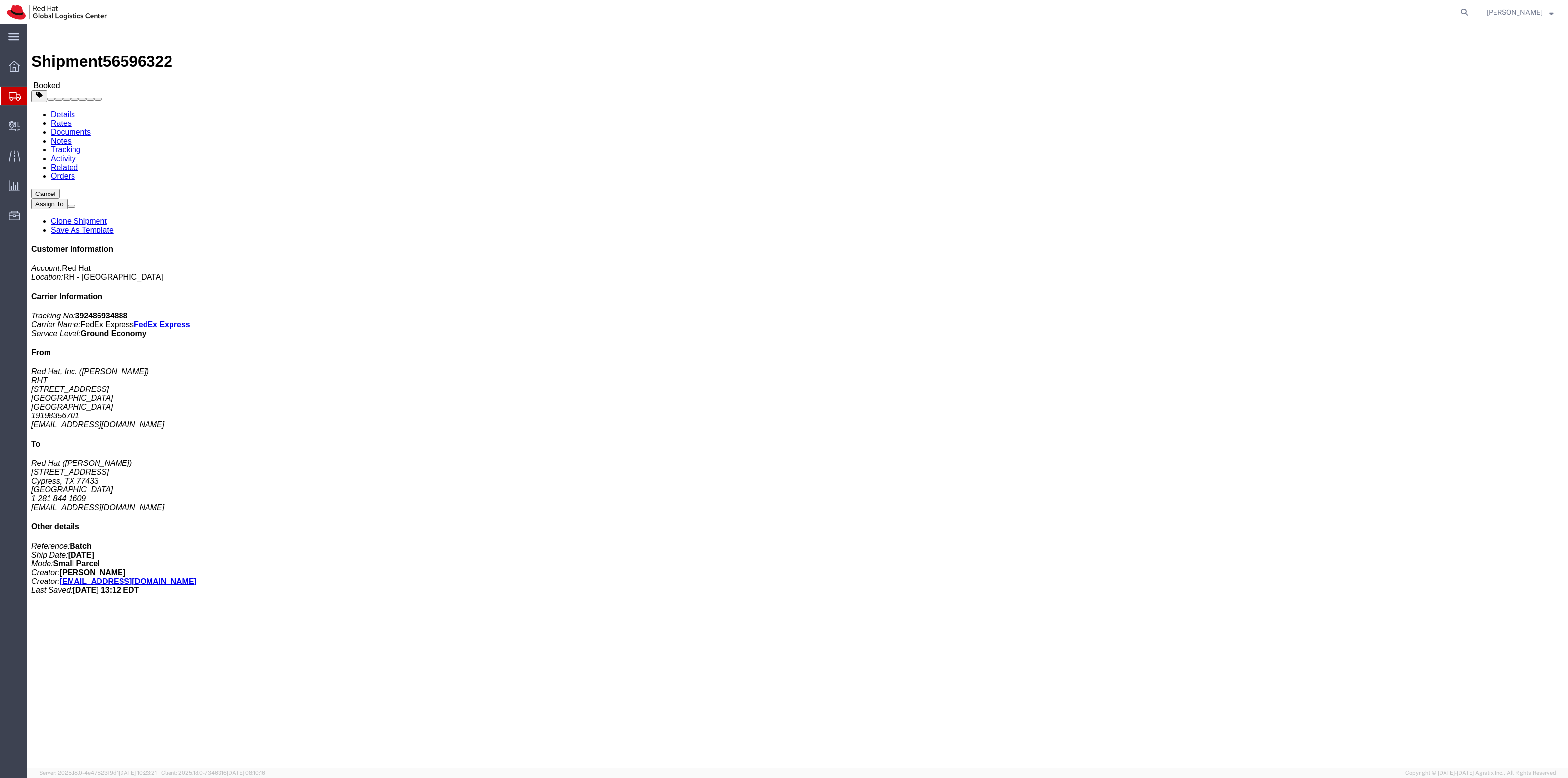
click button "Cancel"
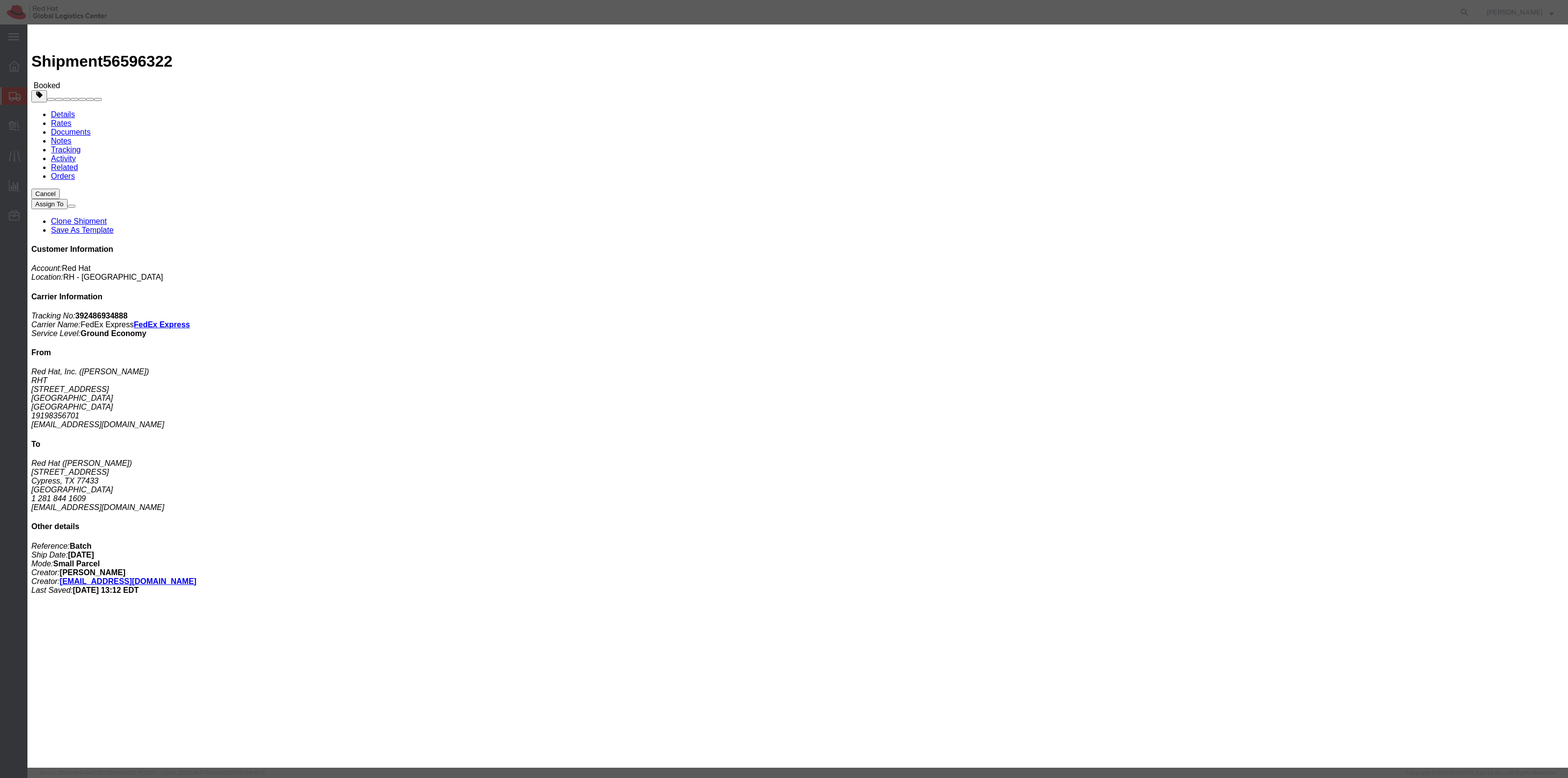
click button "Yes"
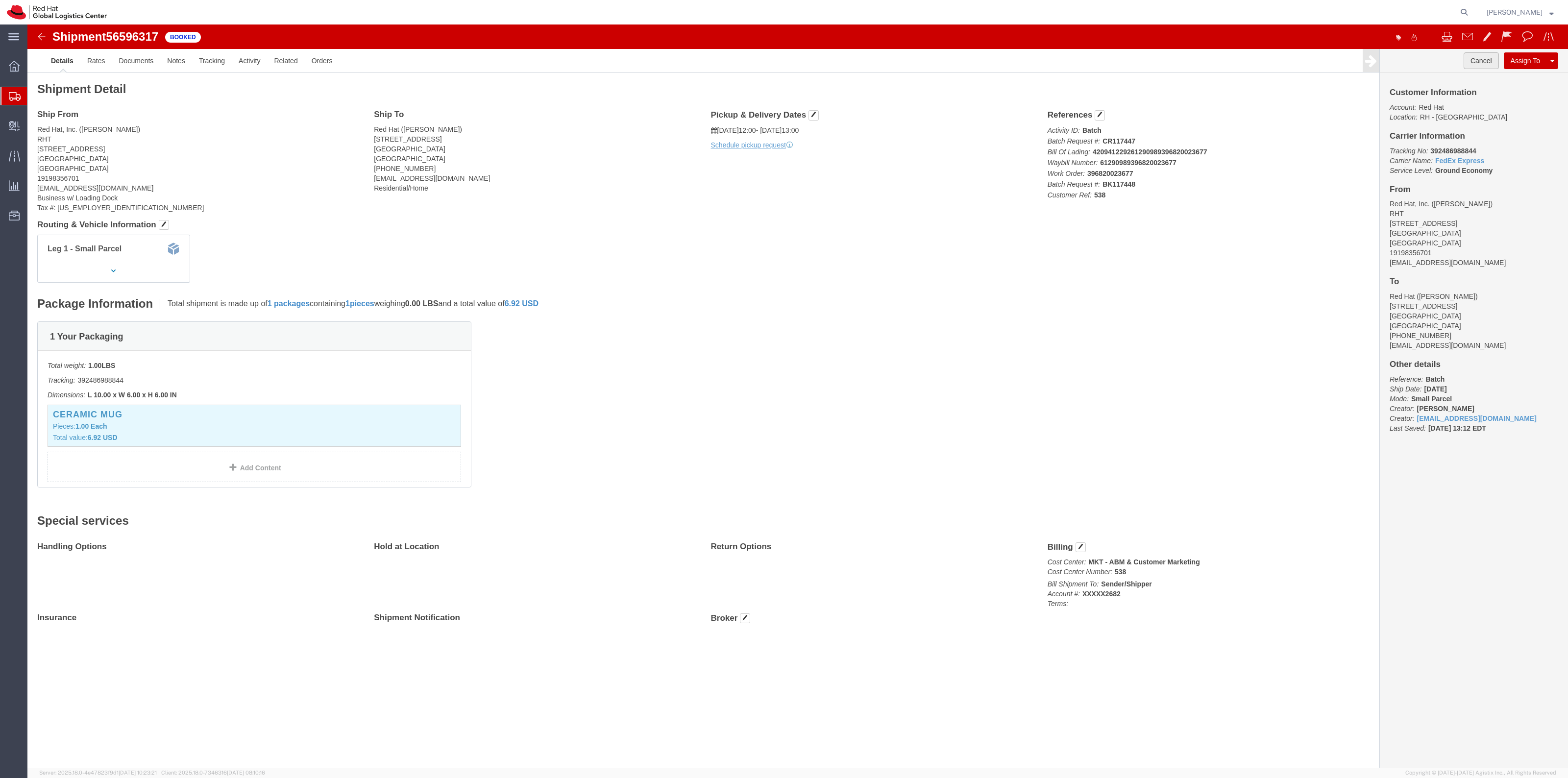
drag, startPoint x: 1450, startPoint y: 38, endPoint x: 1411, endPoint y: 64, distance: 46.9
click button "Cancel"
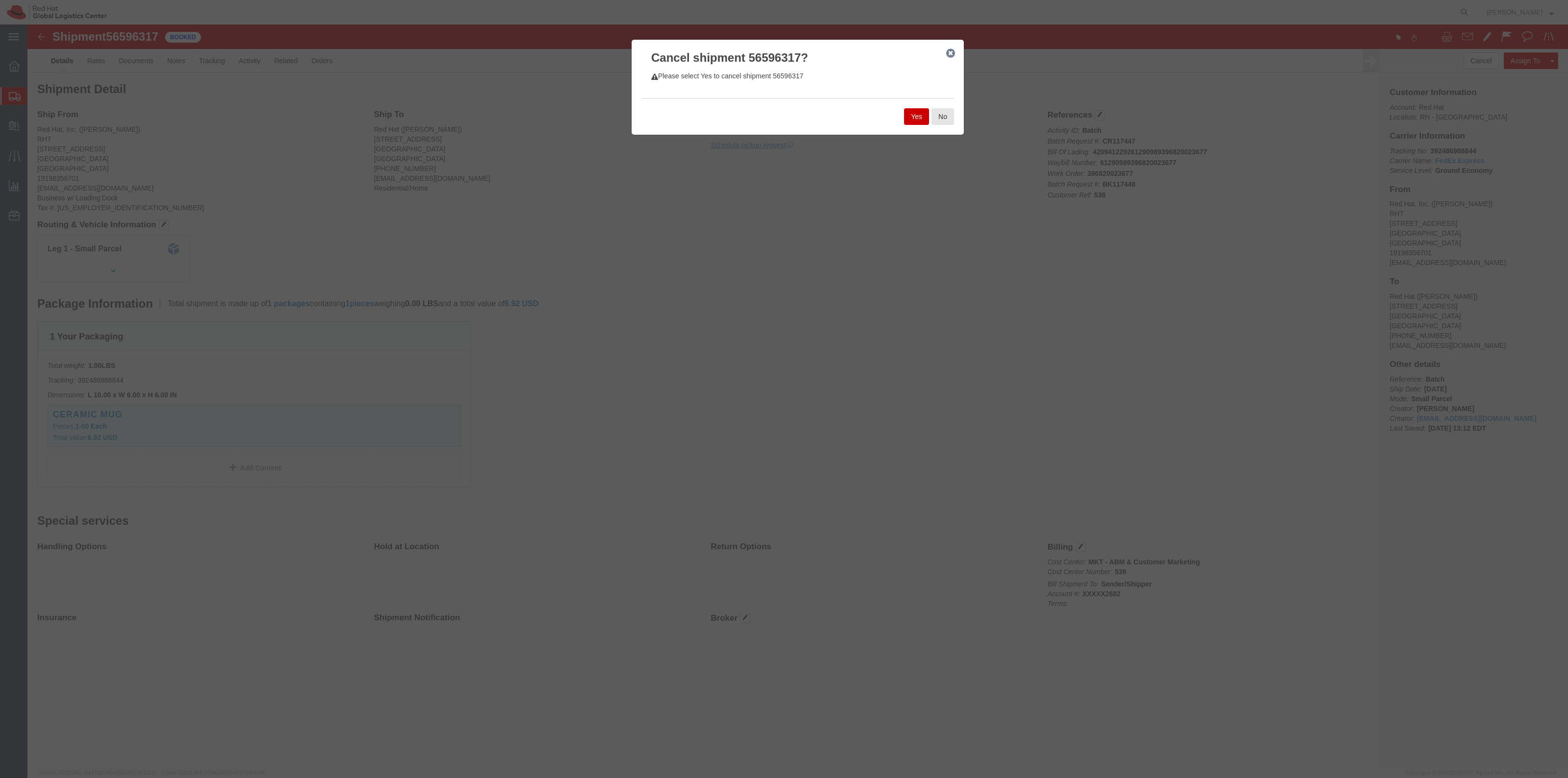
click button "Yes"
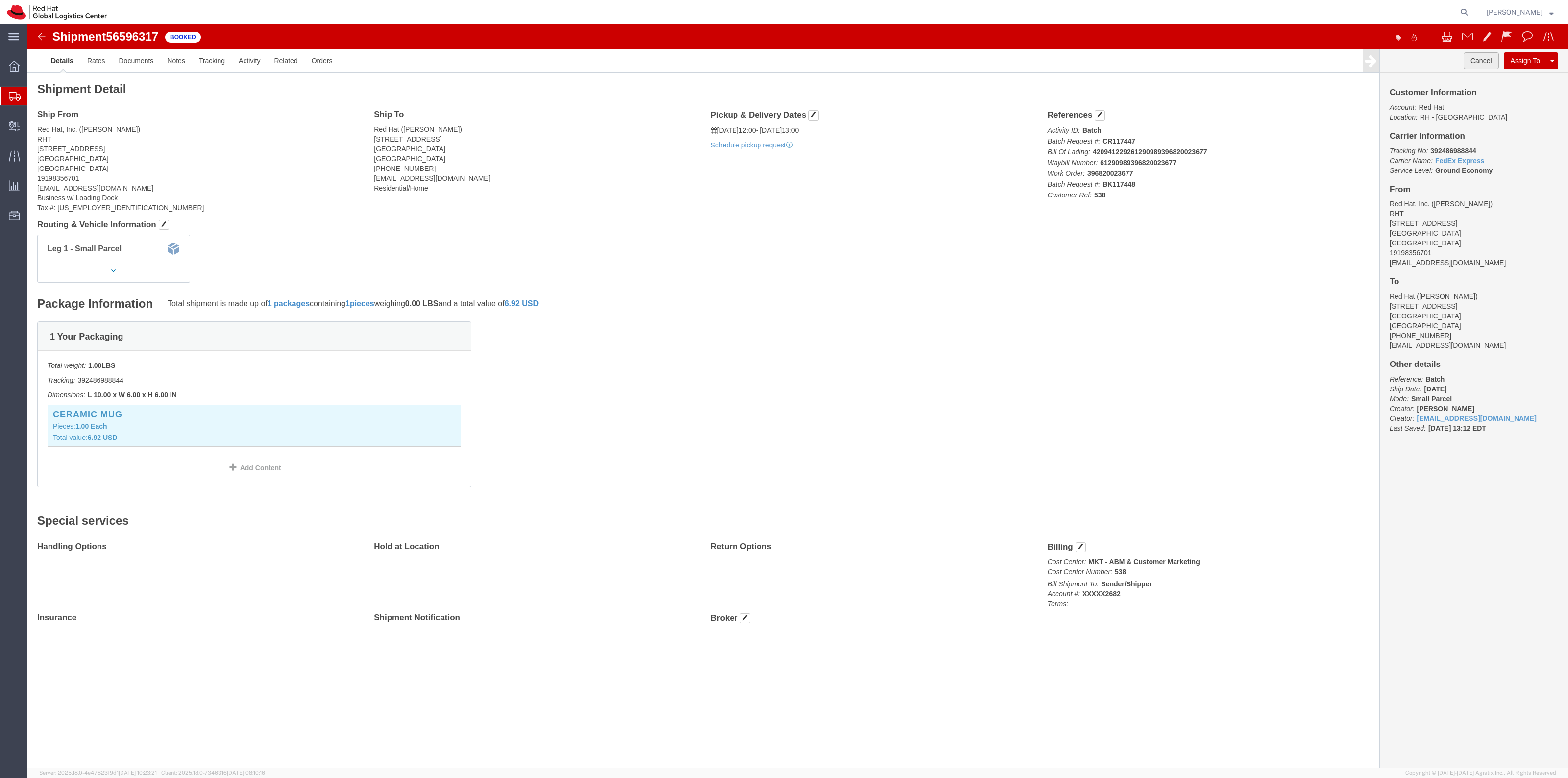
click button "Cancel"
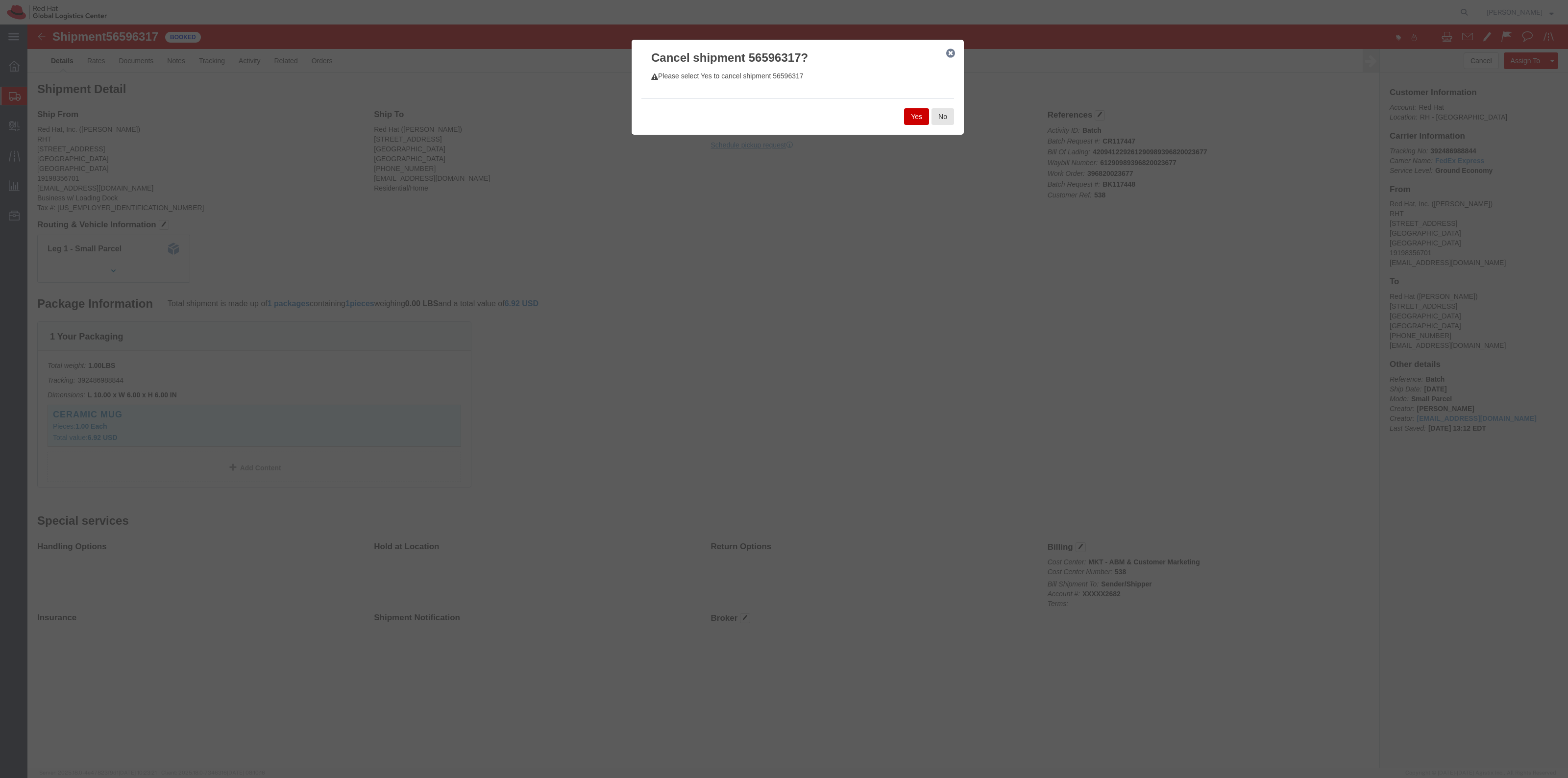
click button "Yes"
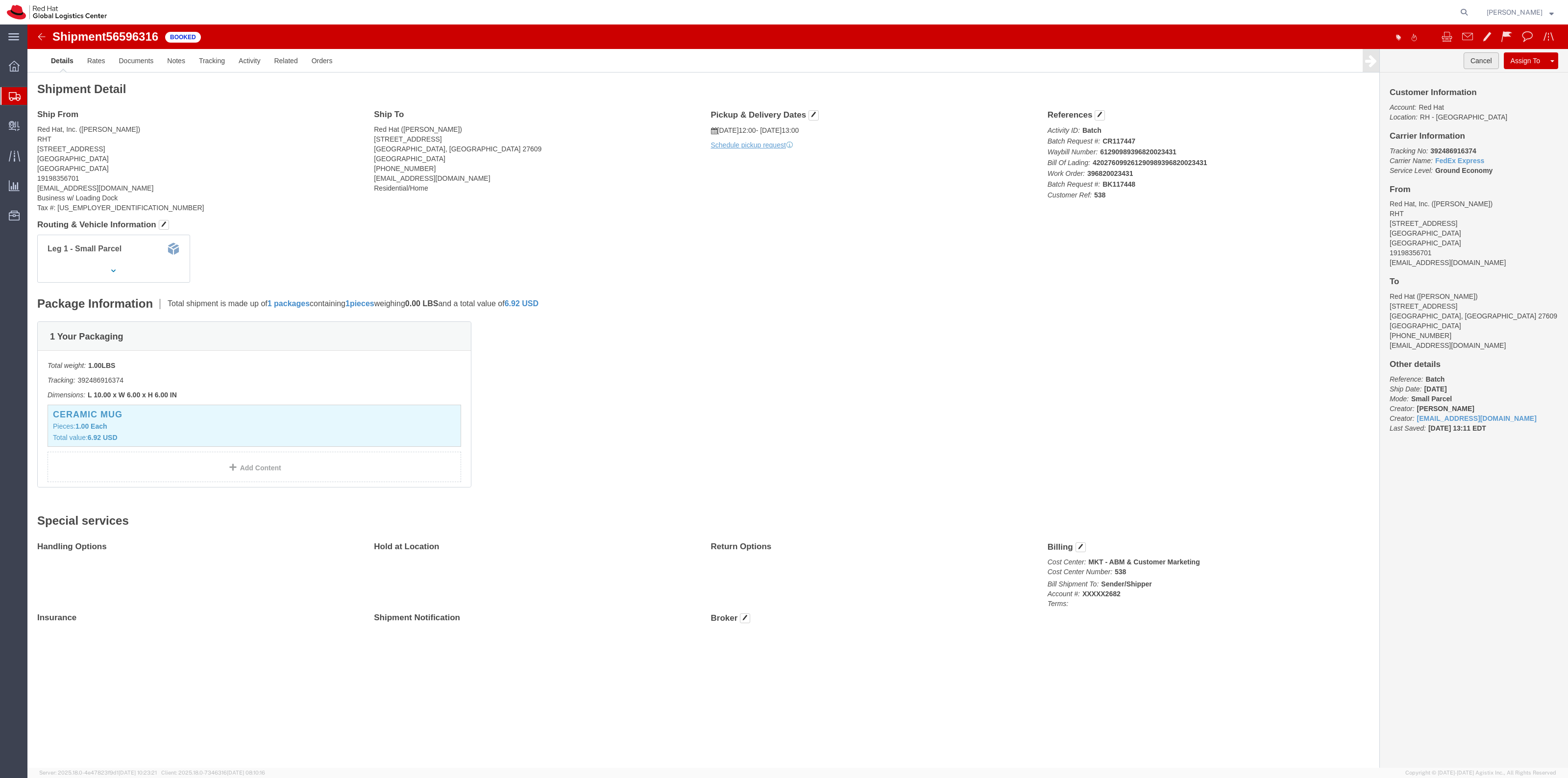
click button "Cancel"
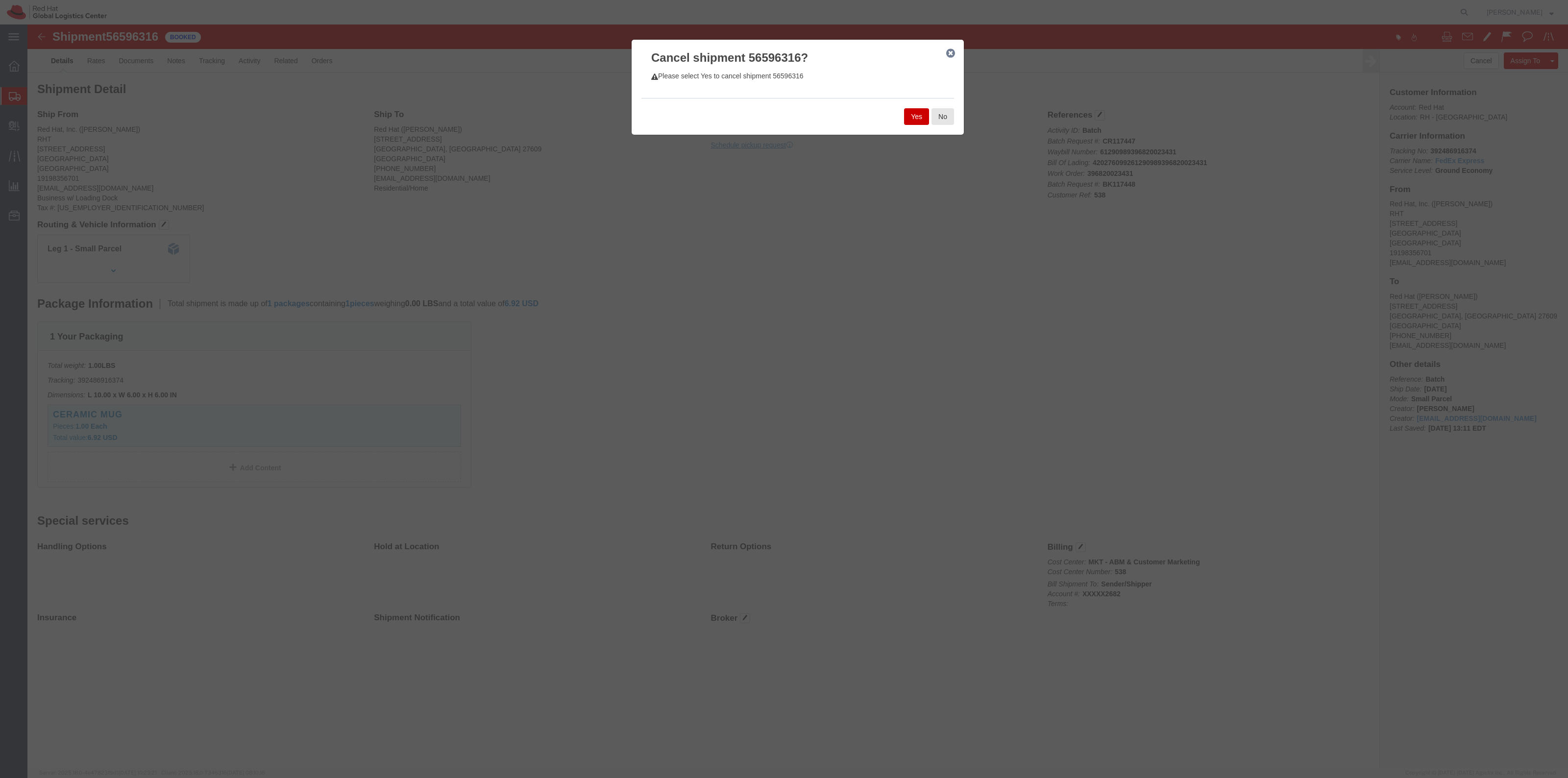
click button "Yes"
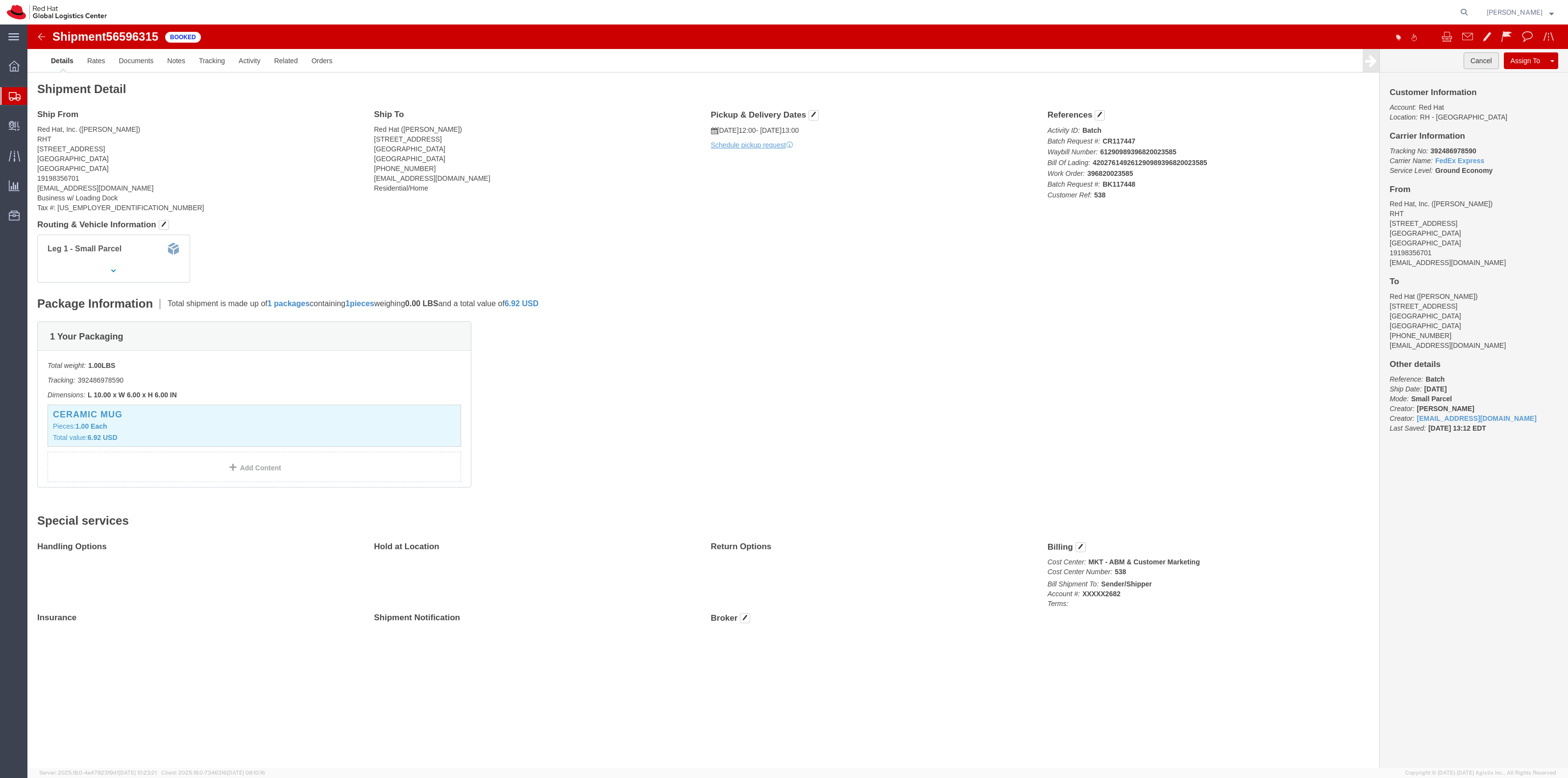
click button "Cancel"
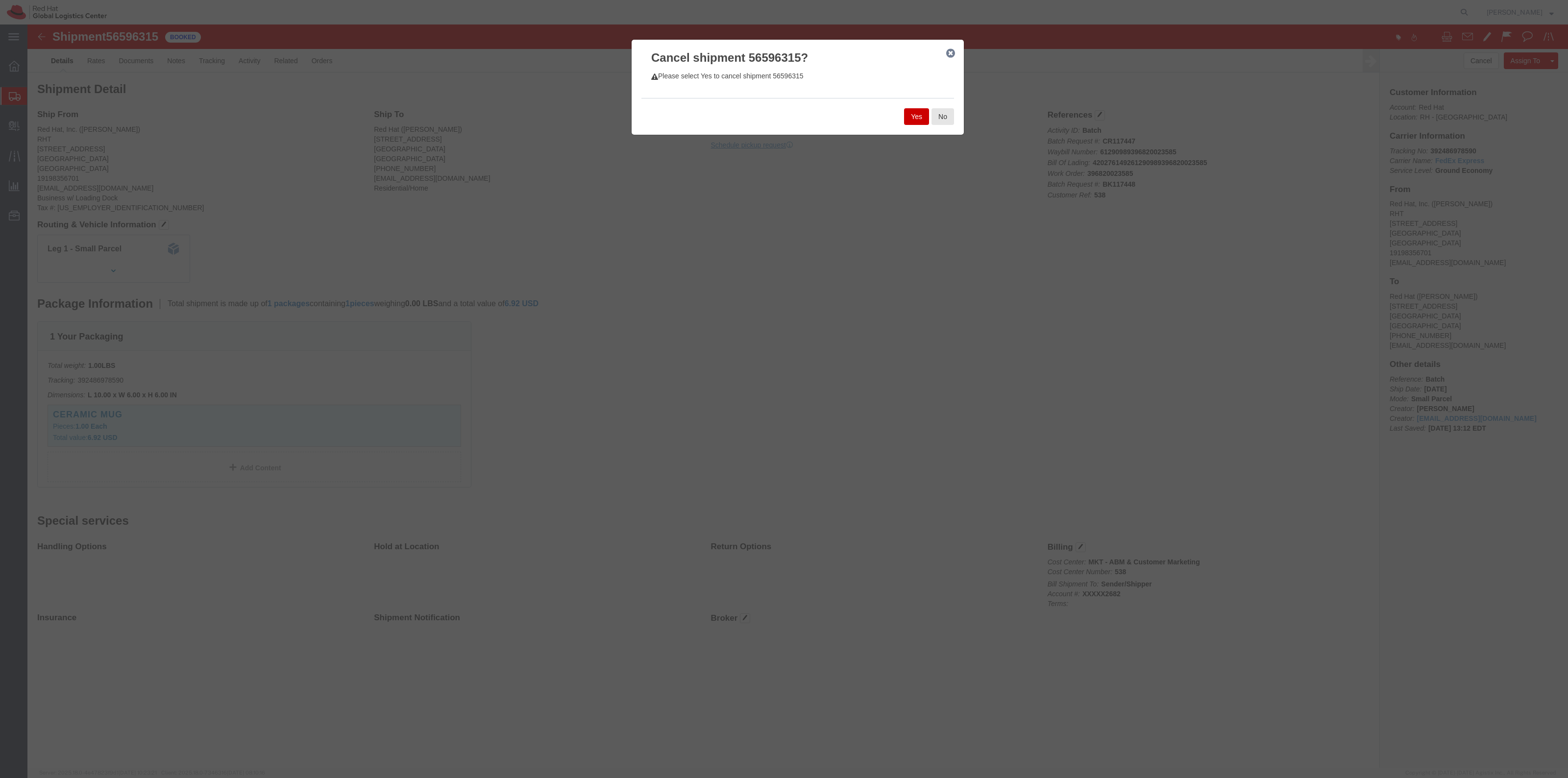
click button "Yes"
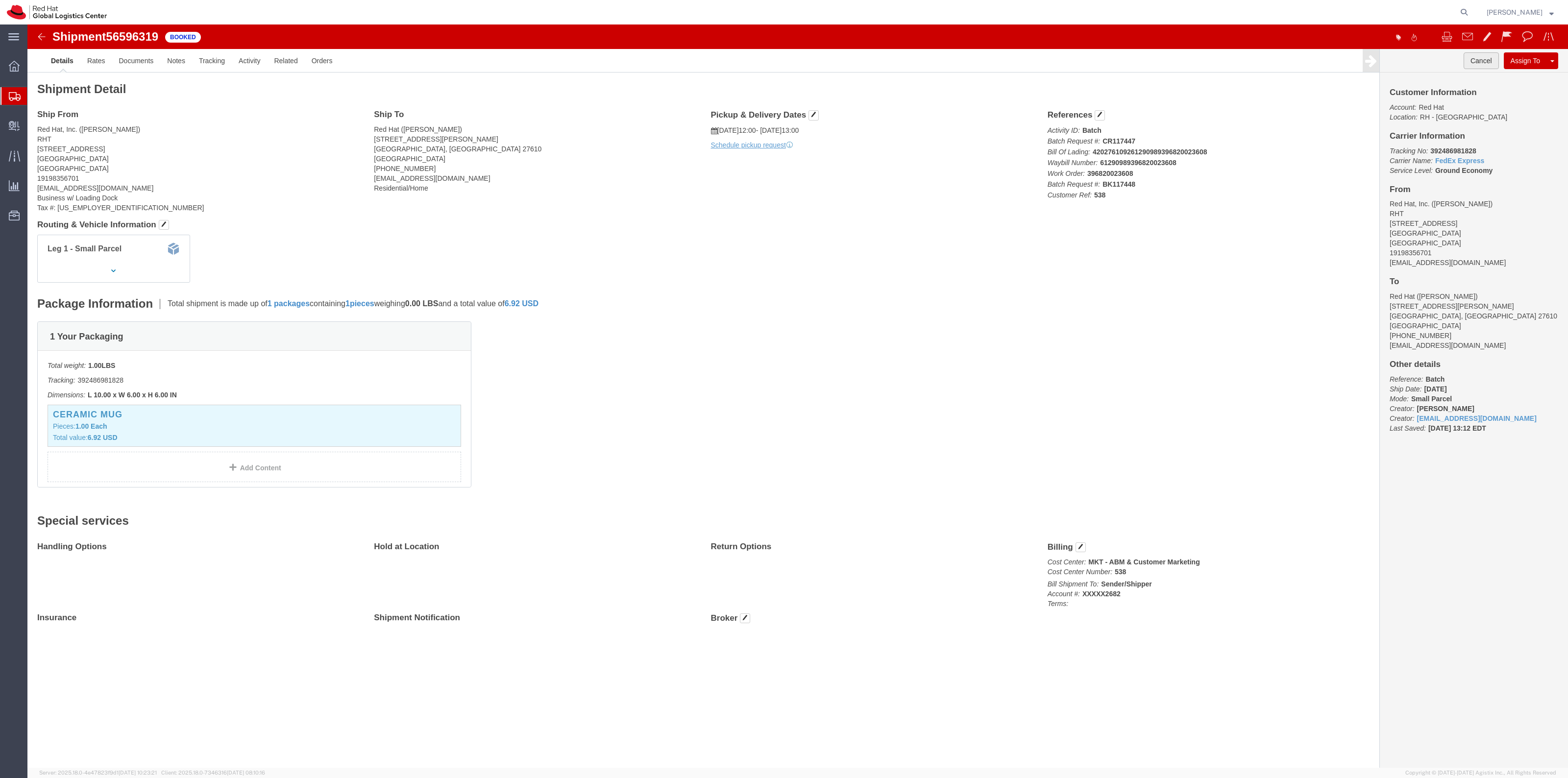
click button "Cancel"
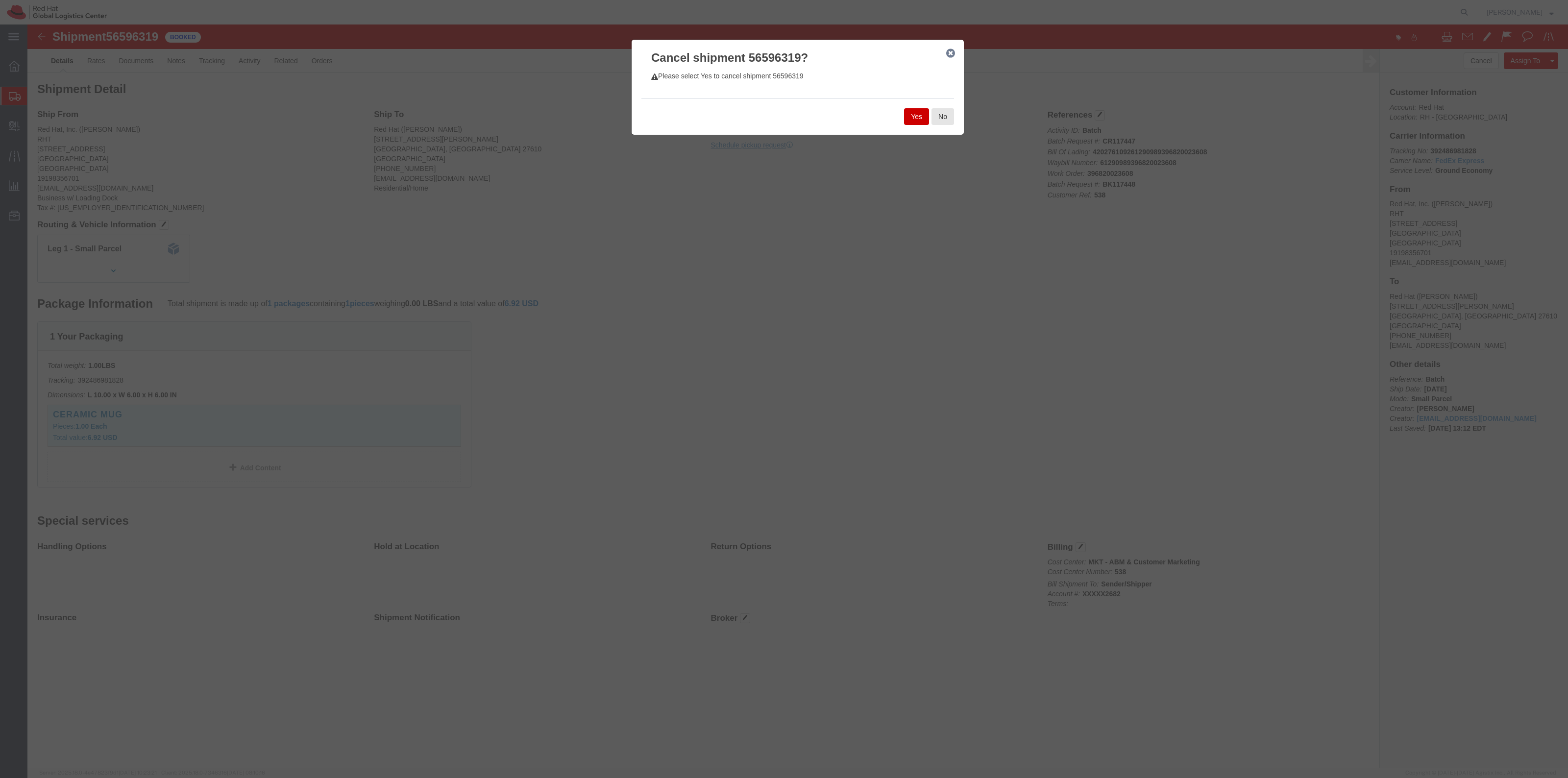
click button "Yes"
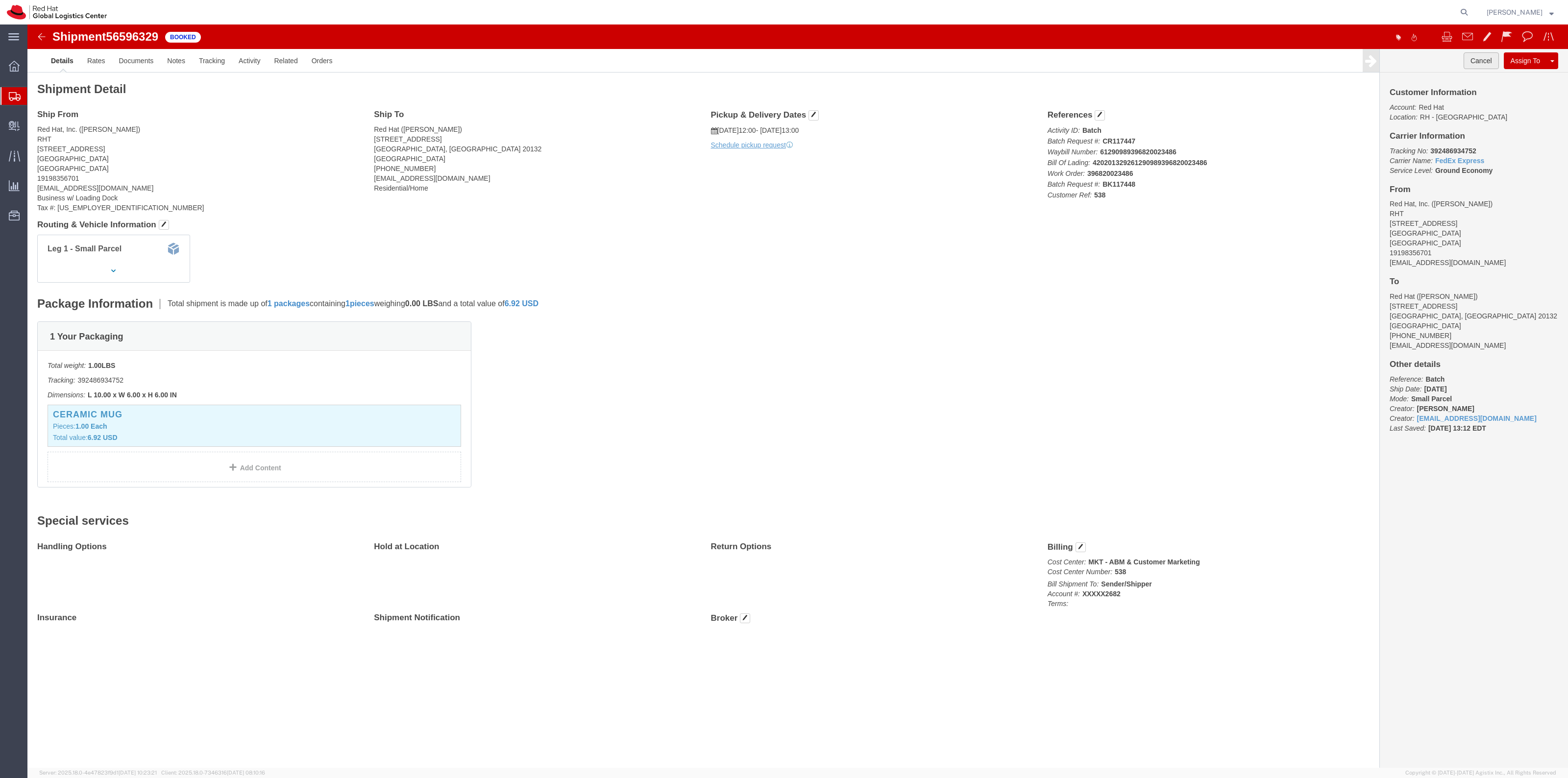
click button "Cancel"
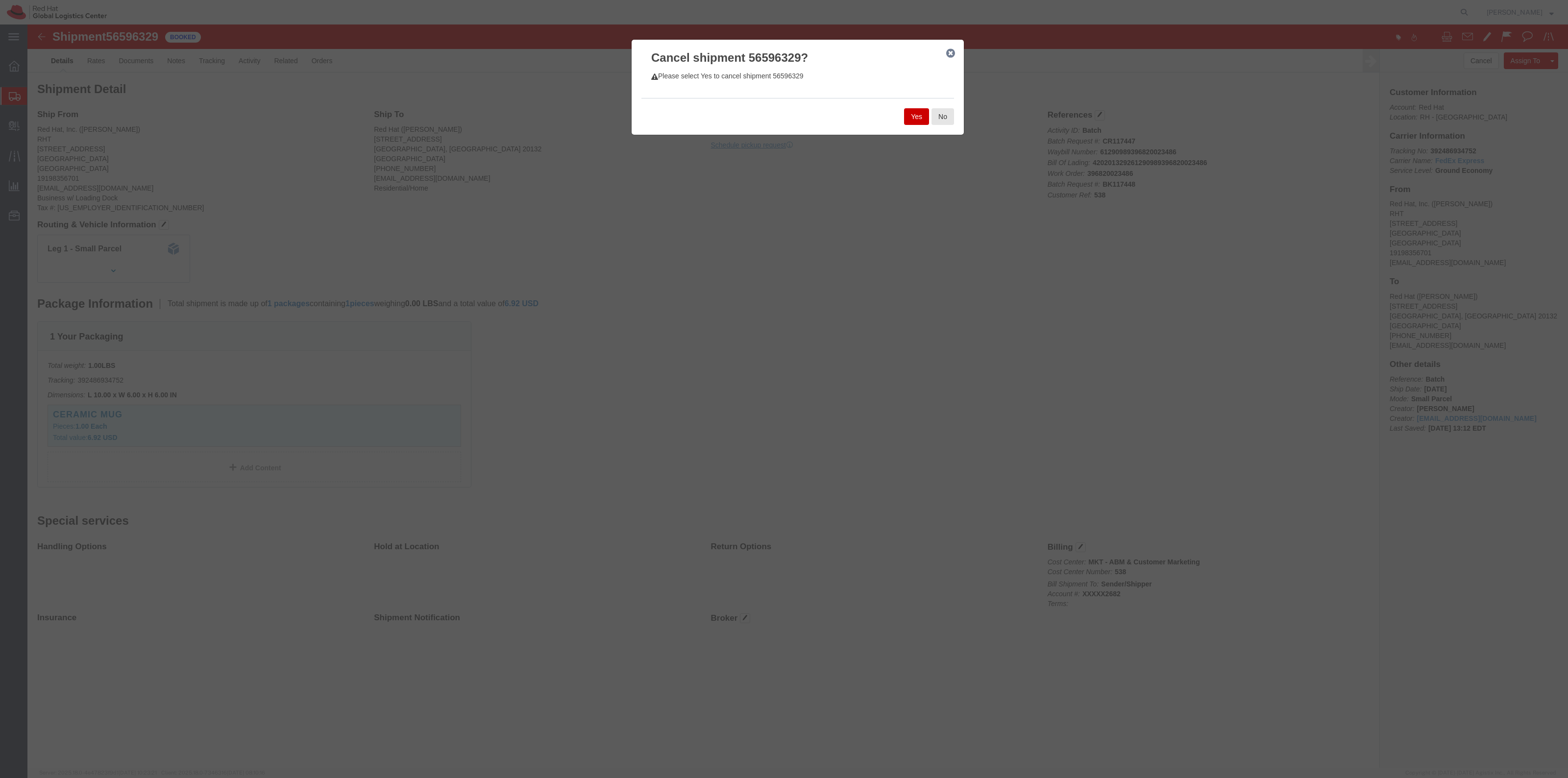
click button "Yes"
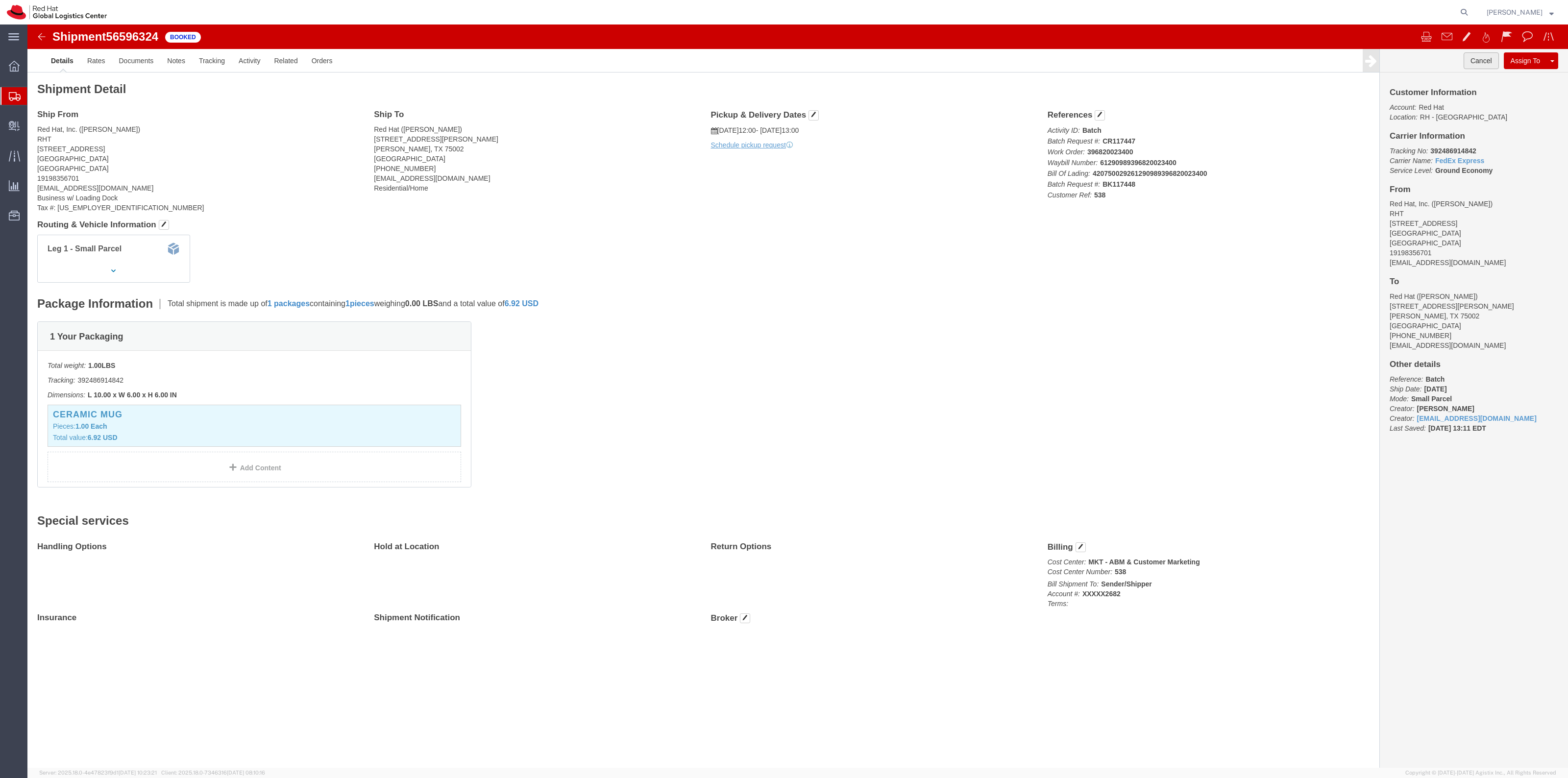
click button "Cancel"
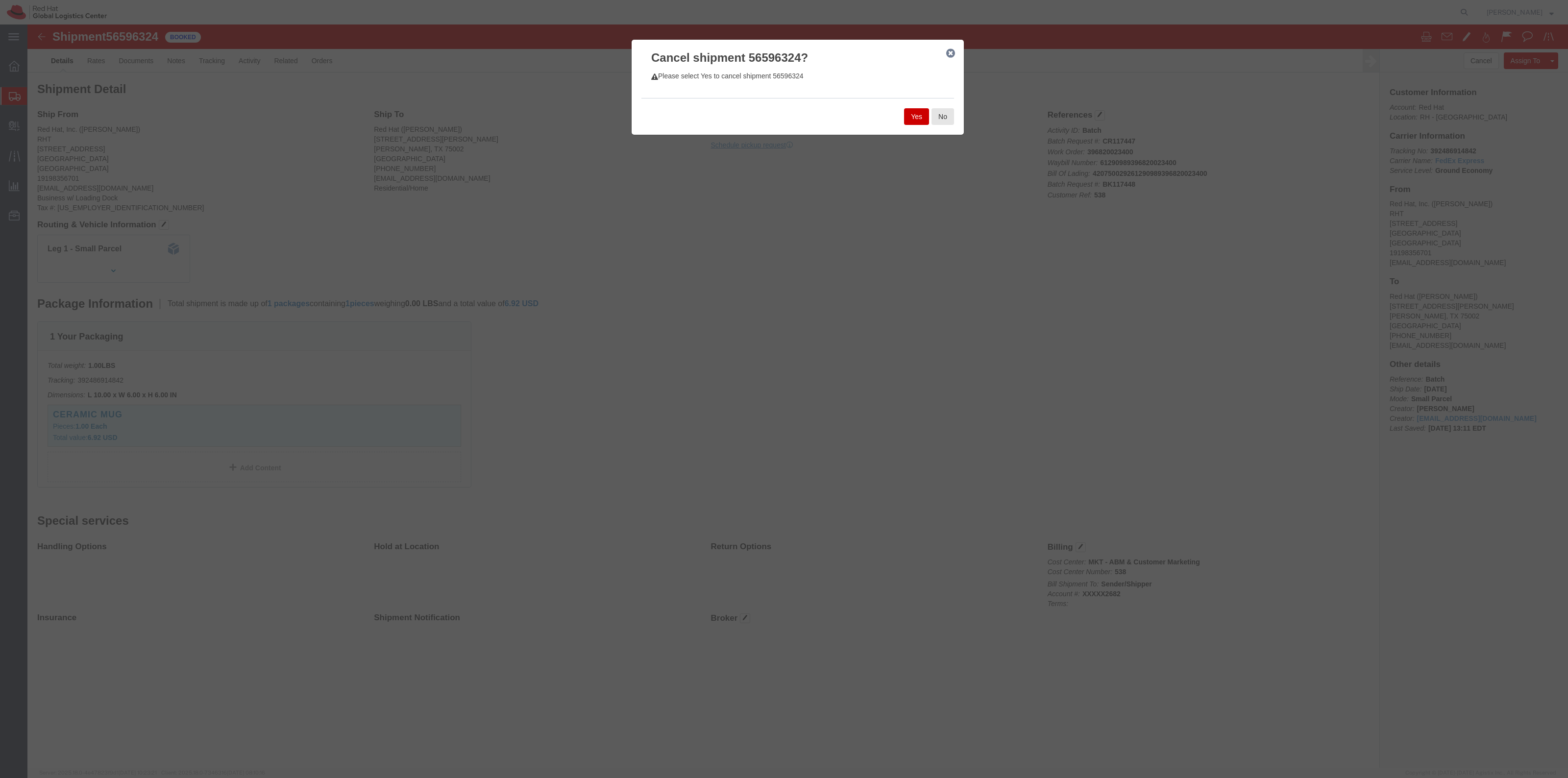
click button "Yes"
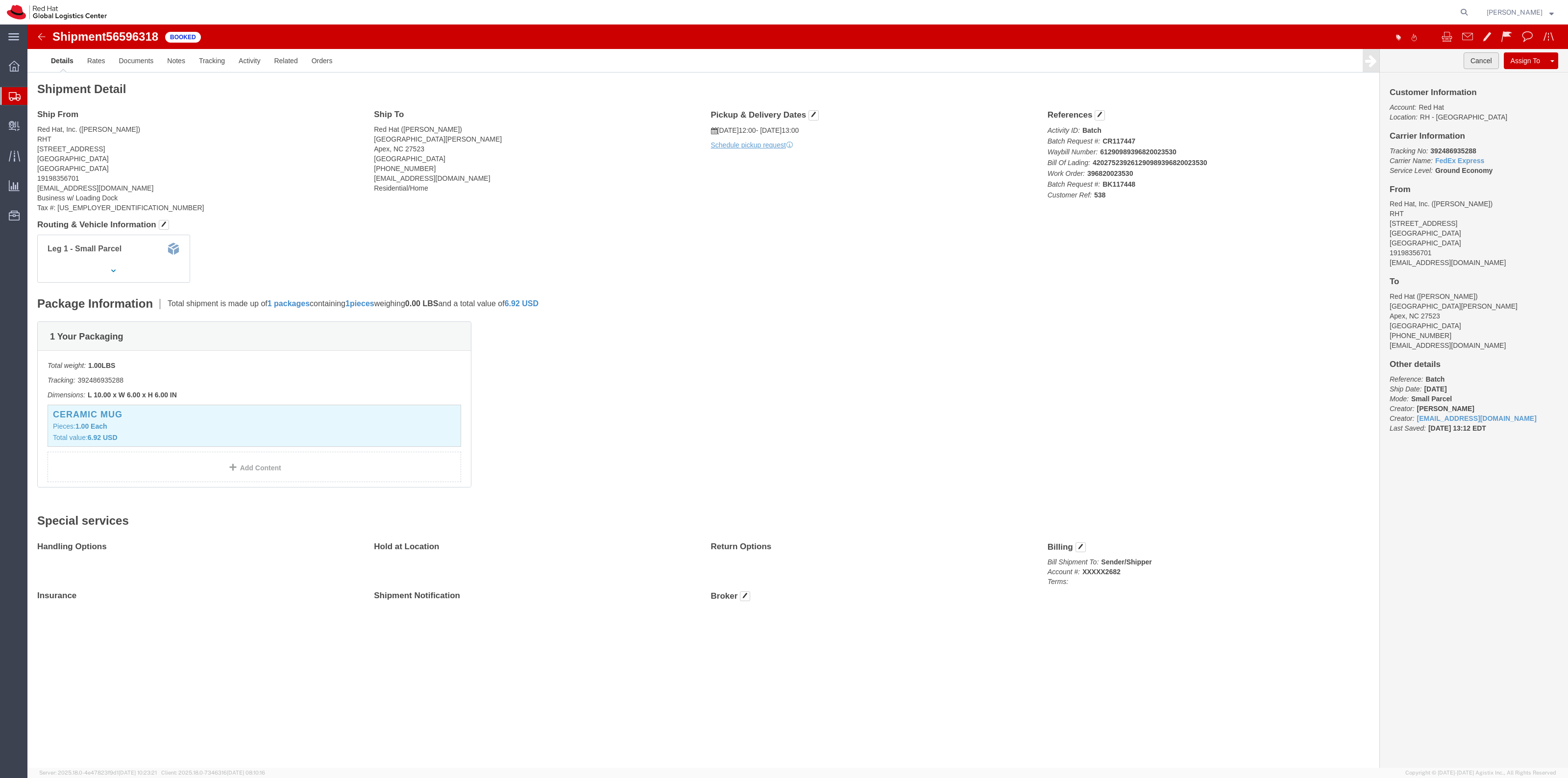
click button "Cancel"
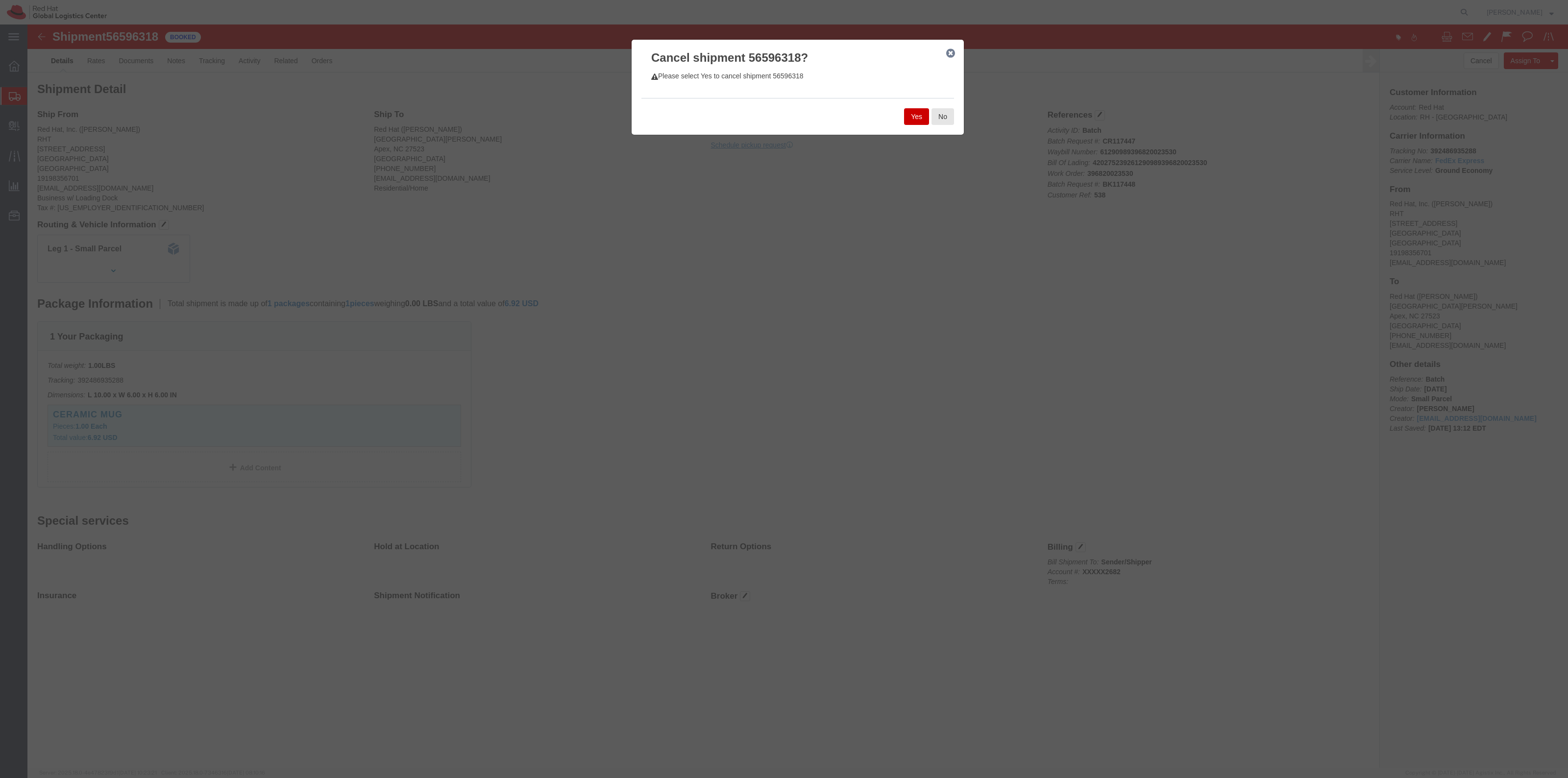
click button "Yes"
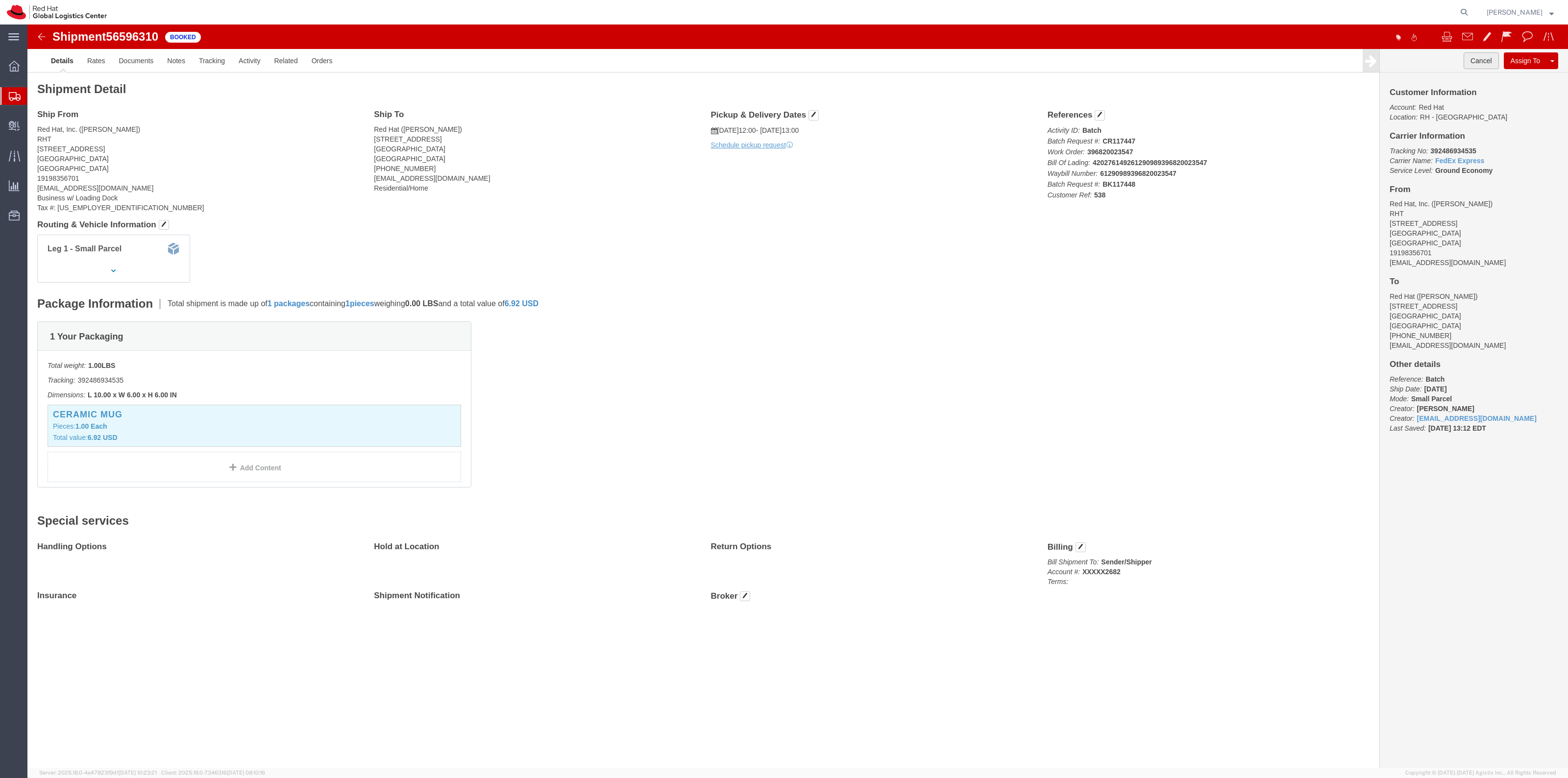
click button "Cancel"
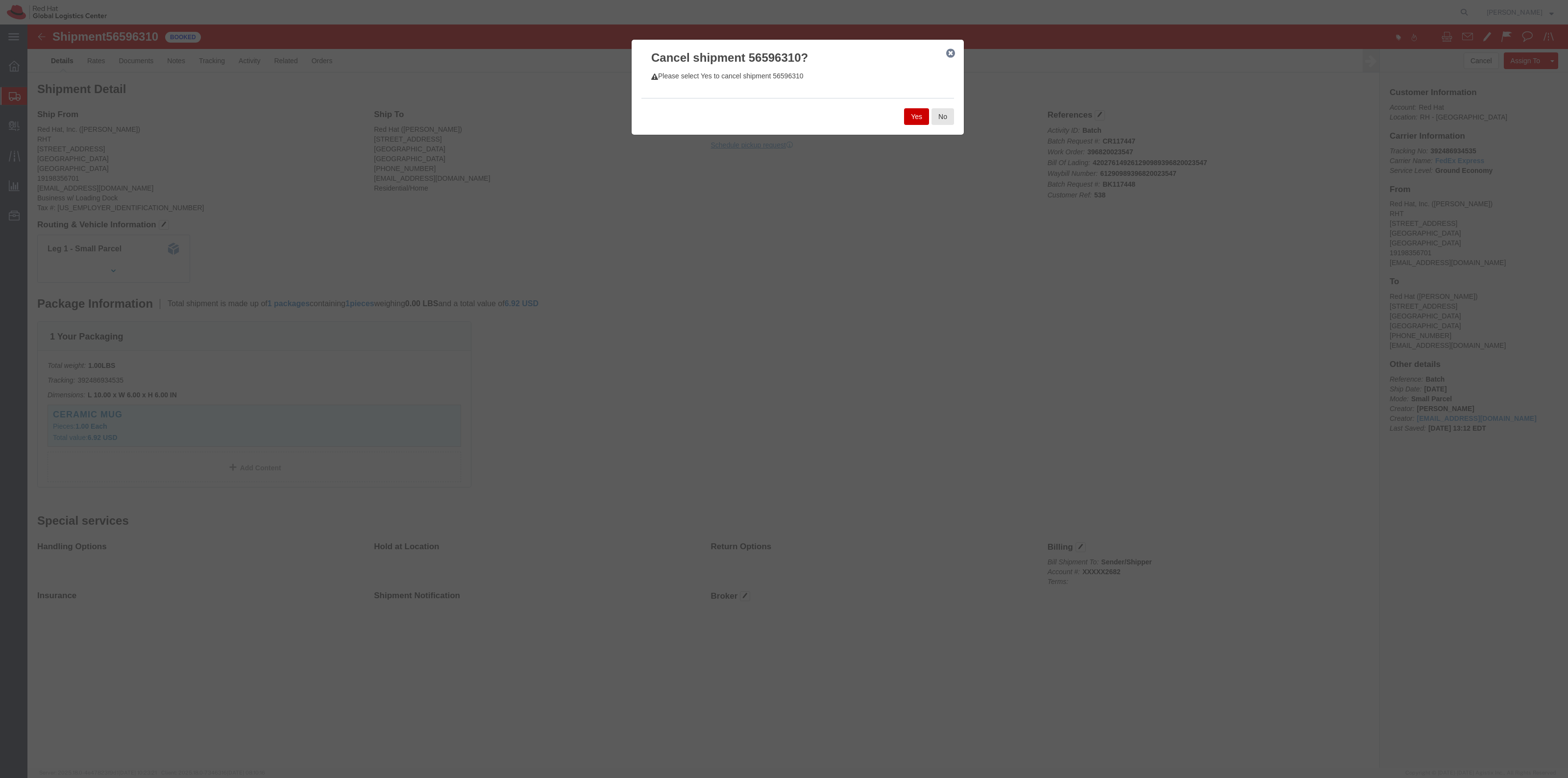
drag, startPoint x: 888, startPoint y: 89, endPoint x: 583, endPoint y: 21, distance: 312.5
click button "Yes"
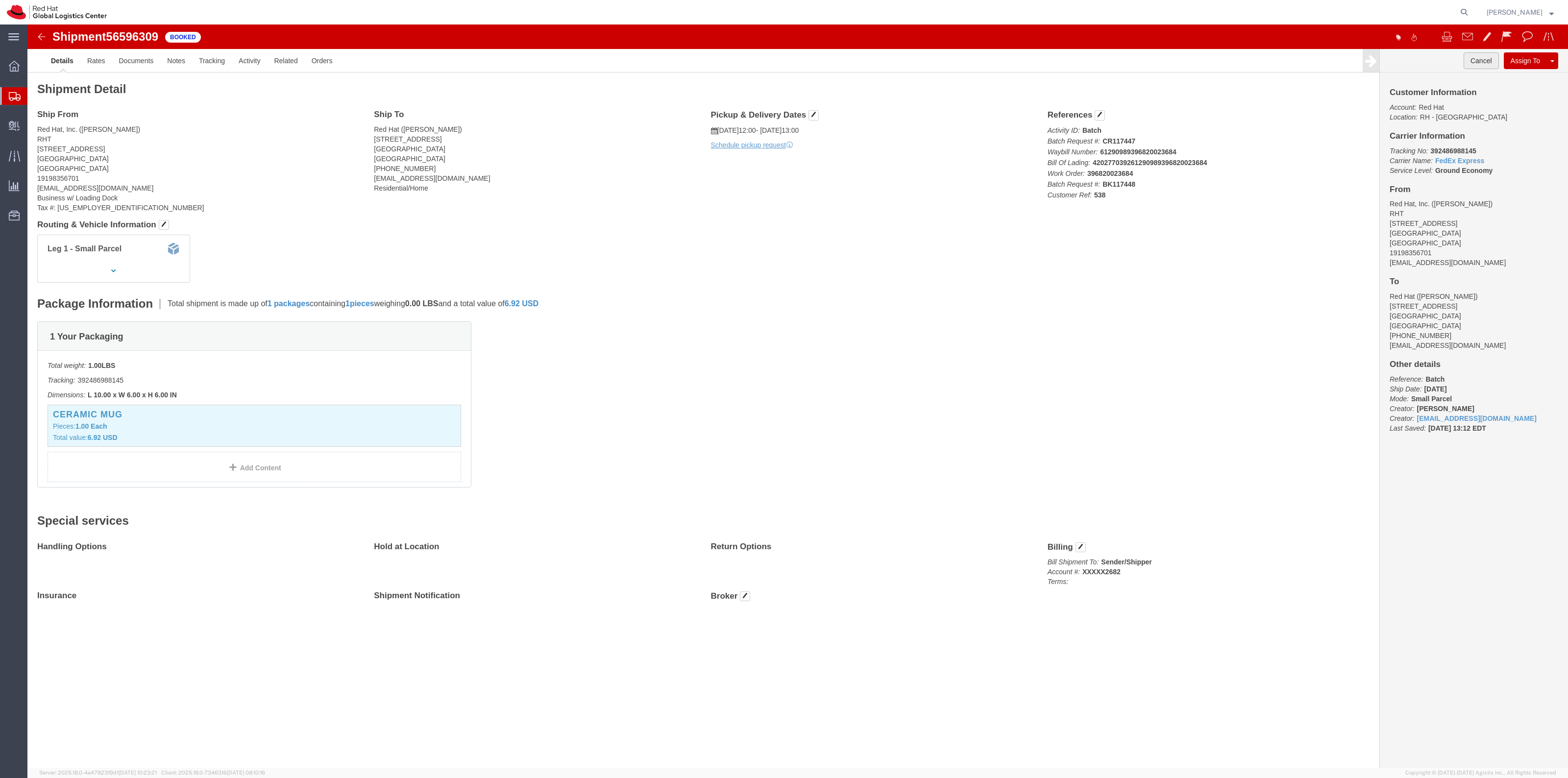
click button "Cancel"
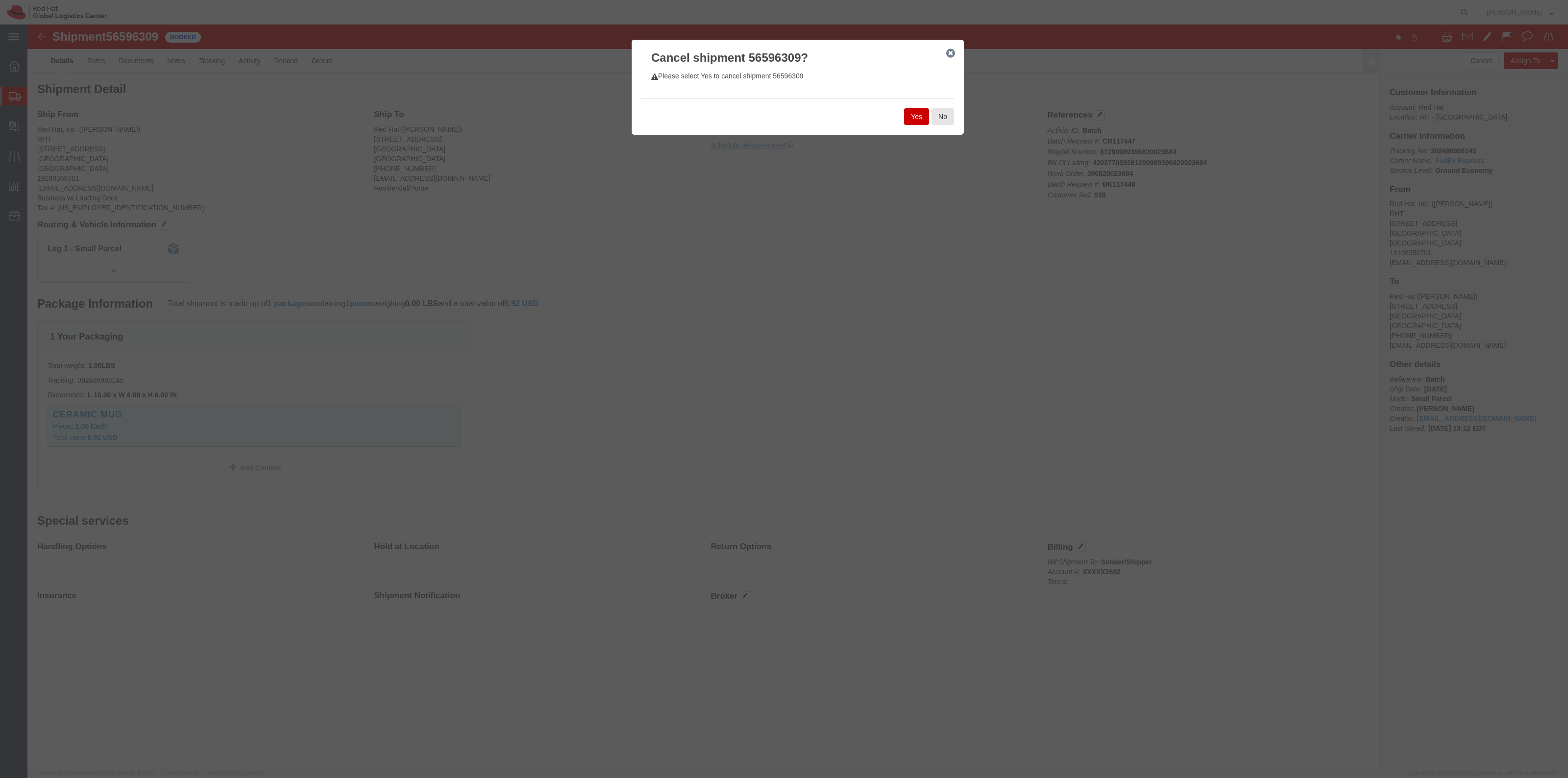
click button "Yes"
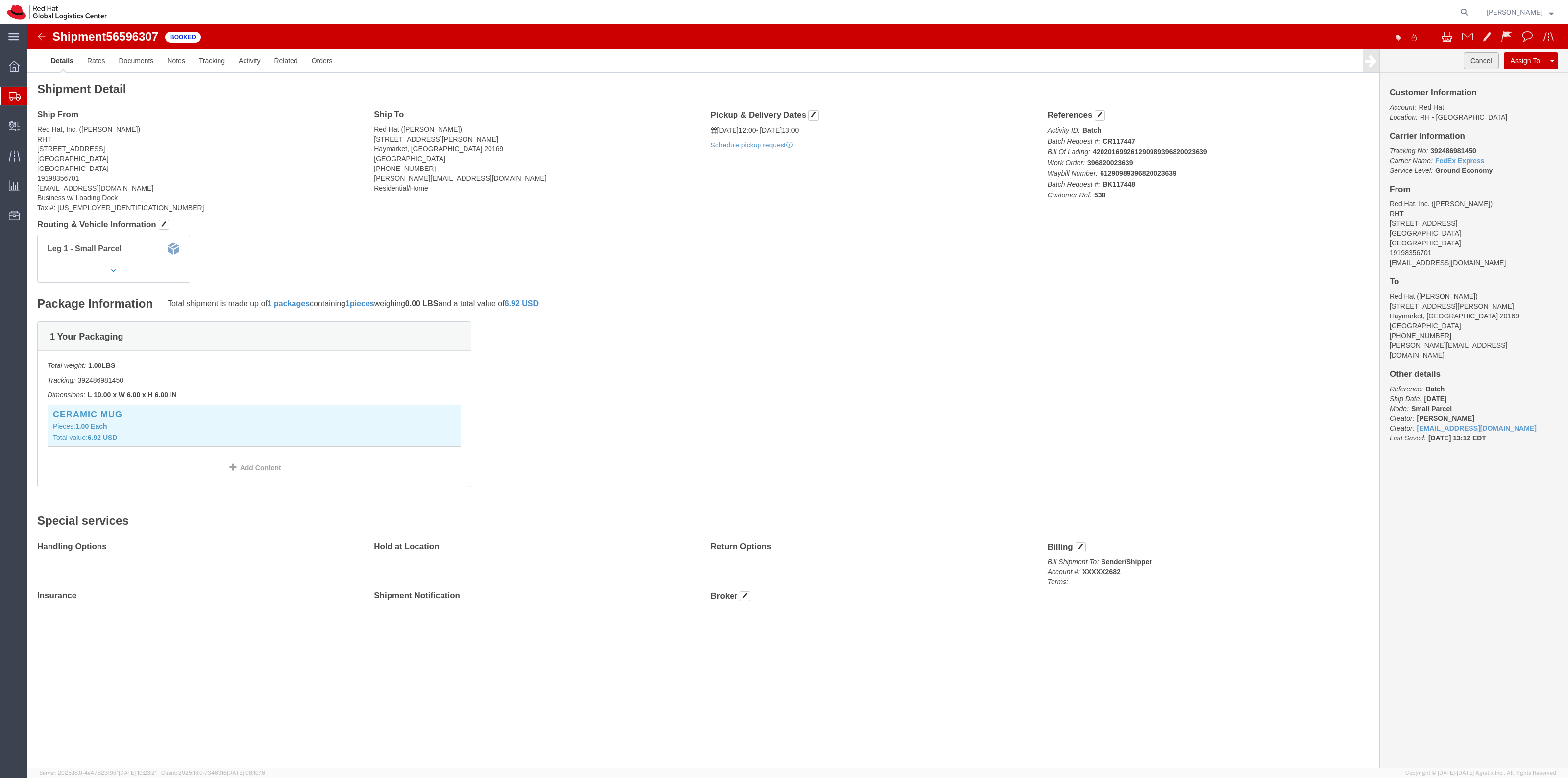
drag, startPoint x: 1445, startPoint y: 43, endPoint x: 1324, endPoint y: 60, distance: 122.2
click button "Cancel"
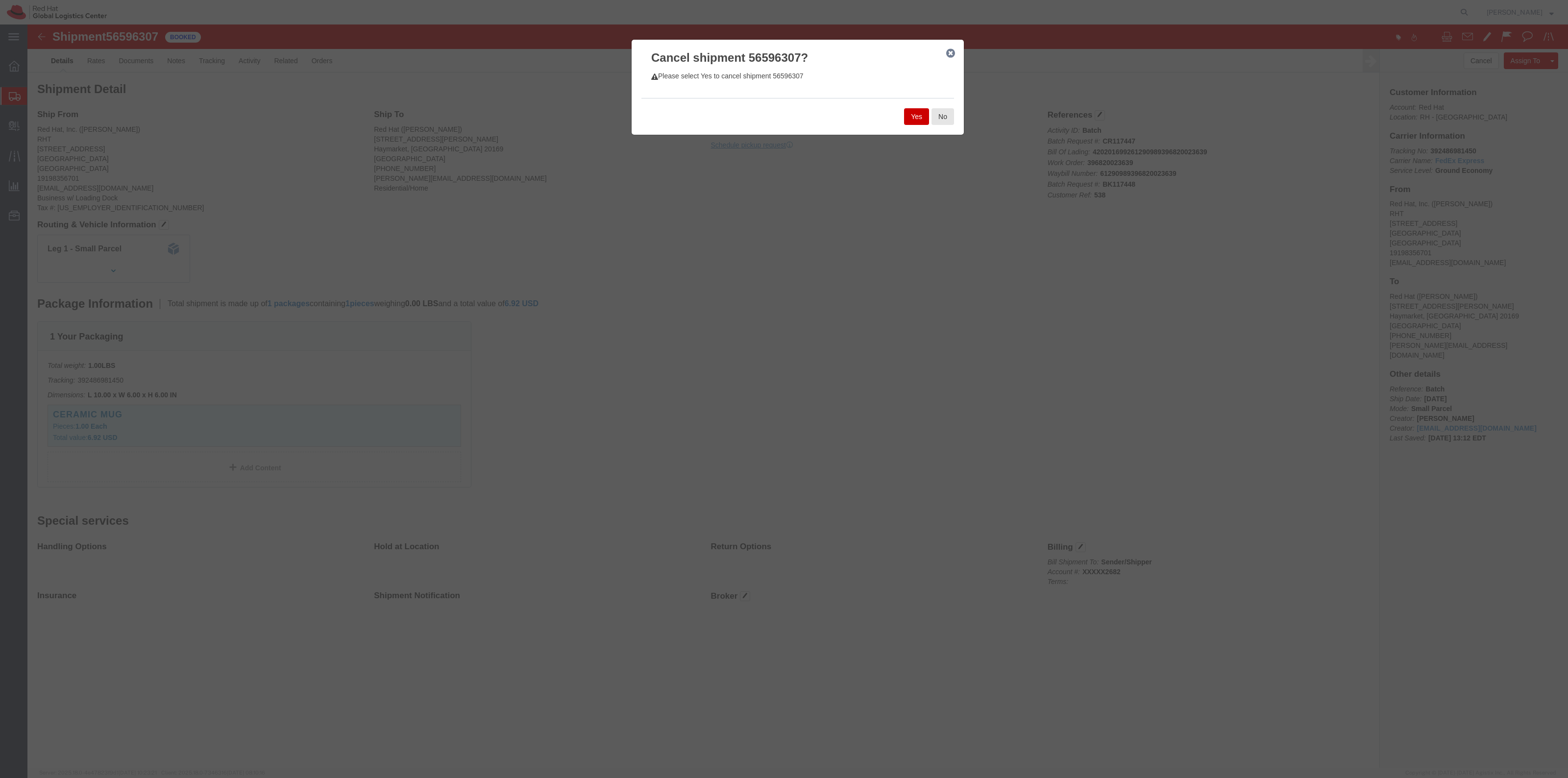
click button "Yes"
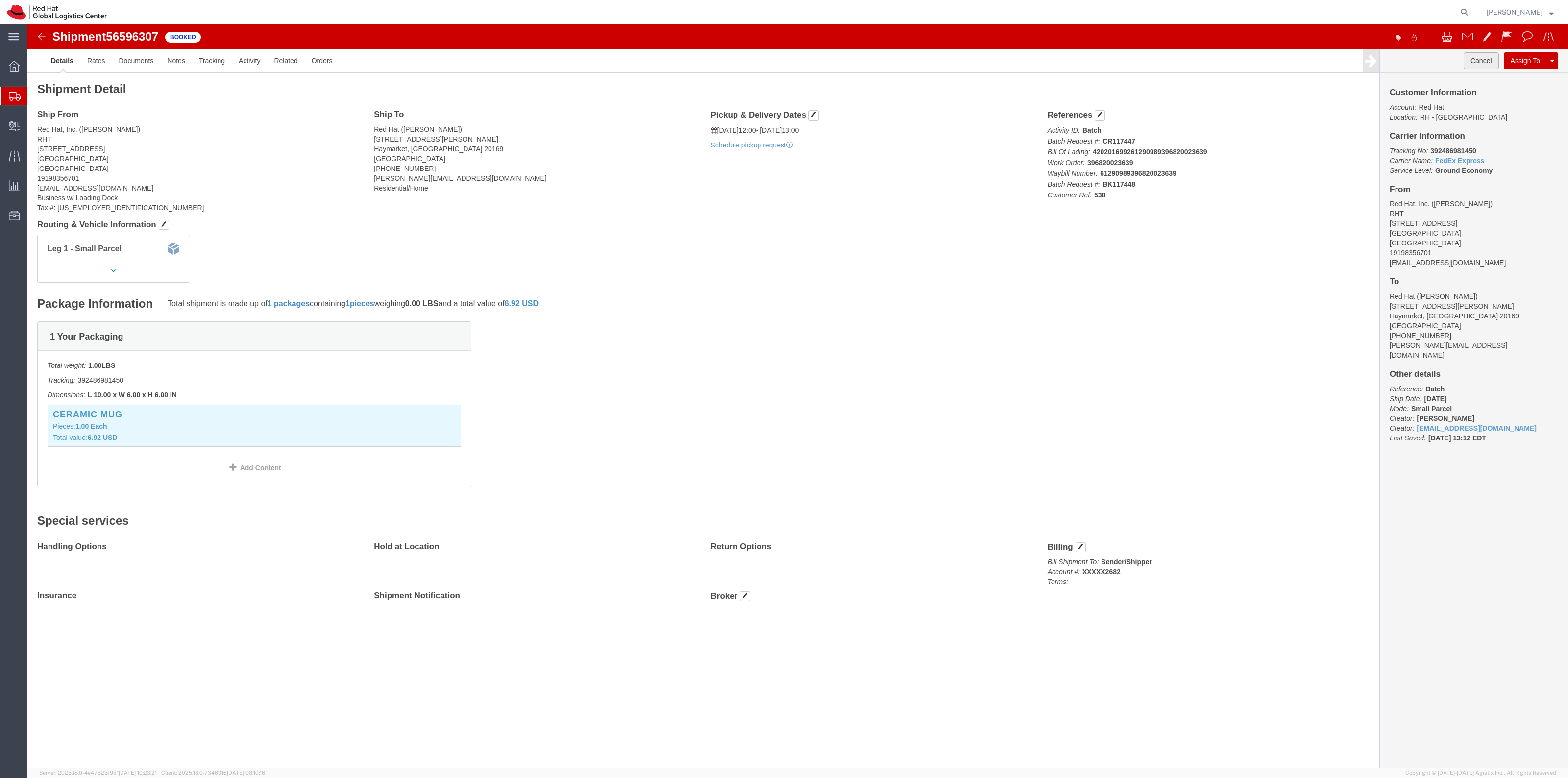
click button "Cancel"
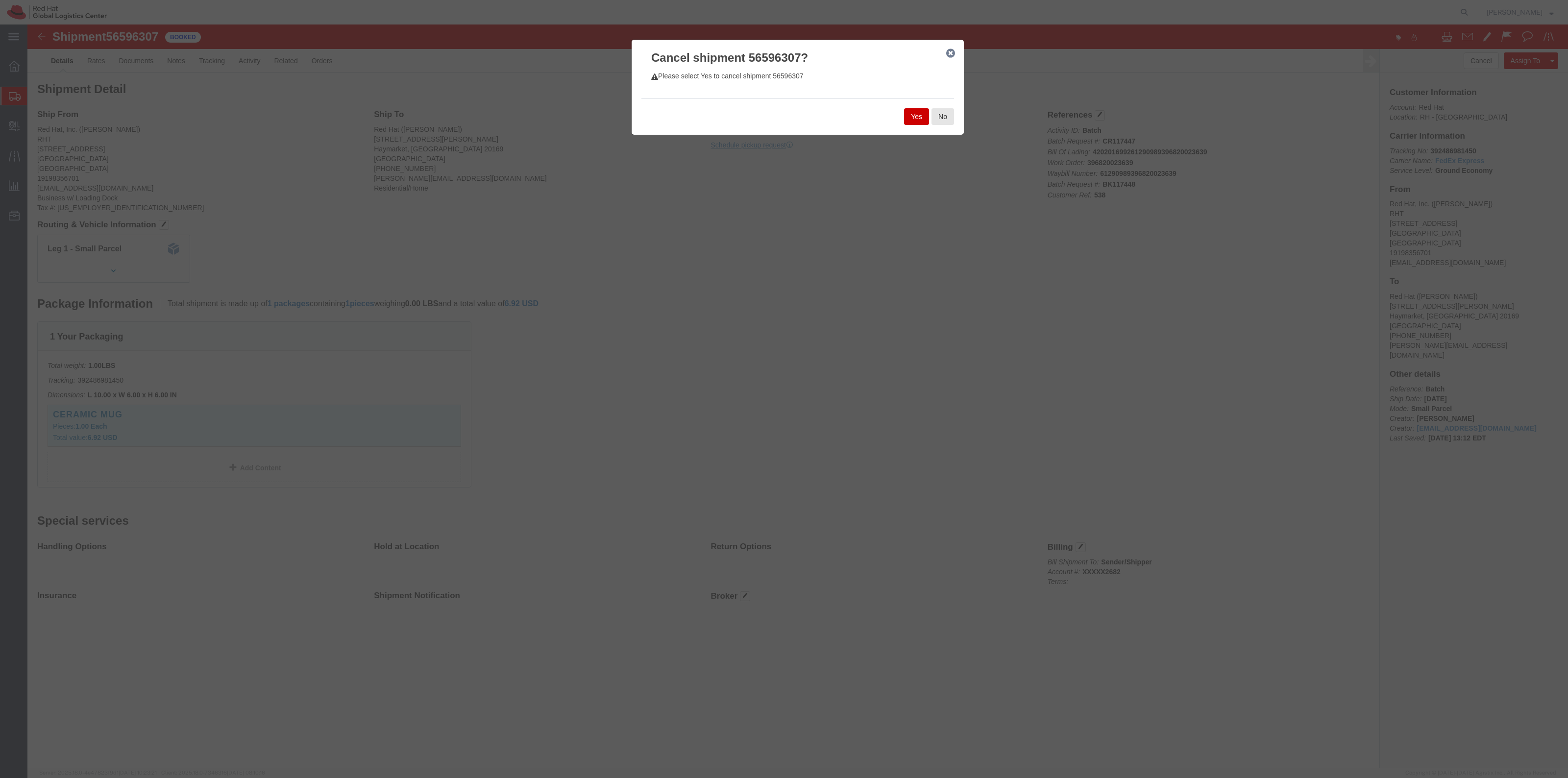
click button "Yes"
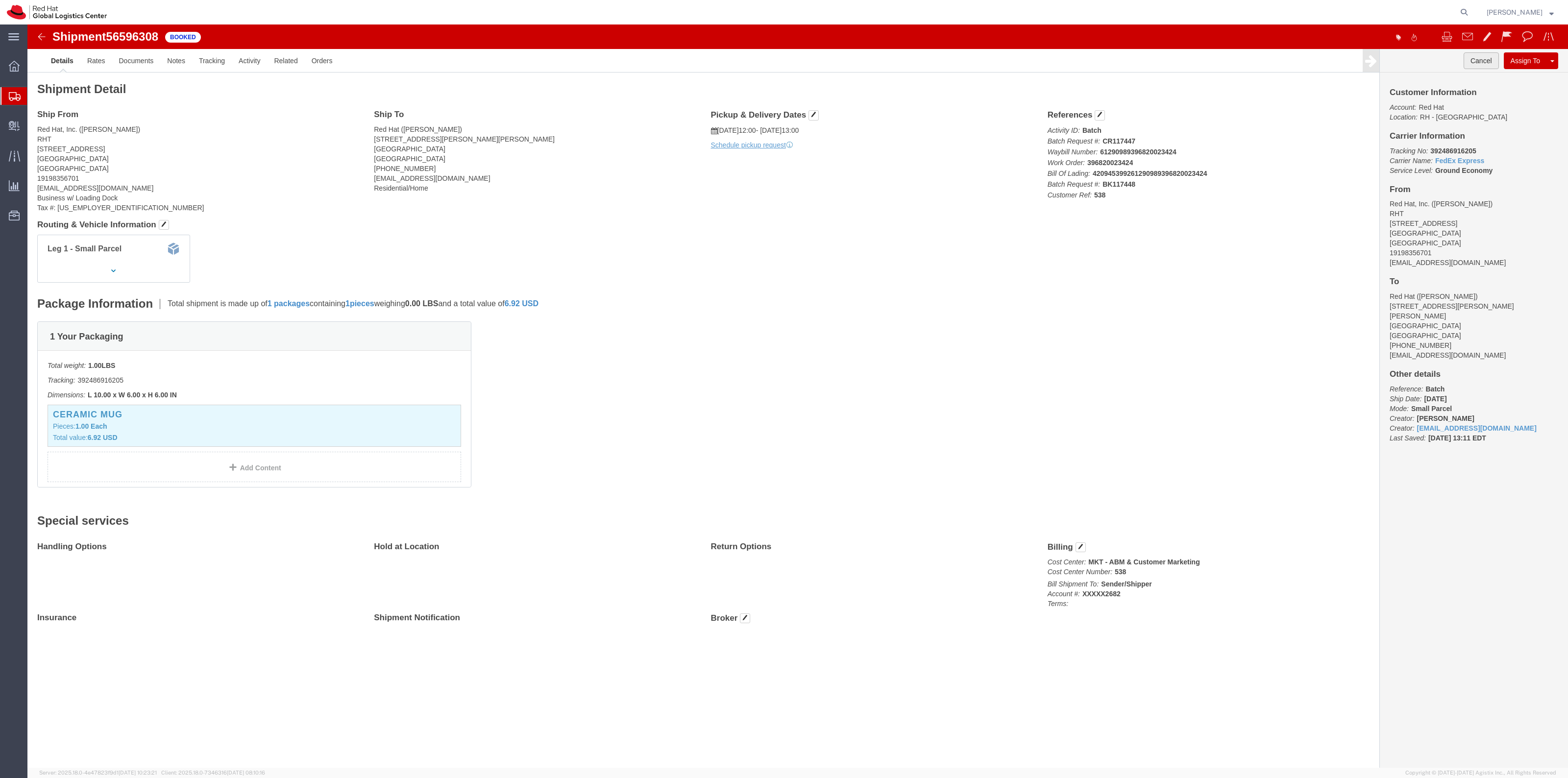
click button "Cancel"
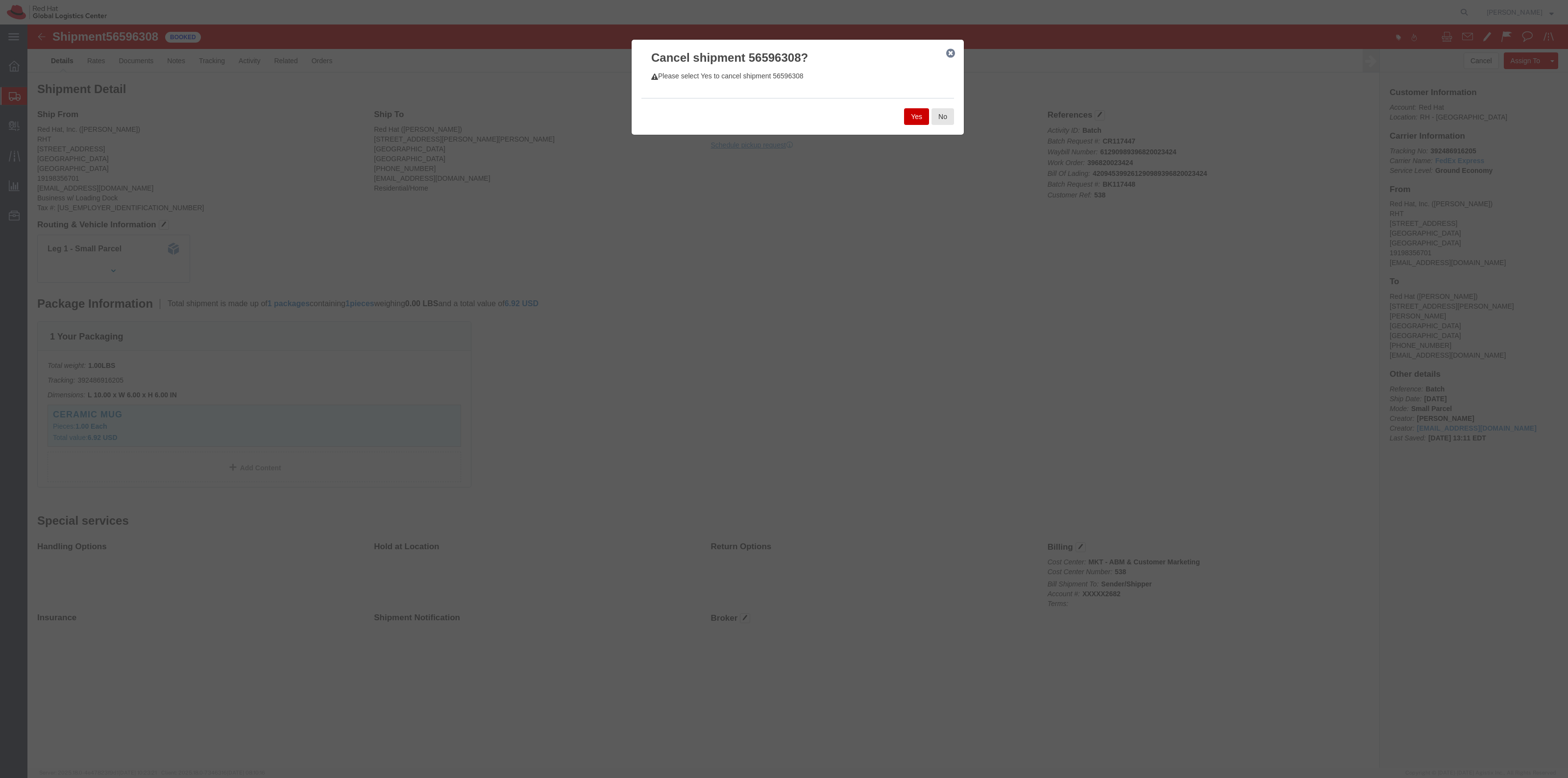
click button "Yes"
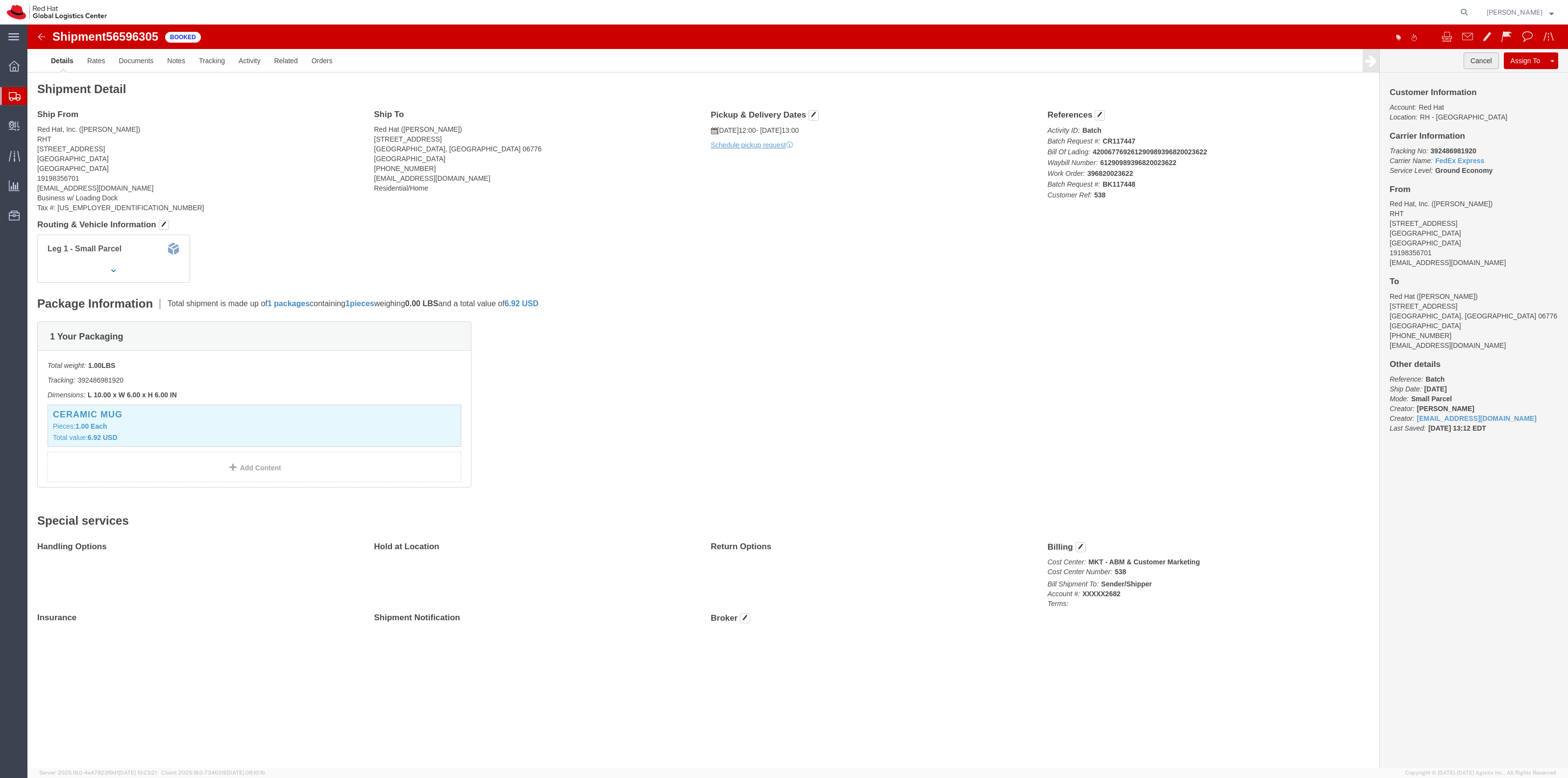
click button "Cancel"
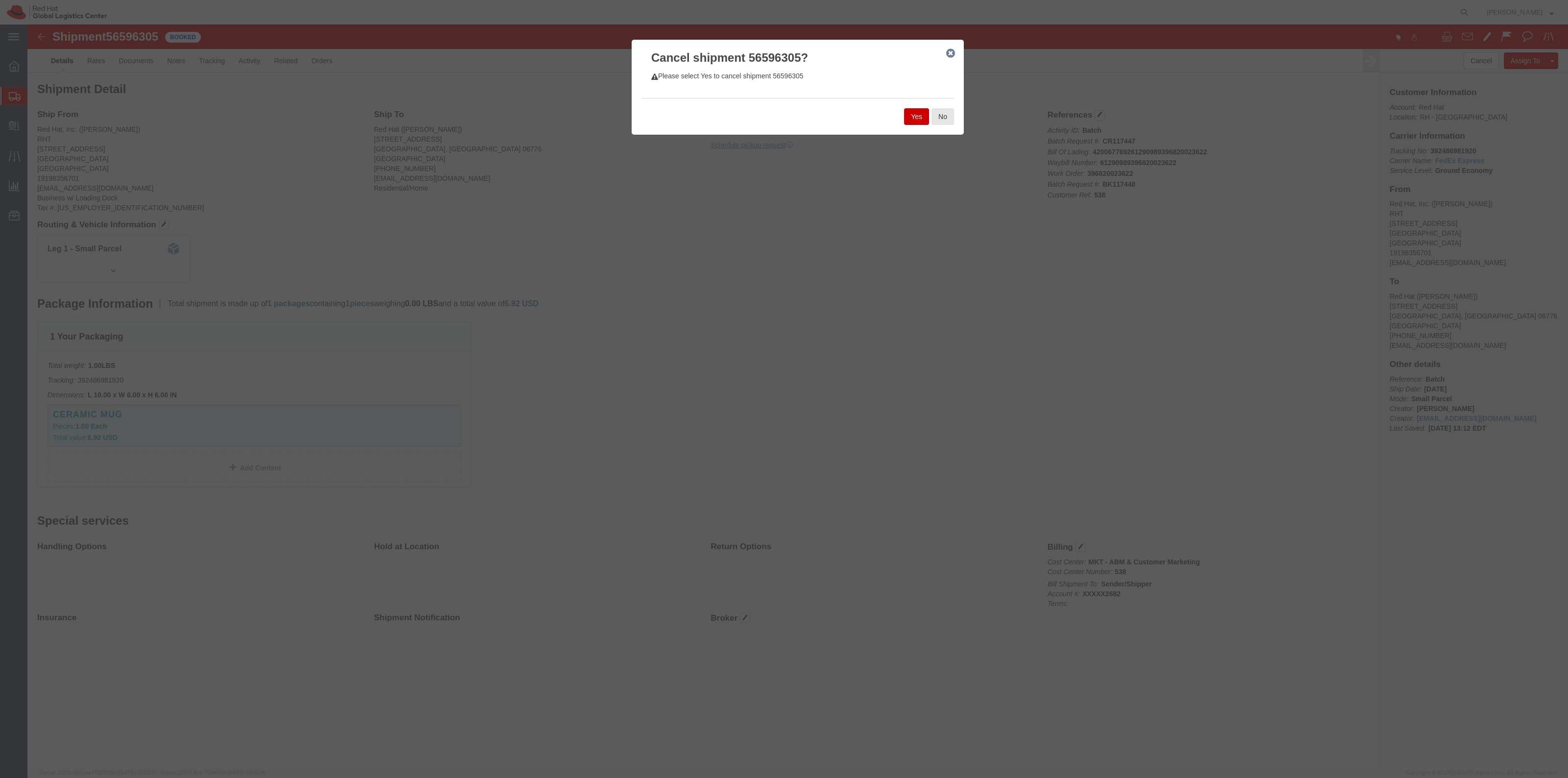
click button "Yes"
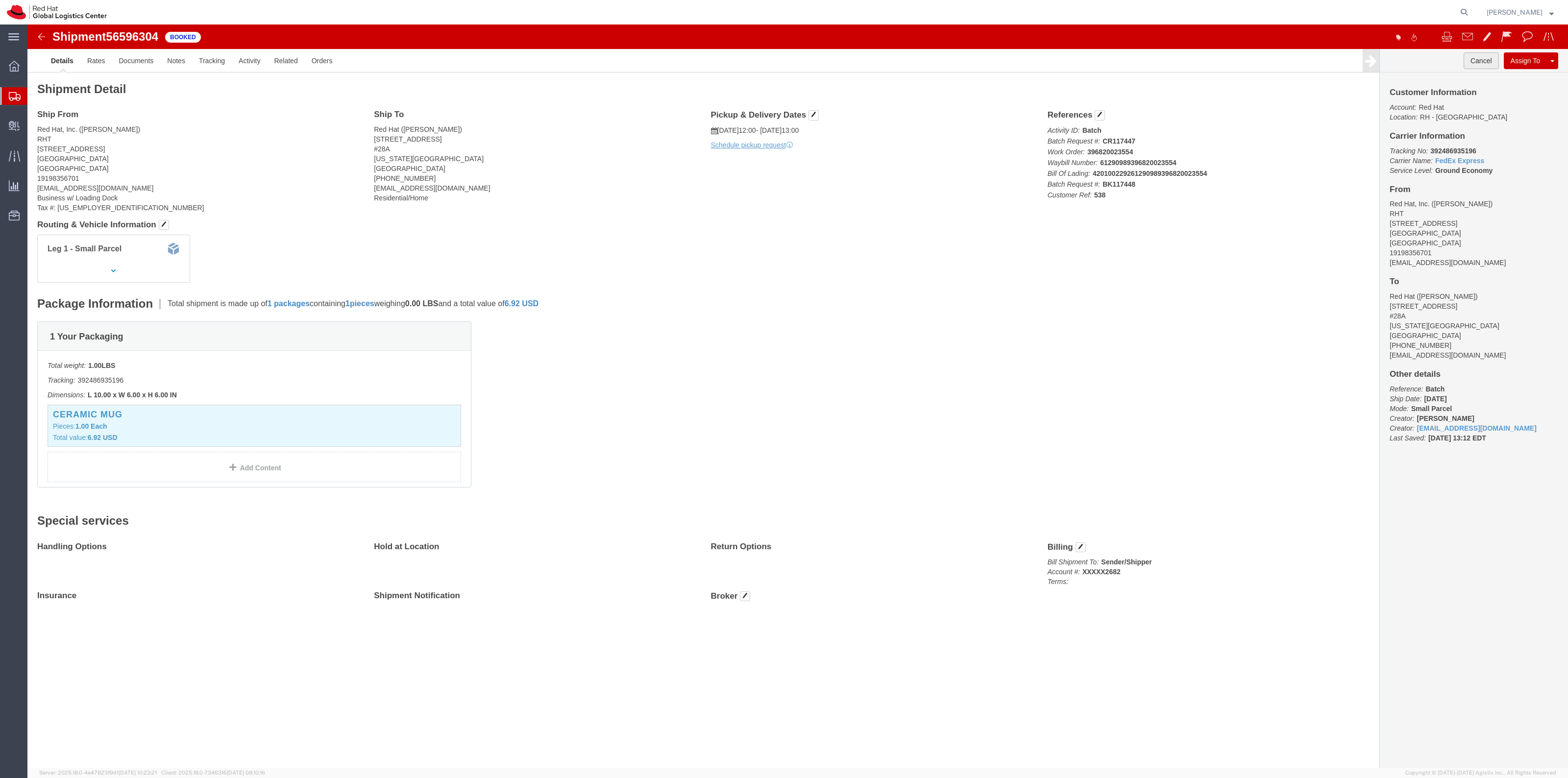
click button "Cancel"
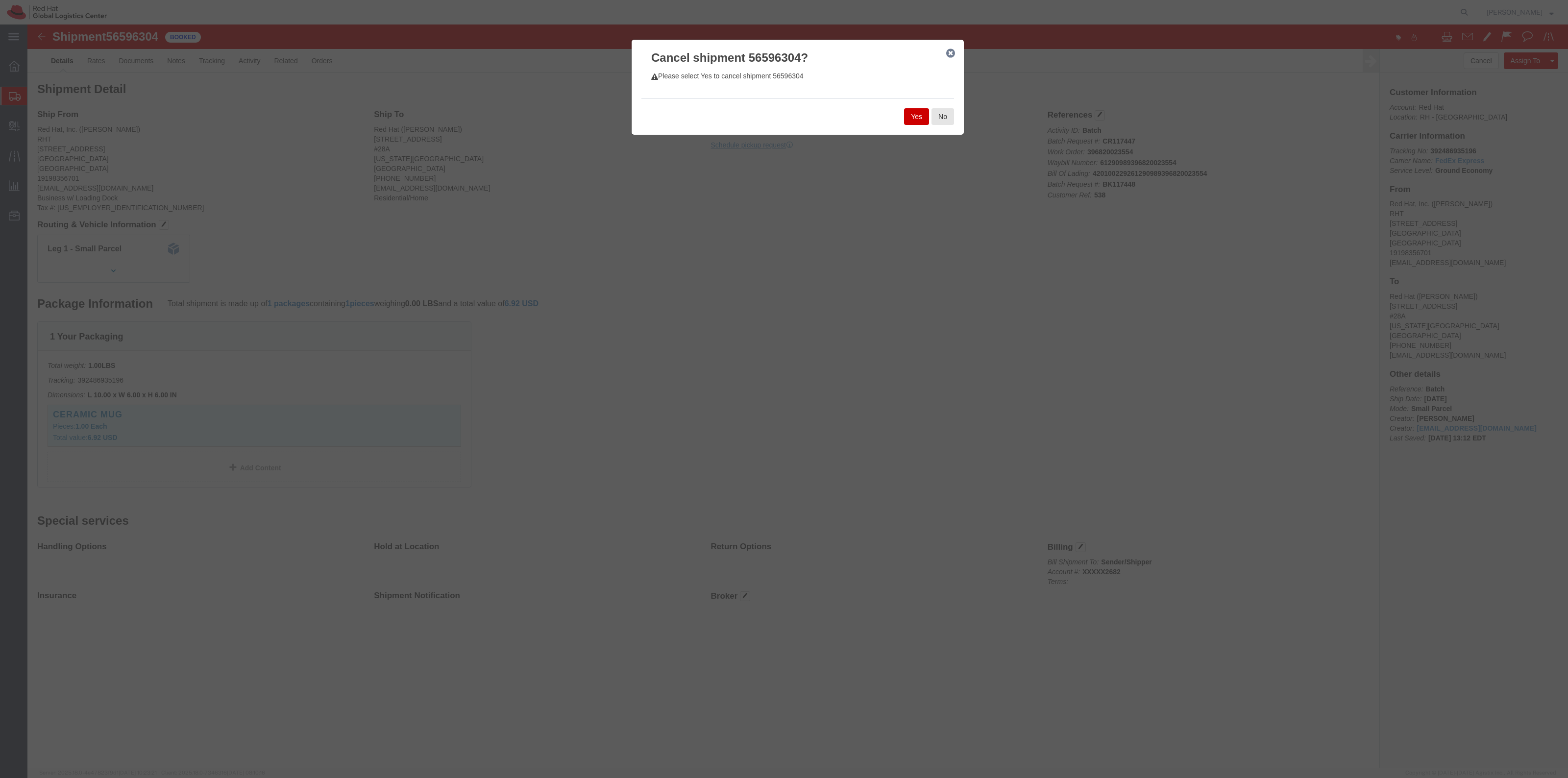
click button "Yes"
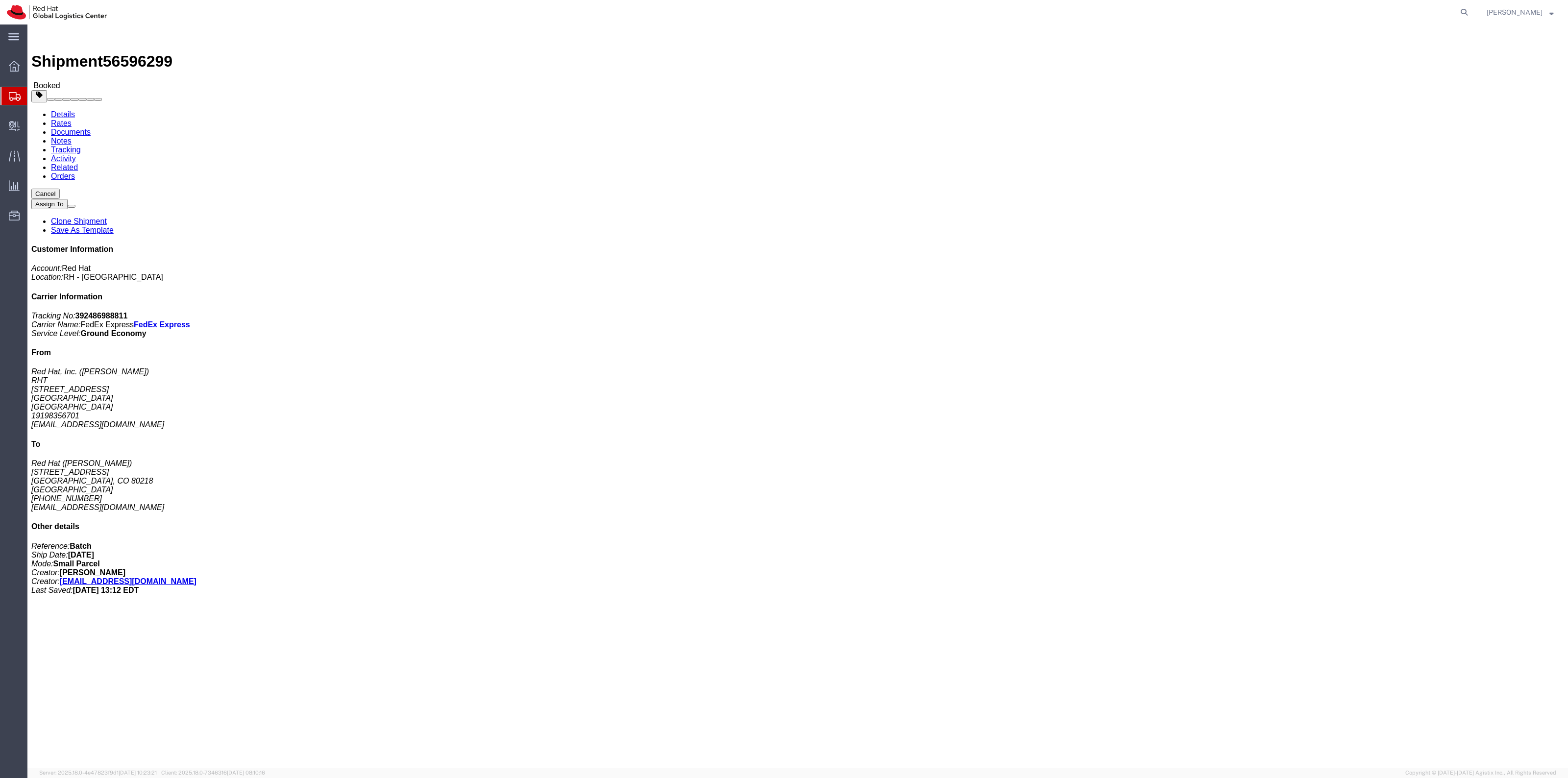
click button "Cancel"
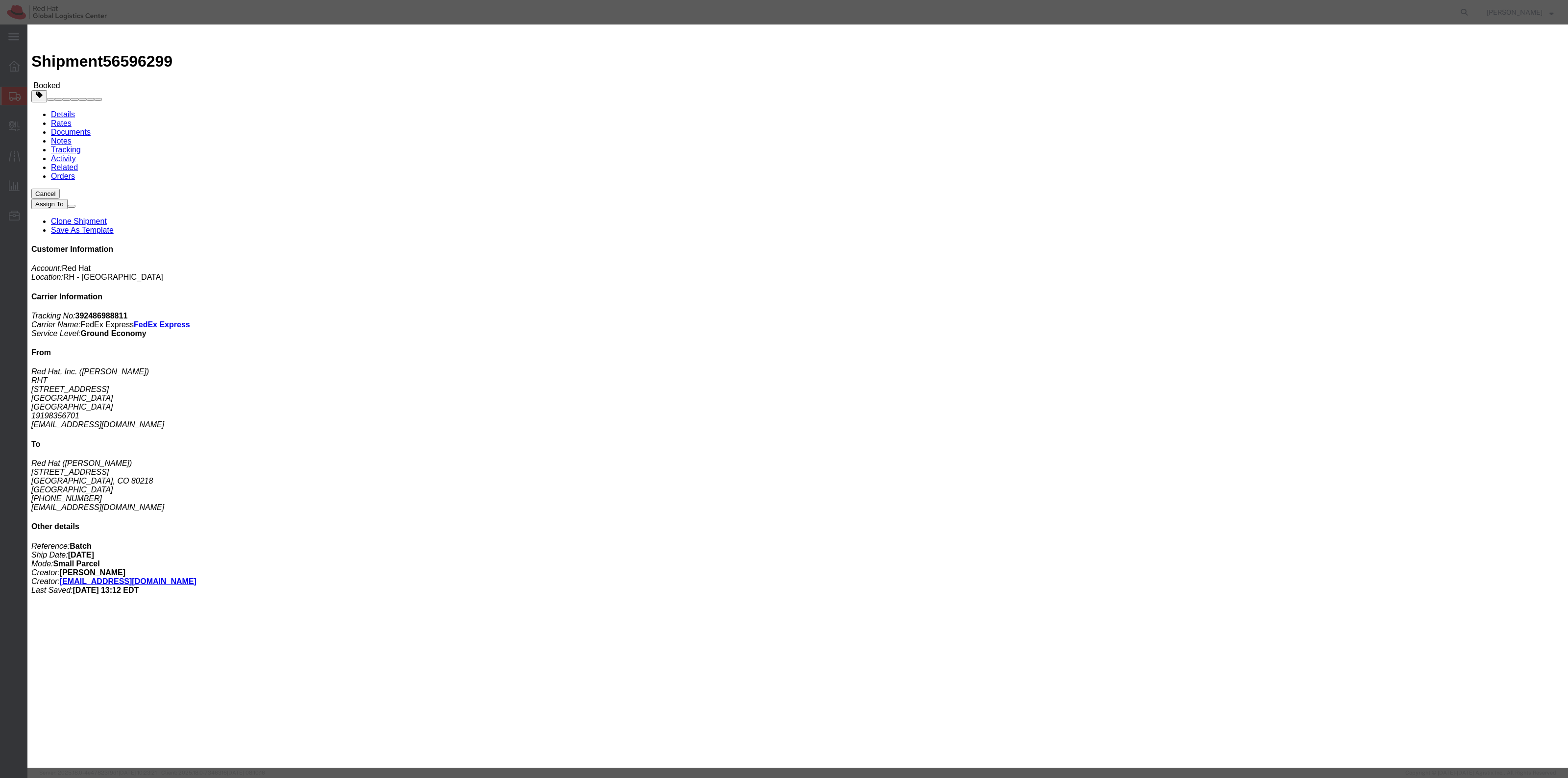
click button "Yes"
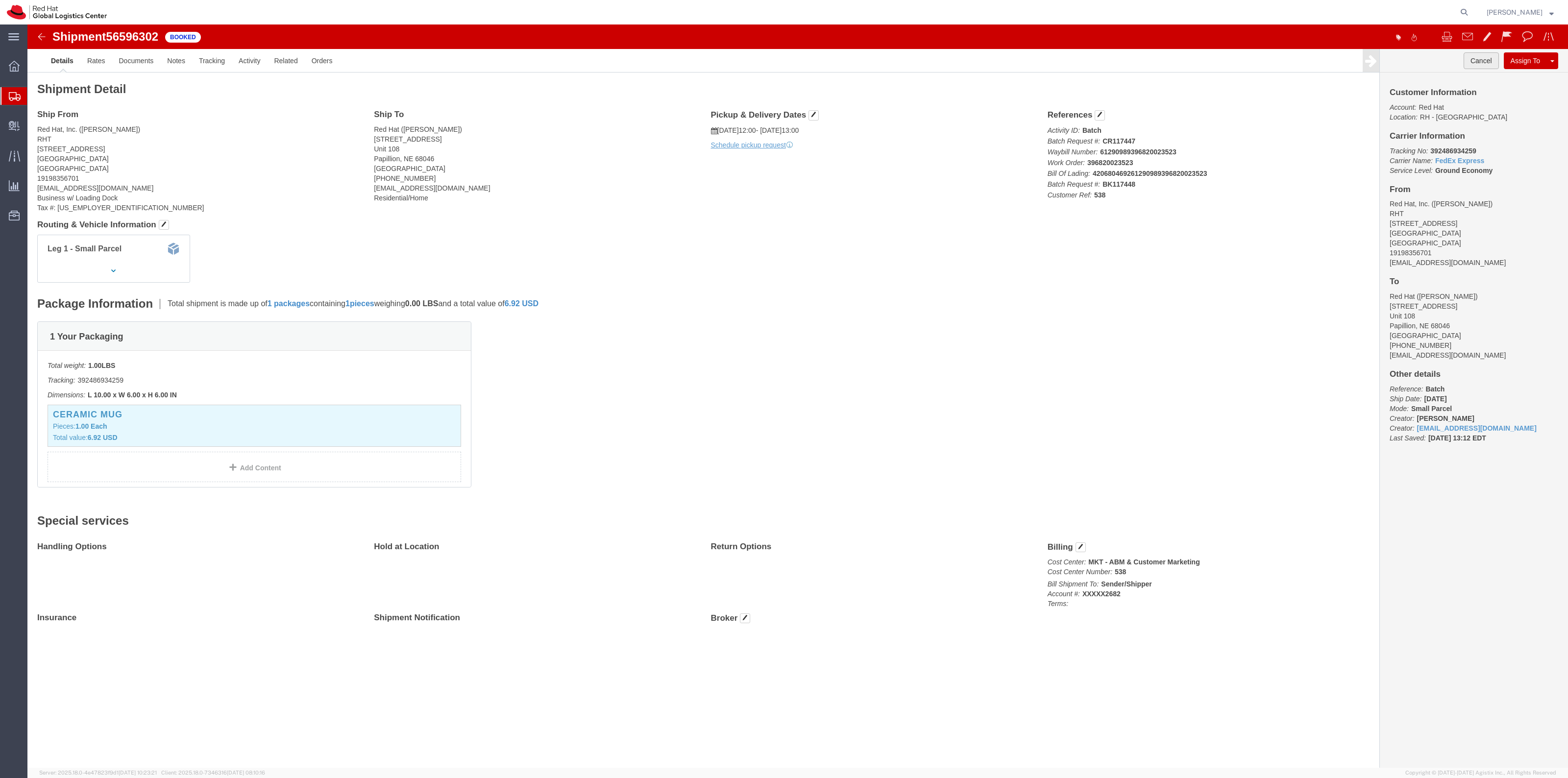
click button "Cancel"
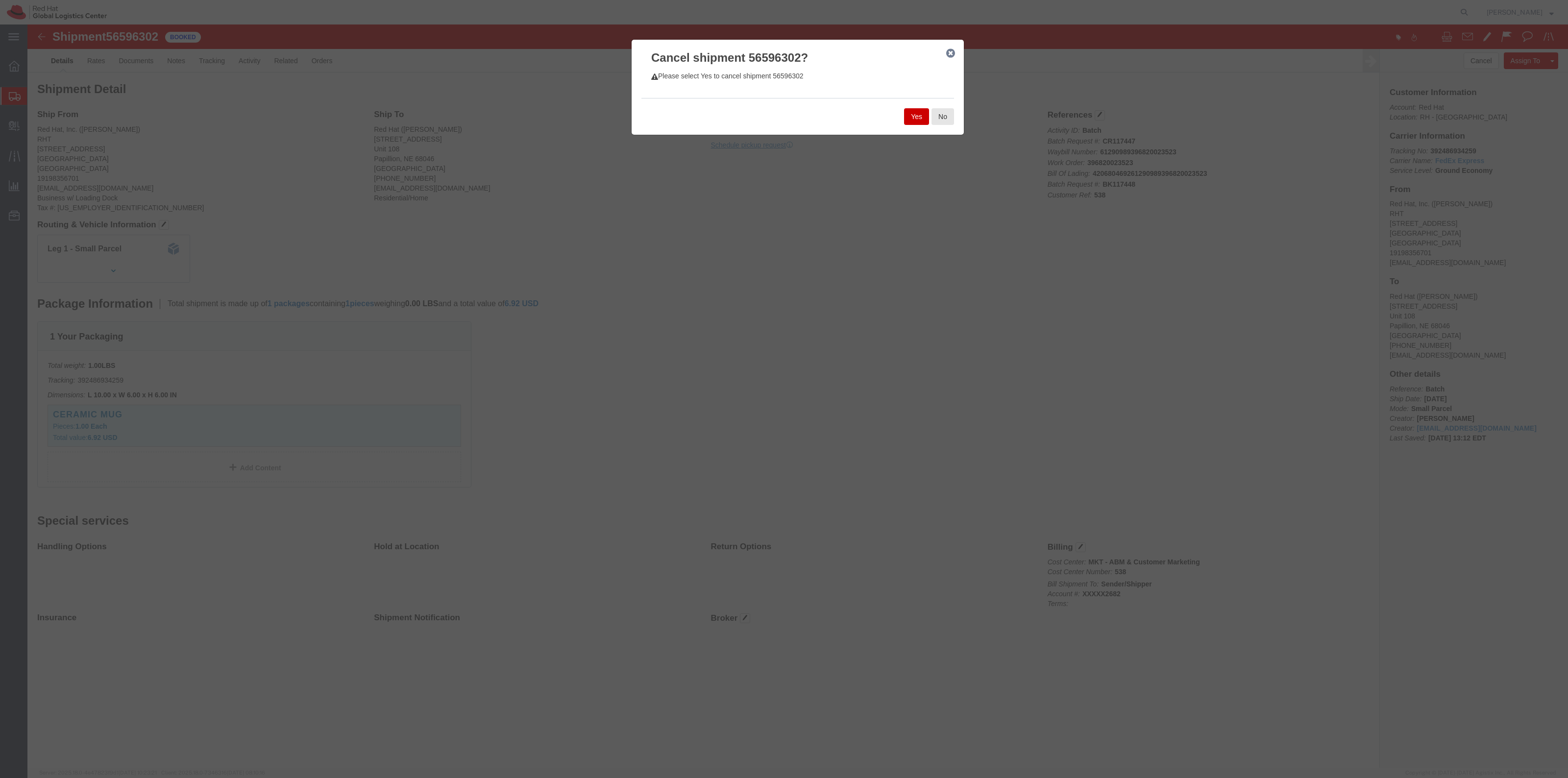
click button "Yes"
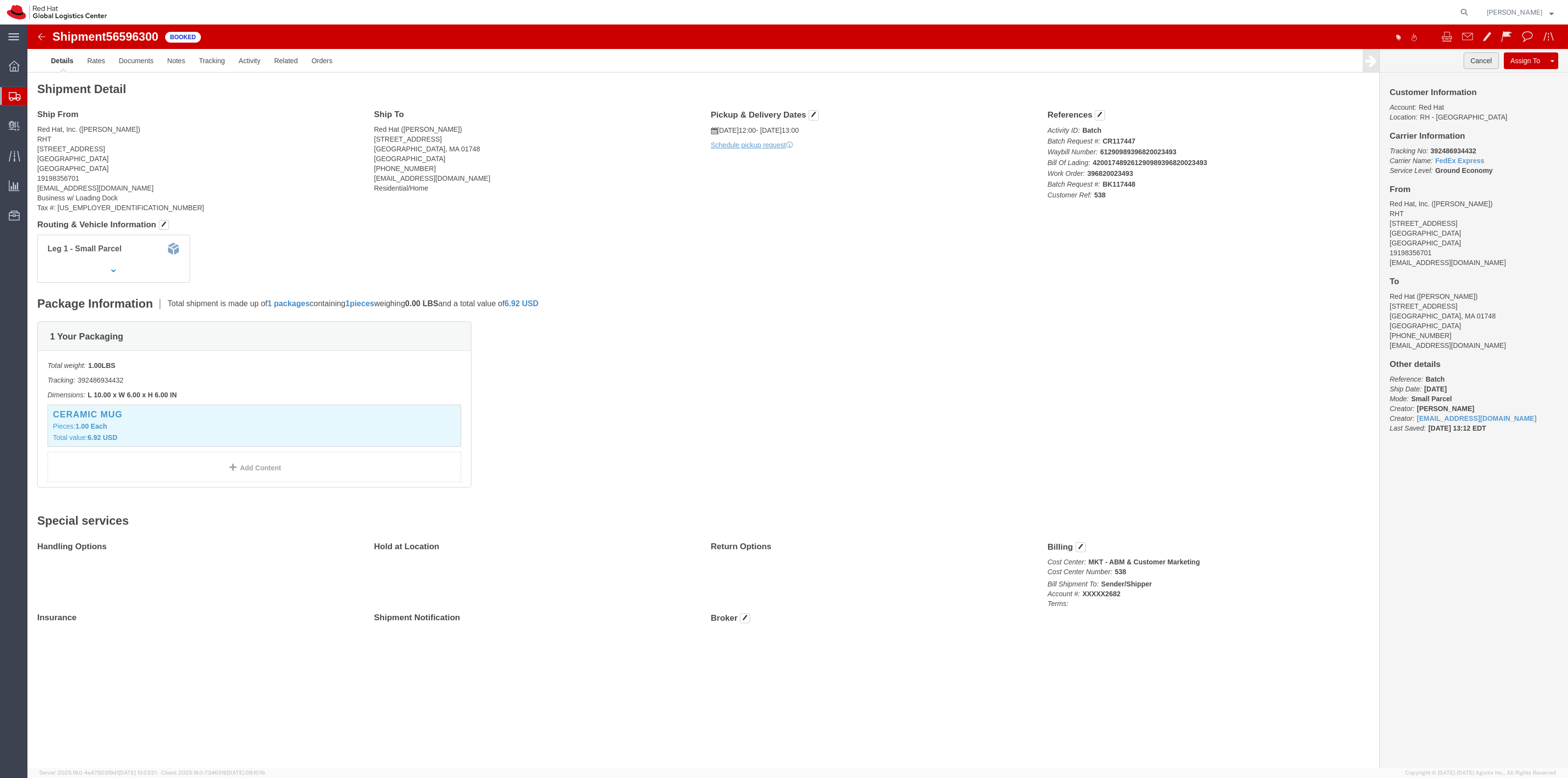
click button "Cancel"
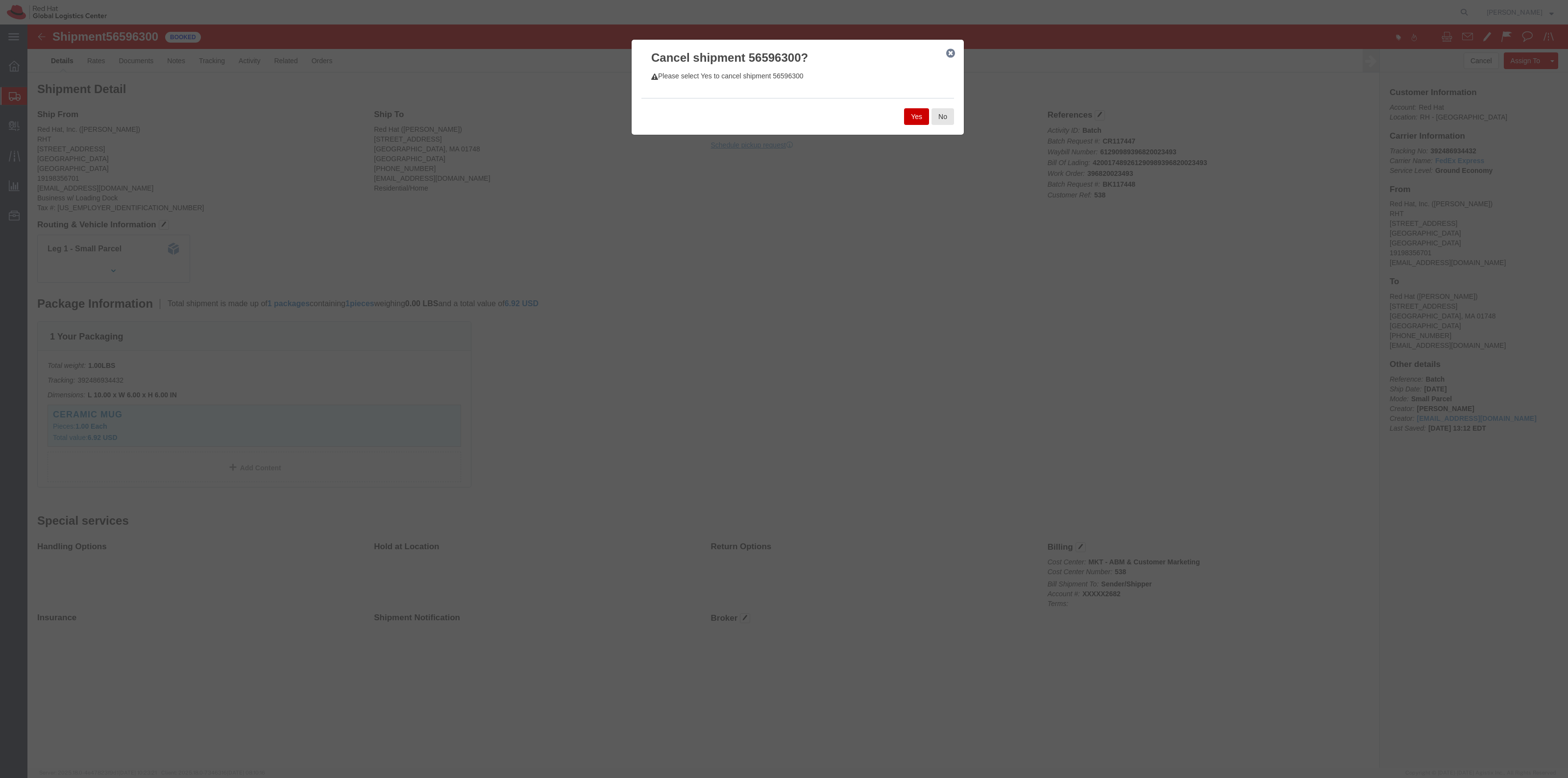
drag, startPoint x: 892, startPoint y: 89, endPoint x: 670, endPoint y: 15, distance: 234.0
click button "Yes"
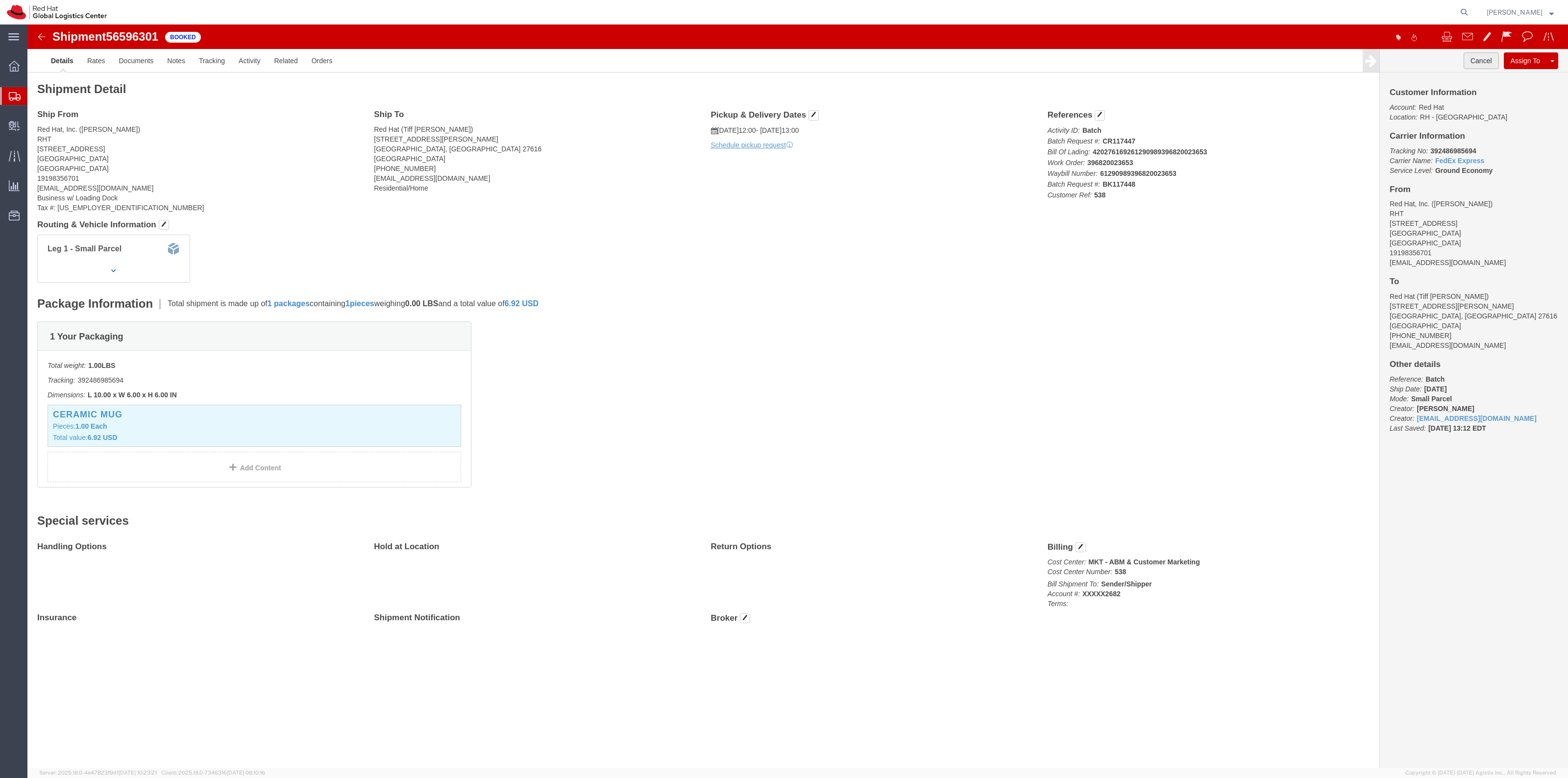
click button "Cancel"
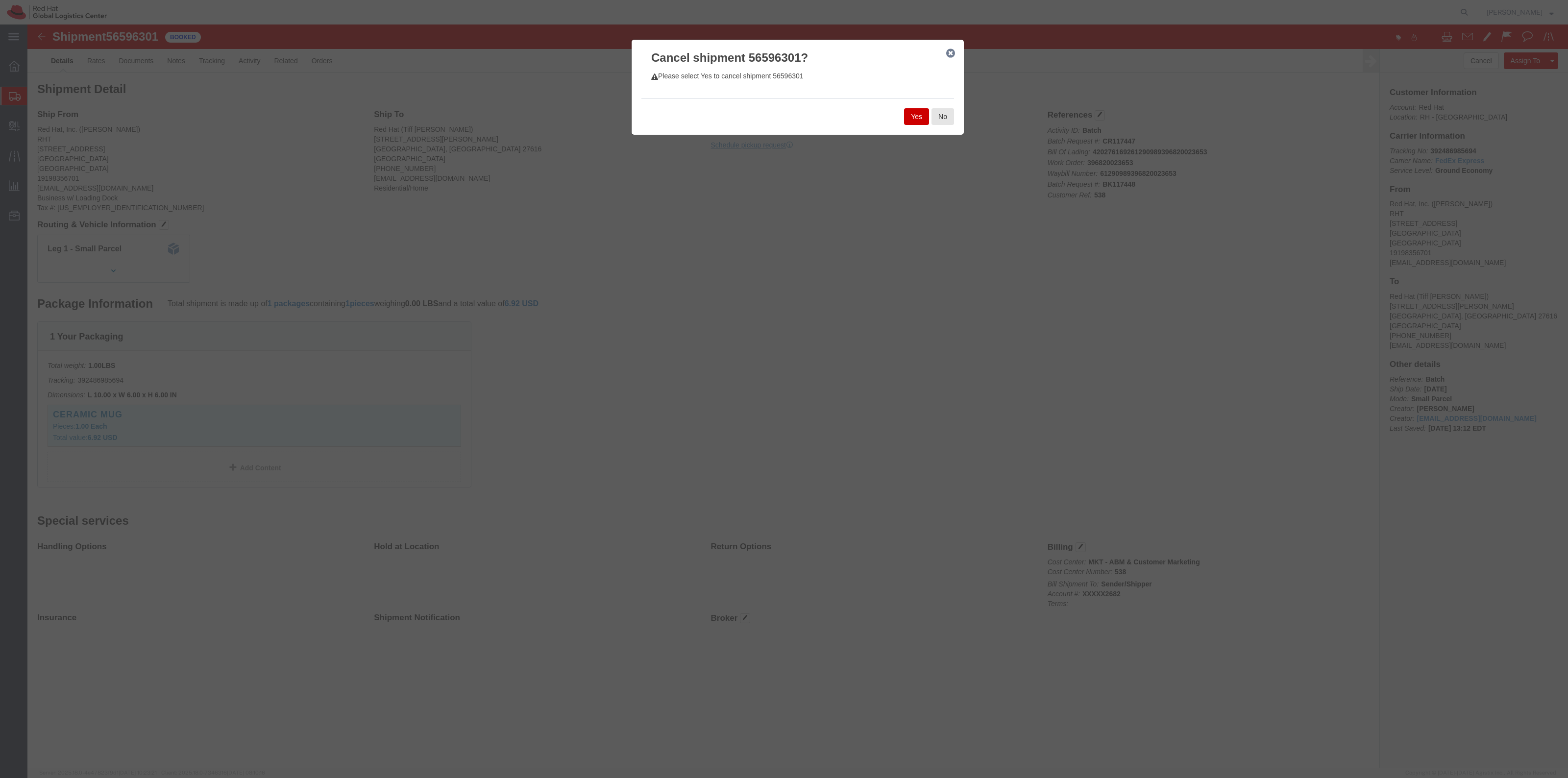
click button "Yes"
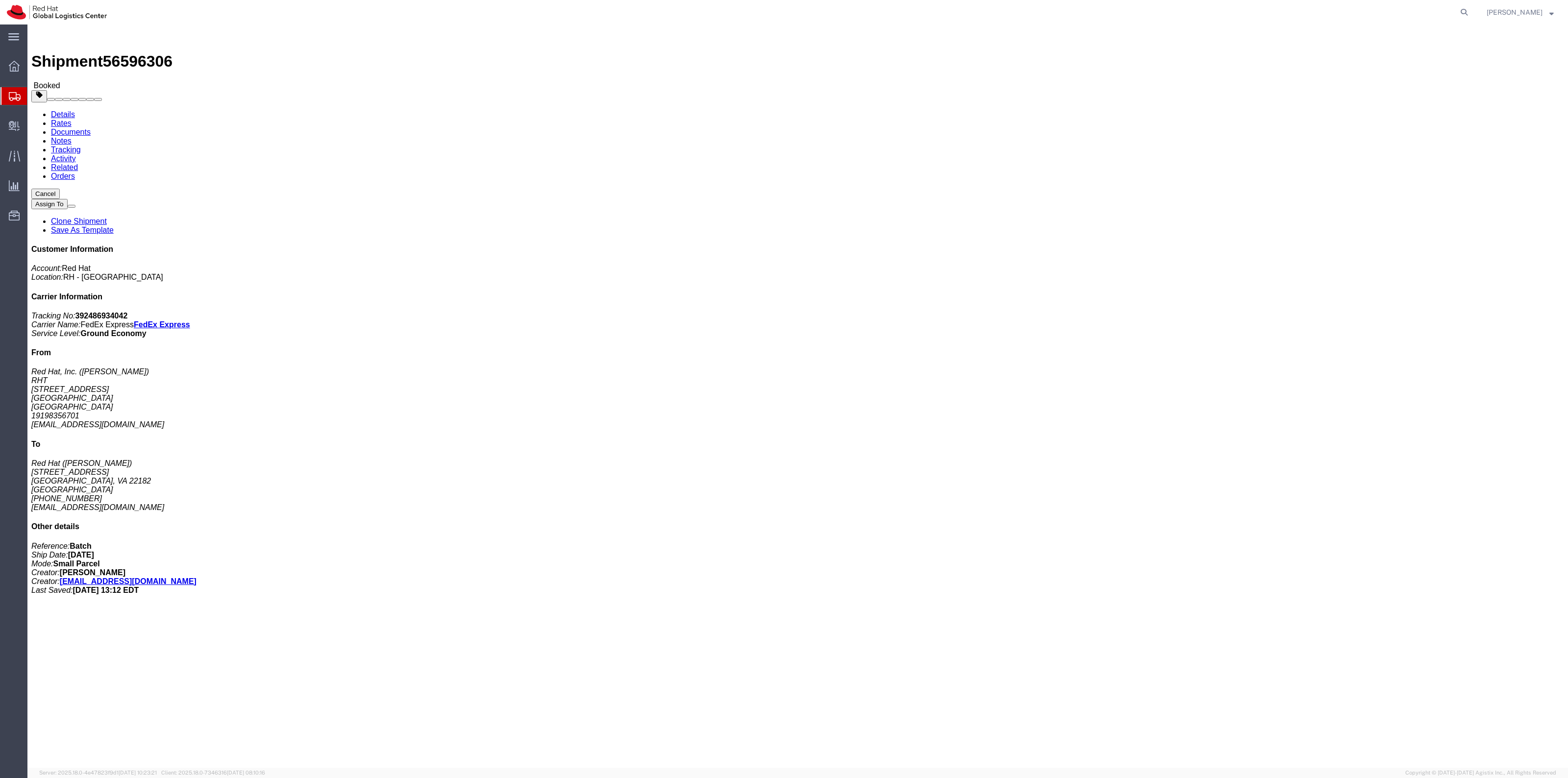
click button "Cancel"
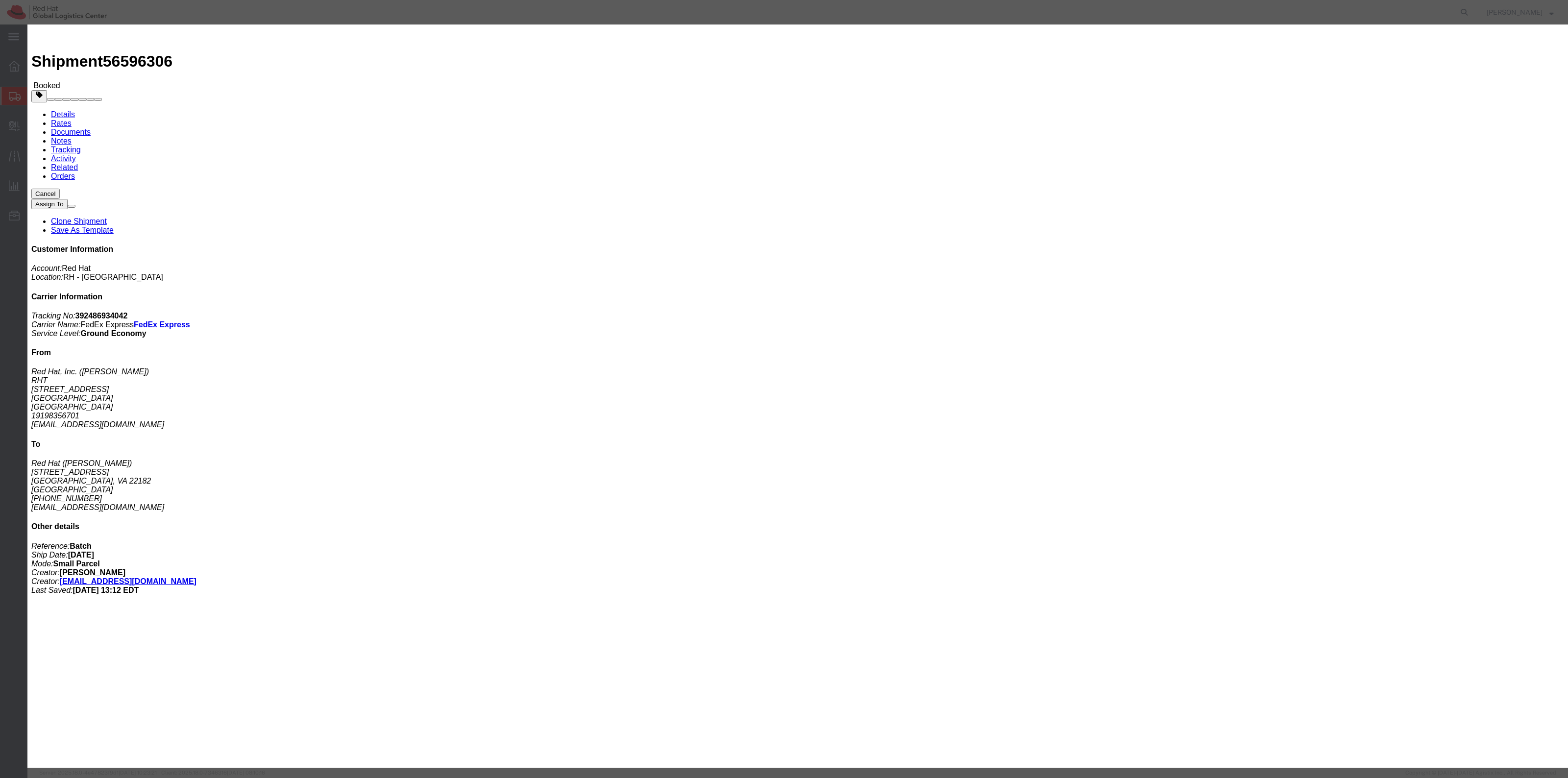
click button "Yes"
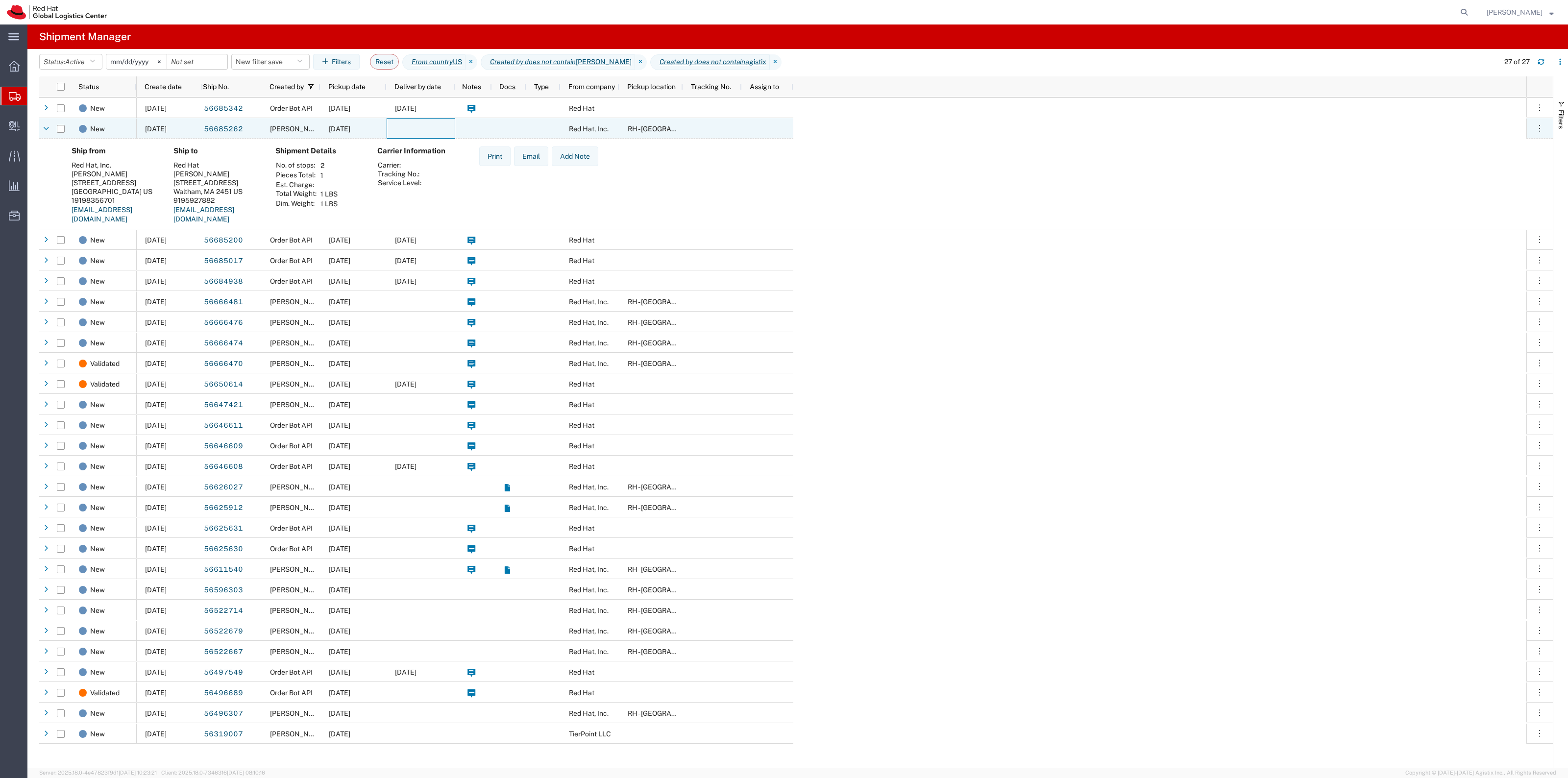
click at [453, 127] on div at bounding box center [421, 129] width 68 height 21
